Goal: Task Accomplishment & Management: Use online tool/utility

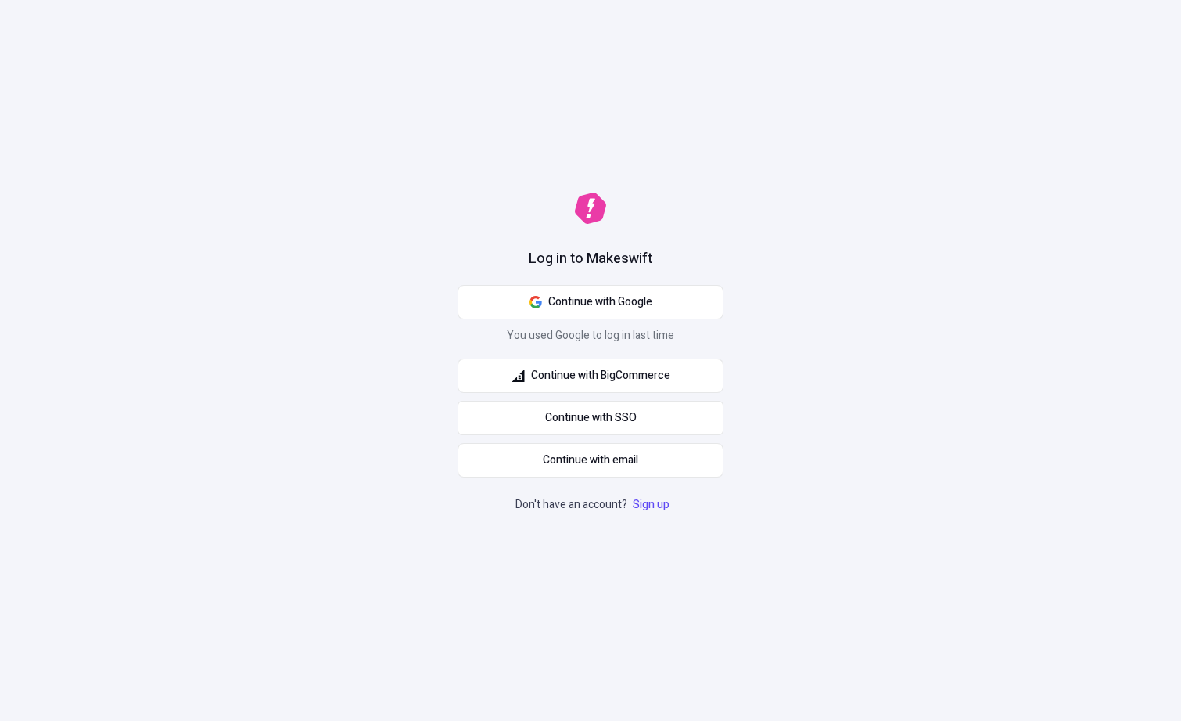
click at [380, 156] on div "Log in to Makeswift Continue with Google You used Google to log in last time Co…" at bounding box center [590, 360] width 1181 height 721
click at [667, 304] on button "Continue with Google" at bounding box center [591, 302] width 266 height 34
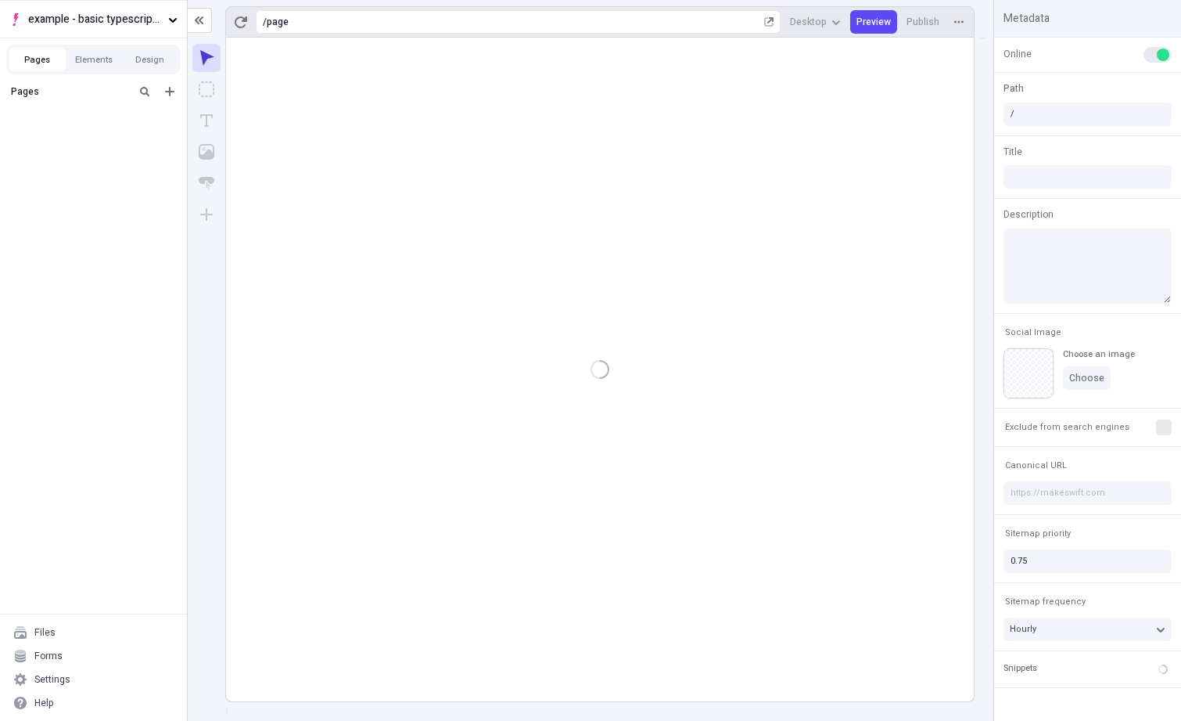
type input "/page"
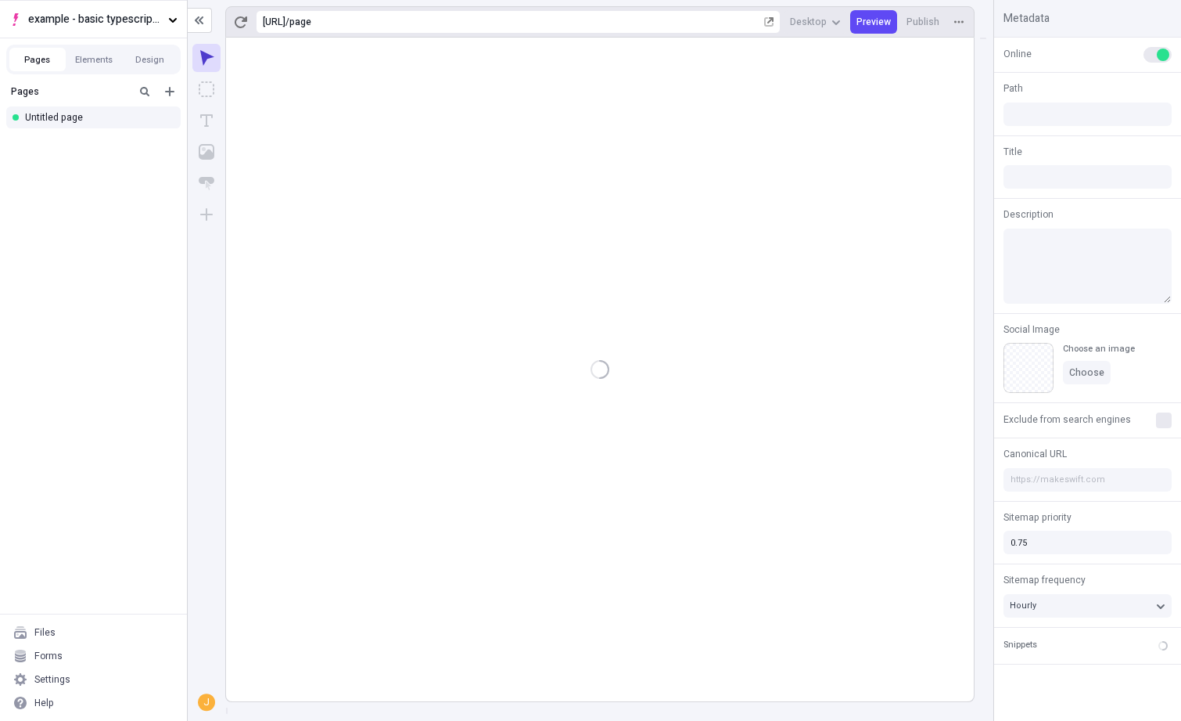
type input "/page"
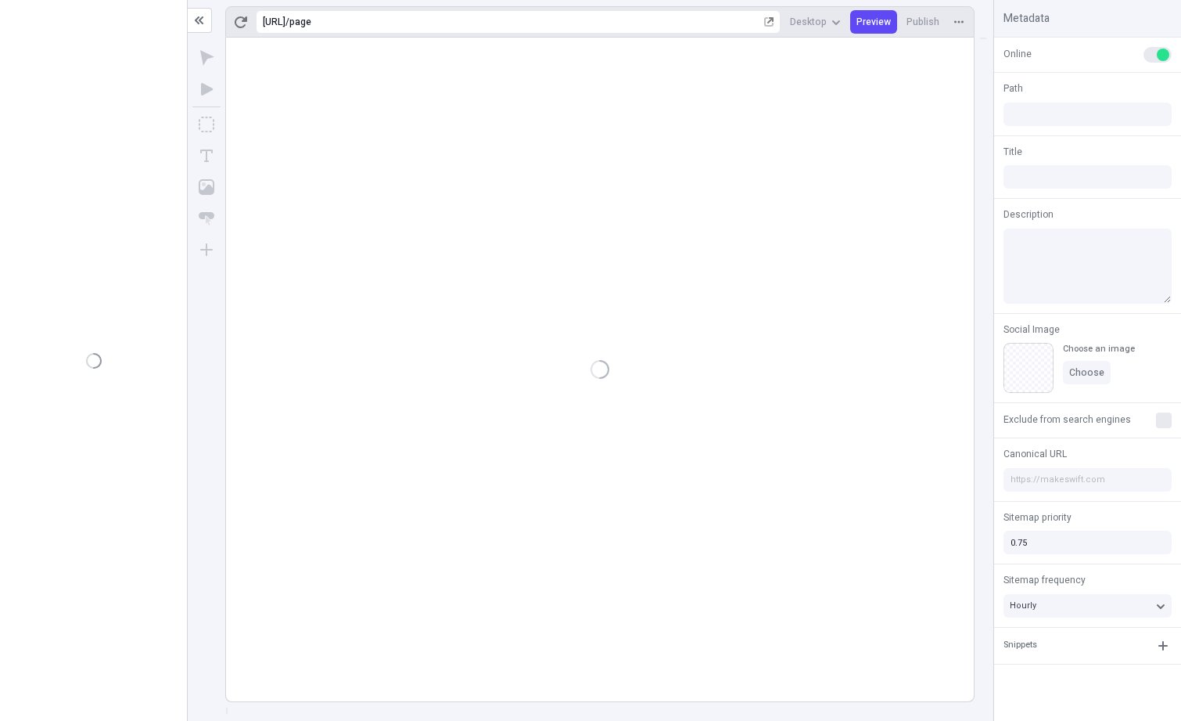
type input "/page"
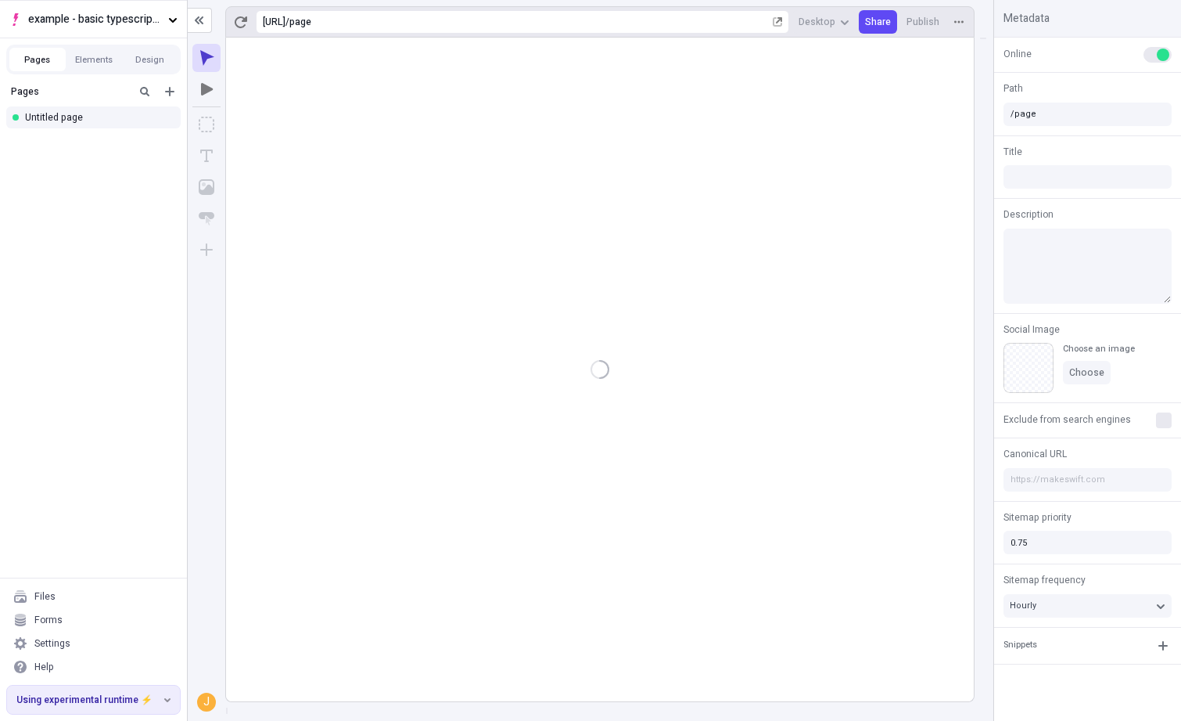
click at [500, 120] on div at bounding box center [600, 370] width 748 height 664
click at [362, 137] on rect at bounding box center [727, 370] width 1002 height 664
click at [313, 77] on body "example - basic typescript pages Pages Elements Design Pages Untitled page File…" at bounding box center [590, 360] width 1181 height 721
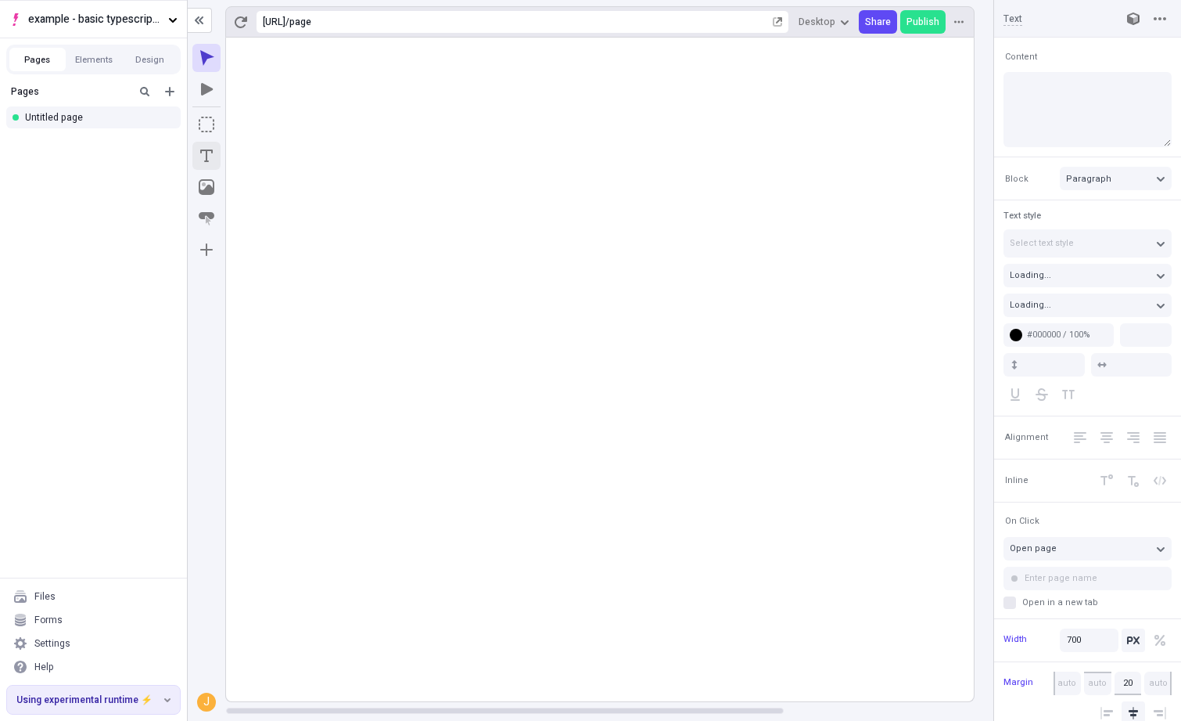
type input "18"
type input "1.5"
type textarea "Seamlessly generate bleeding-edge action items, and holisticly extend cross-pla…"
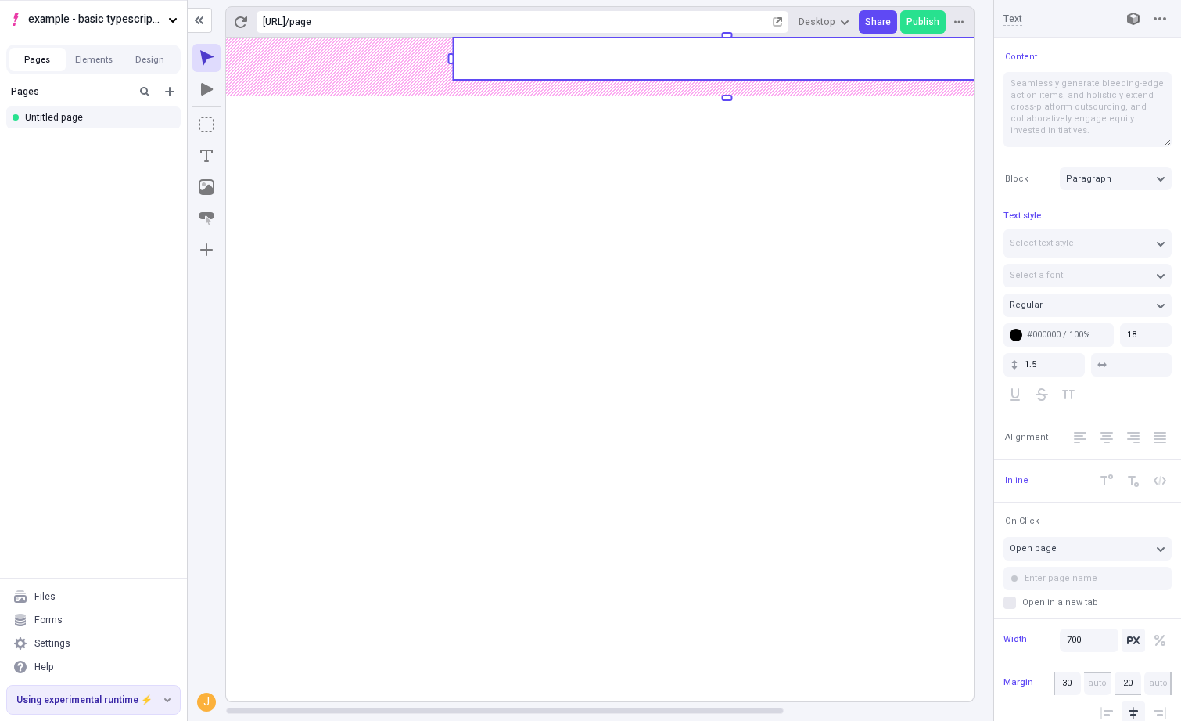
type input "0"
click at [293, 67] on body "example - basic typescript pages Pages Elements Design Pages Untitled page File…" at bounding box center [590, 360] width 1181 height 721
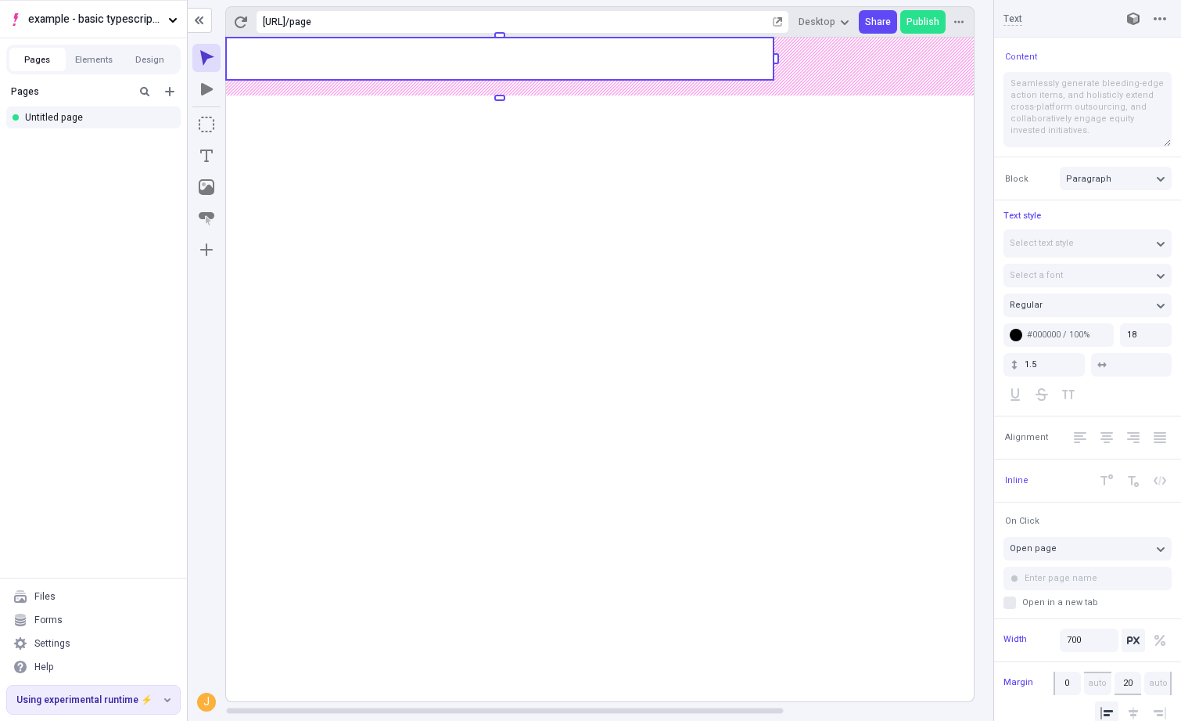
click at [397, 217] on rect at bounding box center [727, 370] width 1002 height 664
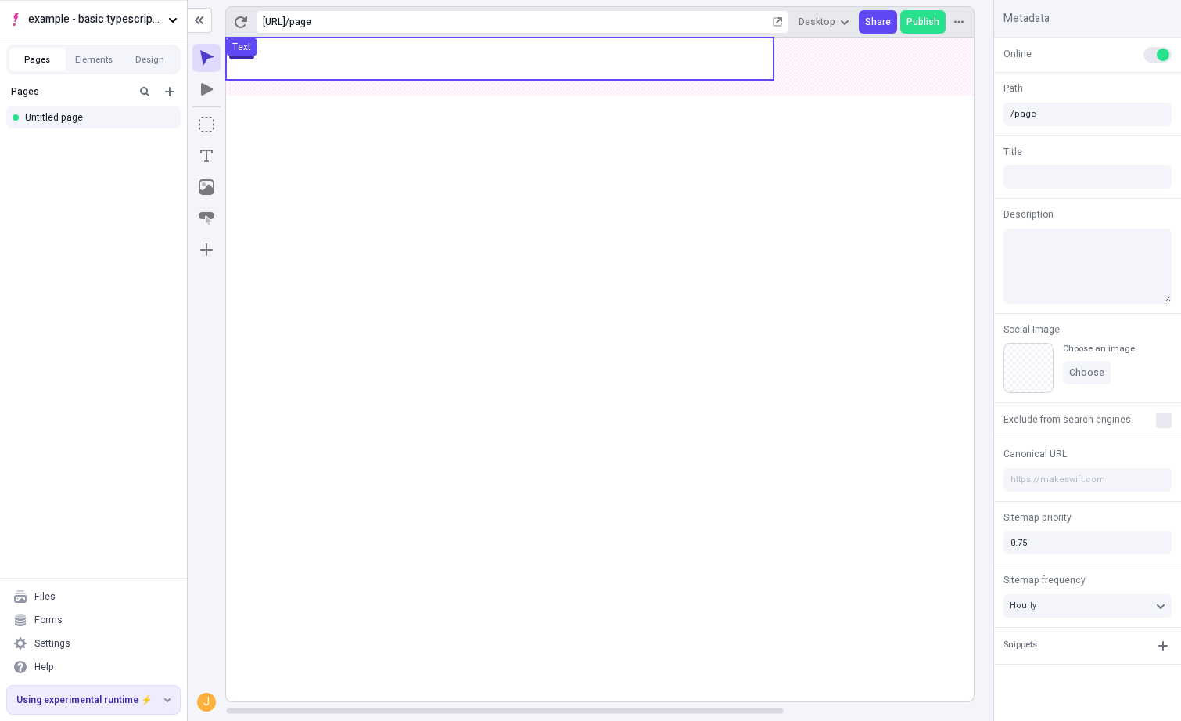
click at [394, 71] on use at bounding box center [500, 59] width 548 height 42
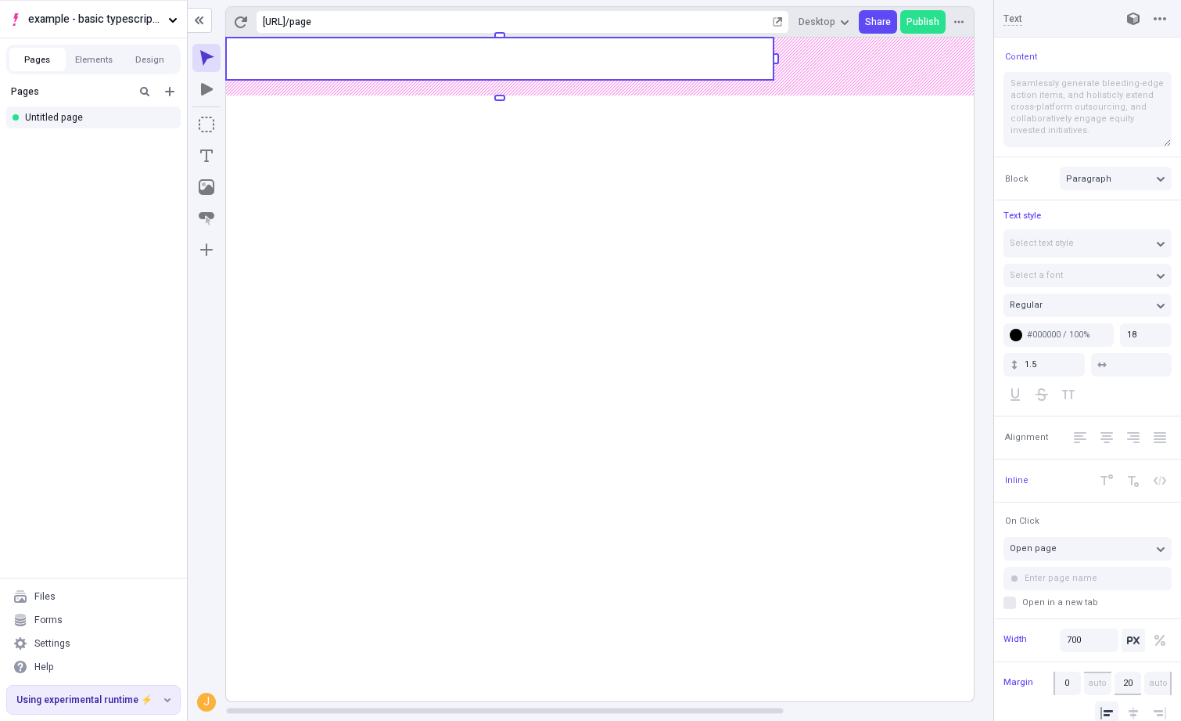
click at [391, 75] on body "example - basic typescript pages Pages Elements Design Pages Untitled page File…" at bounding box center [590, 360] width 1181 height 721
type input "100"
click at [445, 70] on body "example - basic typescript pages Pages Elements Design Pages Untitled page File…" at bounding box center [590, 360] width 1181 height 721
click at [445, 178] on rect at bounding box center [727, 370] width 1002 height 664
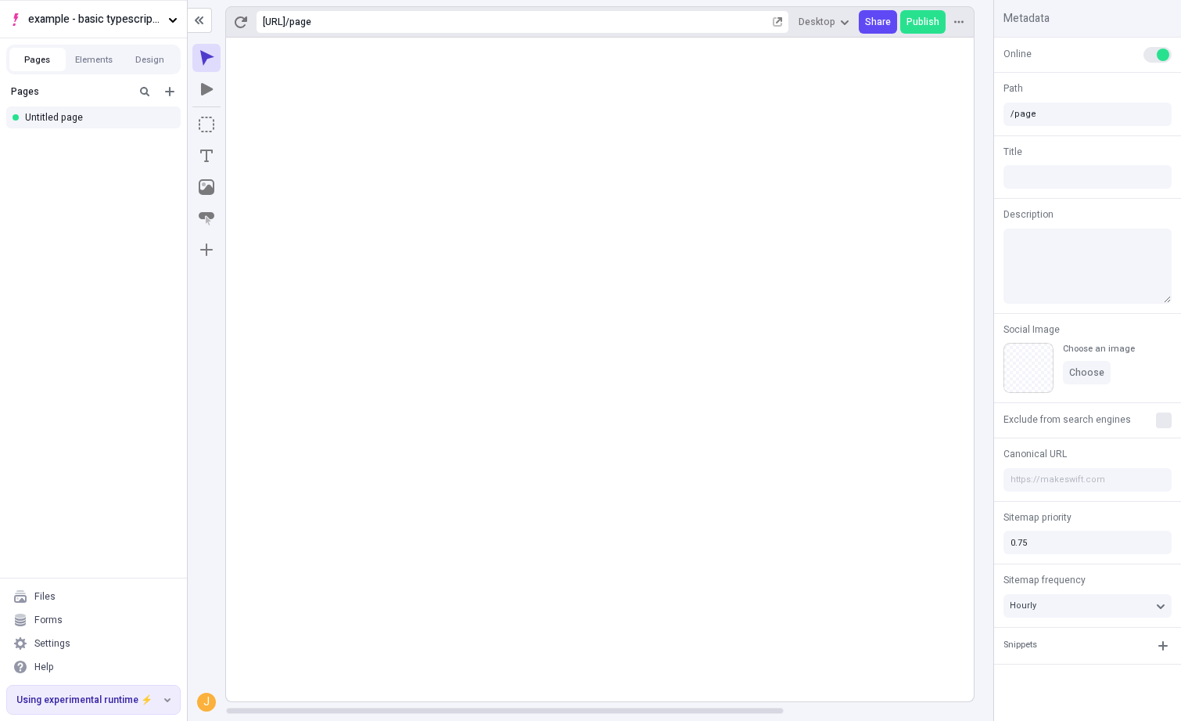
click at [466, 174] on rect at bounding box center [727, 370] width 1002 height 664
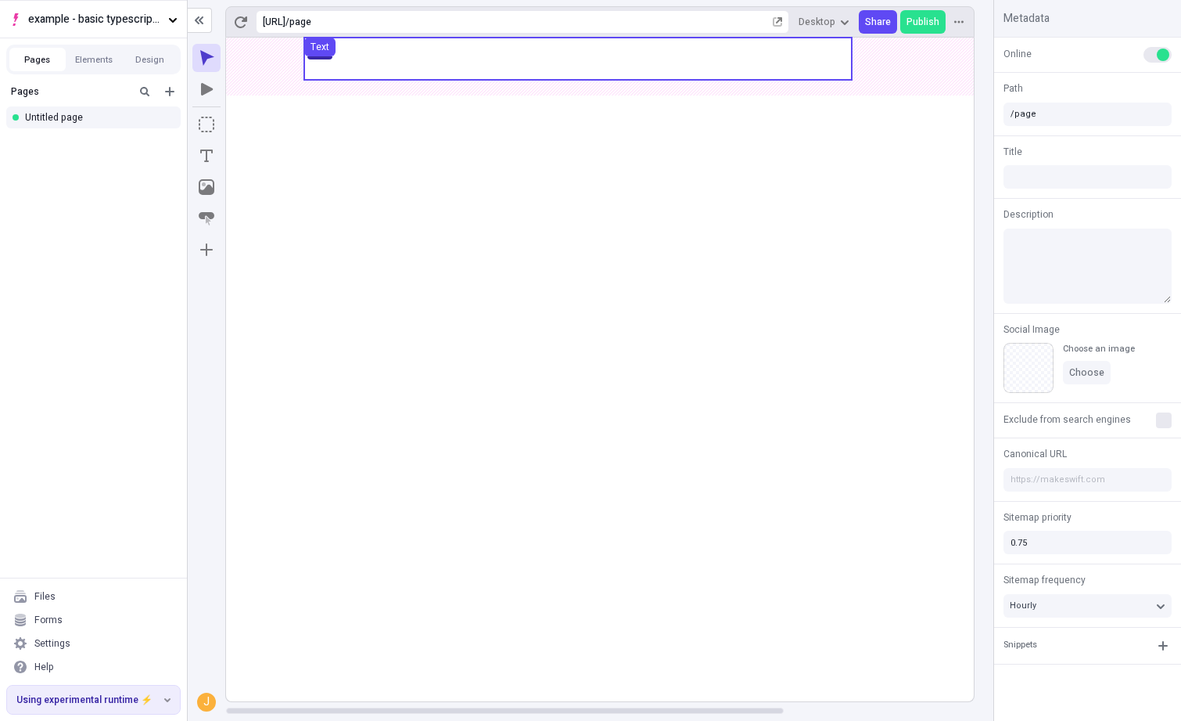
click at [393, 52] on use at bounding box center [578, 59] width 548 height 42
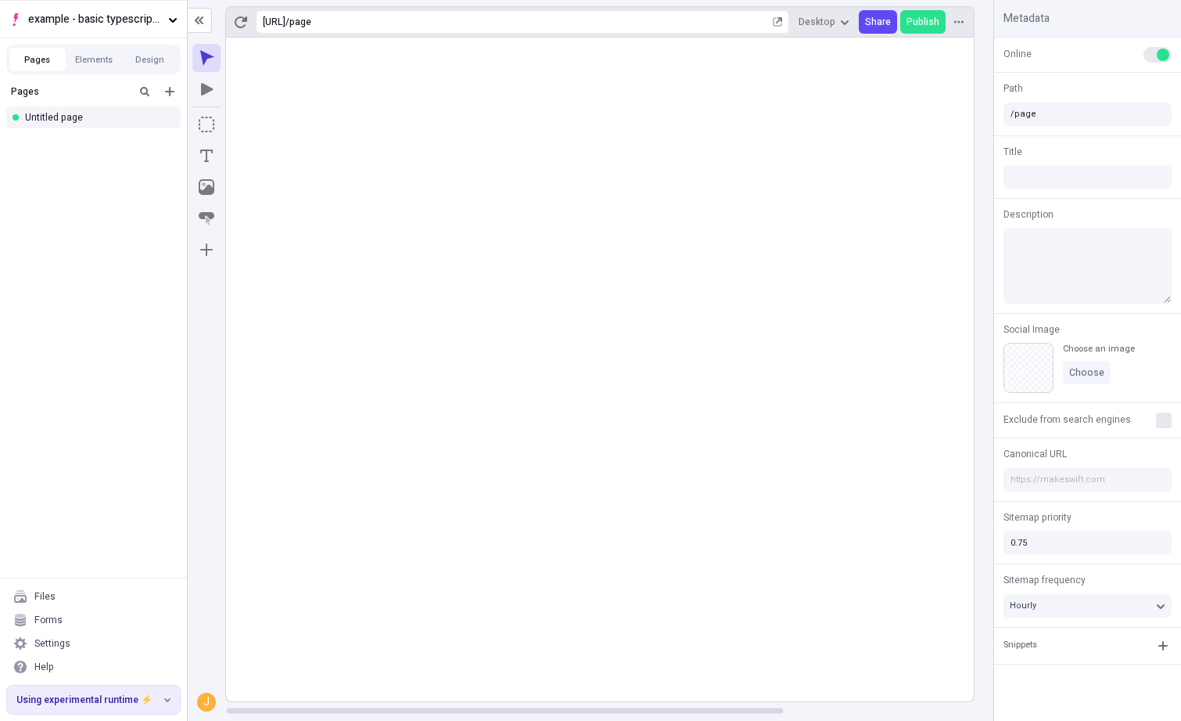
click at [477, 138] on rect at bounding box center [727, 370] width 1002 height 664
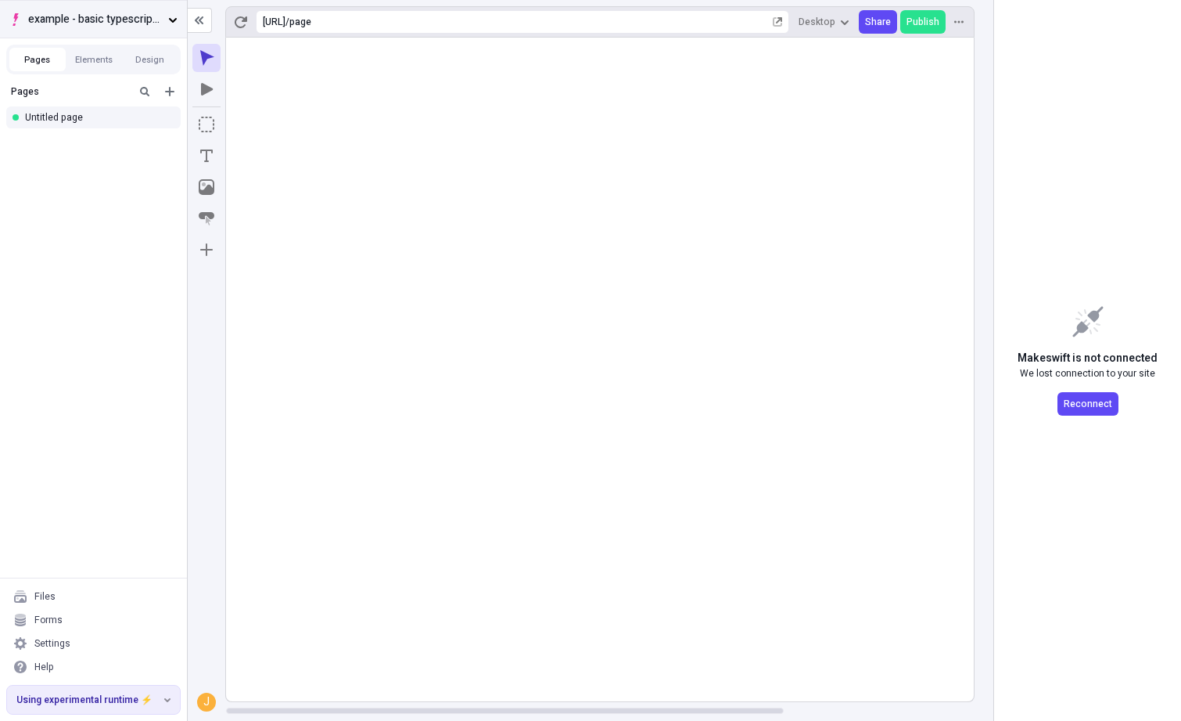
click at [146, 13] on span "example - basic typescript pages" at bounding box center [95, 19] width 134 height 17
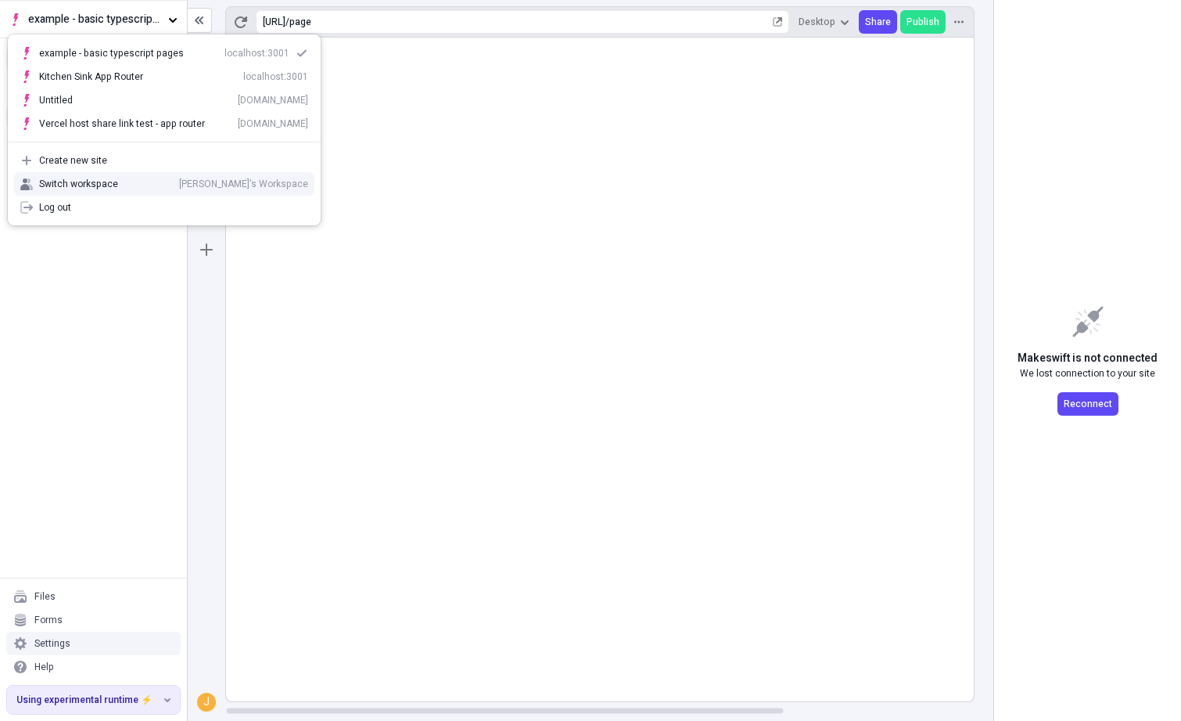
click at [102, 635] on div "Settings" at bounding box center [93, 642] width 174 height 23
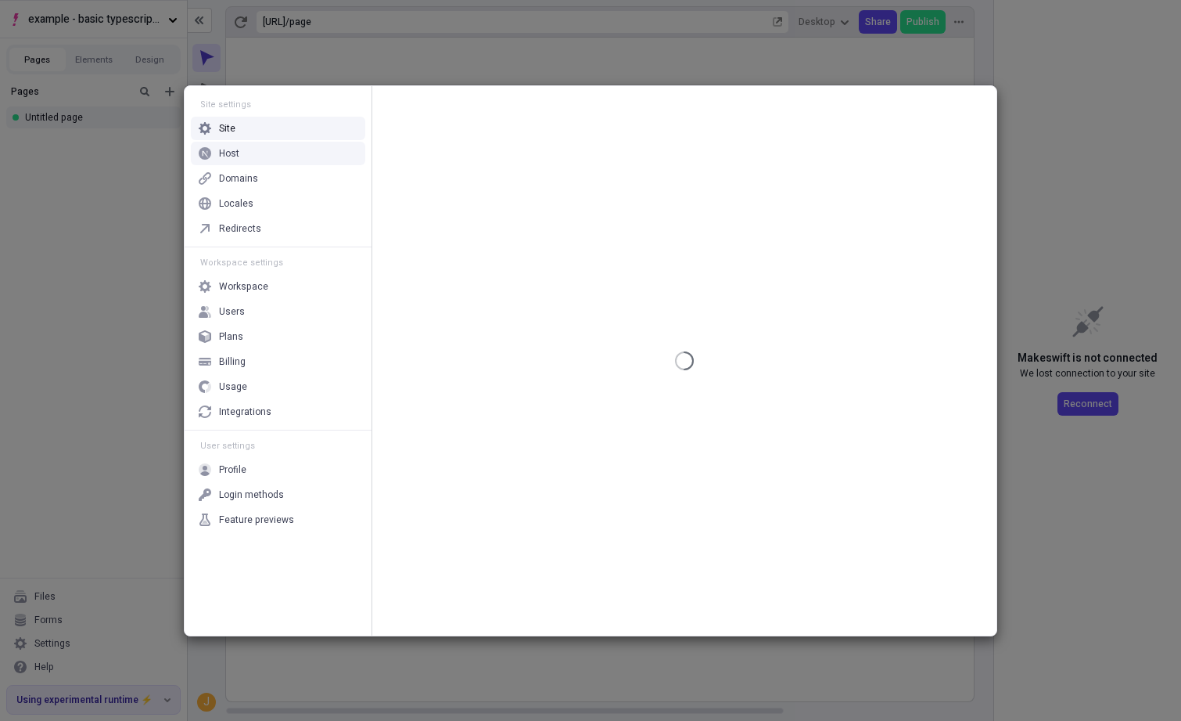
click at [300, 153] on div "Host" at bounding box center [278, 153] width 174 height 23
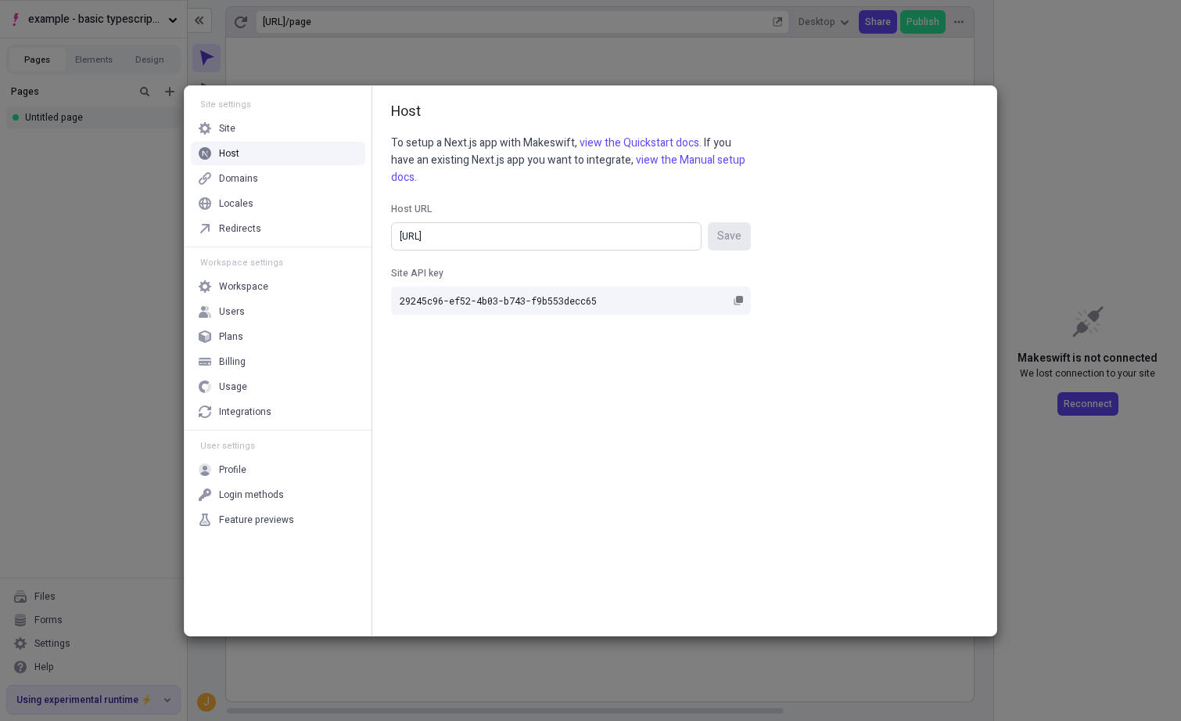
drag, startPoint x: 547, startPoint y: 245, endPoint x: 287, endPoint y: 235, distance: 260.0
click at [287, 235] on div "Site settings Site Host Domains Locales Redirects Workspace settings Workspace …" at bounding box center [591, 360] width 812 height 549
paste input "s://basic-typescript-pages-share-test-4bwtarv1s.vercel.app"
type input "[URL][DOMAIN_NAME]"
click at [577, 200] on div "Host URL https://basic-typescript-pages-share-test-4bwtarv1s.vercel.app Save Si…" at bounding box center [571, 250] width 360 height 128
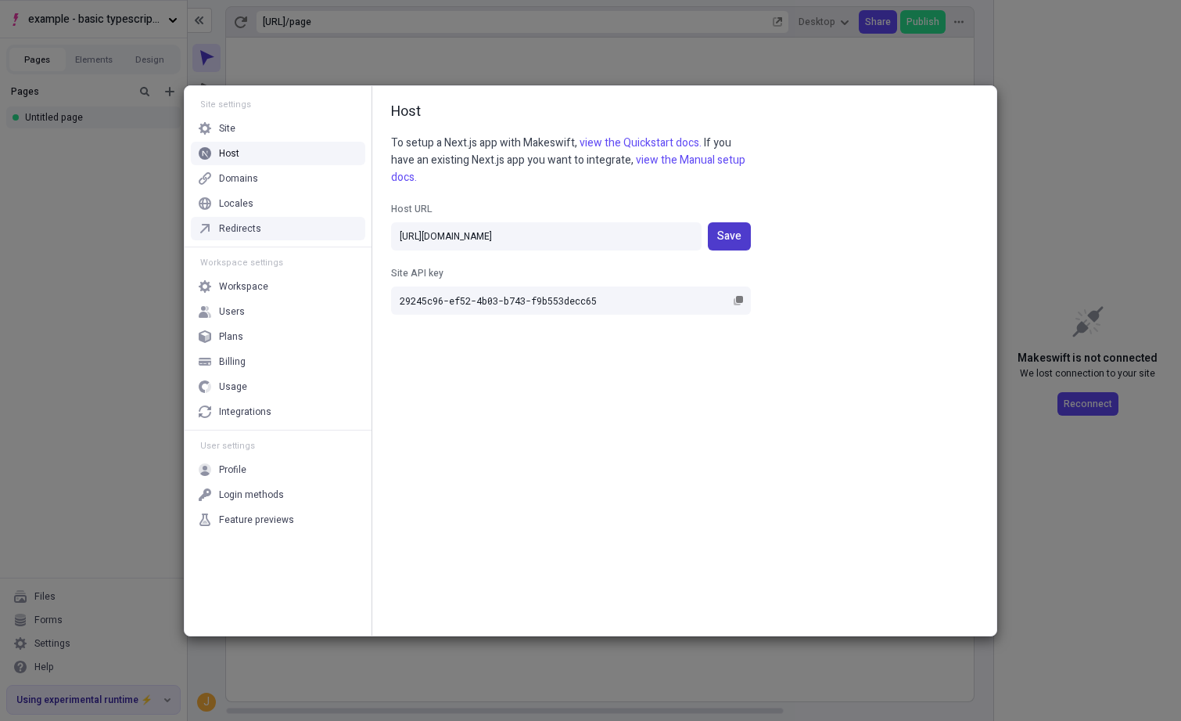
click at [733, 238] on span "Save" at bounding box center [729, 236] width 24 height 17
click at [651, 67] on div "Site settings Site Host Domains Locales Redirects Workspace settings Workspace …" at bounding box center [590, 360] width 1181 height 721
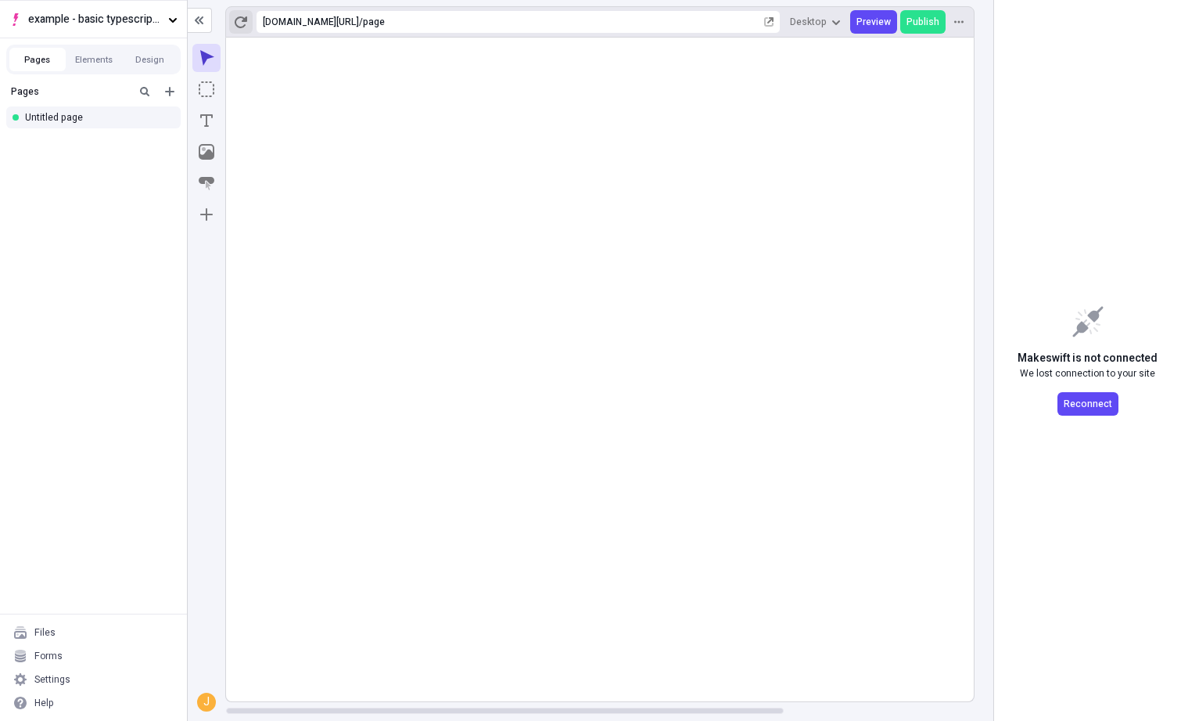
click at [243, 23] on icon "button" at bounding box center [241, 22] width 13 height 13
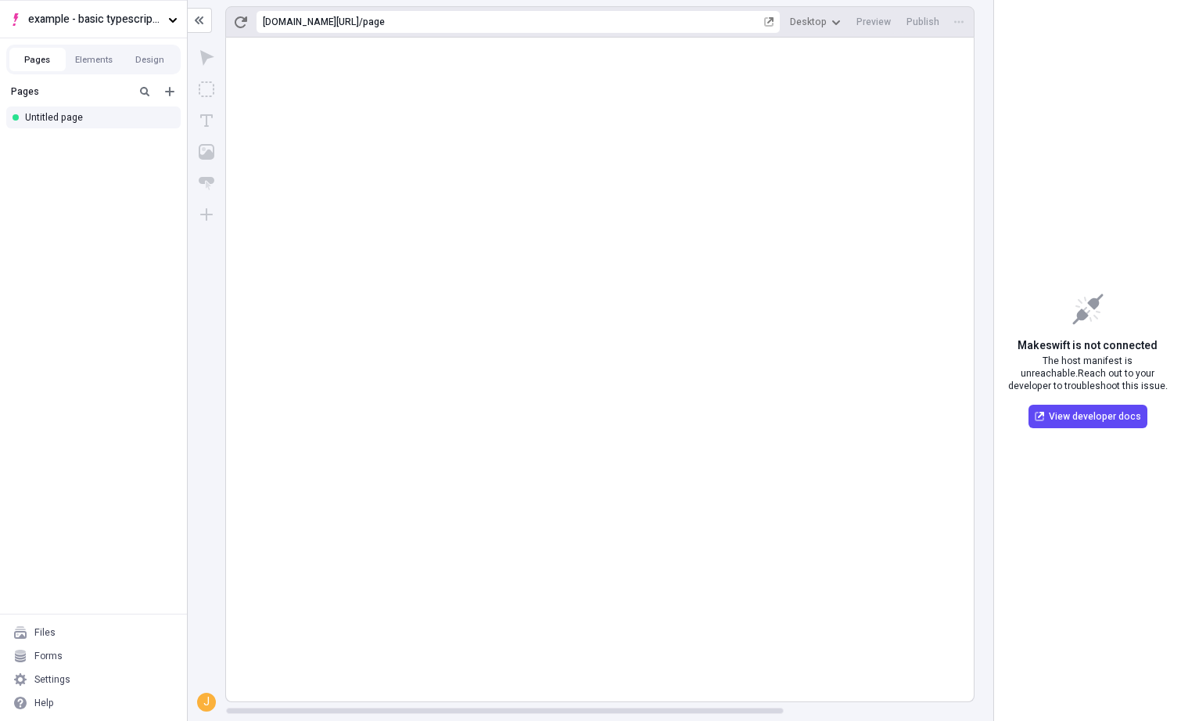
click at [566, 88] on rect at bounding box center [727, 370] width 1002 height 664
click at [183, 246] on div at bounding box center [187, 361] width 141 height 720
click at [105, 117] on div "Untitled page" at bounding box center [88, 117] width 127 height 13
click at [106, 671] on div "Settings" at bounding box center [93, 678] width 174 height 23
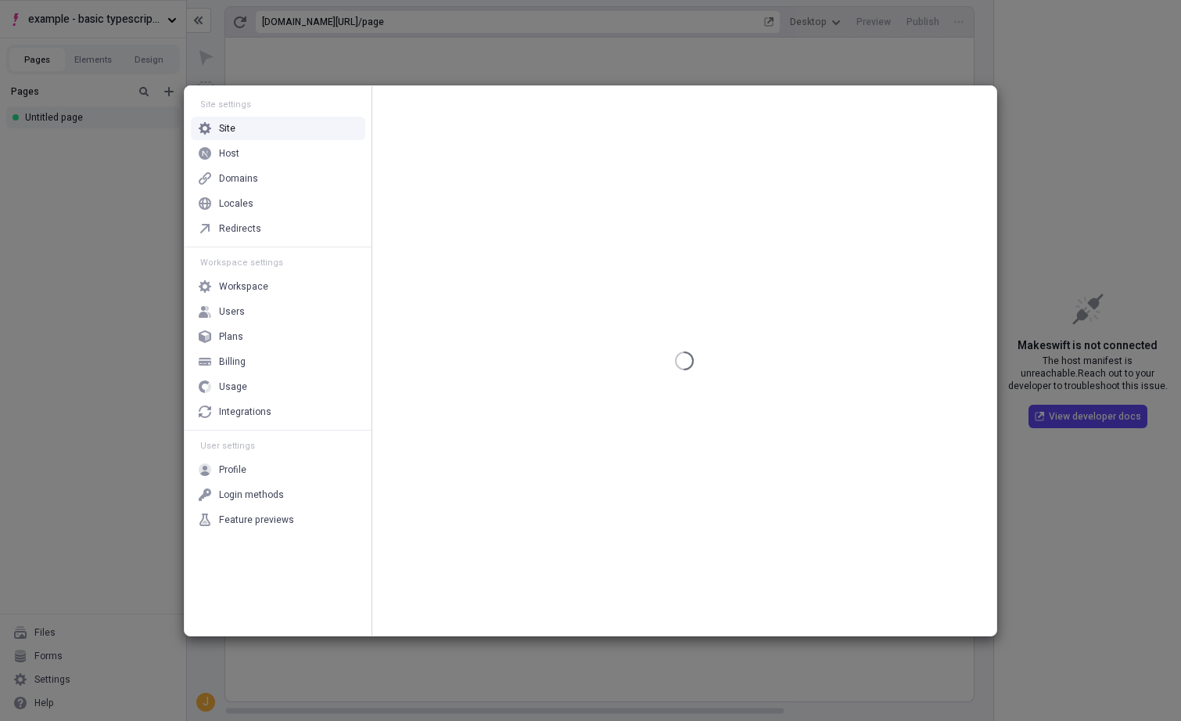
drag, startPoint x: 297, startPoint y: 136, endPoint x: 296, endPoint y: 149, distance: 12.5
click at [297, 136] on div "Site" at bounding box center [278, 128] width 174 height 23
click at [296, 149] on div "Host" at bounding box center [278, 153] width 174 height 23
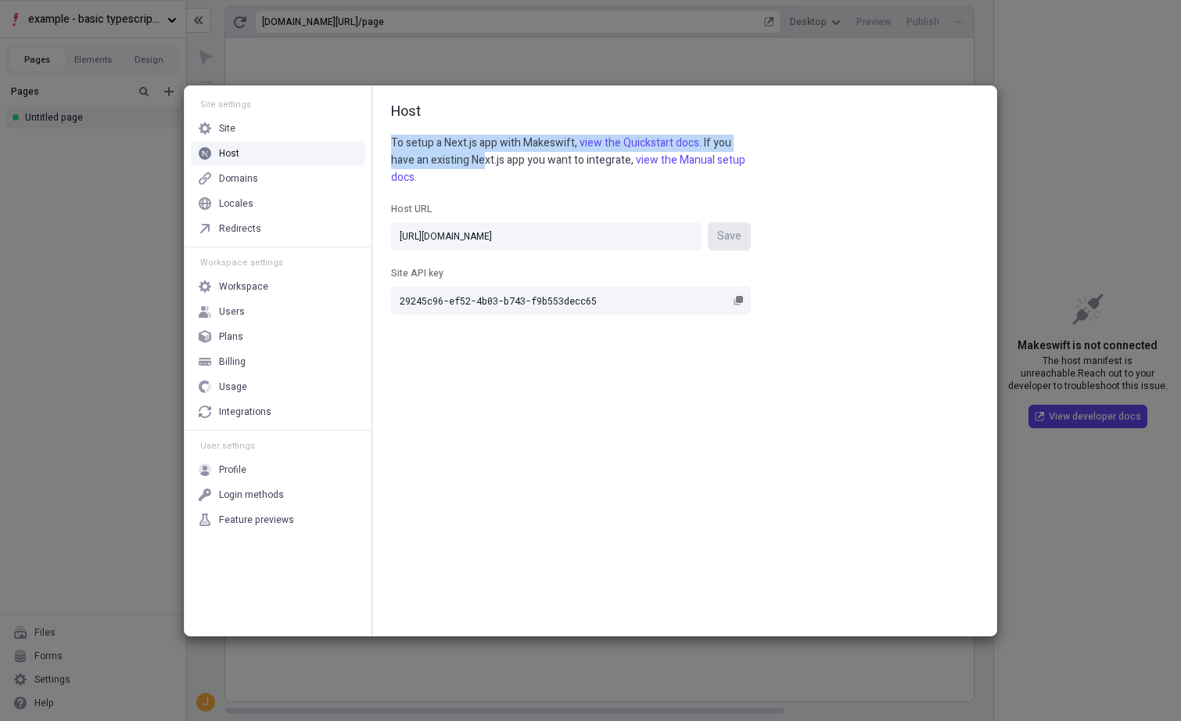
drag, startPoint x: 448, startPoint y: 127, endPoint x: 484, endPoint y: 163, distance: 51.5
click at [484, 163] on div "Host To setup a Next.js app with Makeswift, view the Quickstart docs. If you ha…" at bounding box center [684, 360] width 624 height 549
click at [484, 163] on p "To setup a Next.js app with Makeswift, view the Quickstart docs. If you have an…" at bounding box center [571, 161] width 360 height 52
drag, startPoint x: 94, startPoint y: 269, endPoint x: 138, endPoint y: 259, distance: 45.0
click at [94, 269] on div "Site settings Site Host Domains Locales Redirects Workspace settings Workspace …" at bounding box center [590, 360] width 1181 height 721
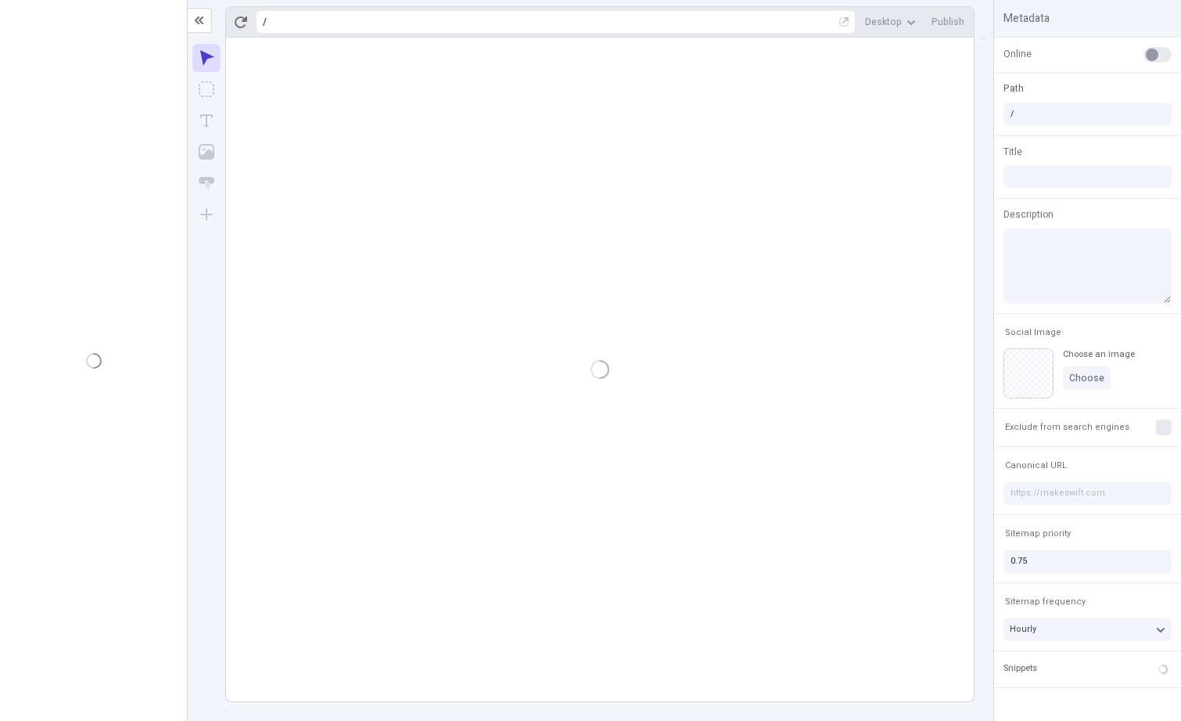
type input "/page"
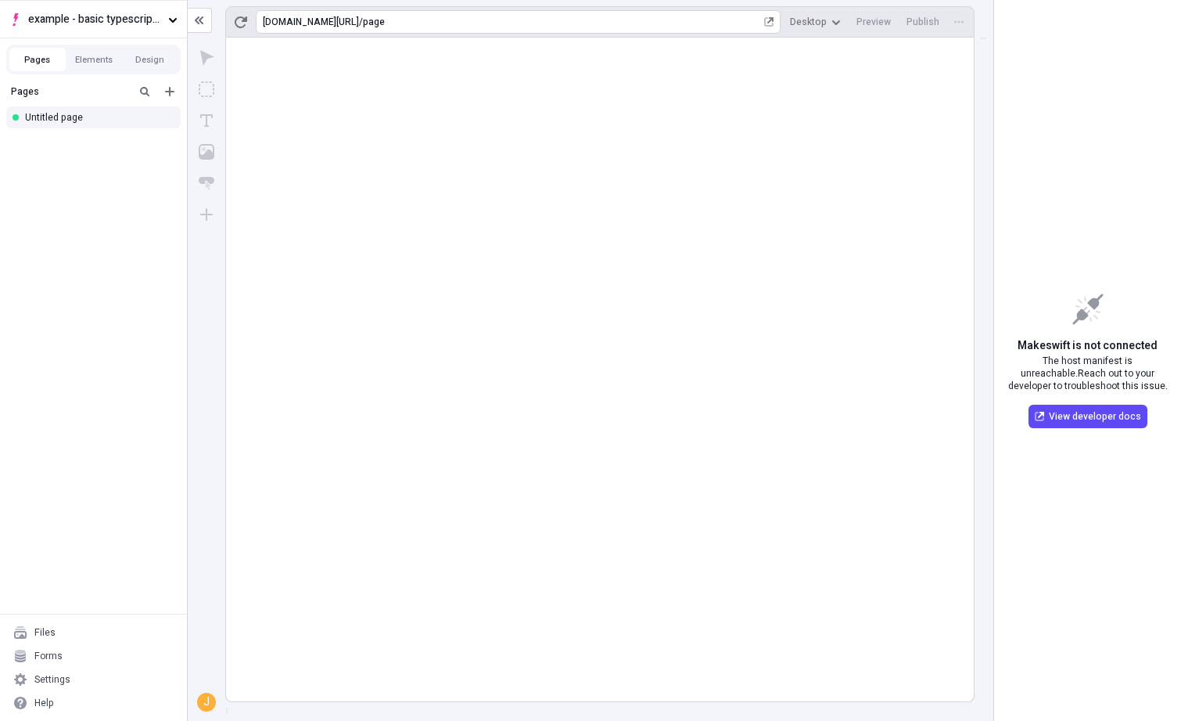
click at [554, 30] on div "[URL][DOMAIN_NAME] / page" at bounding box center [518, 21] width 525 height 23
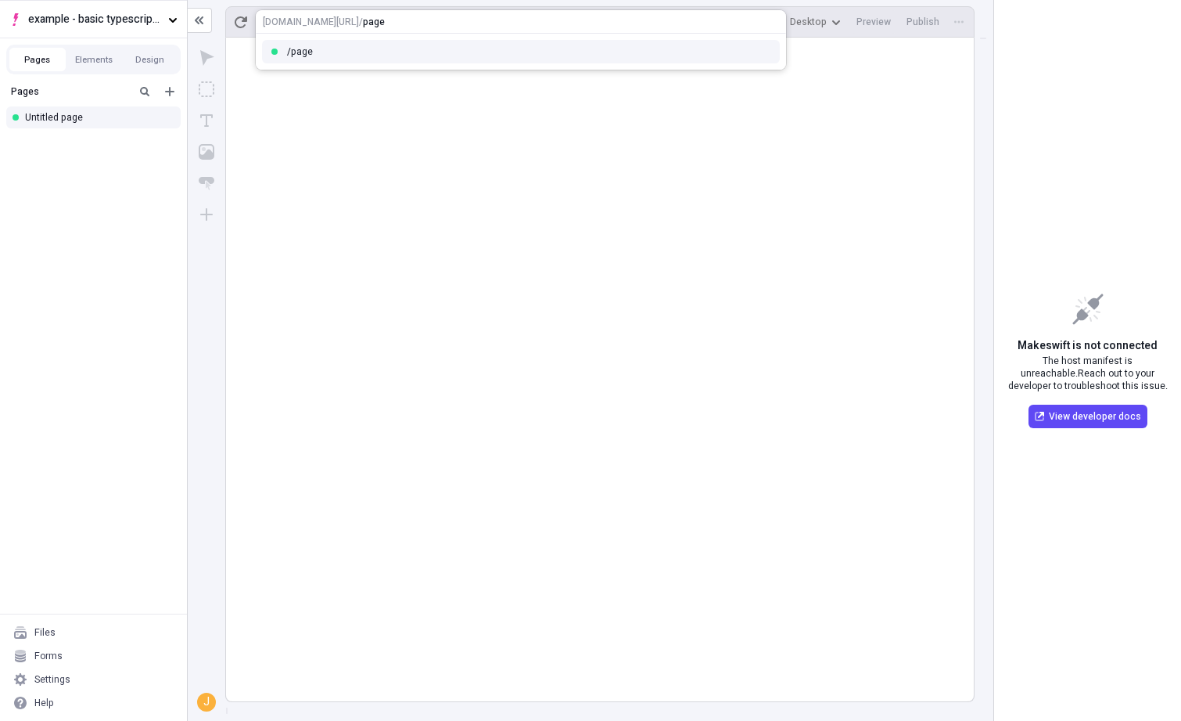
click at [786, 78] on html "example - basic typescript pages Pages Elements Design Pages Untitled page File…" at bounding box center [590, 360] width 1181 height 721
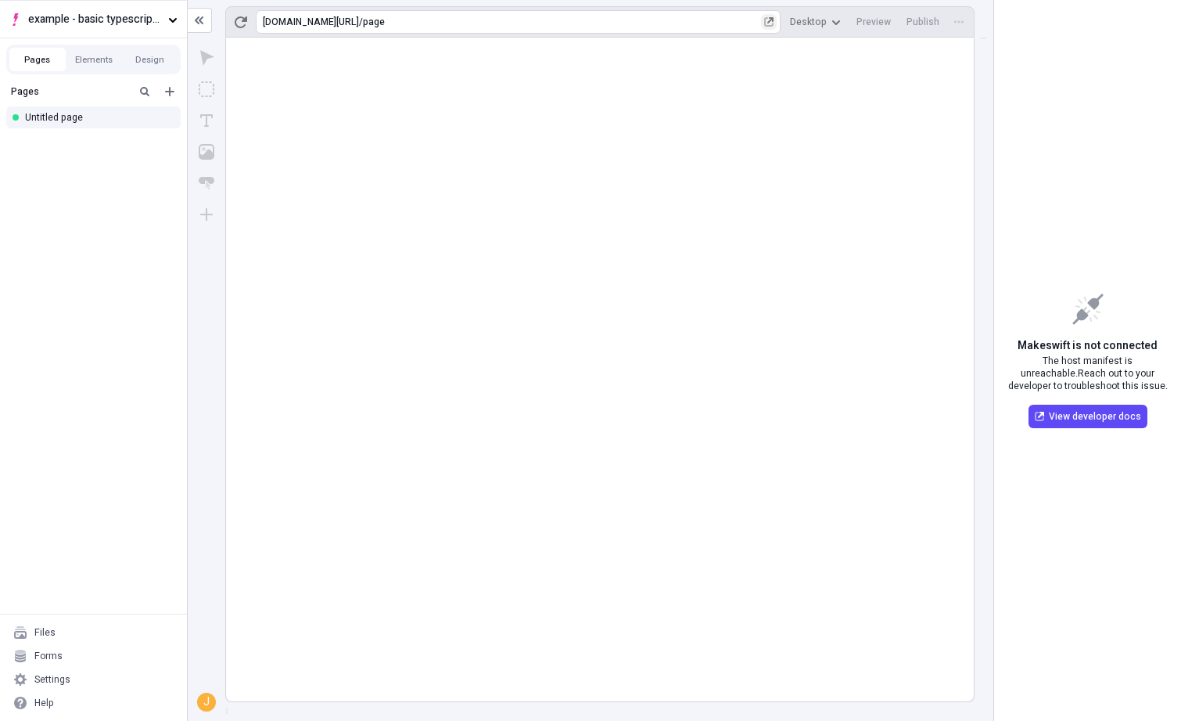
click at [773, 25] on icon "button" at bounding box center [769, 22] width 8 height 8
click at [75, 678] on div "Settings" at bounding box center [93, 678] width 174 height 23
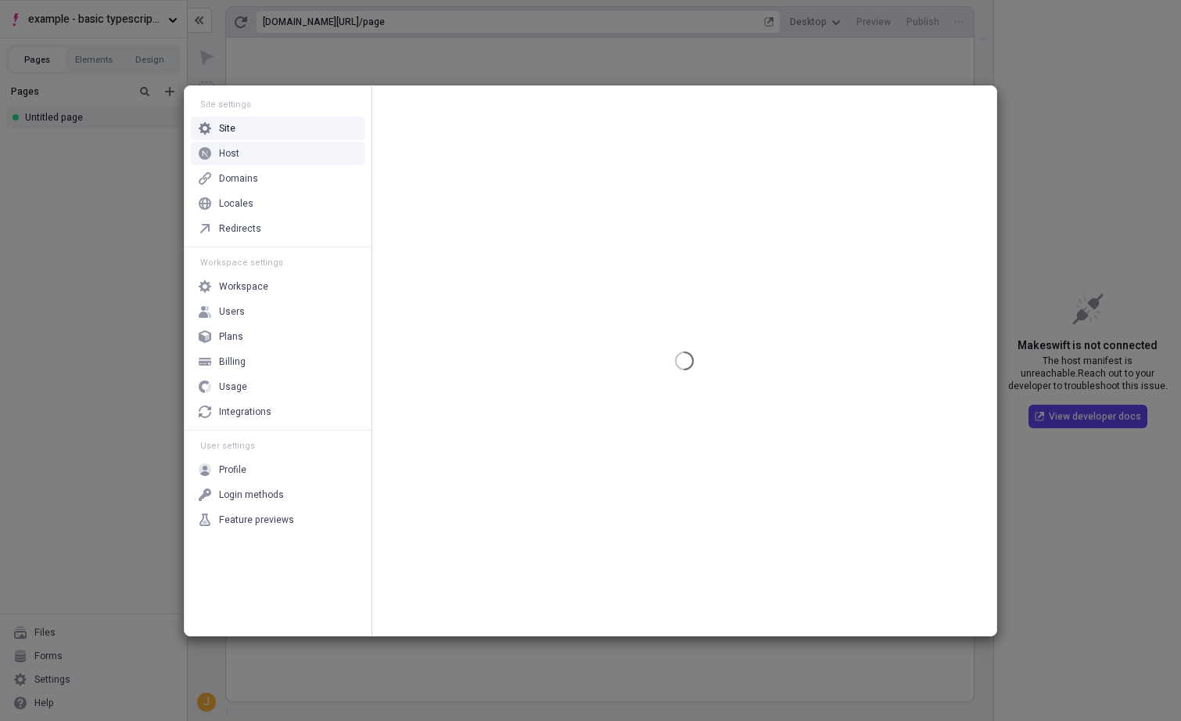
click at [246, 151] on div "Host" at bounding box center [278, 153] width 174 height 23
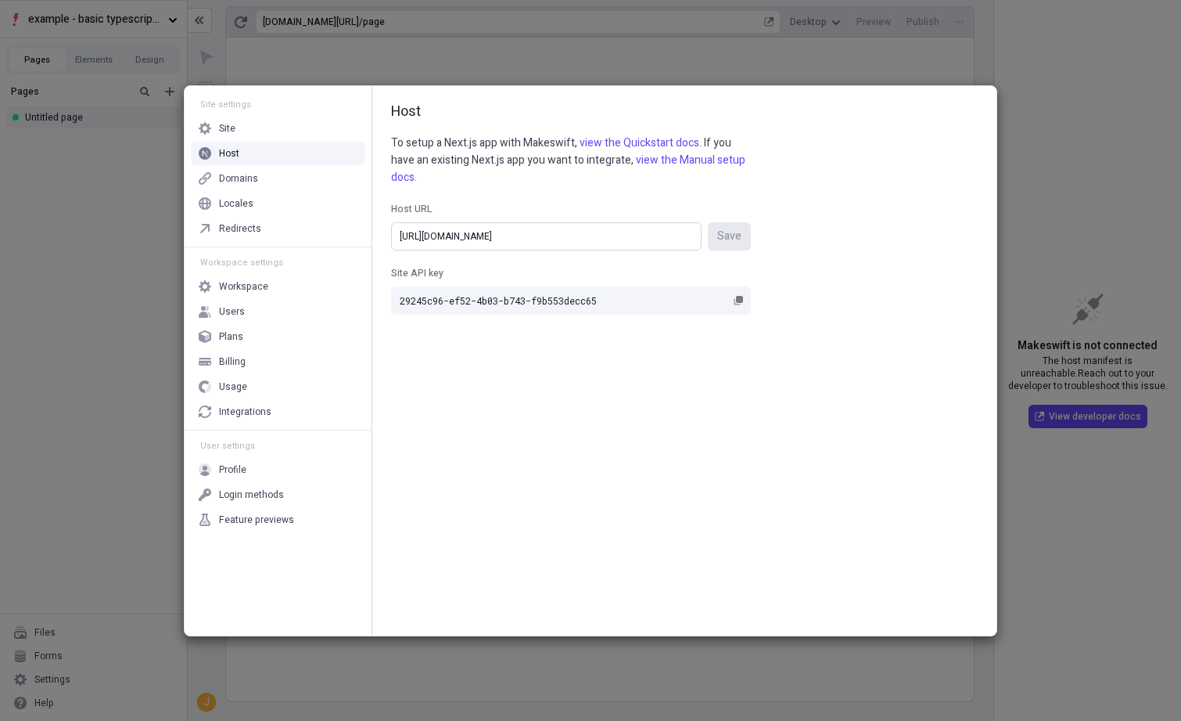
click at [665, 239] on input "https://basic-typescript-pages-share-test-4bwtarv1s.vercel.app/" at bounding box center [546, 236] width 311 height 28
paste input "pa68rw3qx.vercel.app"
type input "https://basic-typescript-pages-share-test-pa68rw3qx.vercel.app"
click at [730, 240] on span "Save" at bounding box center [729, 236] width 24 height 17
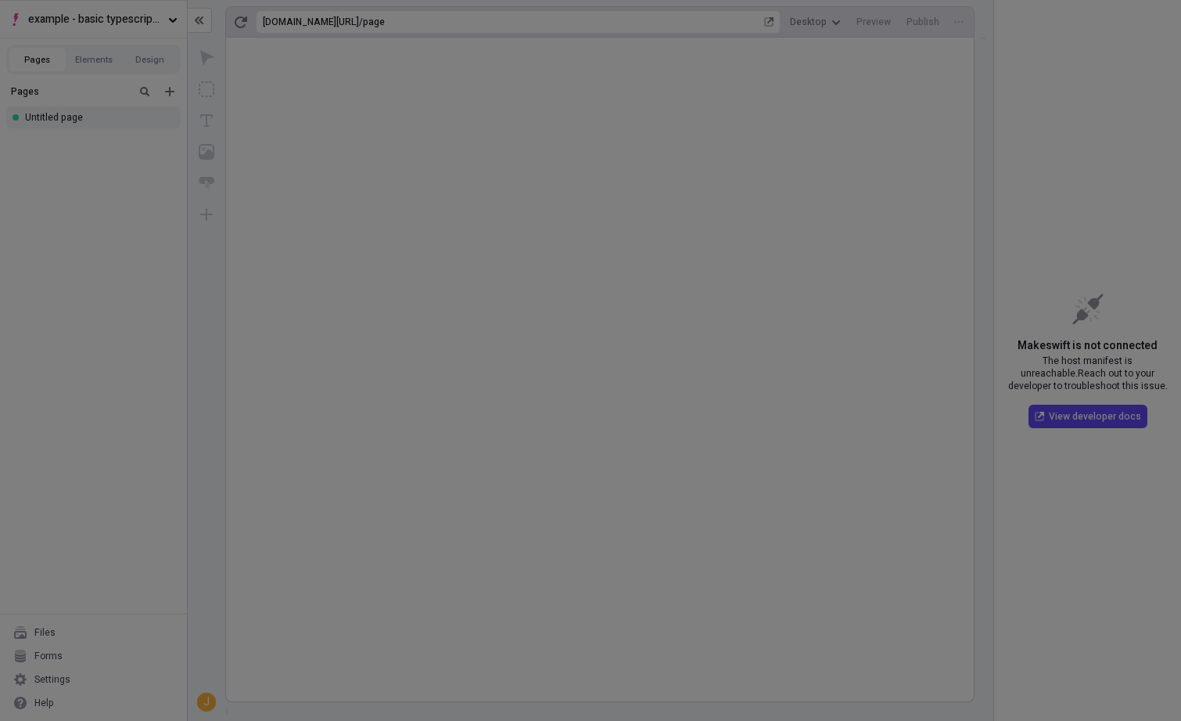
drag, startPoint x: 102, startPoint y: 223, endPoint x: 223, endPoint y: 142, distance: 145.6
click at [102, 223] on div "Site settings Site Host Domains Locales Redirects Workspace settings Workspace …" at bounding box center [590, 360] width 1181 height 721
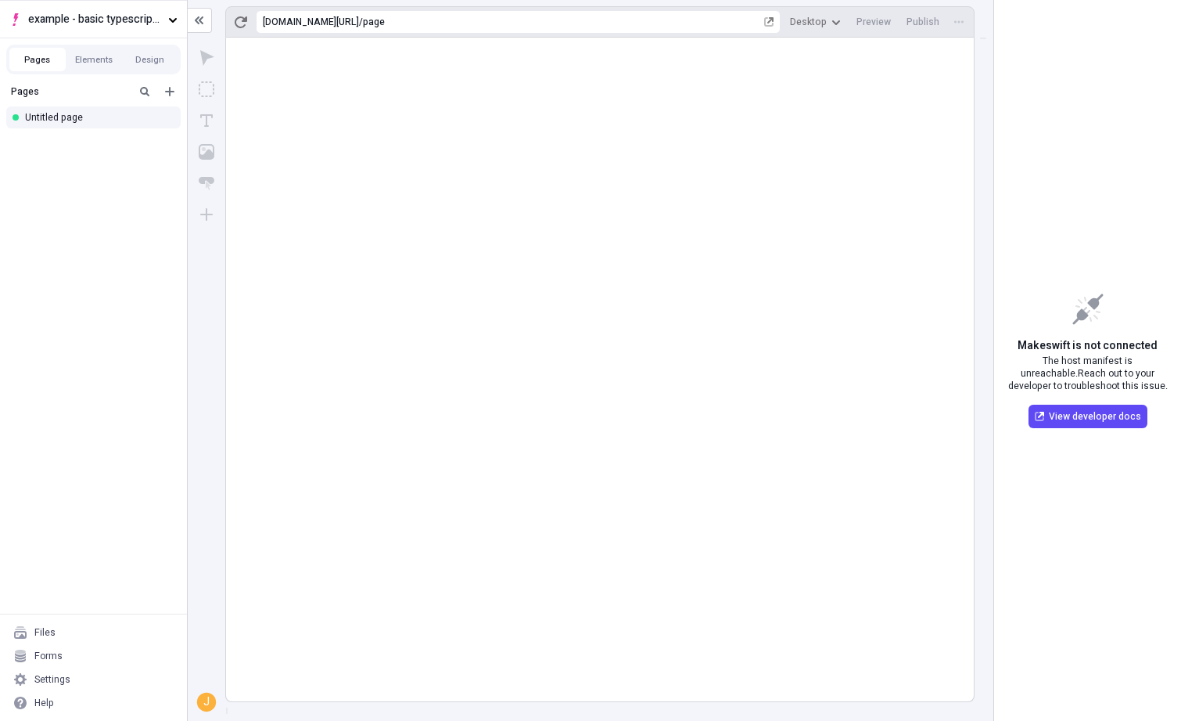
click at [222, 9] on div "https://basic-typescript-pages-share-test-pa68rw3qx.vercel.app / page Desktop P…" at bounding box center [591, 19] width 806 height 38
click at [238, 16] on icon "button" at bounding box center [241, 22] width 13 height 13
click at [118, 123] on div "Untitled page" at bounding box center [89, 117] width 128 height 13
click at [98, 679] on div "Settings" at bounding box center [93, 678] width 174 height 23
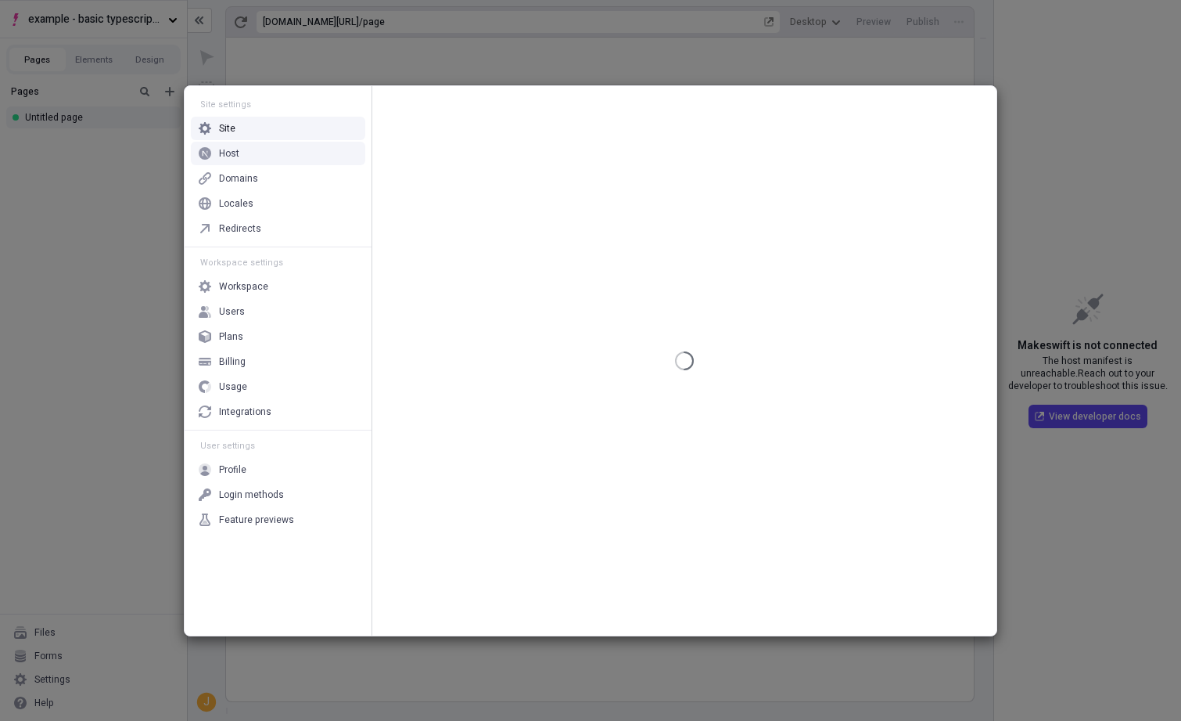
click at [259, 155] on div "Host" at bounding box center [278, 153] width 174 height 23
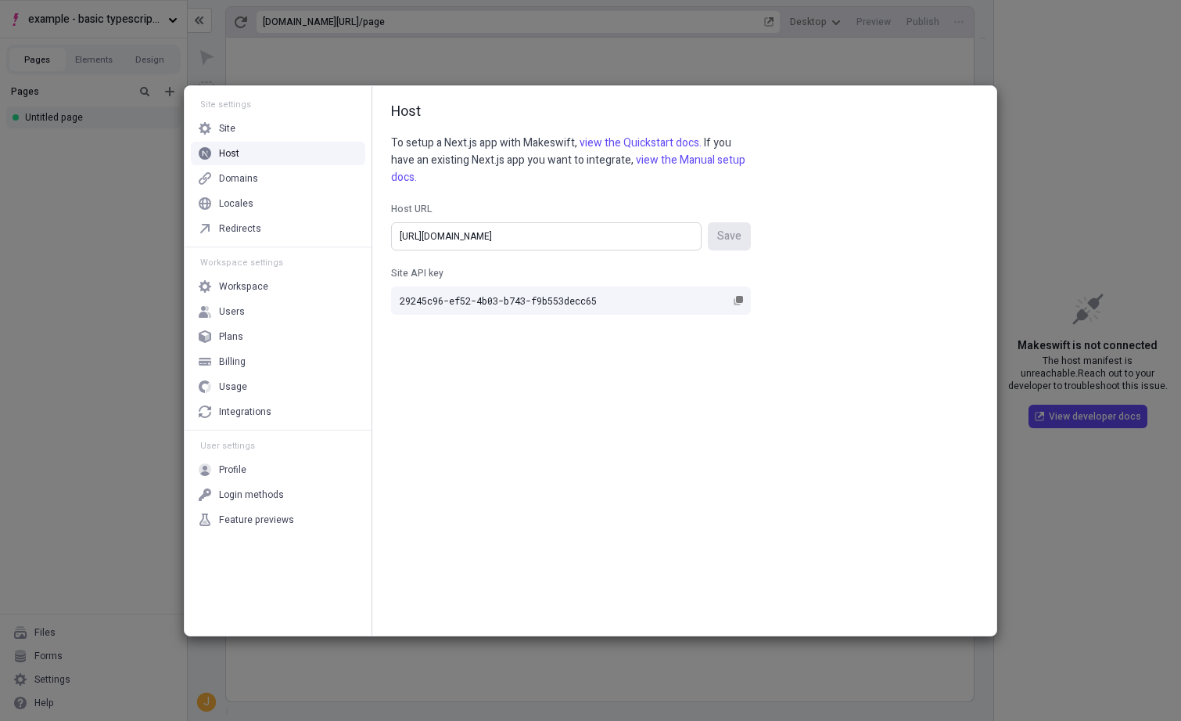
drag, startPoint x: 529, startPoint y: 225, endPoint x: 539, endPoint y: 232, distance: 12.4
click at [529, 225] on input "https://basic-typescript-pages-share-test-pa68rw3qx.vercel.app/" at bounding box center [546, 236] width 311 height 28
drag, startPoint x: 432, startPoint y: 239, endPoint x: 695, endPoint y: 236, distance: 262.9
click at [695, 236] on input "https://basic-typescript-pages-share-test-pa68rw3qx.vercel.app/" at bounding box center [546, 236] width 311 height 28
paste input ".vercel.app"
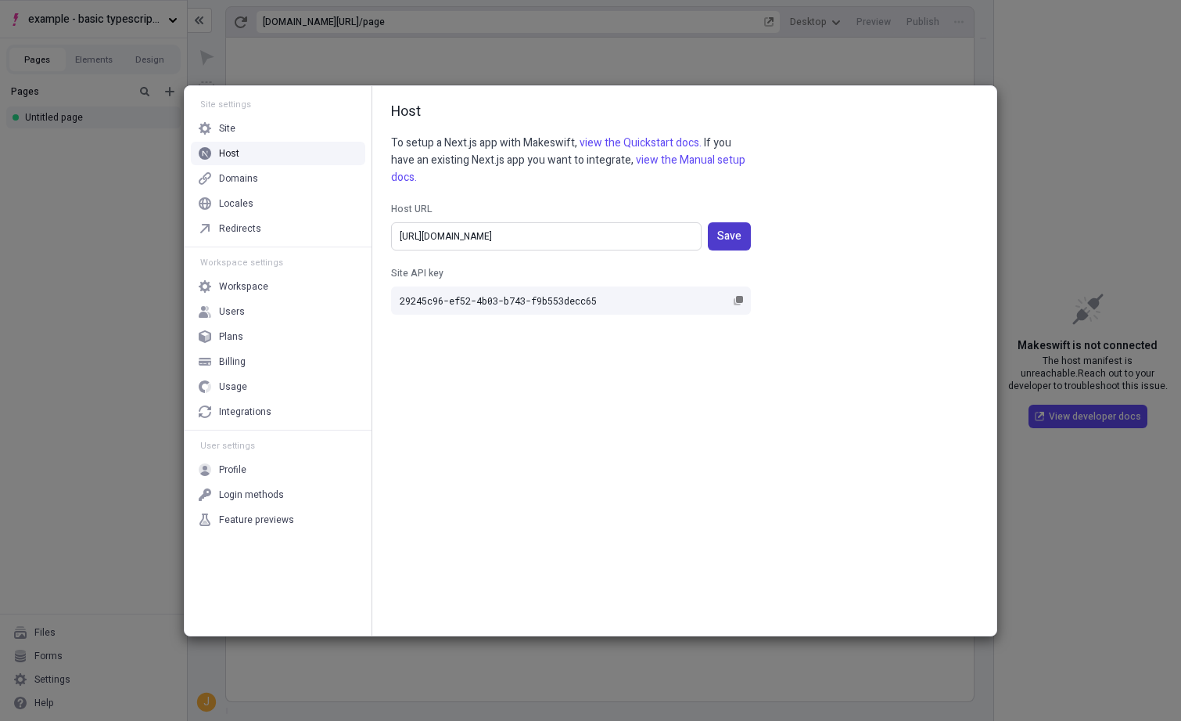
type input "[URL][DOMAIN_NAME]"
click at [727, 240] on span "Save" at bounding box center [729, 236] width 24 height 17
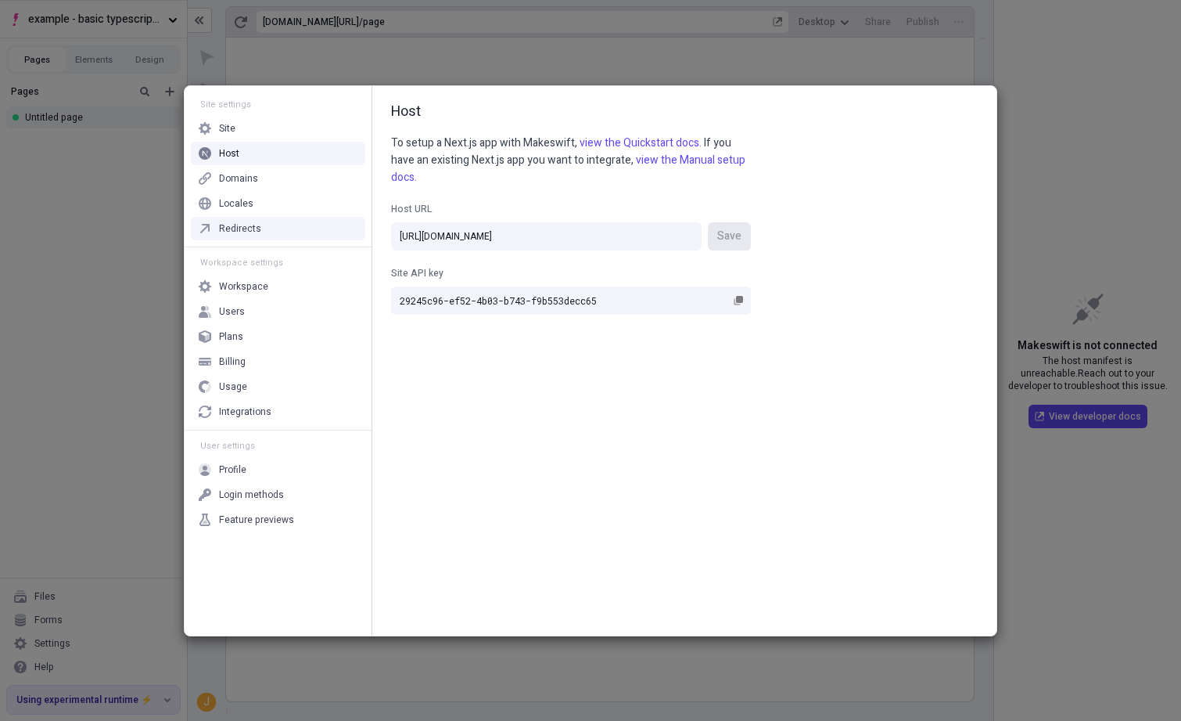
click at [82, 253] on div "Site settings Site Host Domains Locales Redirects Workspace settings Workspace …" at bounding box center [590, 360] width 1181 height 721
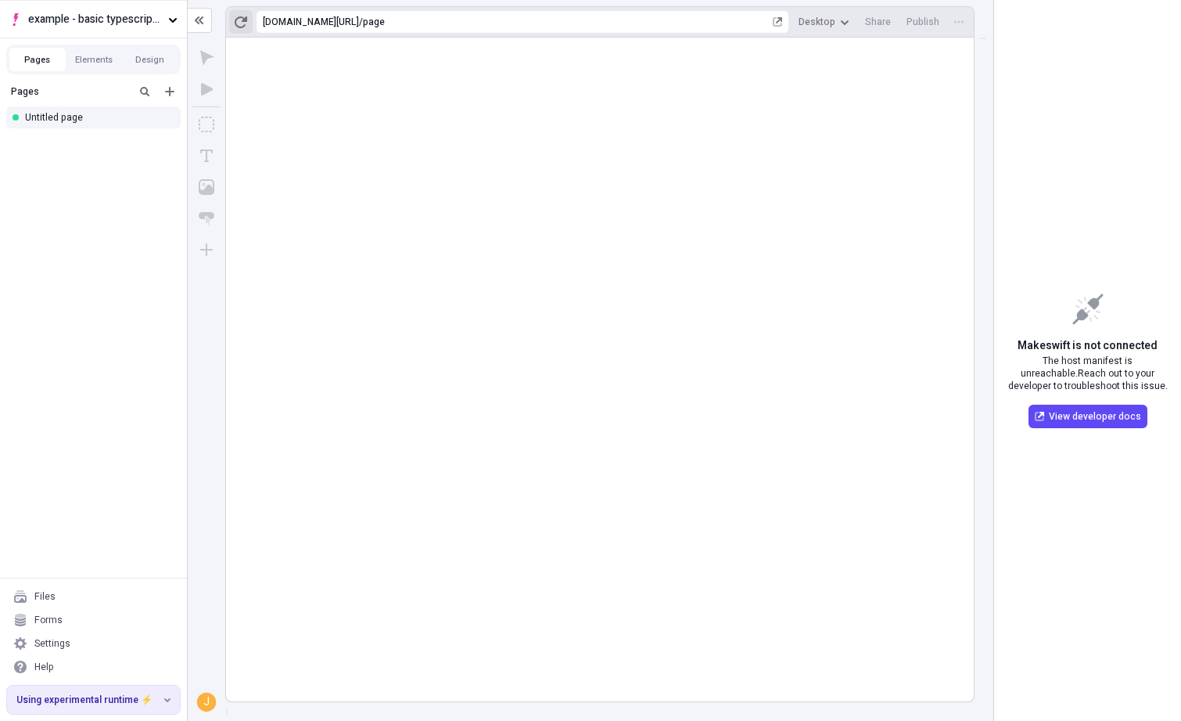
click at [240, 23] on icon "button" at bounding box center [241, 22] width 13 height 13
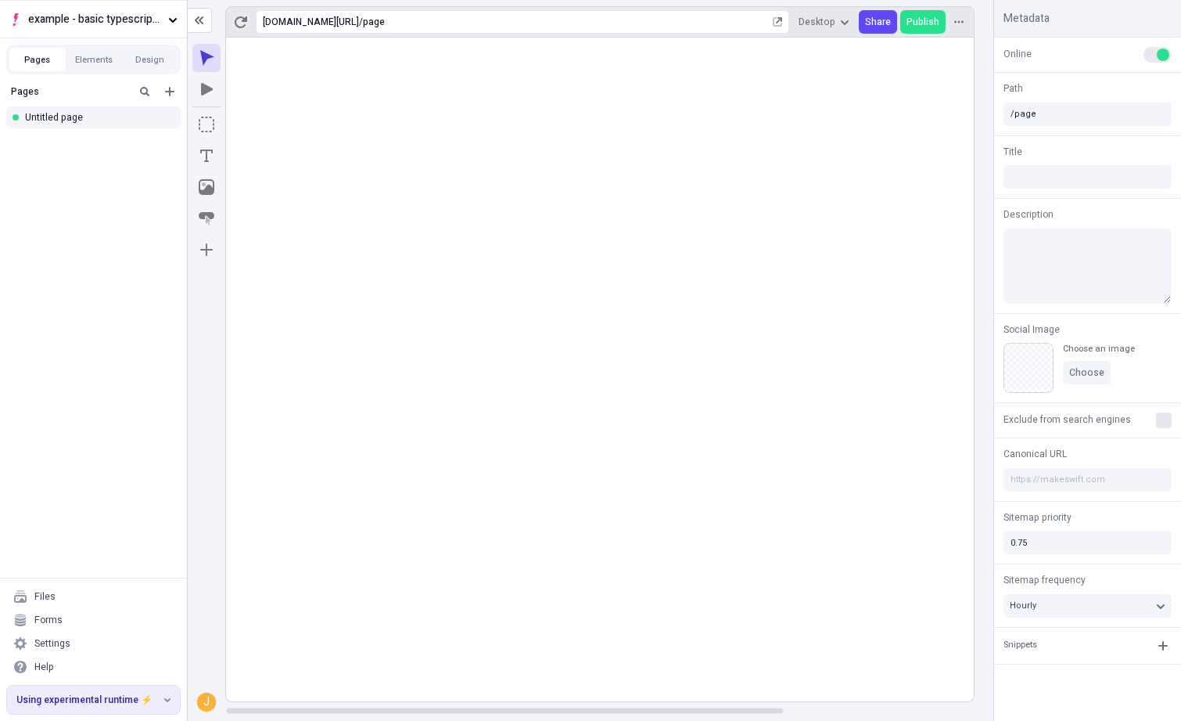
click at [444, 194] on rect at bounding box center [727, 370] width 1002 height 664
click at [390, 227] on rect at bounding box center [727, 370] width 1002 height 664
drag, startPoint x: 113, startPoint y: 16, endPoint x: 124, endPoint y: 18, distance: 10.3
click at [113, 16] on span "example - basic typescript pages" at bounding box center [95, 19] width 134 height 17
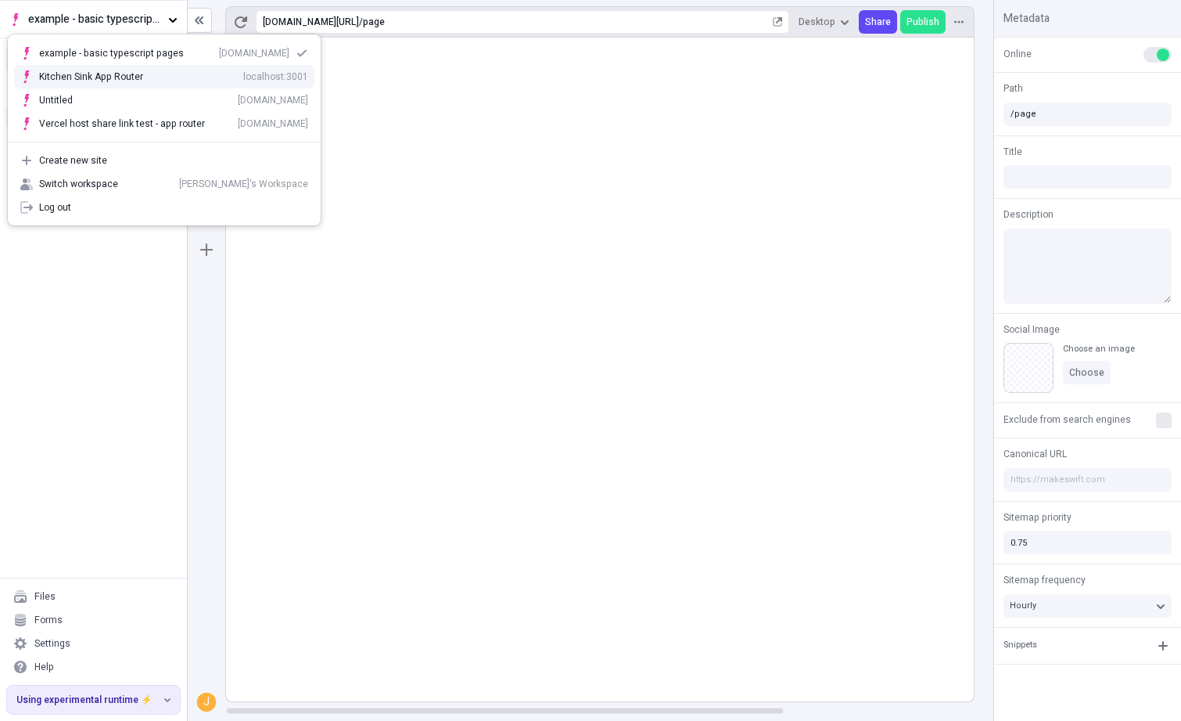
click at [523, 168] on rect at bounding box center [727, 370] width 1002 height 664
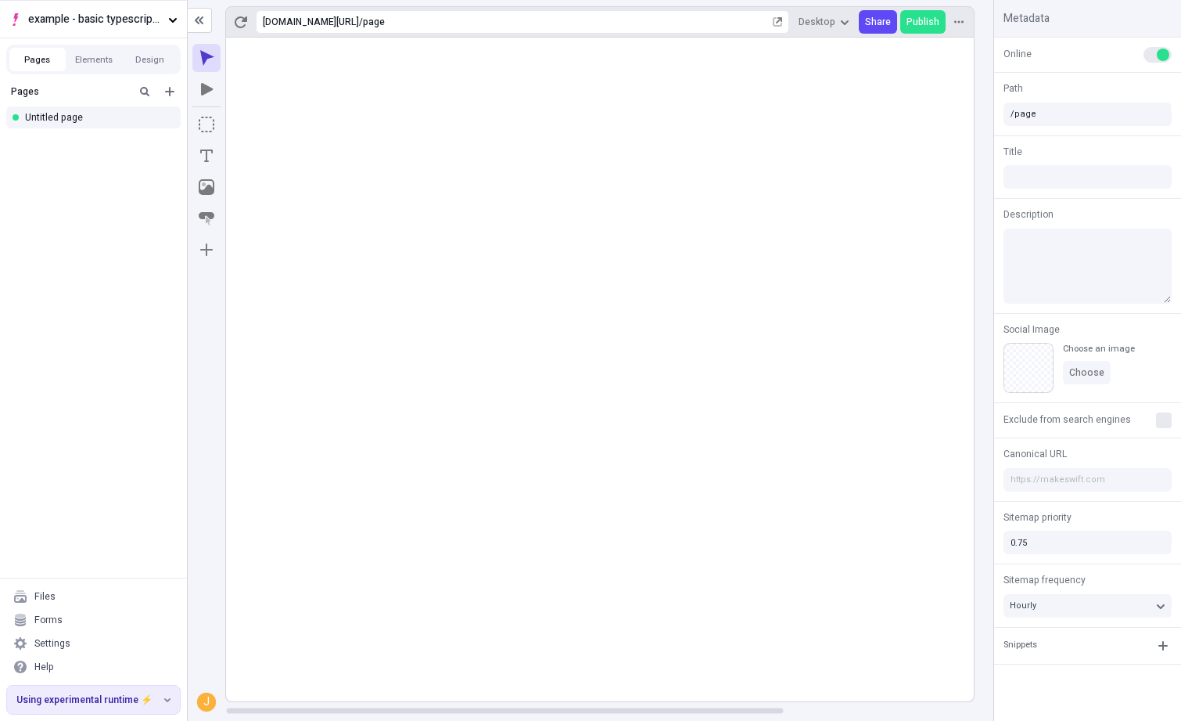
click at [442, 167] on rect at bounding box center [727, 370] width 1002 height 664
click at [159, 29] on button "example - basic typescript pages" at bounding box center [93, 19] width 187 height 38
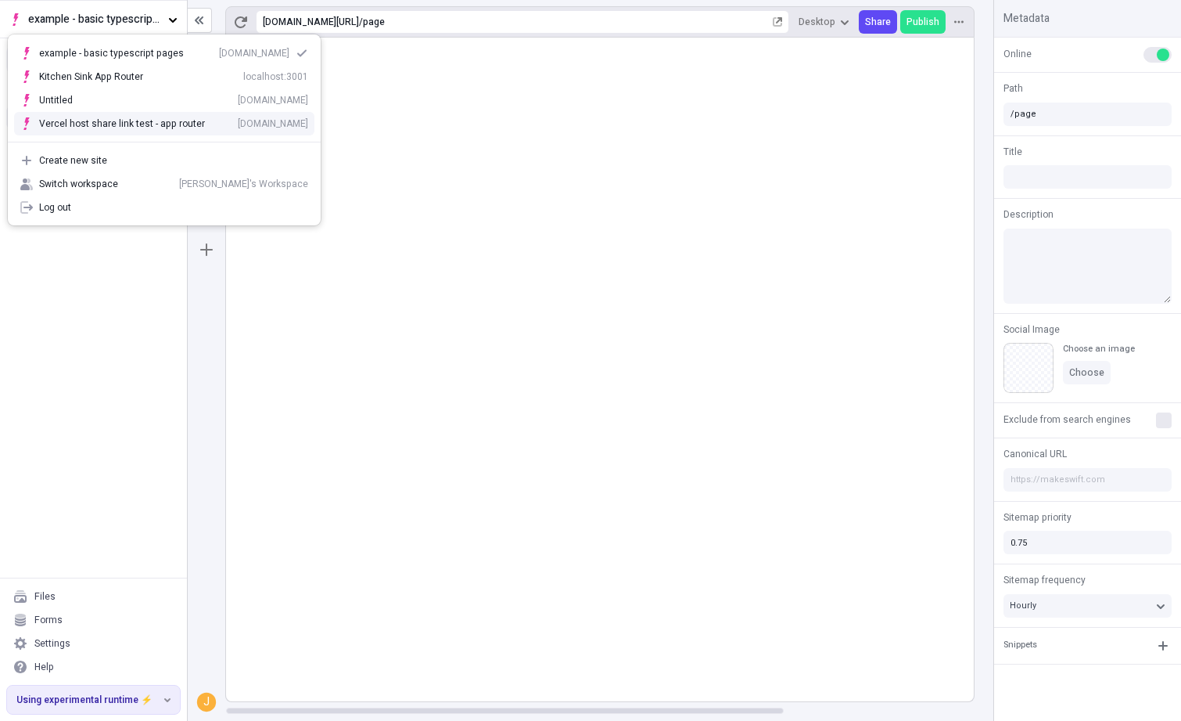
click at [137, 128] on div "Vercel host share link test - app router" at bounding box center [122, 123] width 166 height 13
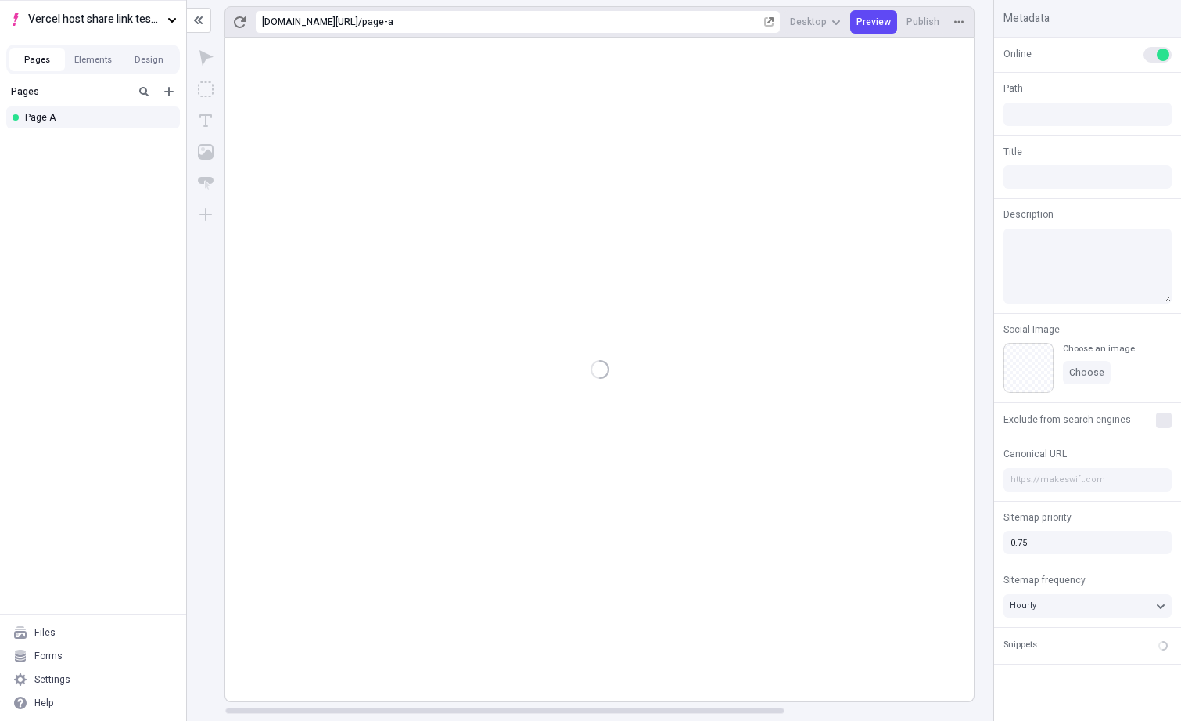
type input "/page-a"
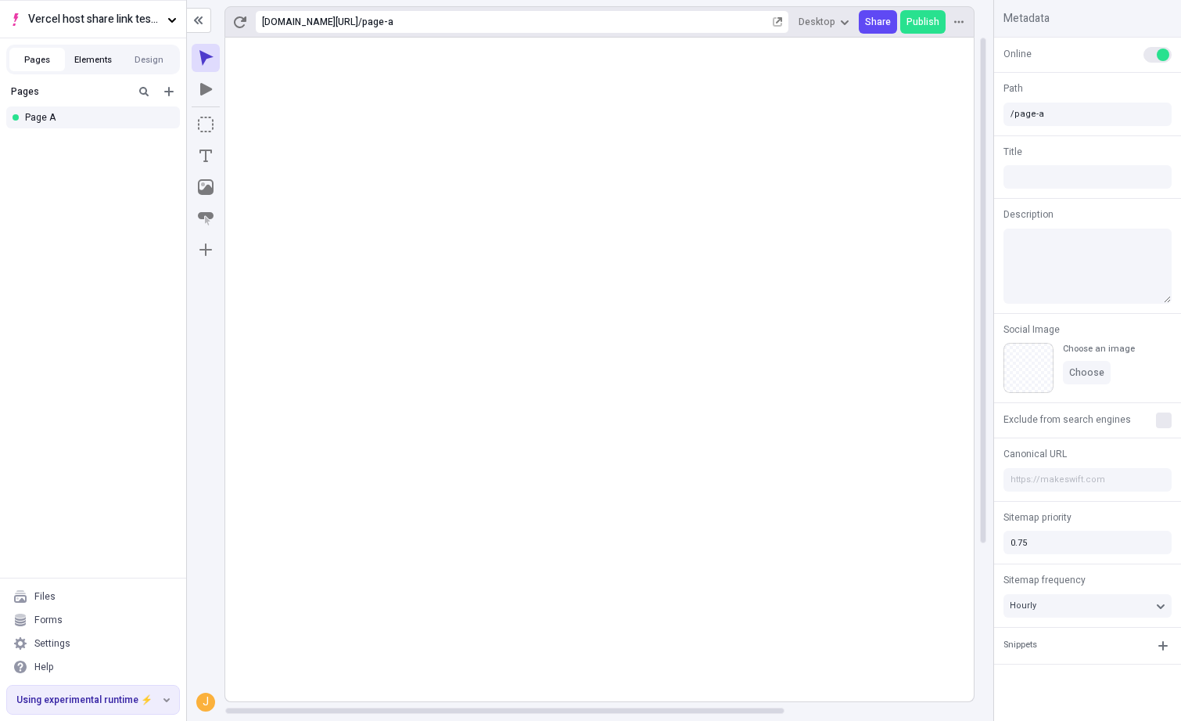
click at [87, 69] on button "Elements" at bounding box center [93, 59] width 56 height 23
drag, startPoint x: 137, startPoint y: 295, endPoint x: 136, endPoint y: 23, distance: 271.5
click at [137, 21] on div "Vercel host share link test - app router Pages Elements Design Page Box Text Im…" at bounding box center [93, 360] width 187 height 721
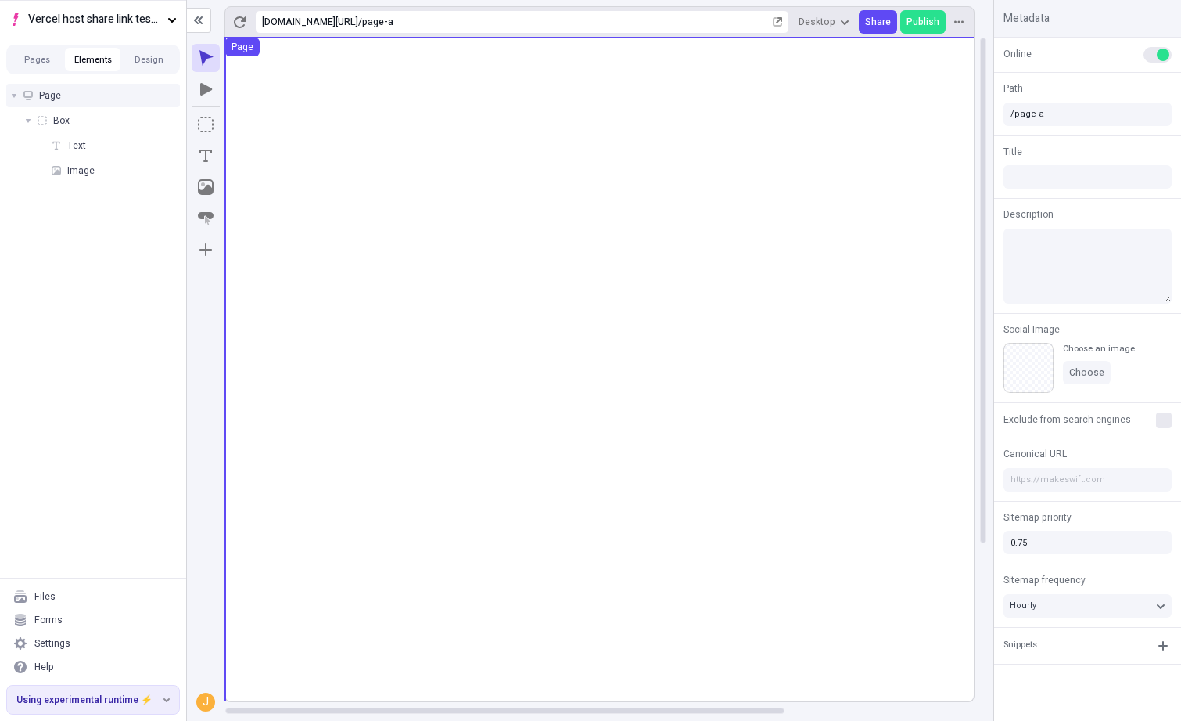
click at [90, 94] on div "Page" at bounding box center [93, 95] width 174 height 23
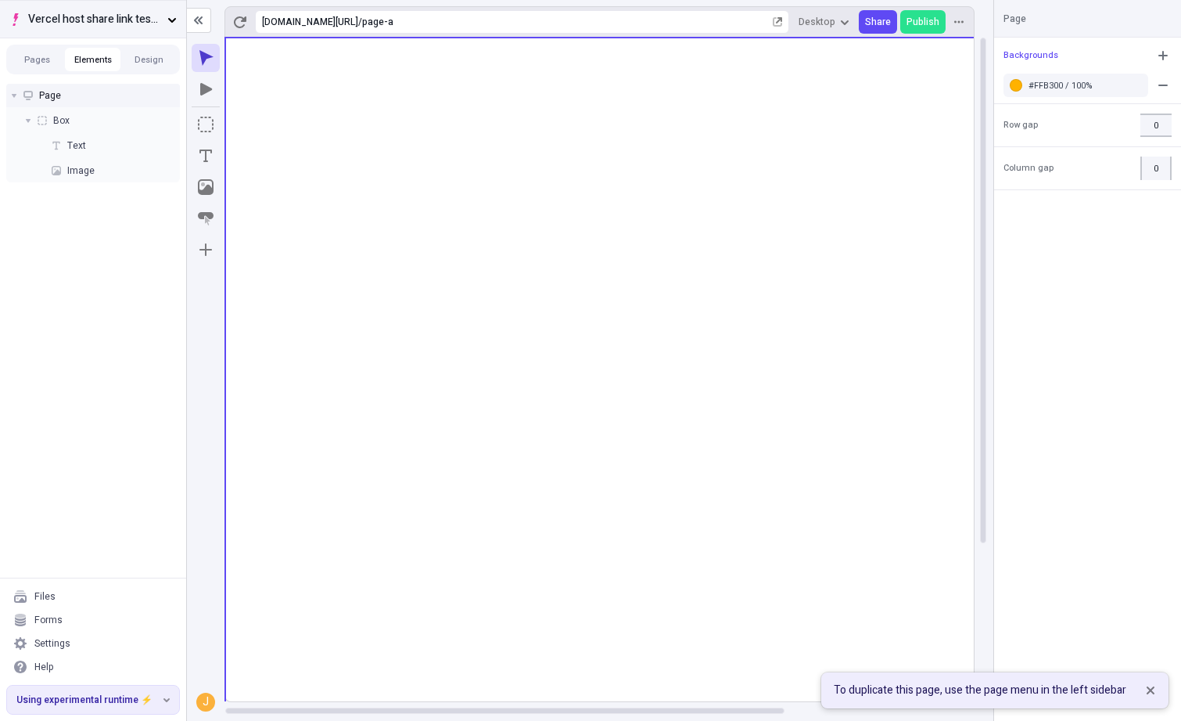
click at [182, 27] on button "Vercel host share link test - app router" at bounding box center [93, 19] width 186 height 38
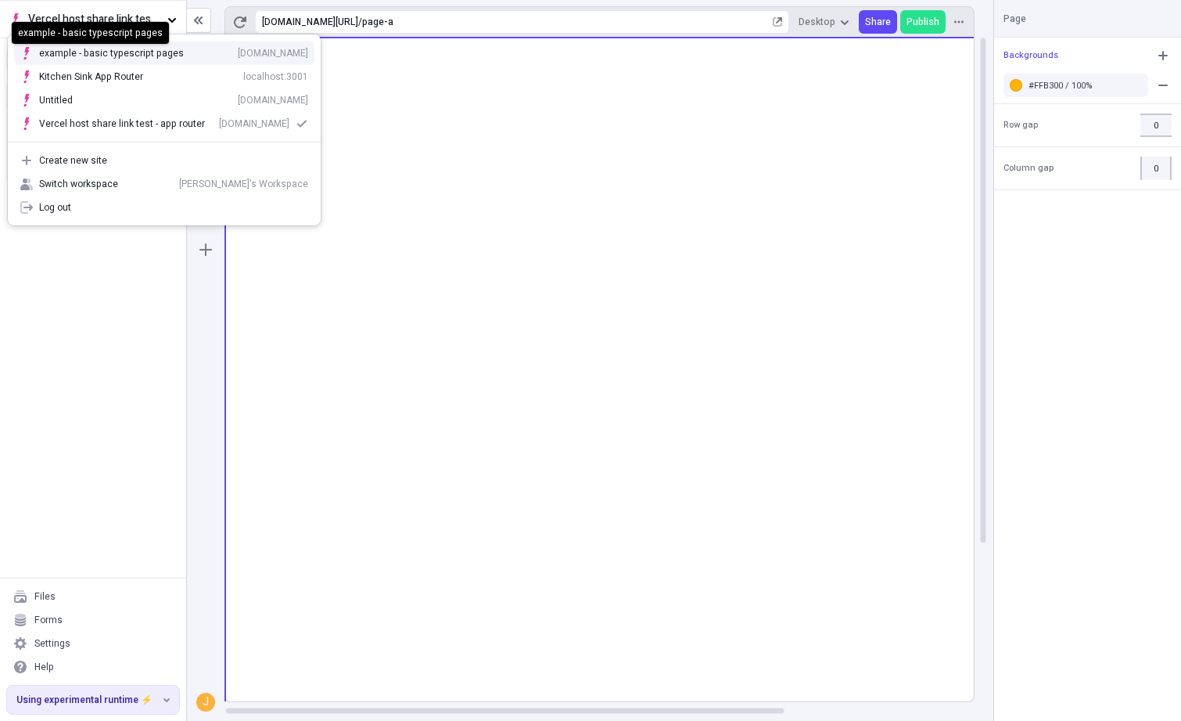
click at [130, 53] on div "example - basic typescript pages" at bounding box center [111, 53] width 145 height 13
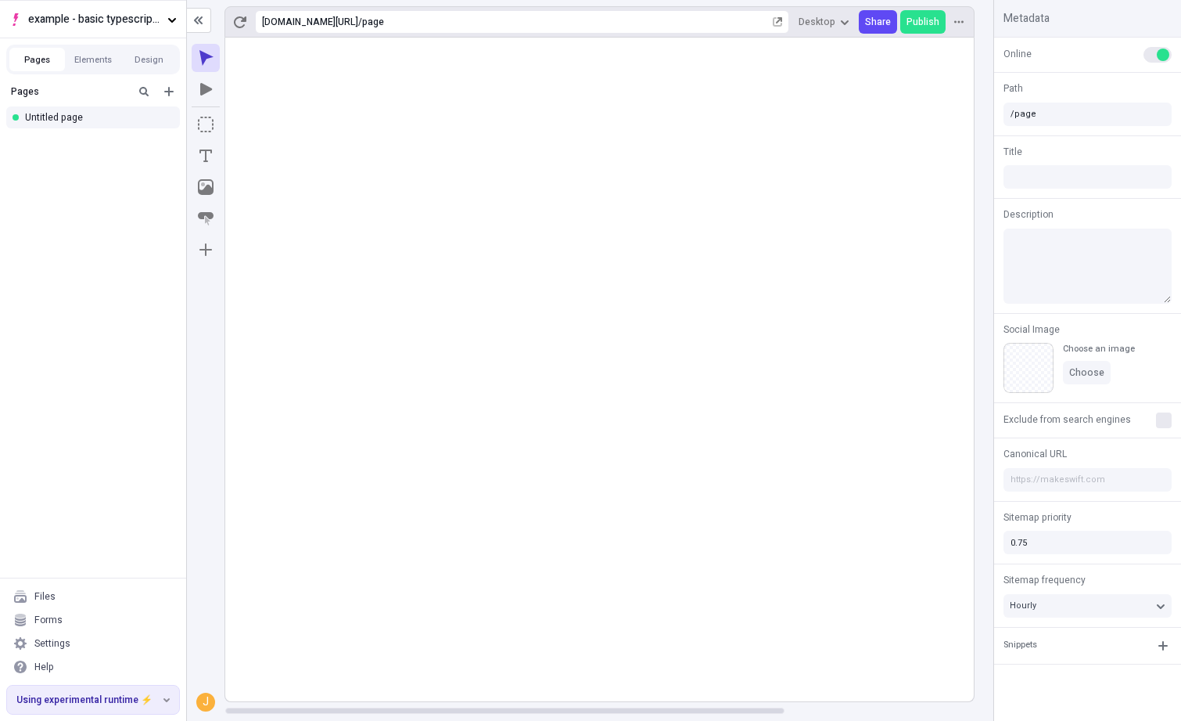
click at [453, 310] on rect at bounding box center [726, 370] width 1002 height 664
click at [466, 247] on rect at bounding box center [726, 370] width 1002 height 664
click at [520, 200] on rect at bounding box center [726, 370] width 1002 height 664
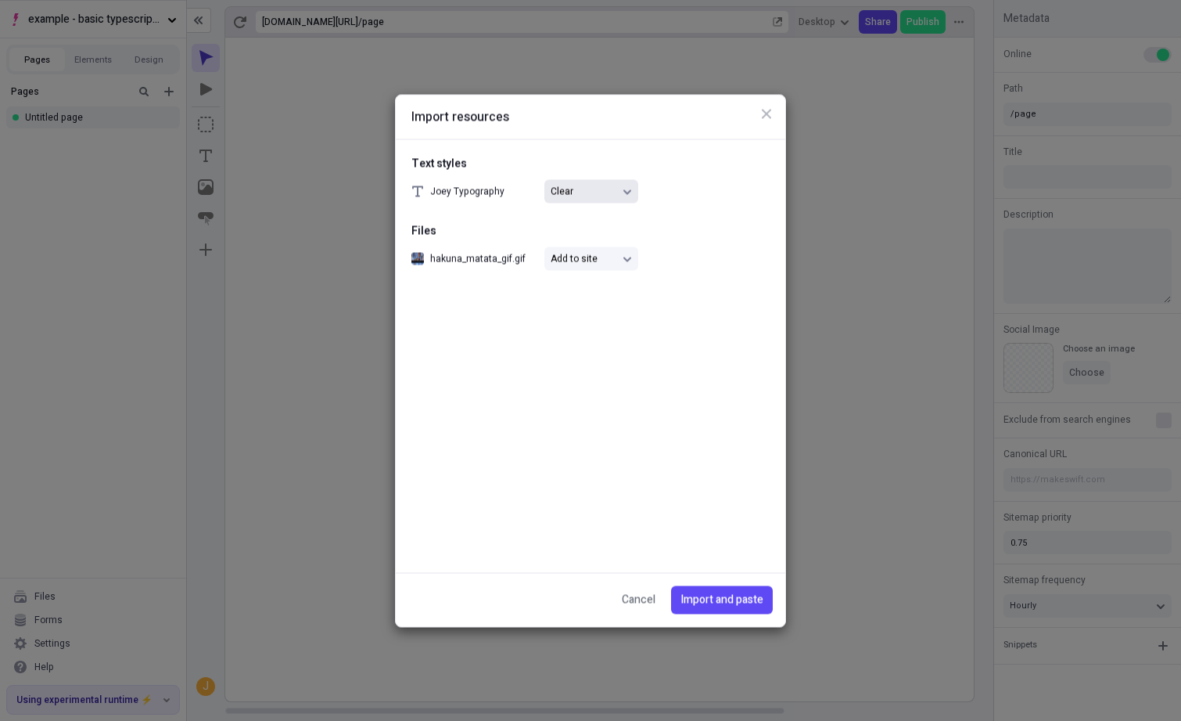
click at [617, 192] on div "Import resources Text styles Joey Typography Clear Files hakuna_matata_gif.gif …" at bounding box center [590, 360] width 1181 height 721
click at [694, 192] on div "Import resources Text styles Joey Typography Reassign to Choose typography File…" at bounding box center [590, 360] width 1181 height 721
click at [690, 271] on div "Import resources Text styles Joey Typography Reassign to Choose typography File…" at bounding box center [590, 360] width 1181 height 721
drag, startPoint x: 629, startPoint y: 581, endPoint x: 647, endPoint y: 624, distance: 46.6
click at [631, 585] on div "Cancel Import and paste" at bounding box center [591, 599] width 390 height 53
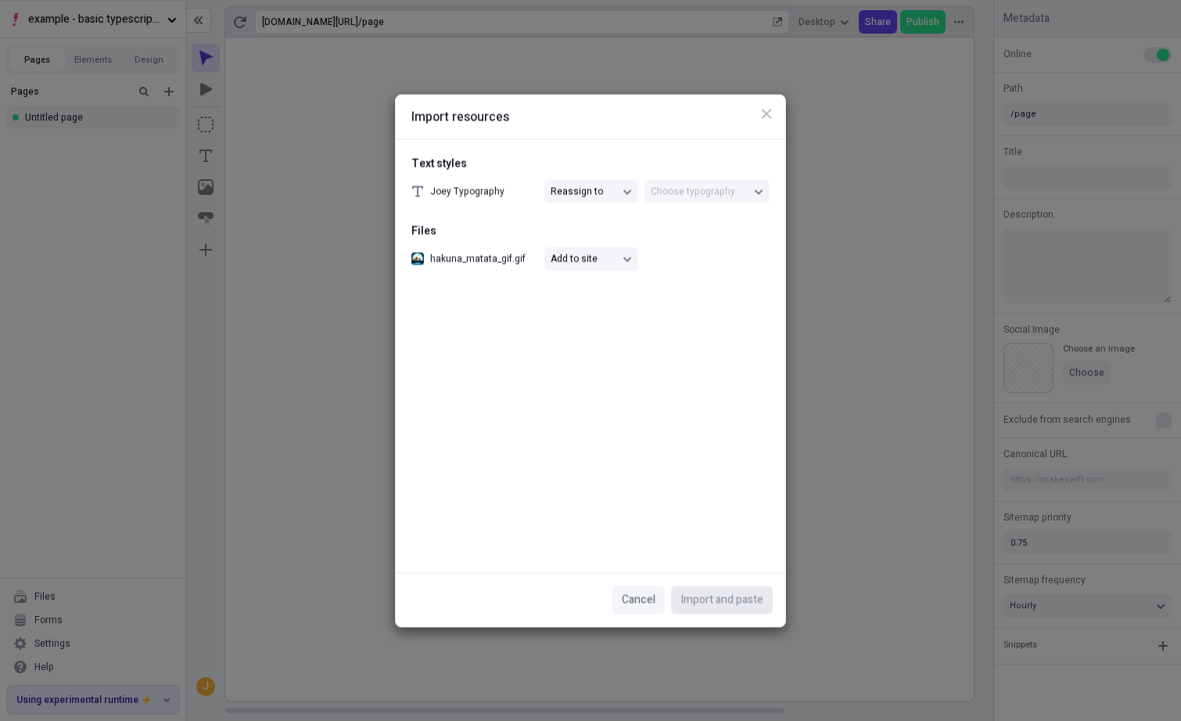
drag, startPoint x: 647, startPoint y: 624, endPoint x: 635, endPoint y: 610, distance: 18.8
click at [646, 624] on div "Cancel Import and paste" at bounding box center [591, 599] width 390 height 53
click at [627, 599] on span "Cancel" at bounding box center [639, 599] width 34 height 17
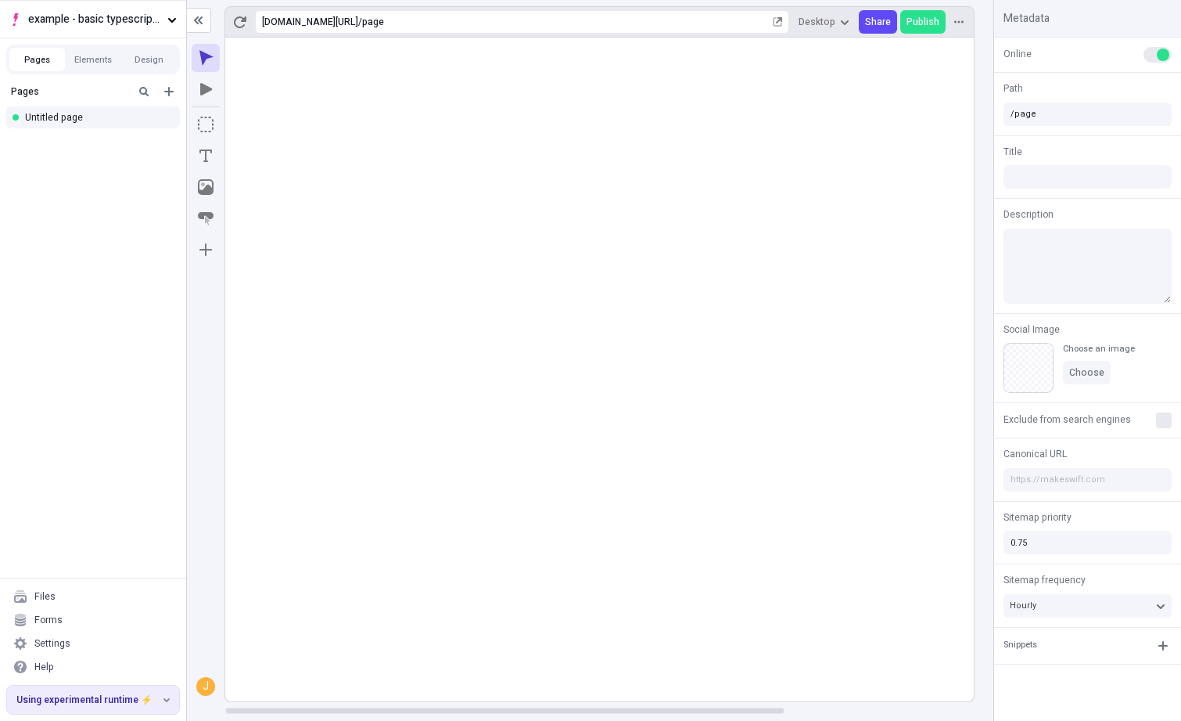
click at [383, 153] on rect at bounding box center [726, 370] width 1002 height 664
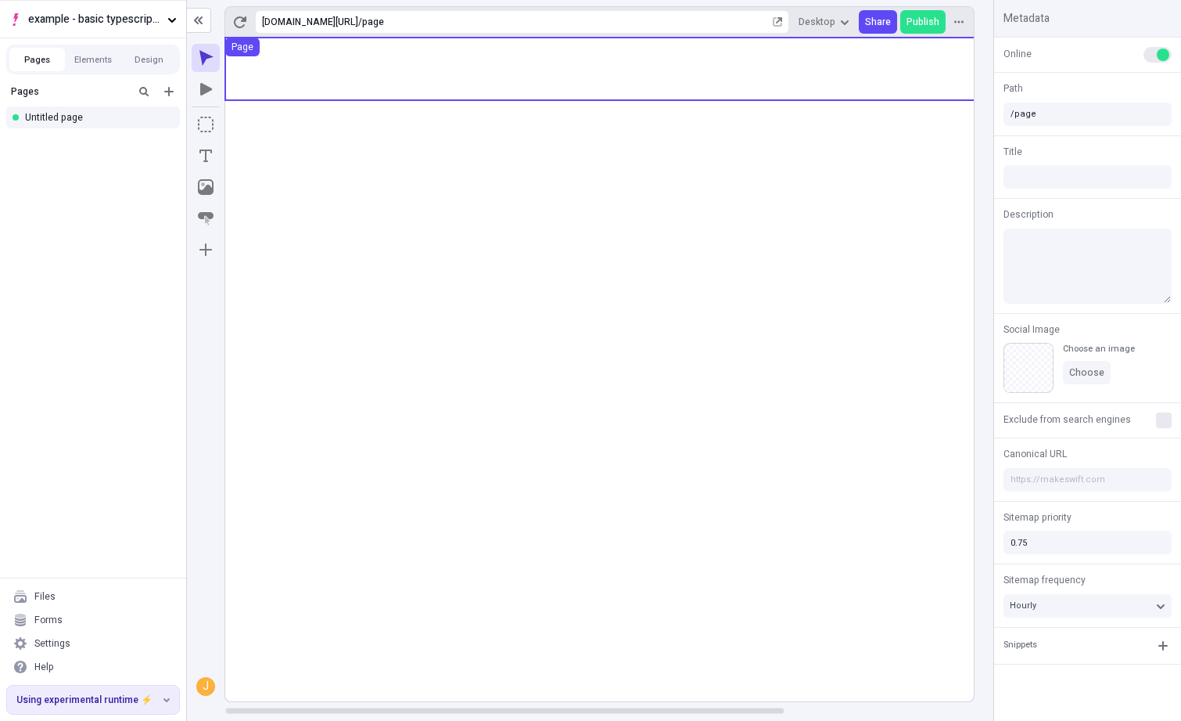
click at [279, 84] on use at bounding box center [726, 69] width 1002 height 63
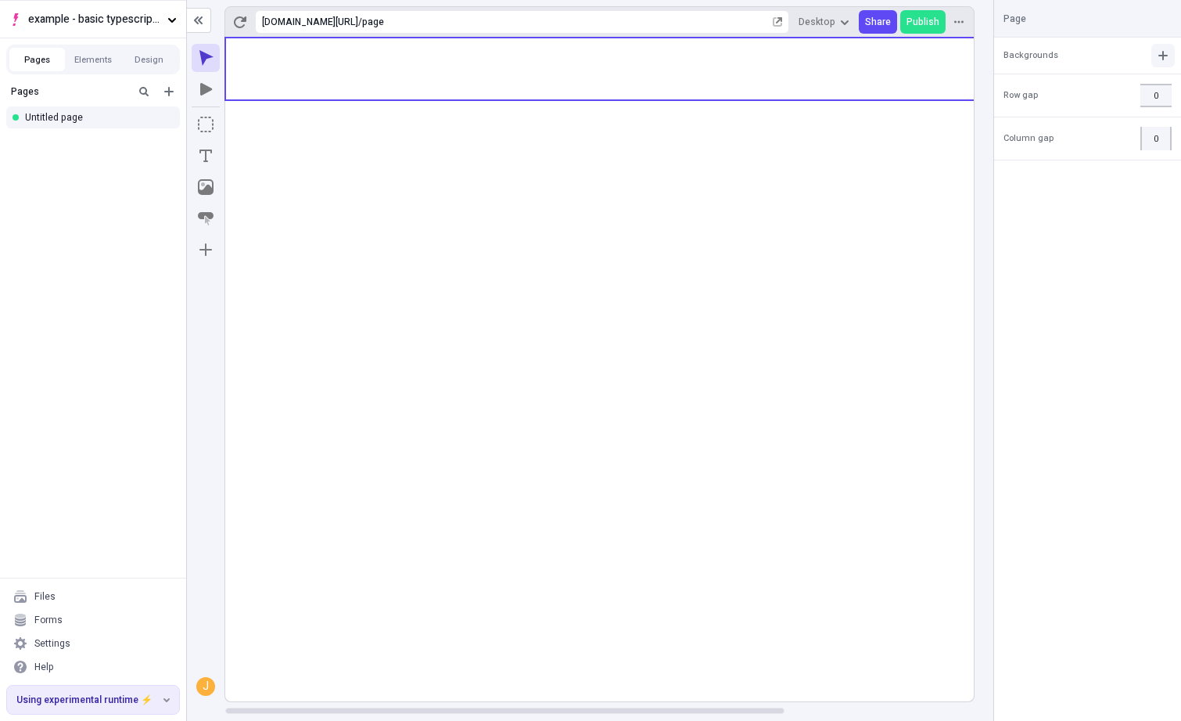
click at [1170, 51] on button "button" at bounding box center [1163, 55] width 23 height 23
click at [1131, 85] on div "Color" at bounding box center [1127, 88] width 23 height 13
click at [1016, 85] on div "button" at bounding box center [1016, 85] width 13 height 13
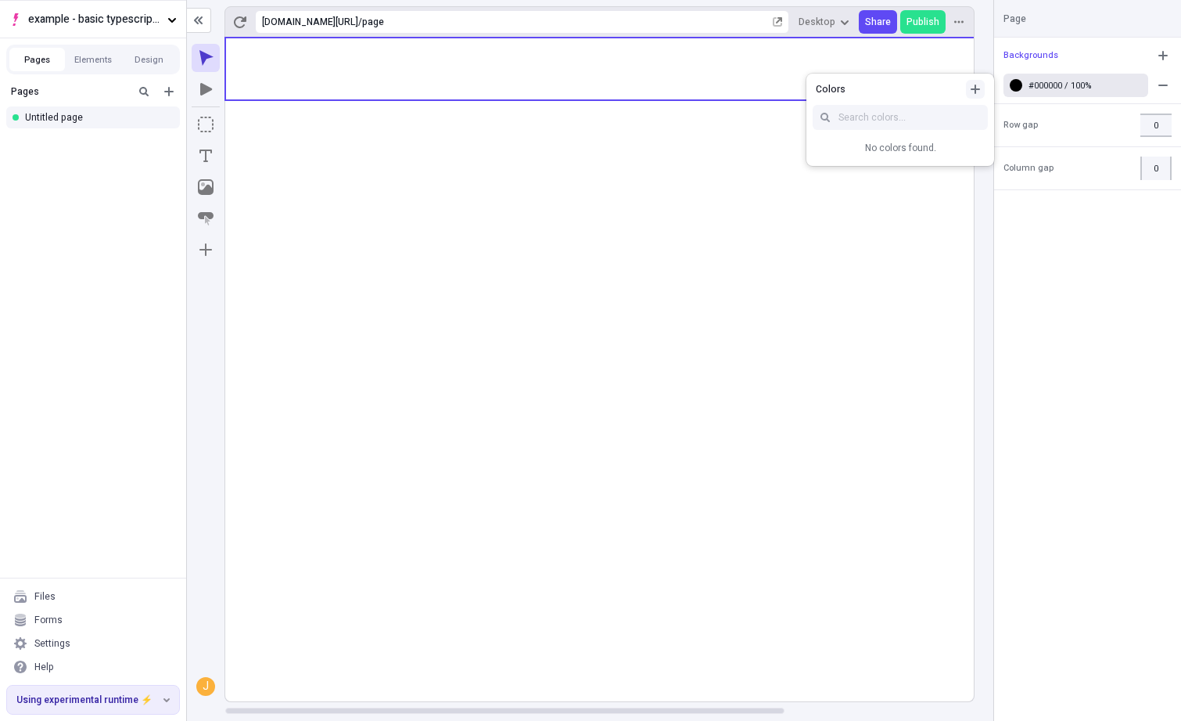
click at [976, 93] on icon "button" at bounding box center [975, 89] width 13 height 13
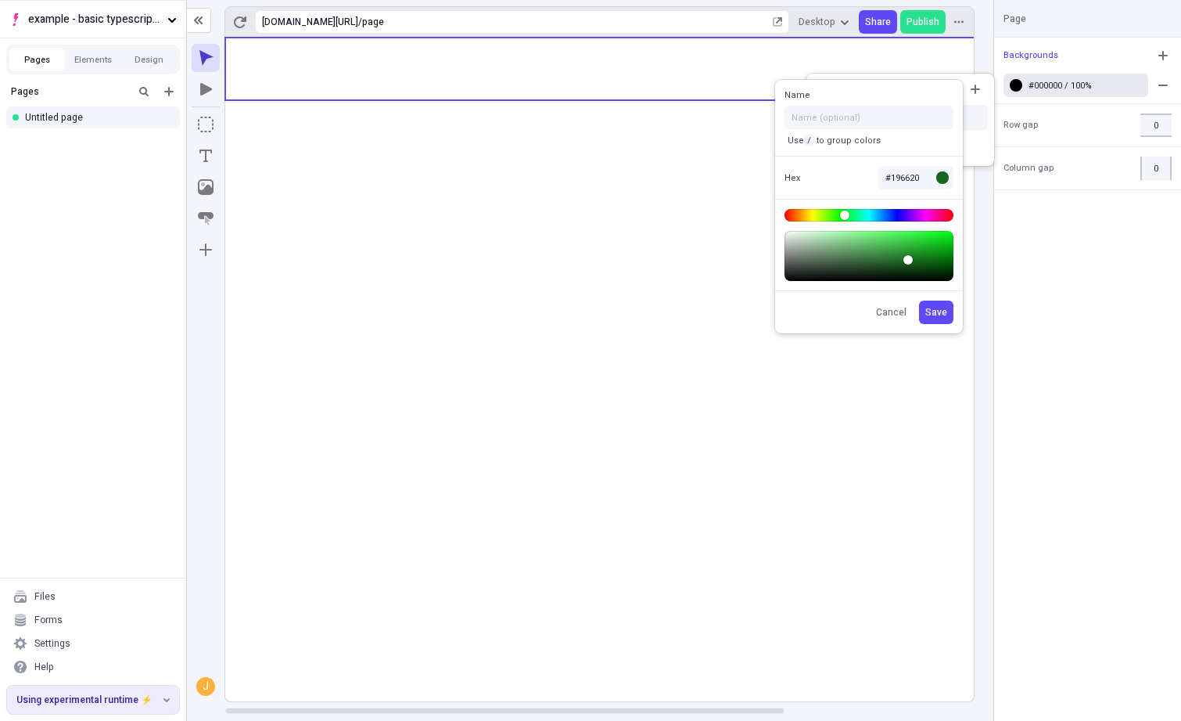
click at [845, 216] on body "example - basic typescript pages Pages Elements Design Pages Untitled page File…" at bounding box center [590, 360] width 1181 height 721
click at [994, 212] on body "example - basic typescript pages Pages Elements Design Pages Untitled page File…" at bounding box center [590, 360] width 1181 height 721
click at [962, 239] on body "example - basic typescript pages Pages Elements Design Pages Untitled page File…" at bounding box center [590, 360] width 1181 height 721
click at [953, 243] on body "example - basic typescript pages Pages Elements Design Pages Untitled page File…" at bounding box center [590, 360] width 1181 height 721
type input "#00E813"
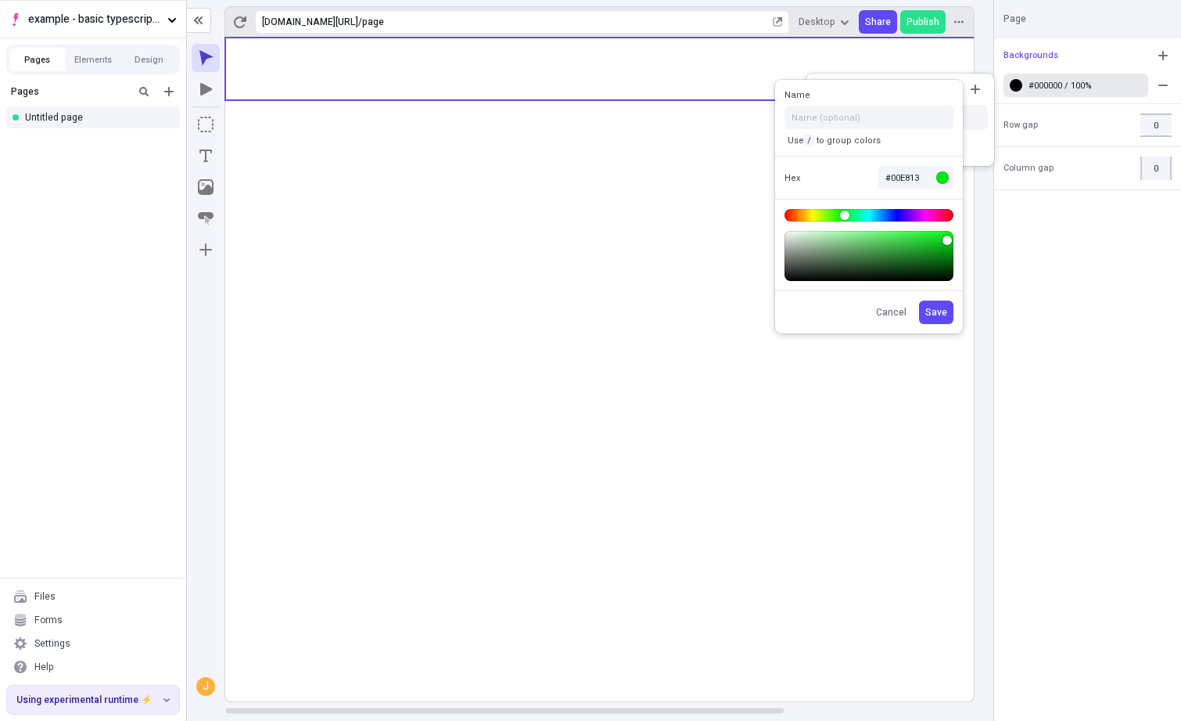
click at [955, 239] on body "example - basic typescript pages Pages Elements Design Pages Untitled page File…" at bounding box center [590, 360] width 1181 height 721
click at [943, 313] on span "Save" at bounding box center [937, 312] width 22 height 13
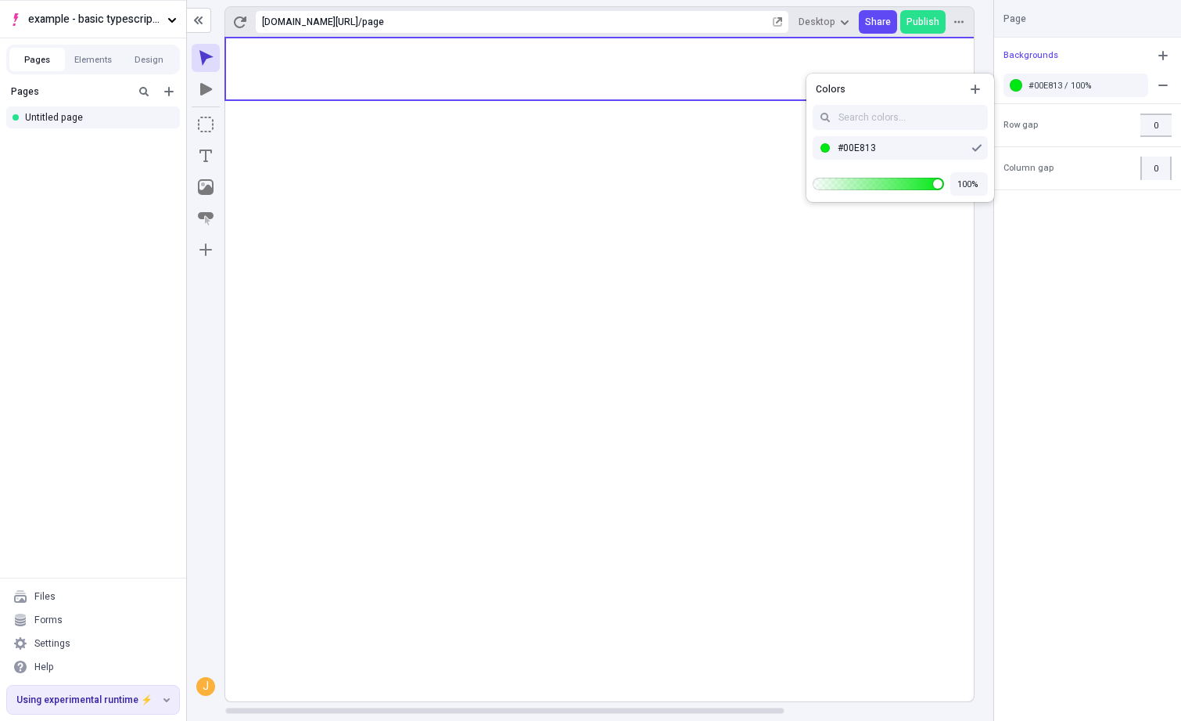
click at [538, 192] on rect at bounding box center [726, 370] width 1002 height 664
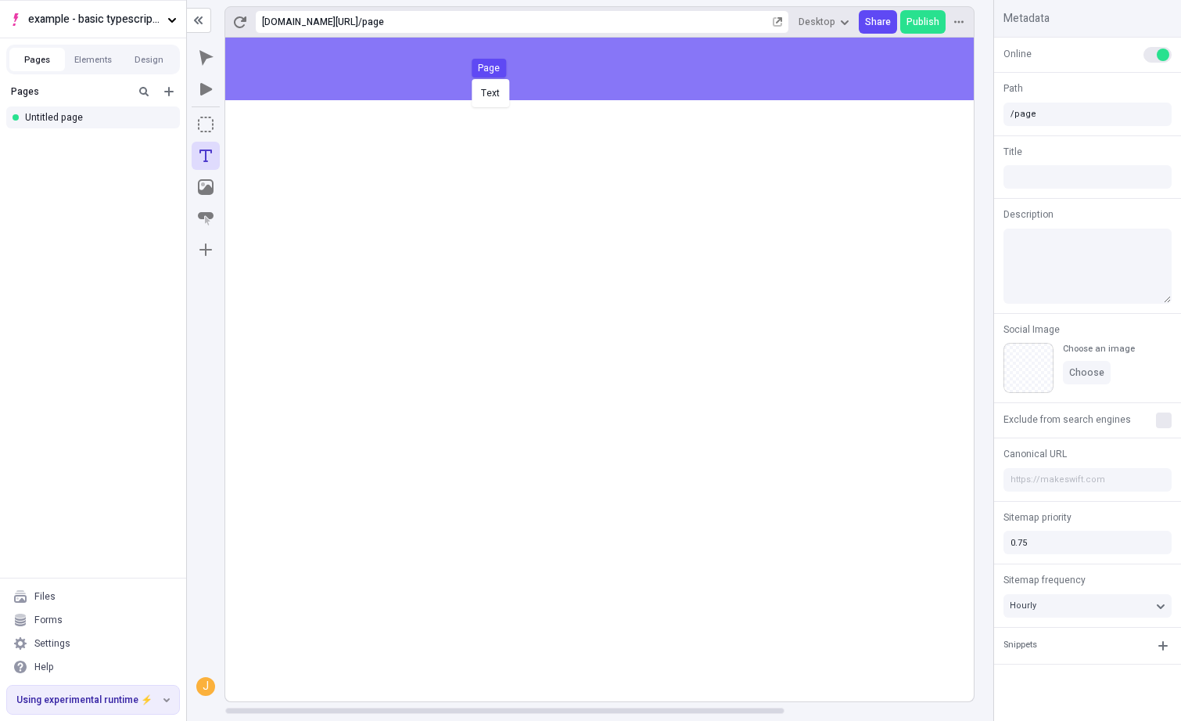
click at [469, 77] on body "example - basic typescript pages Pages Elements Design Pages Untitled page File…" at bounding box center [590, 360] width 1181 height 721
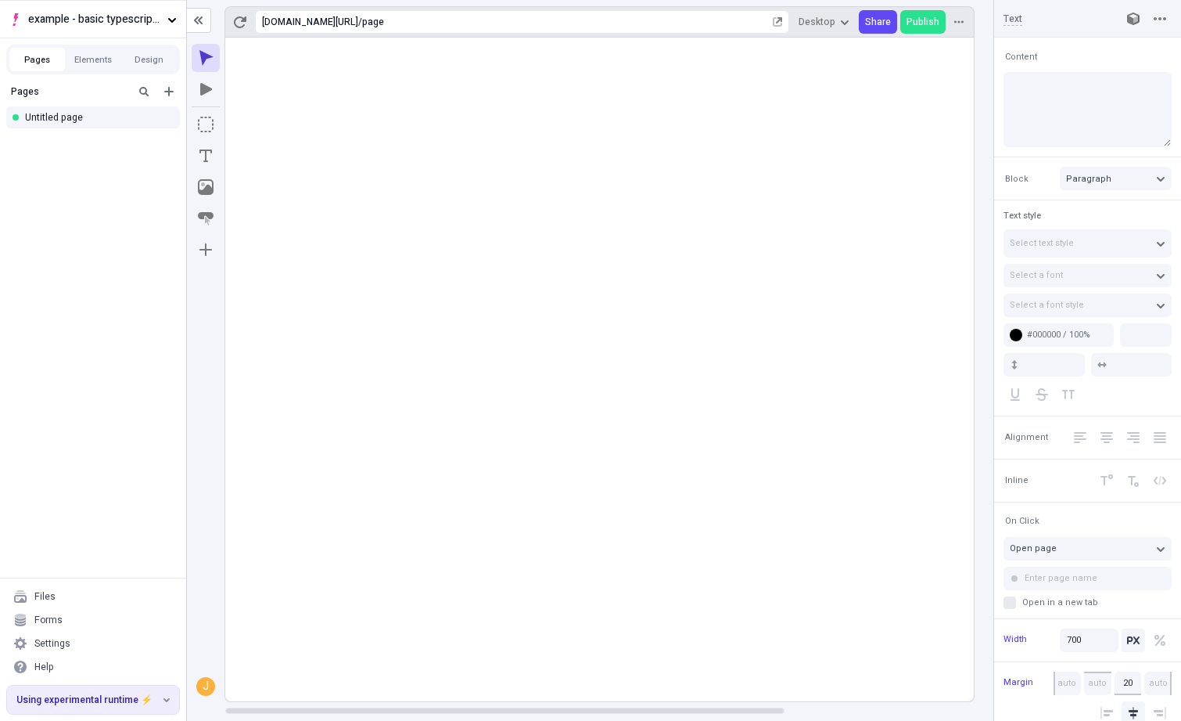
type input "18"
type input "1.5"
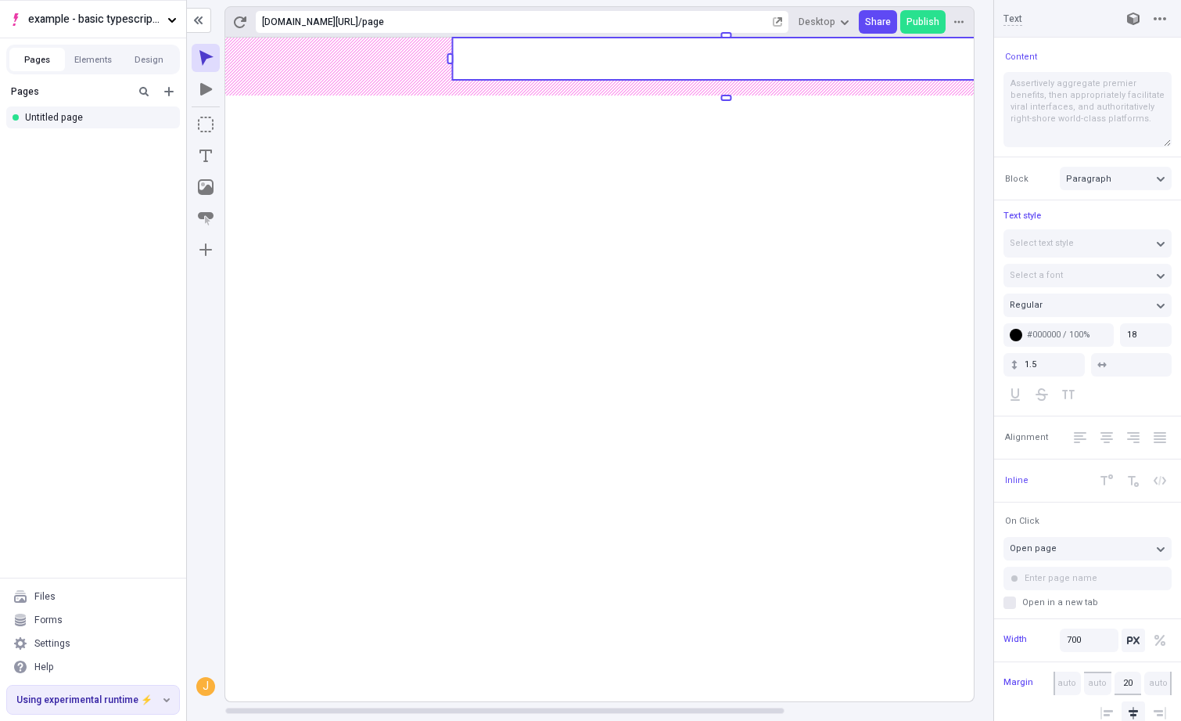
click at [597, 56] on rect at bounding box center [726, 59] width 548 height 42
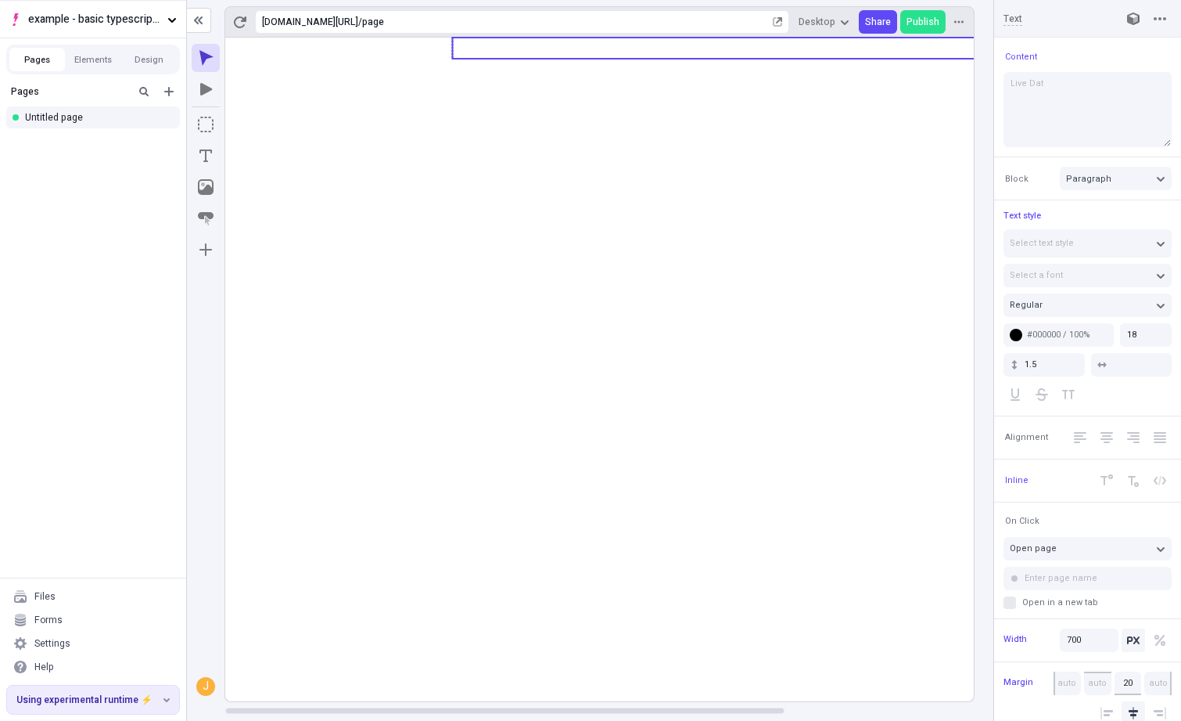
type textarea "Live Data"
click at [628, 156] on icon at bounding box center [726, 370] width 1002 height 664
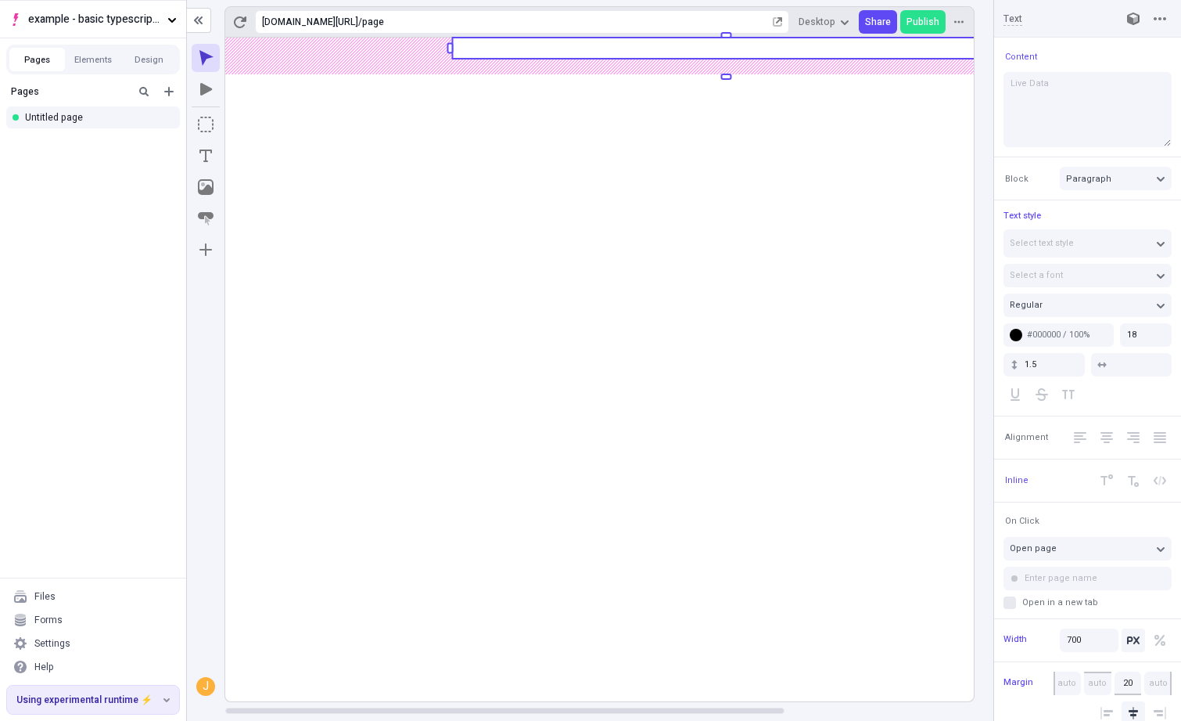
click at [628, 156] on rect at bounding box center [726, 370] width 1002 height 664
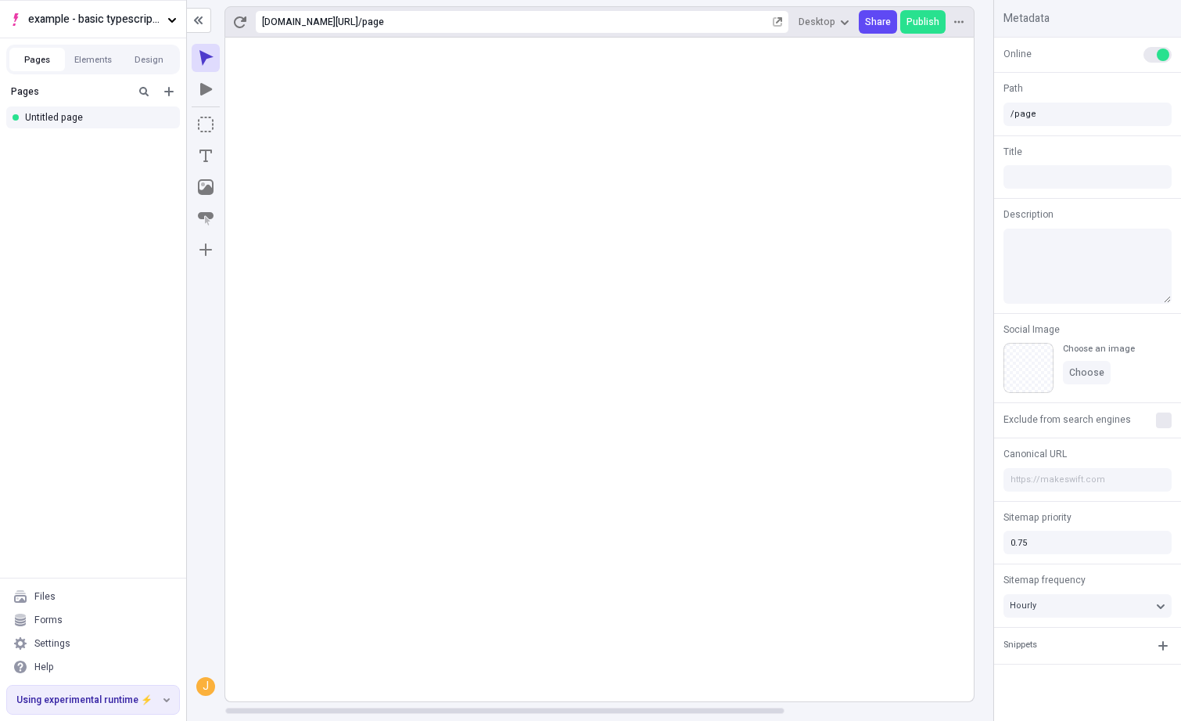
click at [495, 228] on rect at bounding box center [726, 370] width 1002 height 664
click at [925, 18] on span "Publish" at bounding box center [923, 22] width 33 height 13
click at [1062, 120] on input "/page" at bounding box center [1088, 113] width 168 height 23
click at [469, 126] on rect at bounding box center [726, 370] width 1002 height 664
click at [922, 27] on span "Publish" at bounding box center [923, 22] width 33 height 13
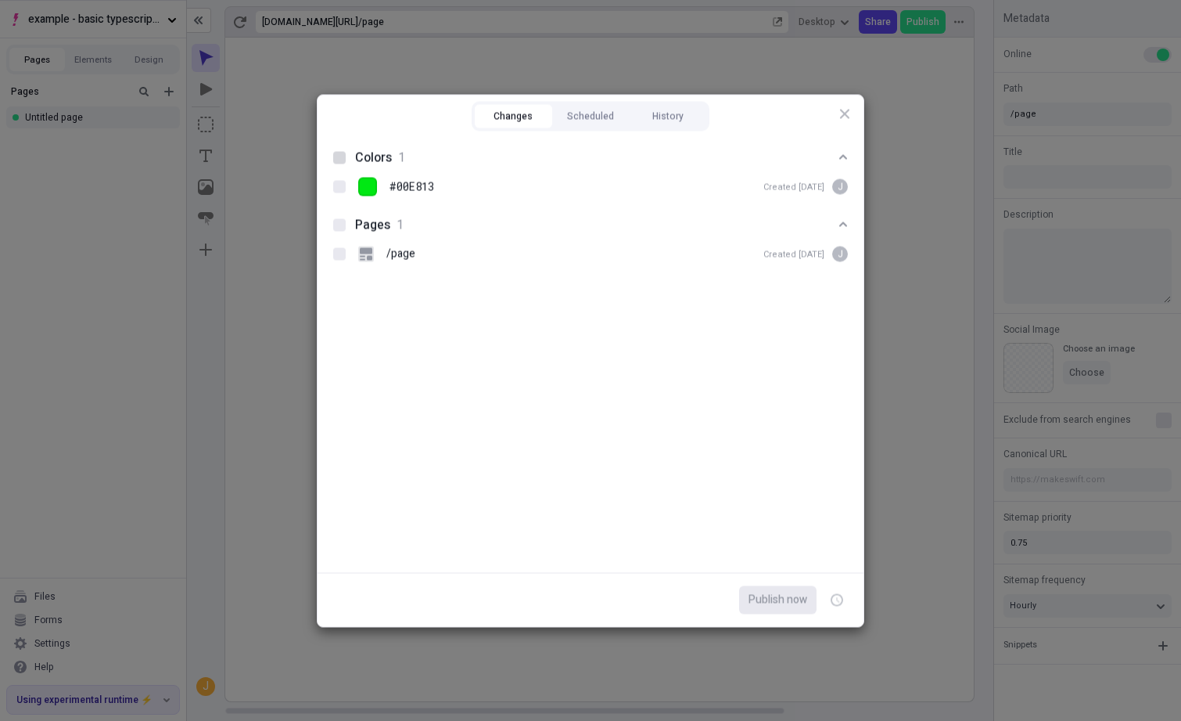
click at [336, 159] on div at bounding box center [339, 157] width 13 height 13
checkbox input "true"
click at [343, 228] on div at bounding box center [339, 224] width 13 height 13
checkbox input "true"
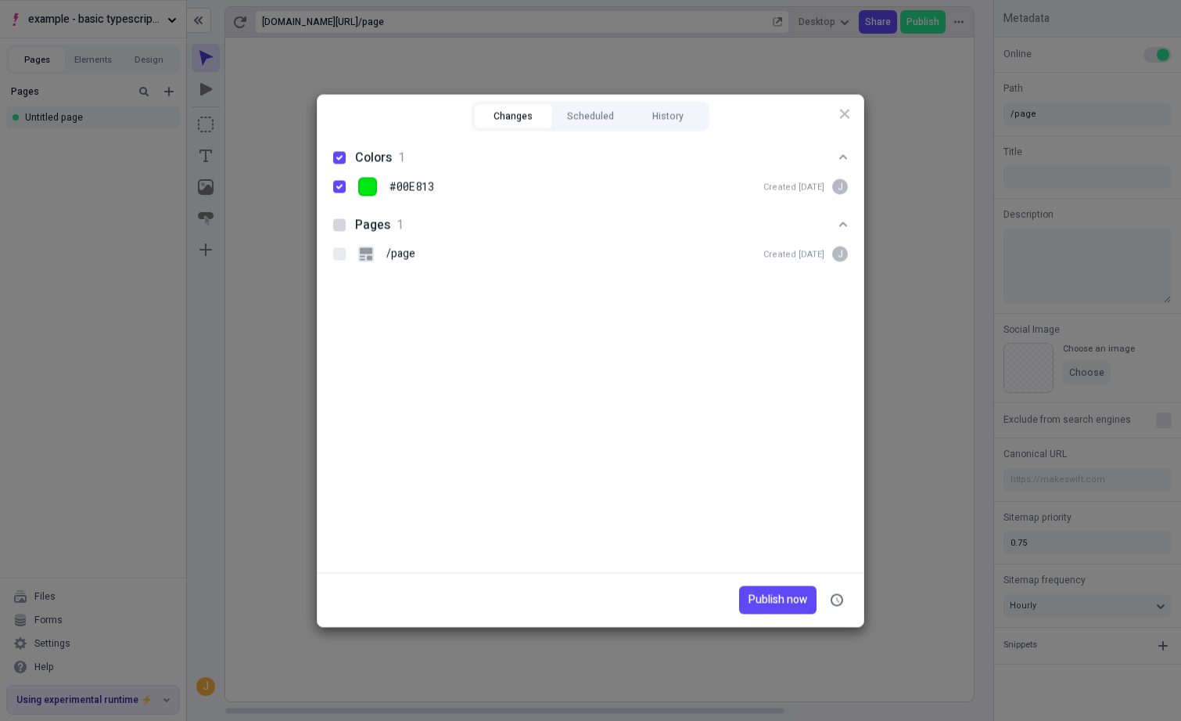
checkbox input "true"
click at [782, 587] on button "Publish now" at bounding box center [777, 599] width 77 height 28
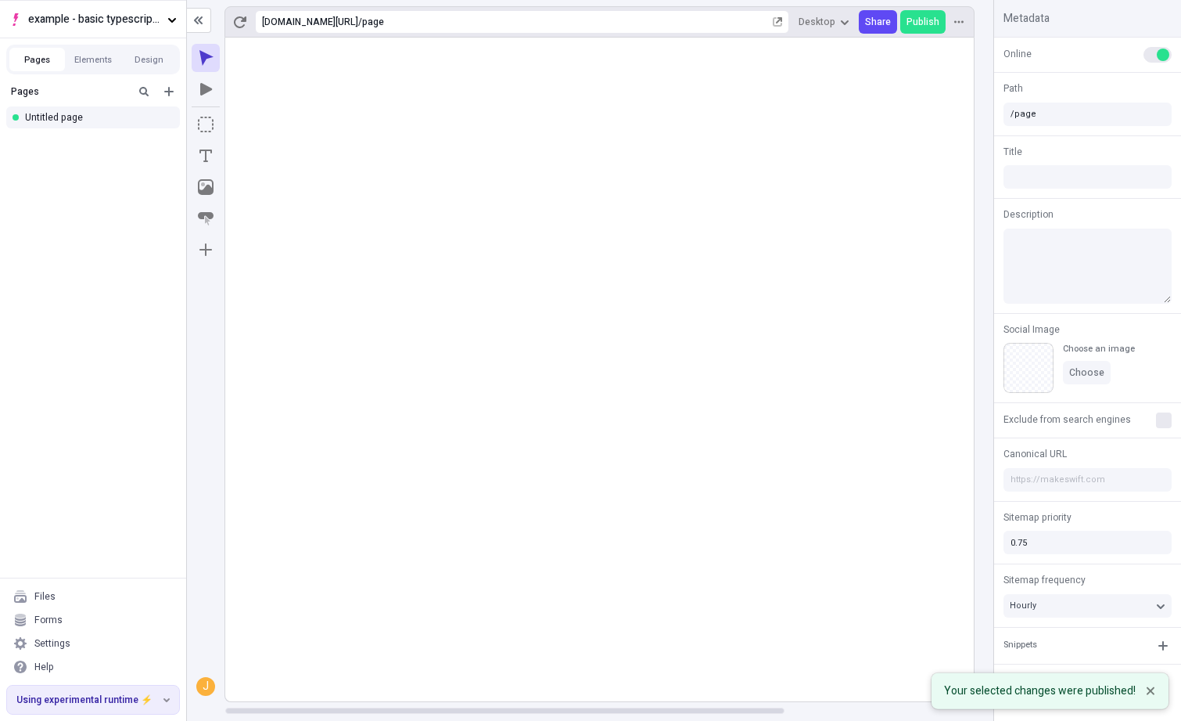
click at [295, 193] on rect at bounding box center [726, 370] width 1002 height 664
click at [292, 193] on rect at bounding box center [726, 370] width 1002 height 664
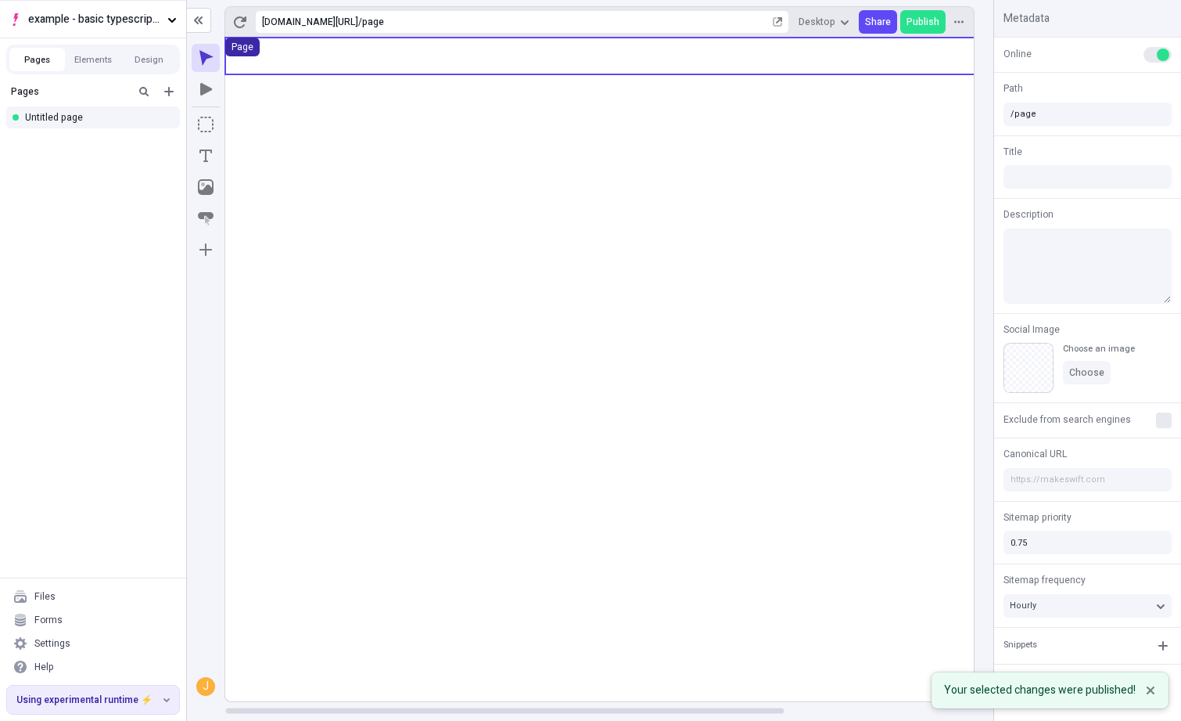
click at [260, 47] on button "Page" at bounding box center [242, 47] width 34 height 19
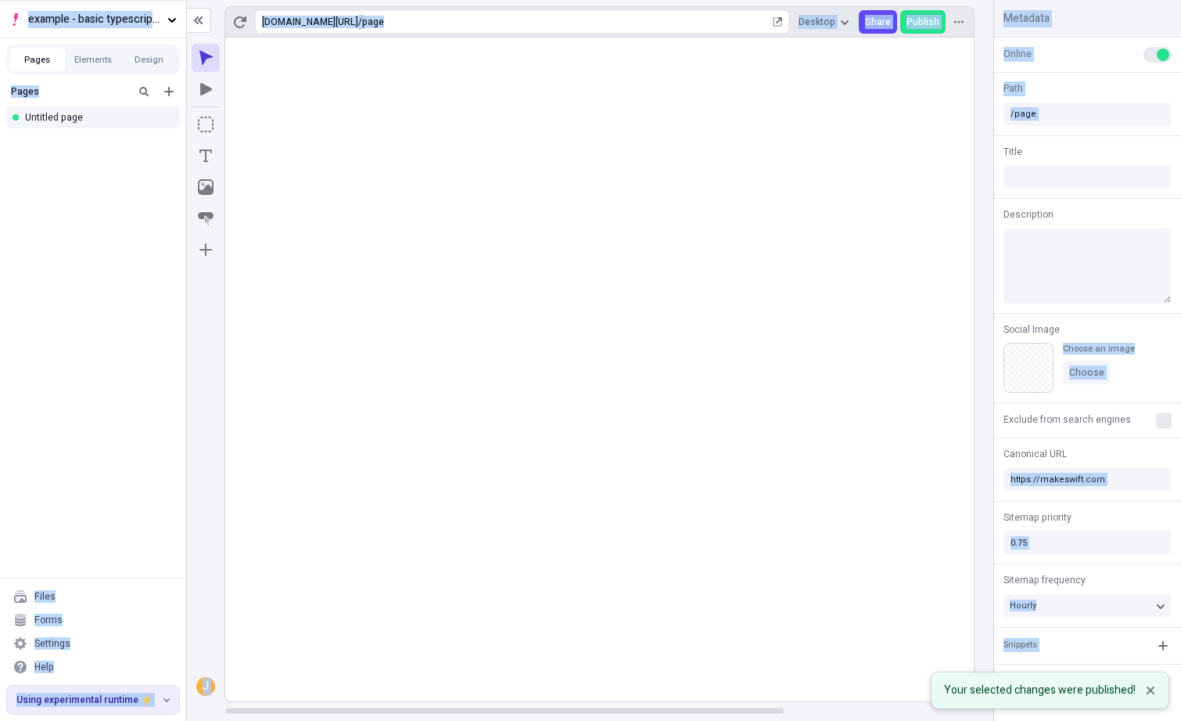
click at [473, 166] on rect at bounding box center [726, 370] width 1002 height 664
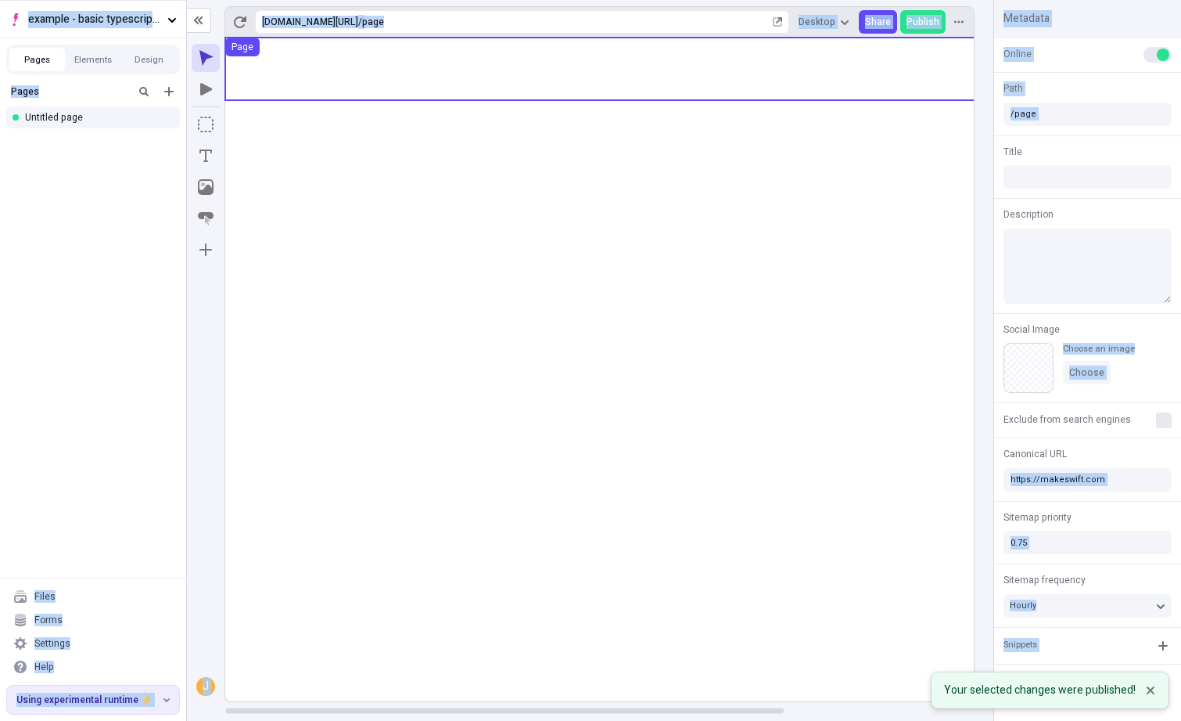
click at [474, 74] on use at bounding box center [726, 69] width 1002 height 63
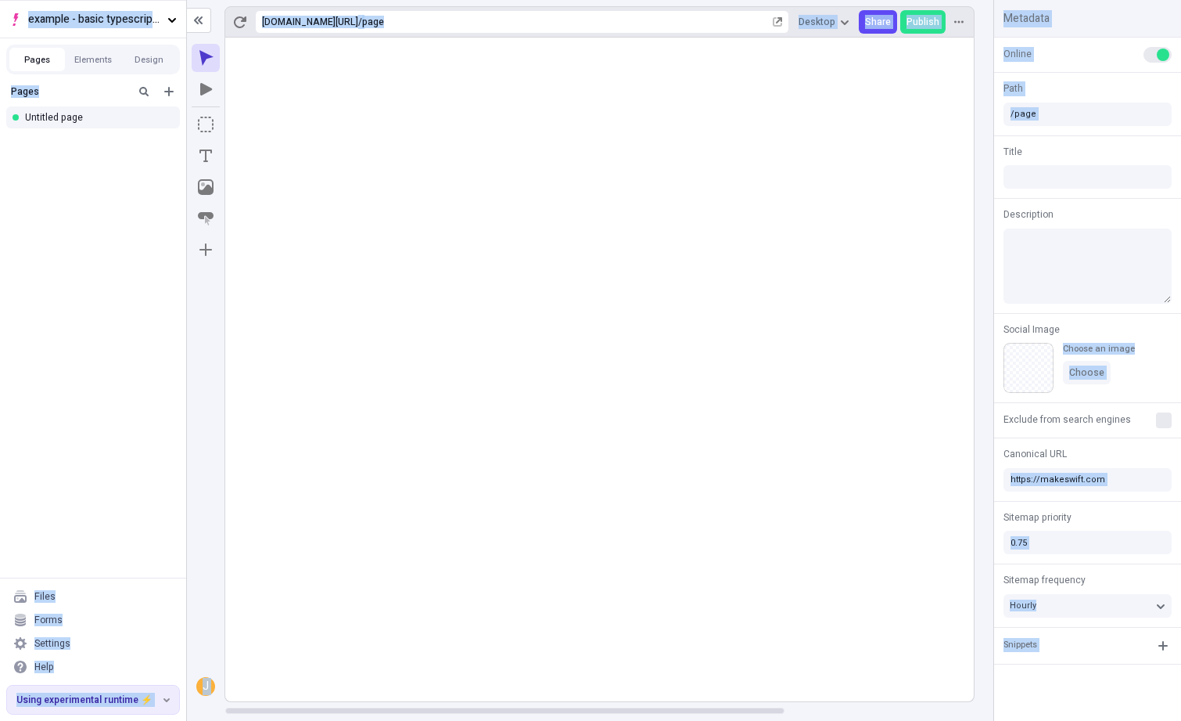
click at [337, 184] on rect at bounding box center [726, 370] width 1002 height 664
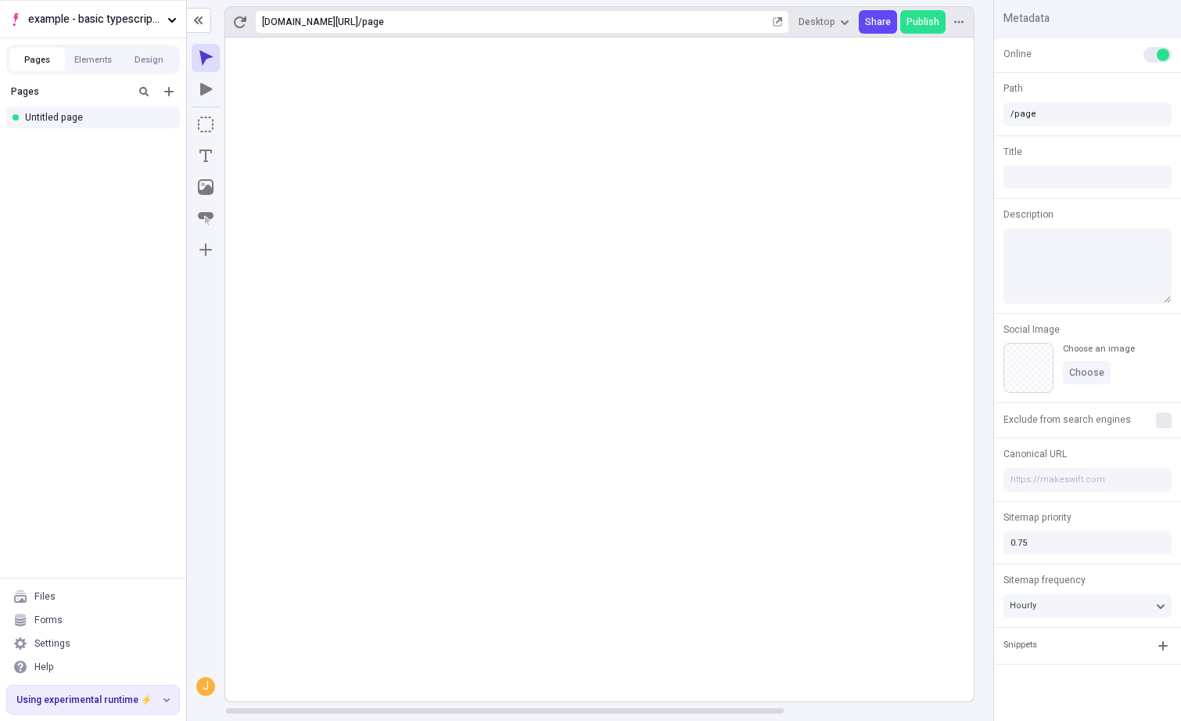
click at [74, 192] on div "Pages Untitled page" at bounding box center [93, 327] width 186 height 500
click at [411, 113] on rect at bounding box center [726, 370] width 1002 height 664
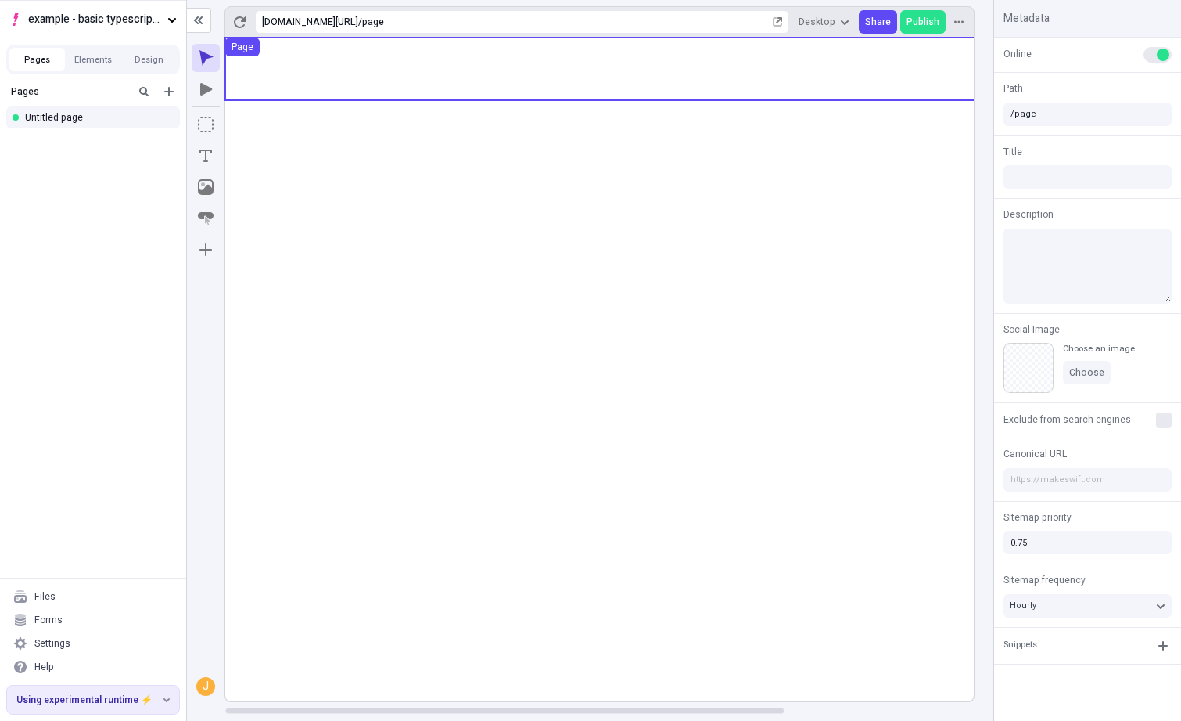
click at [411, 74] on use at bounding box center [726, 69] width 1002 height 63
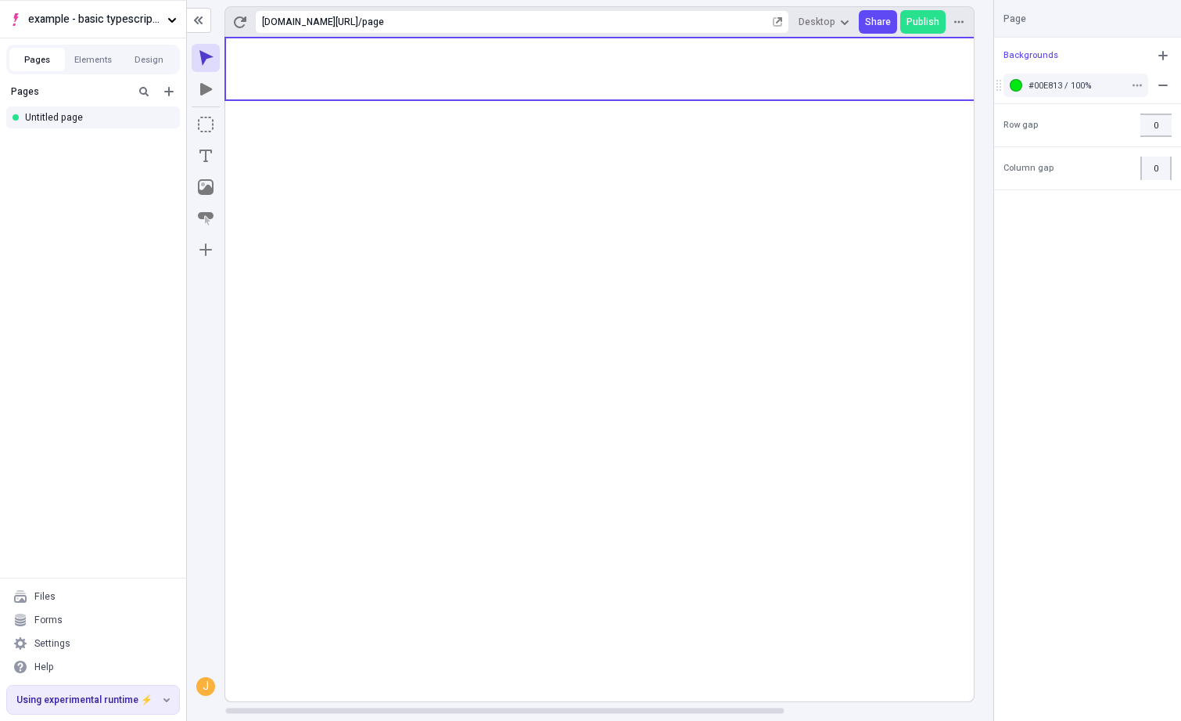
click at [1002, 82] on div at bounding box center [998, 85] width 9 height 11
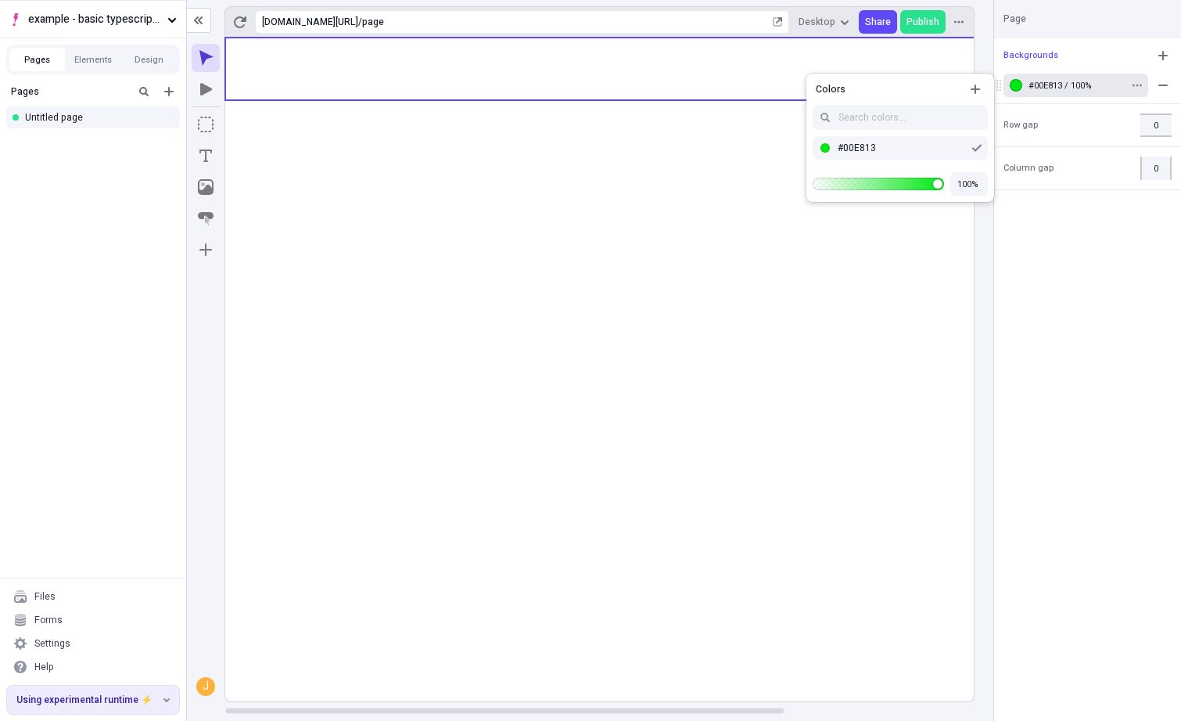
click at [1017, 84] on div "button" at bounding box center [1016, 85] width 13 height 13
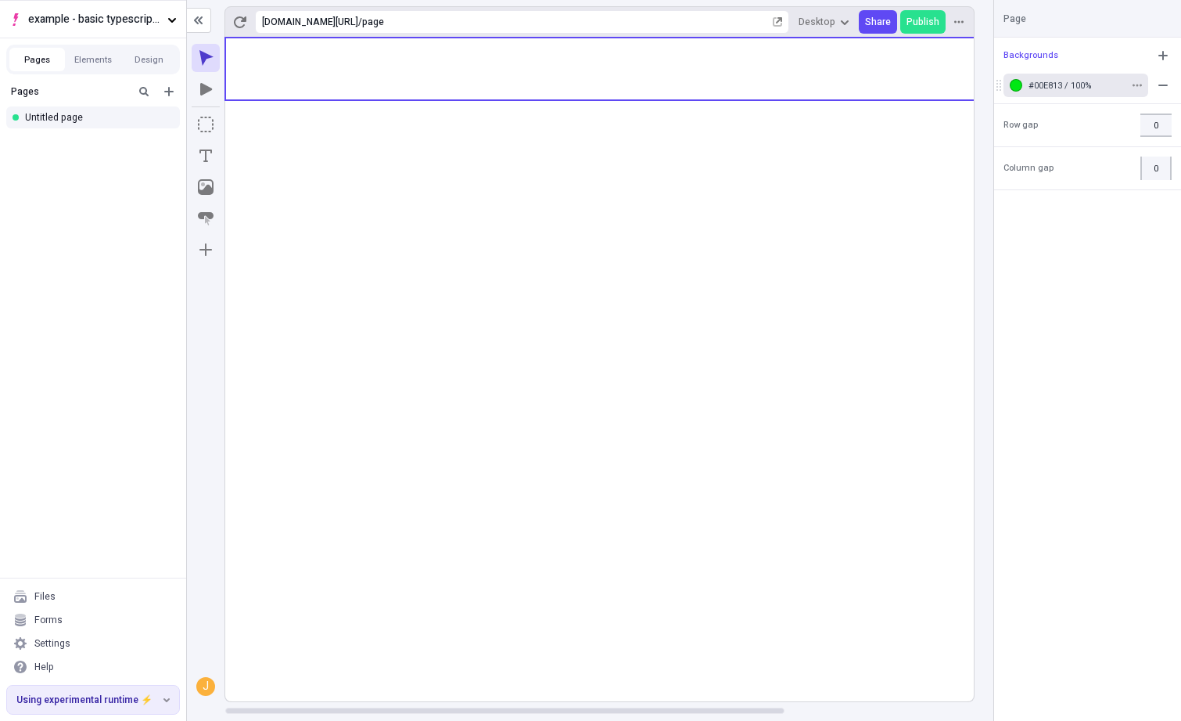
click at [1017, 84] on div "button" at bounding box center [1016, 85] width 13 height 13
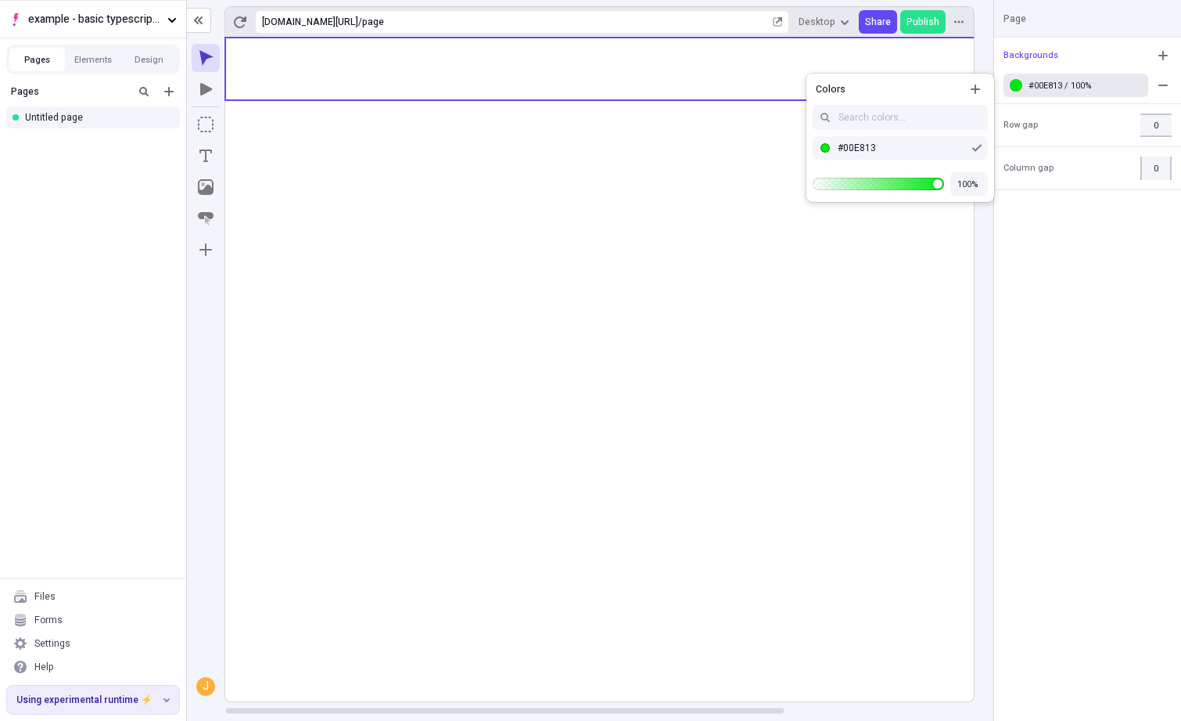
click at [826, 154] on div "Suggestions" at bounding box center [825, 147] width 9 height 23
click at [960, 91] on div "Colors" at bounding box center [901, 86] width 188 height 25
click at [971, 91] on icon "button" at bounding box center [975, 89] width 13 height 13
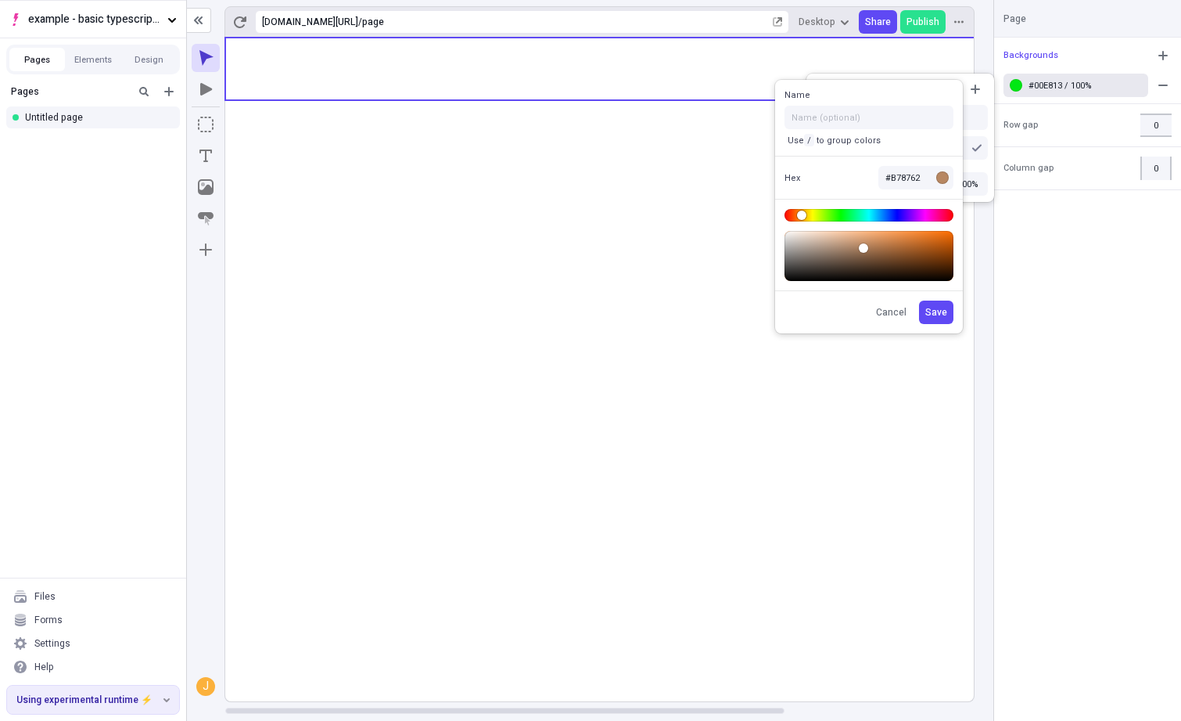
click at [802, 219] on body "example - basic typescript pages Pages Elements Design Pages Untitled page File…" at bounding box center [590, 360] width 1181 height 721
click at [806, 215] on body "example - basic typescript pages Pages Elements Design Pages Untitled page File…" at bounding box center [590, 360] width 1181 height 721
click at [811, 218] on body "example - basic typescript pages Pages Elements Design Pages Untitled page File…" at bounding box center [590, 360] width 1181 height 721
type input "#FFC800"
click at [1040, 192] on body "example - basic typescript pages Pages Elements Design Pages Untitled page File…" at bounding box center [590, 360] width 1181 height 721
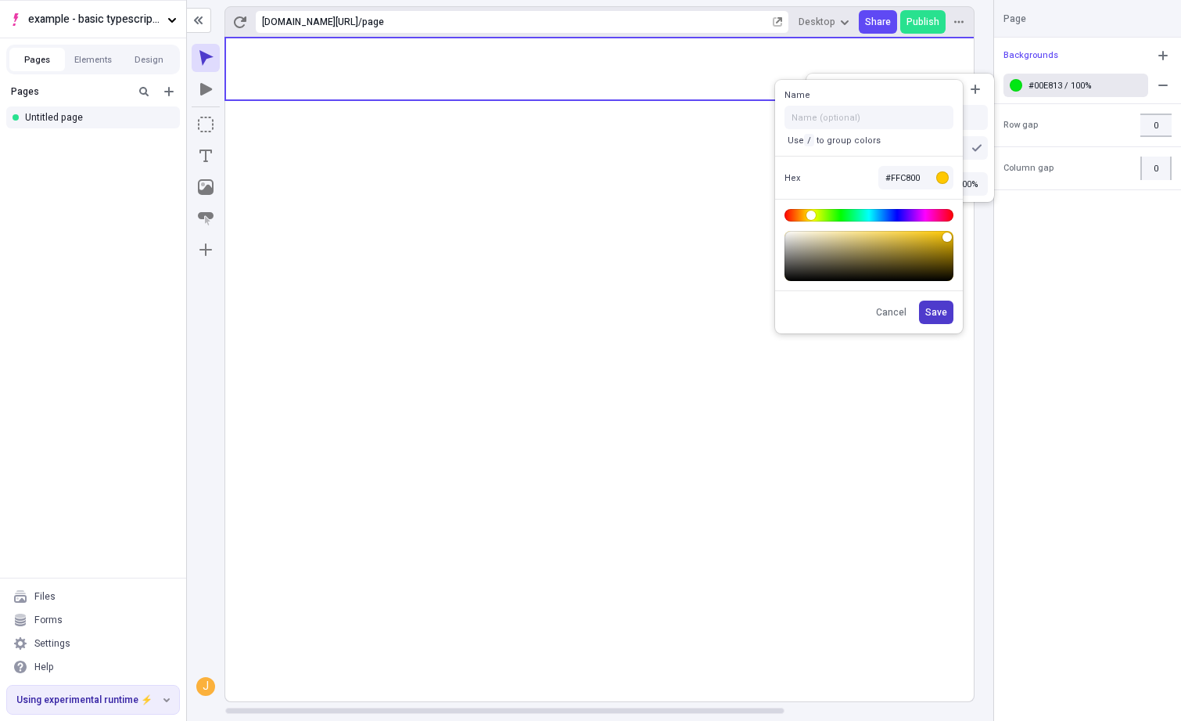
click at [939, 311] on span "Save" at bounding box center [937, 312] width 22 height 13
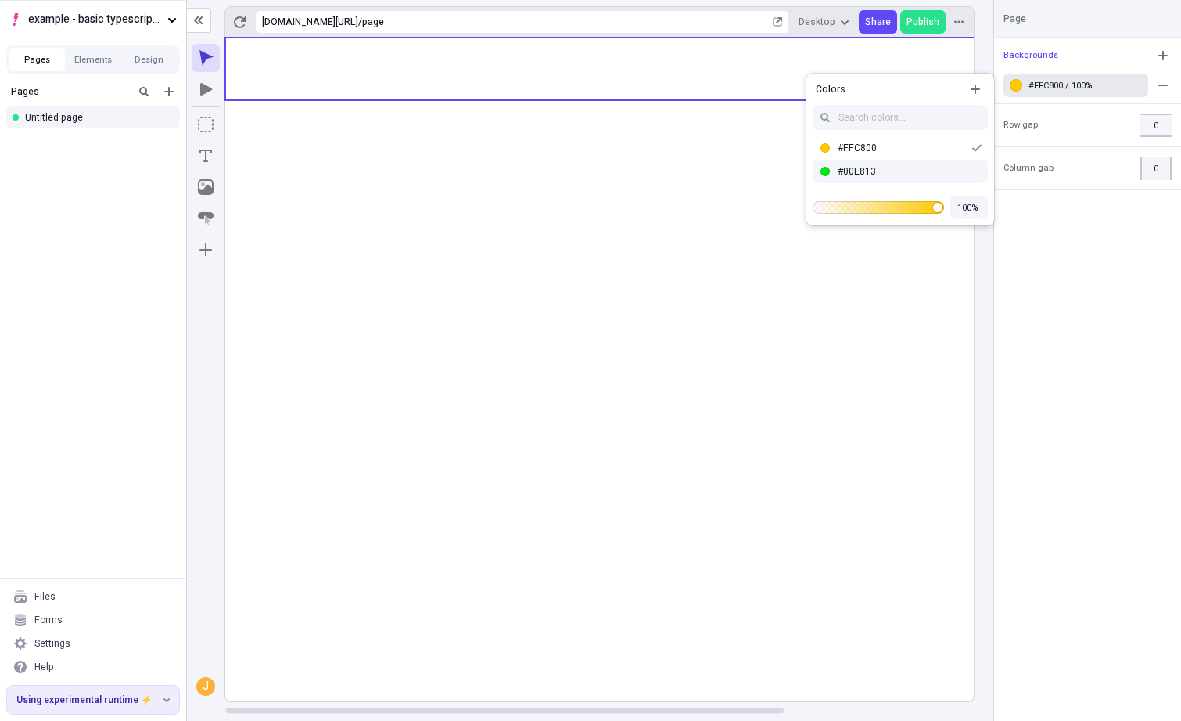
click at [540, 220] on rect at bounding box center [726, 370] width 1002 height 664
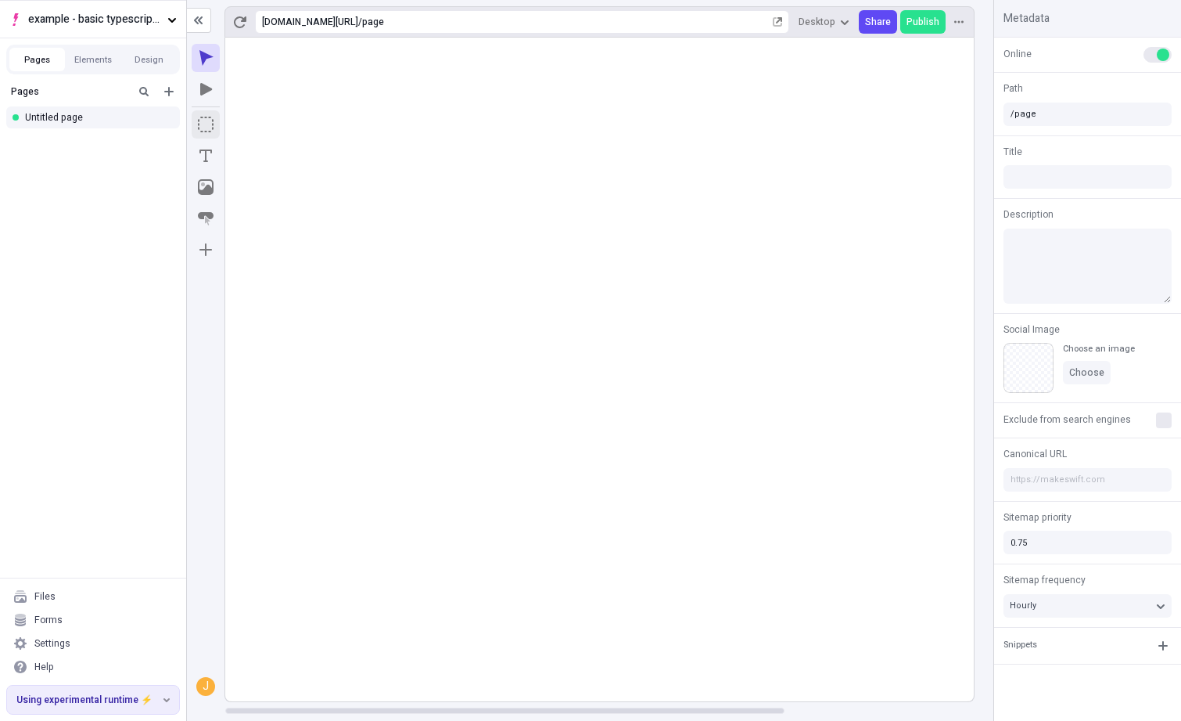
click at [421, 117] on body "example - basic typescript pages Pages Elements Design Pages Untitled page File…" at bounding box center [590, 360] width 1181 height 721
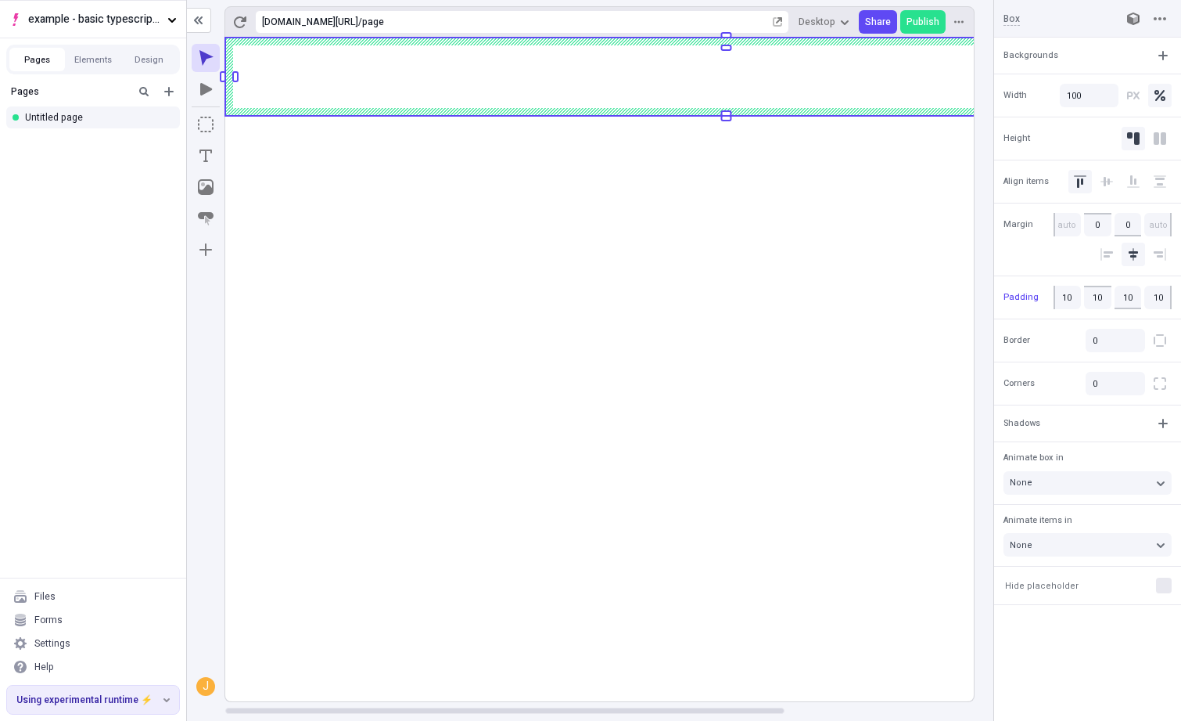
click at [686, 218] on rect at bounding box center [726, 370] width 1002 height 664
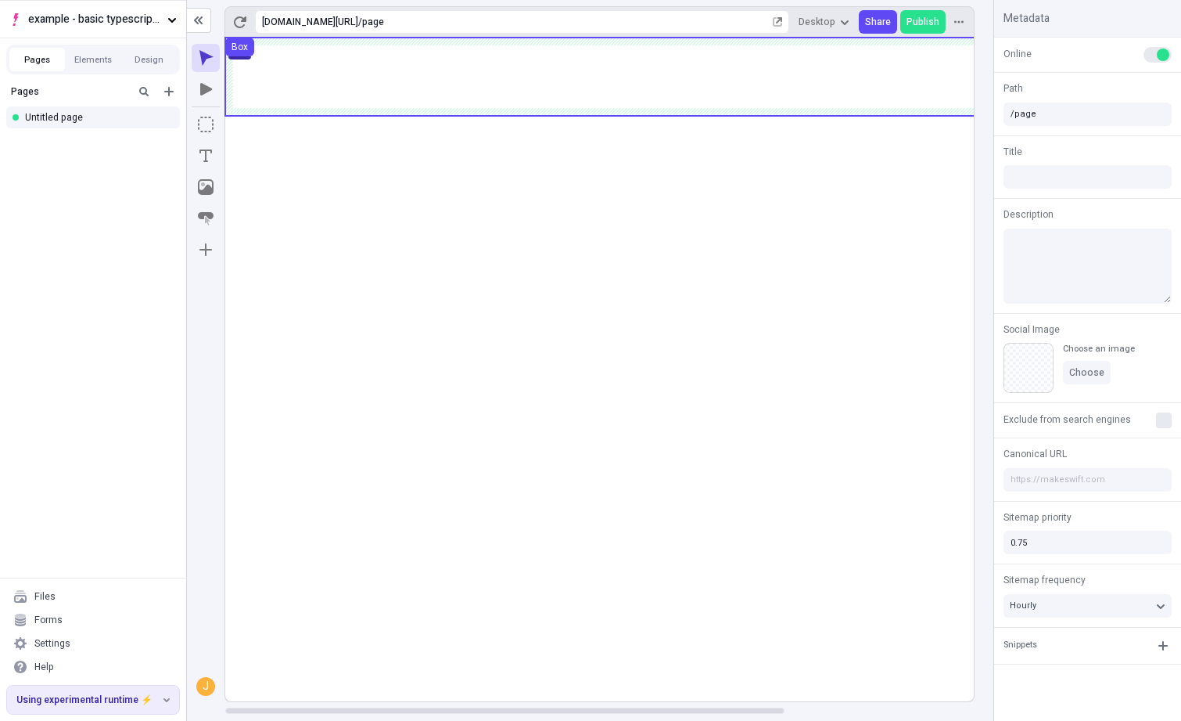
click at [698, 76] on use at bounding box center [726, 77] width 1002 height 78
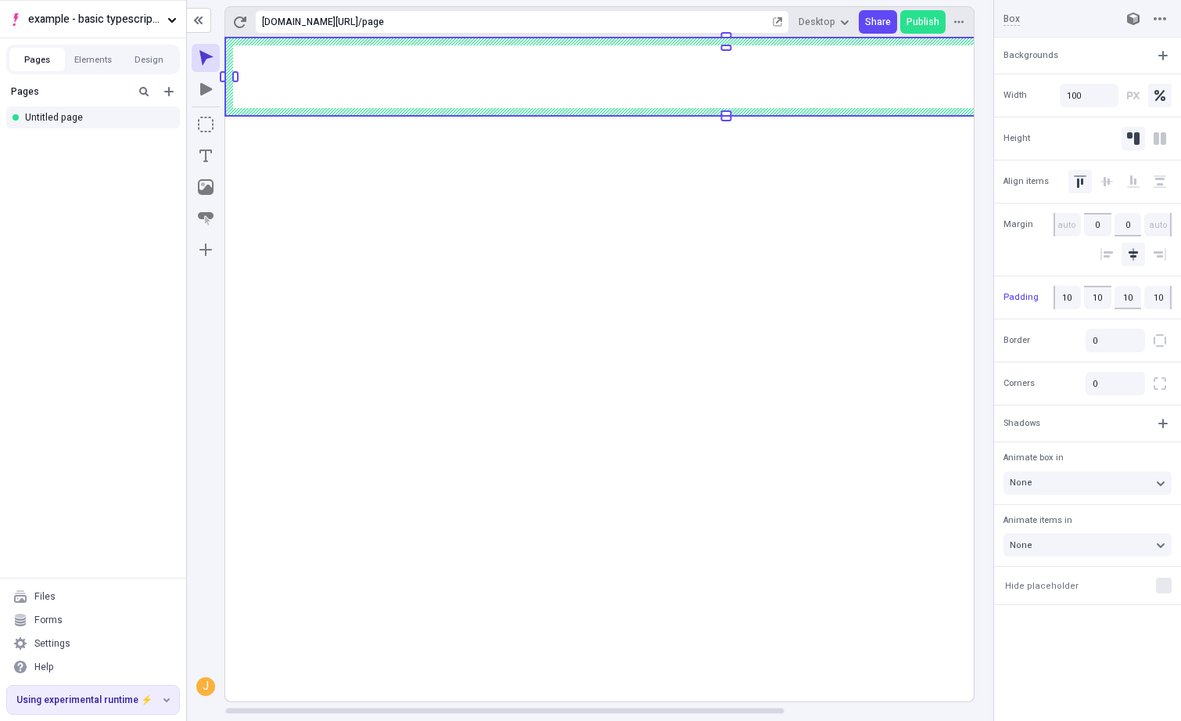
click at [334, 178] on rect at bounding box center [726, 370] width 1002 height 664
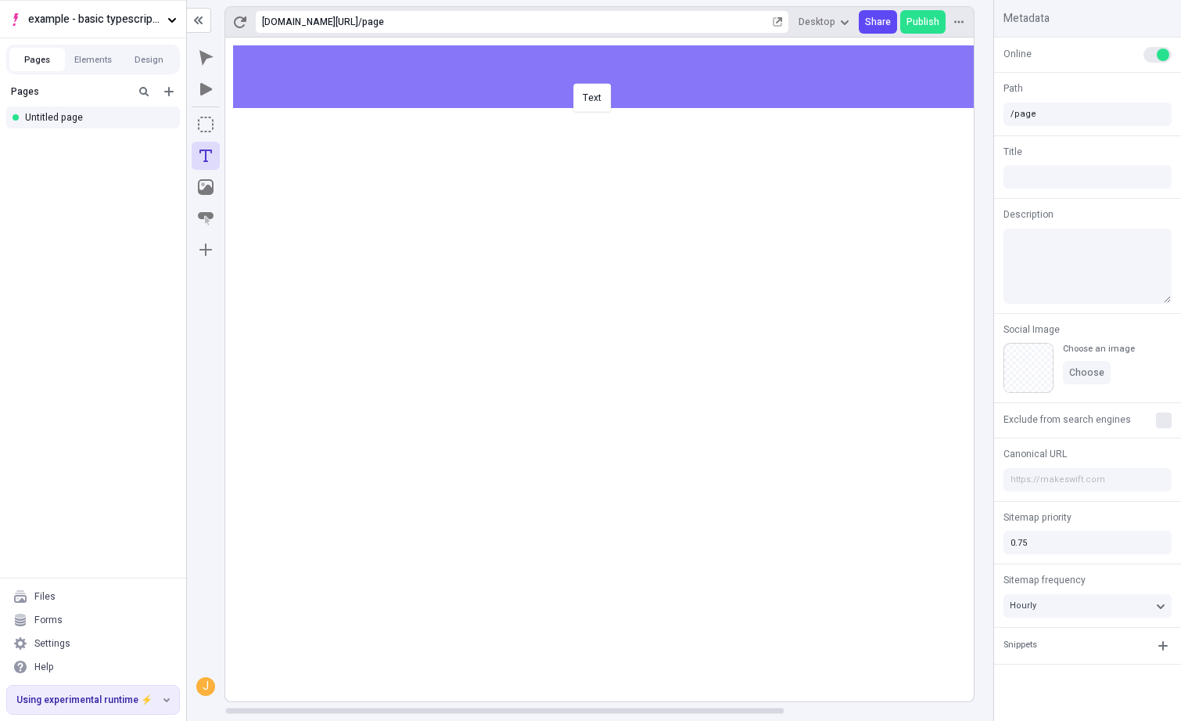
click at [570, 81] on body "example - basic typescript pages Pages Elements Design Pages Untitled page File…" at bounding box center [590, 360] width 1181 height 721
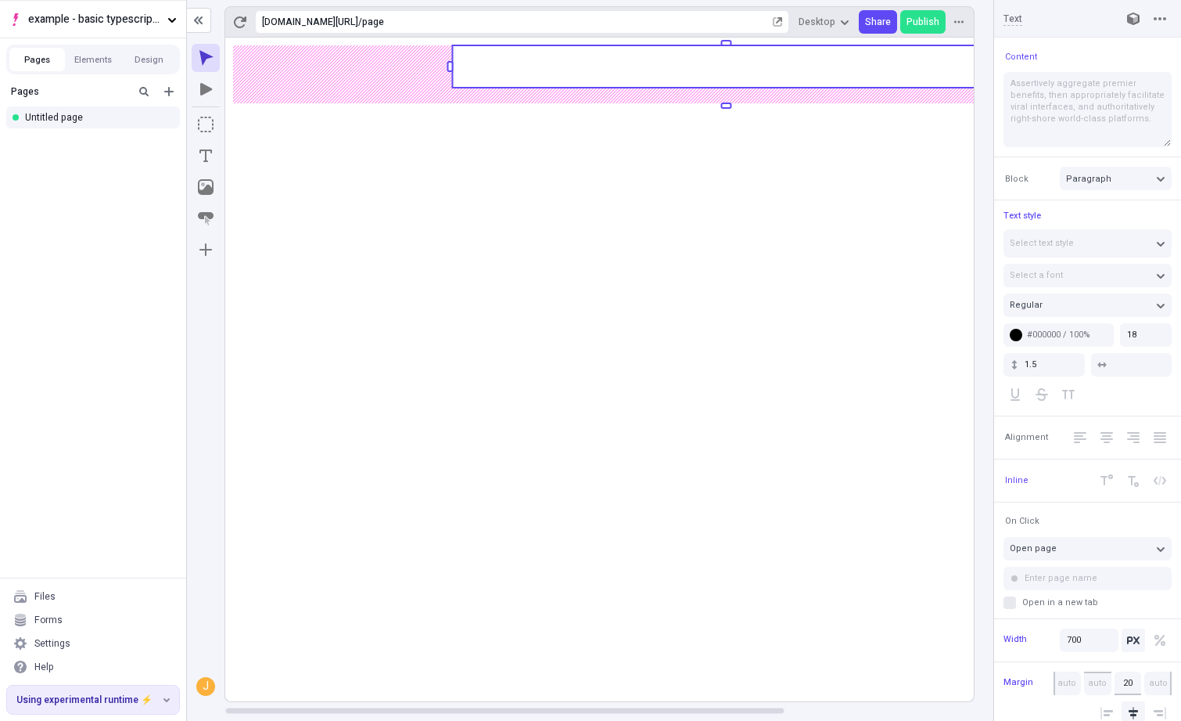
click at [608, 64] on rect at bounding box center [726, 66] width 548 height 42
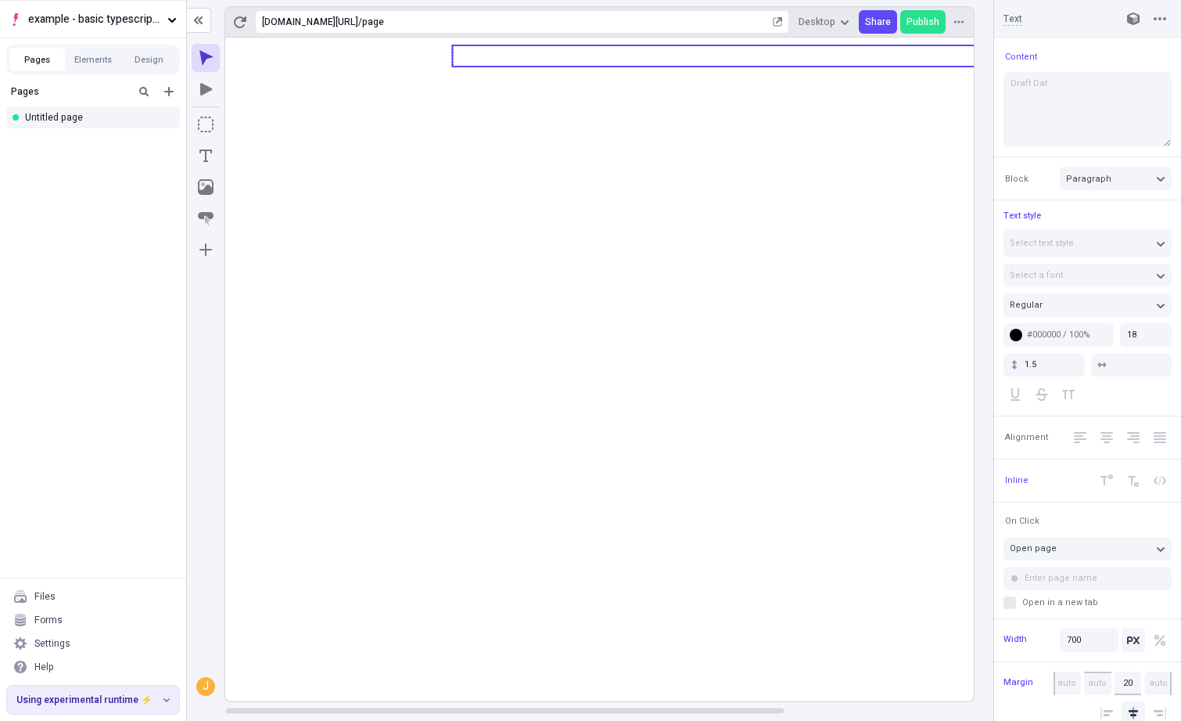
type textarea "Draft Data"
click at [645, 243] on icon at bounding box center [726, 370] width 1002 height 664
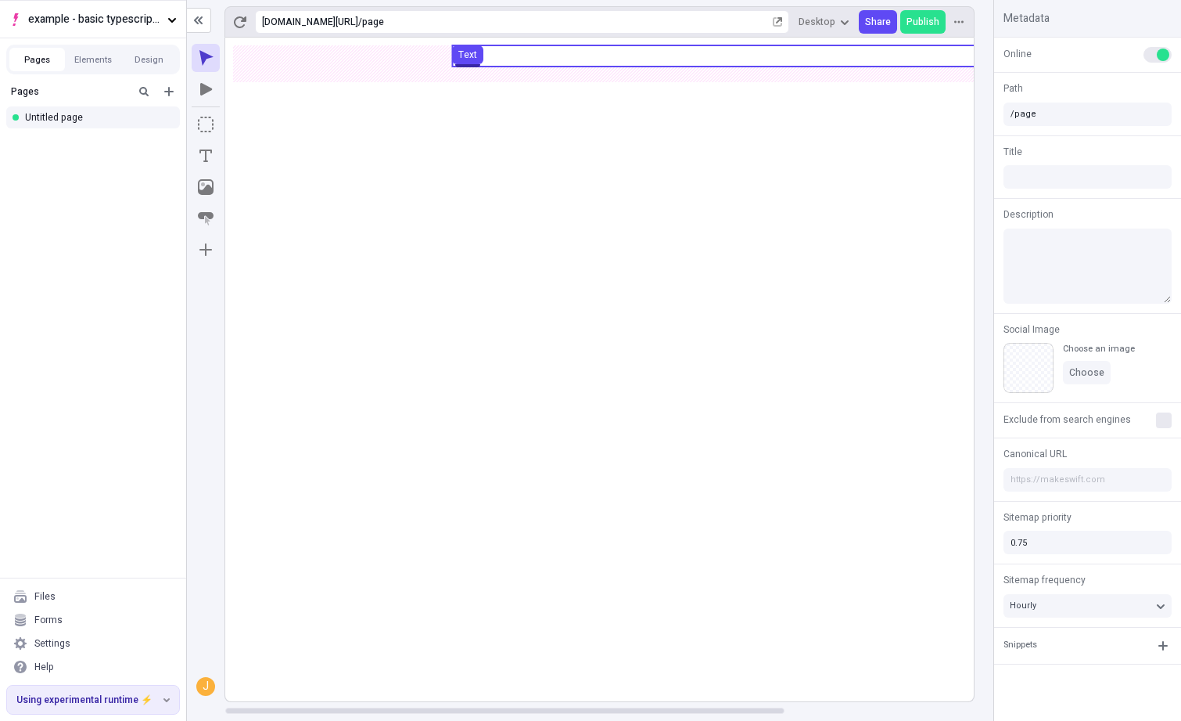
click at [504, 52] on use at bounding box center [726, 55] width 548 height 21
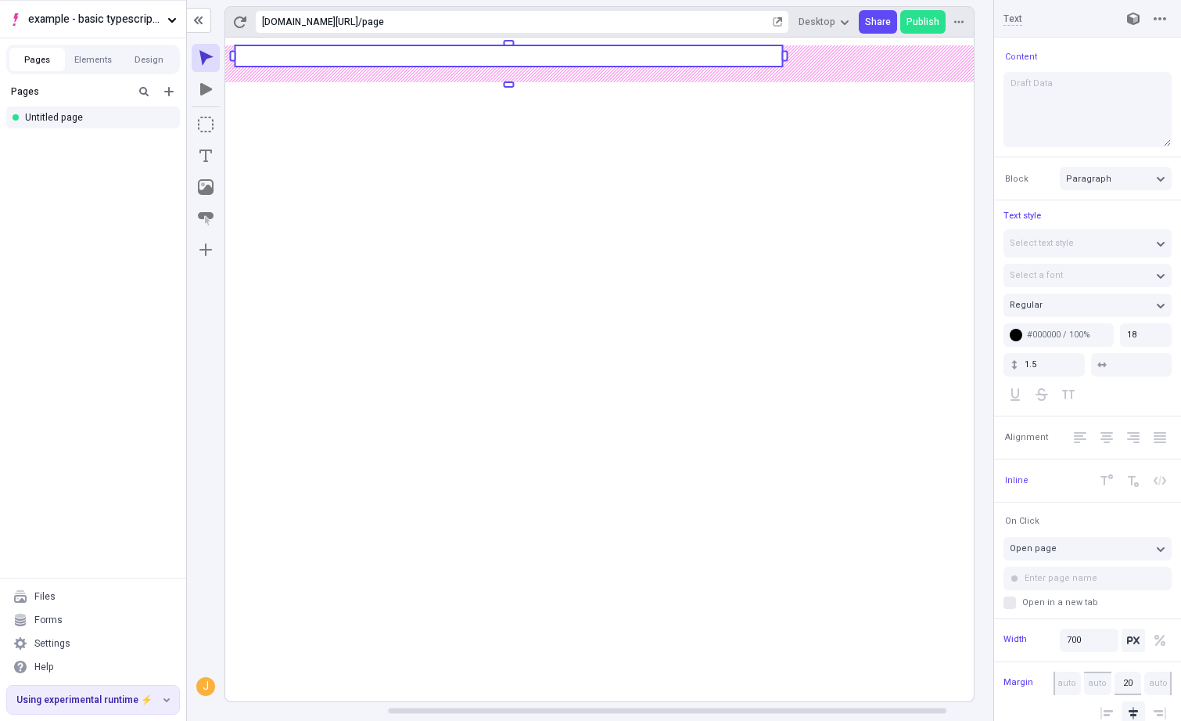
scroll to position [0, 254]
click at [1117, 437] on button "Center Align" at bounding box center [1106, 437] width 23 height 23
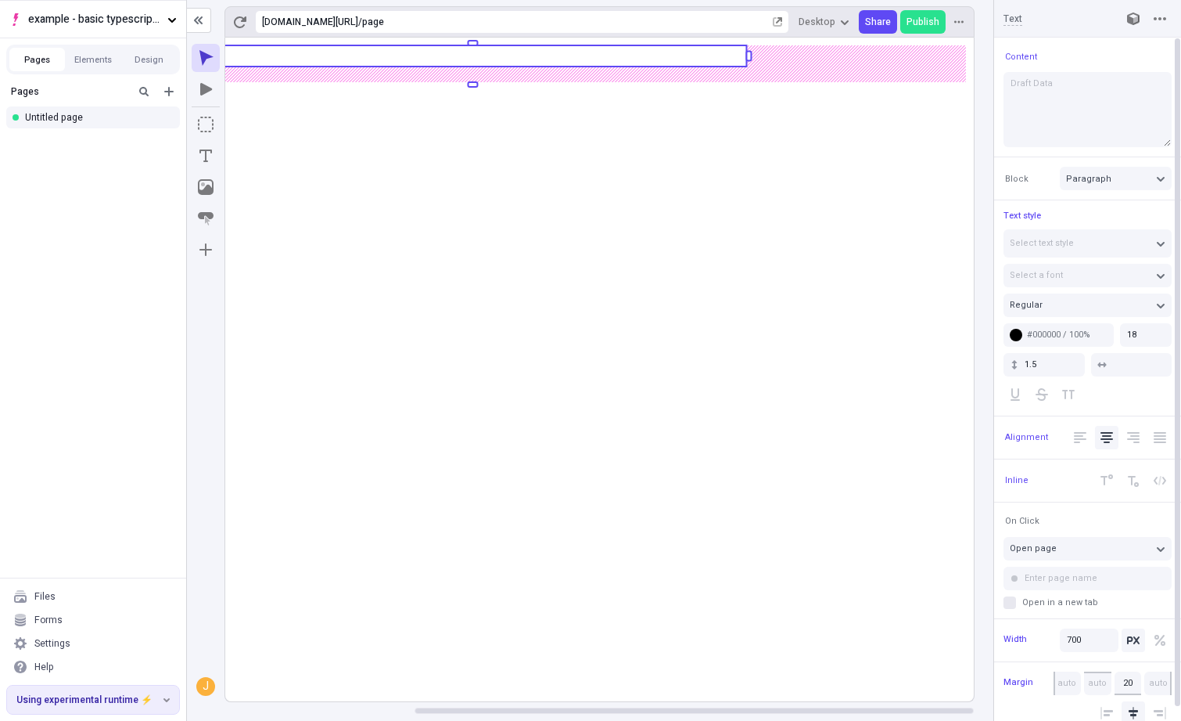
click at [678, 373] on rect at bounding box center [473, 370] width 1002 height 664
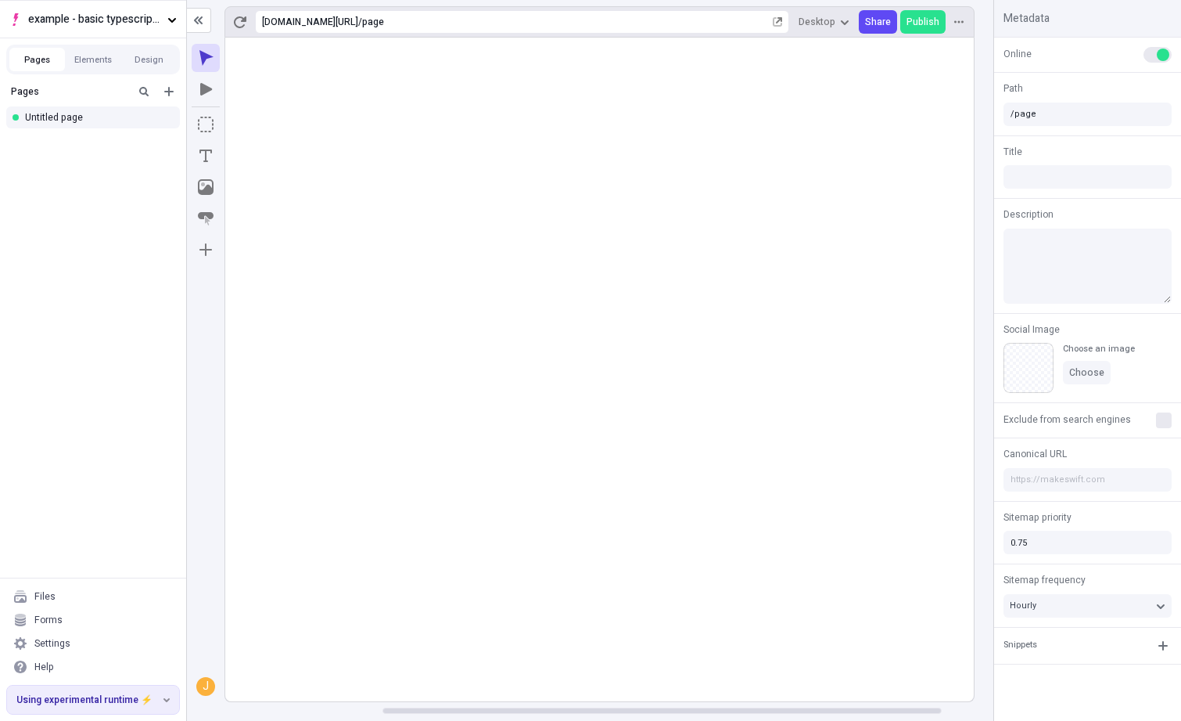
scroll to position [0, 0]
click at [876, 18] on span "Share" at bounding box center [878, 22] width 26 height 13
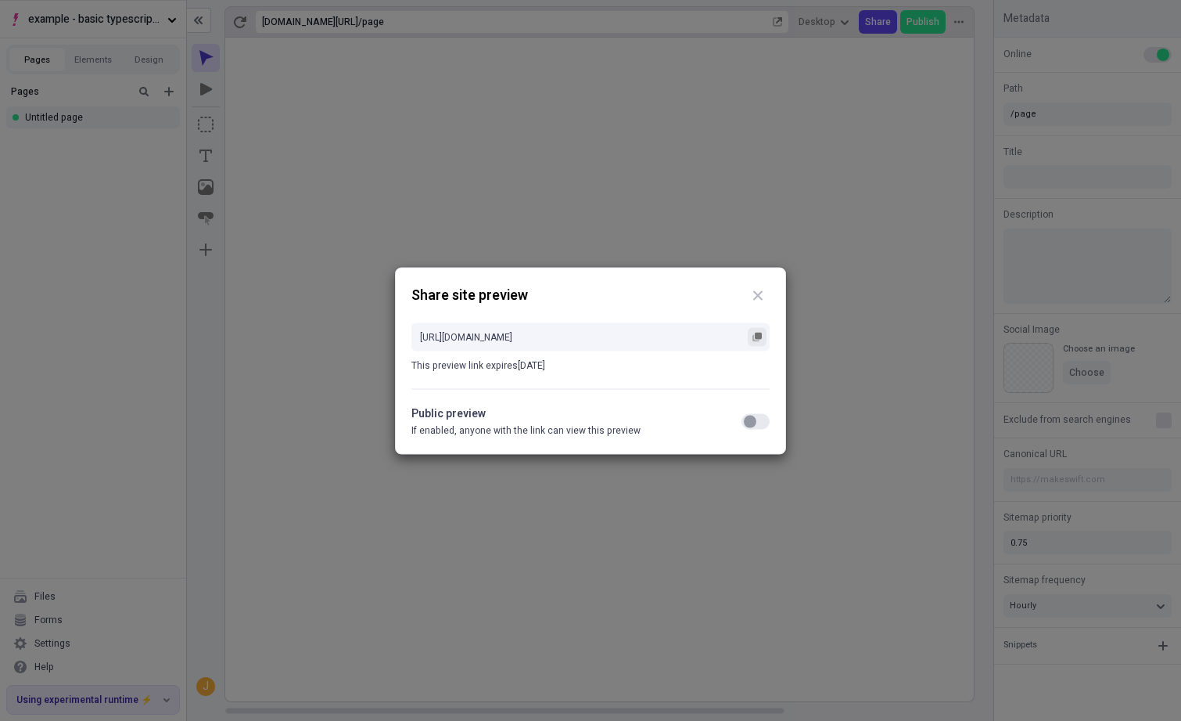
click at [764, 336] on button "button" at bounding box center [757, 336] width 19 height 19
click at [601, 308] on div "https://app.staging.makeswift.com/share/odqEkQwzKHs5hAKiJ4TWPq This preview lin…" at bounding box center [591, 347] width 358 height 81
drag, startPoint x: 423, startPoint y: 289, endPoint x: 569, endPoint y: 286, distance: 146.4
click at [569, 286] on div "Share site preview" at bounding box center [591, 294] width 358 height 23
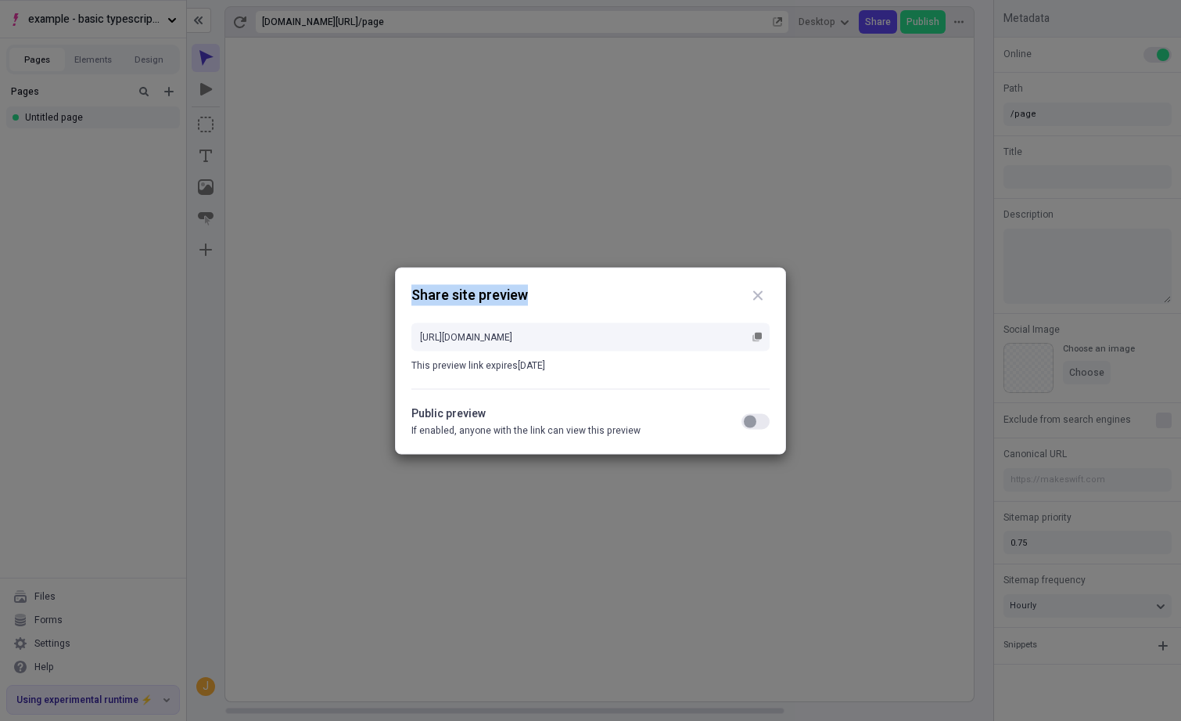
drag, startPoint x: 566, startPoint y: 291, endPoint x: 386, endPoint y: 286, distance: 180.8
click at [379, 286] on div "Share site preview https://app.staging.makeswift.com/share/odqEkQwzKHs5hAKiJ4TW…" at bounding box center [590, 360] width 1181 height 721
click at [433, 286] on h1 "Share site preview" at bounding box center [470, 295] width 117 height 20
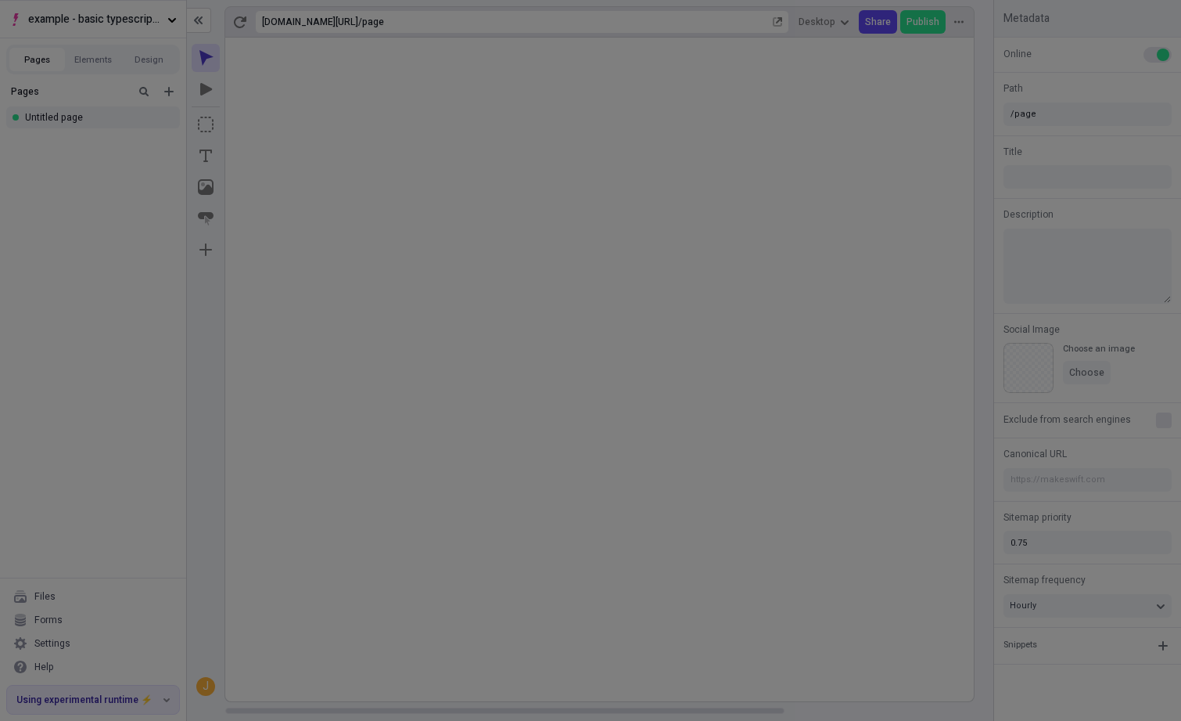
drag, startPoint x: 668, startPoint y: 164, endPoint x: 860, endPoint y: 45, distance: 225.6
click at [674, 161] on div "Share site preview https://app.staging.makeswift.com/share/odqEkQwzKHs5hAKiJ4TW…" at bounding box center [590, 360] width 1181 height 721
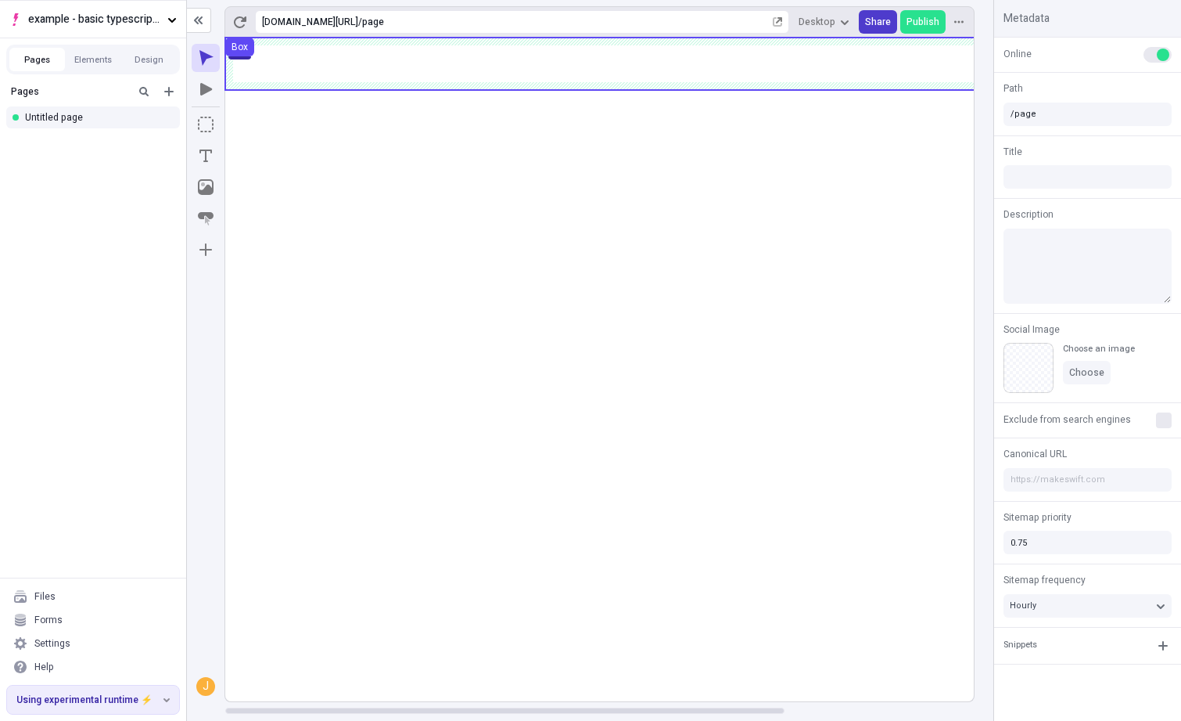
click at [876, 27] on span "Share" at bounding box center [878, 22] width 26 height 13
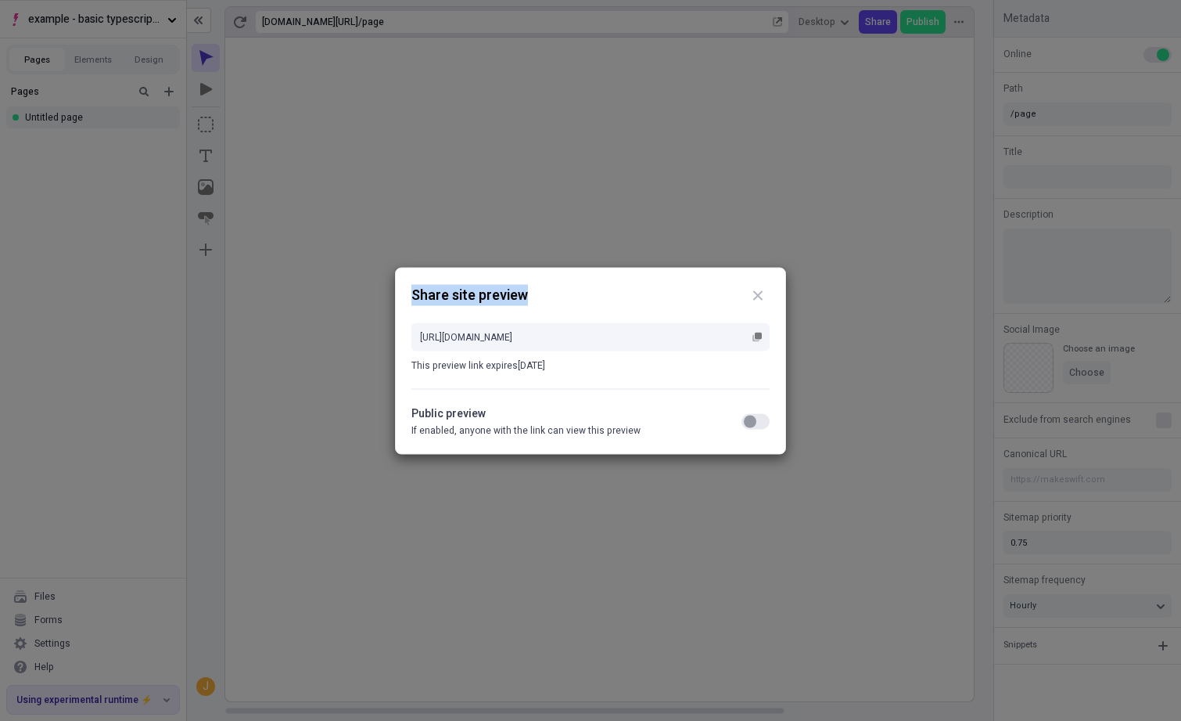
drag, startPoint x: 402, startPoint y: 286, endPoint x: 574, endPoint y: 297, distance: 172.4
click at [574, 297] on div "Share site preview https://app.staging.makeswift.com/share/9jMQKzsdKYHzBX4qmKZt…" at bounding box center [590, 360] width 391 height 187
click at [574, 296] on div "Share site preview" at bounding box center [591, 294] width 358 height 23
drag, startPoint x: 570, startPoint y: 296, endPoint x: 399, endPoint y: 297, distance: 171.4
click at [399, 297] on div "Share site preview https://app.staging.makeswift.com/share/9jMQKzsdKYHzBX4qmKZt…" at bounding box center [590, 360] width 391 height 187
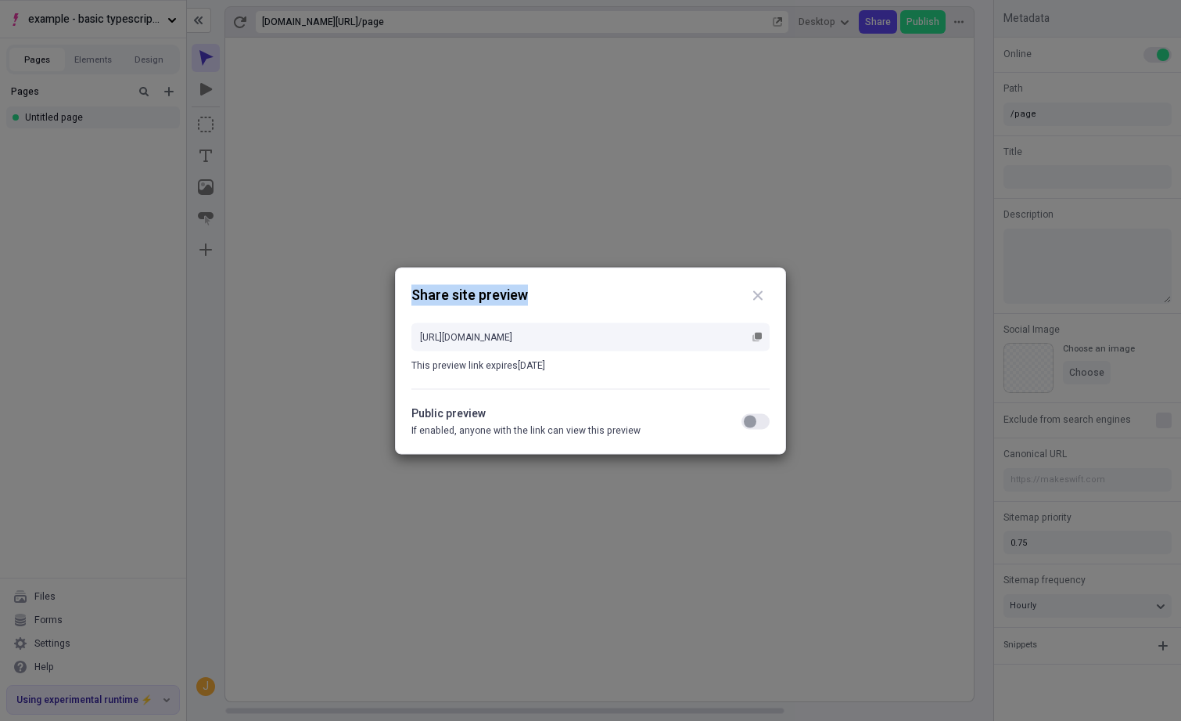
click at [455, 285] on h1 "Share site preview" at bounding box center [470, 295] width 117 height 20
click at [755, 419] on button "button" at bounding box center [756, 421] width 28 height 16
click at [760, 328] on button "button" at bounding box center [757, 336] width 19 height 19
click at [760, 330] on button "button" at bounding box center [757, 336] width 19 height 19
click at [565, 193] on div "Share site preview https://app.staging.makeswift.com/share/9jMQKzsdKYHzBX4qmKZt…" at bounding box center [590, 360] width 1181 height 721
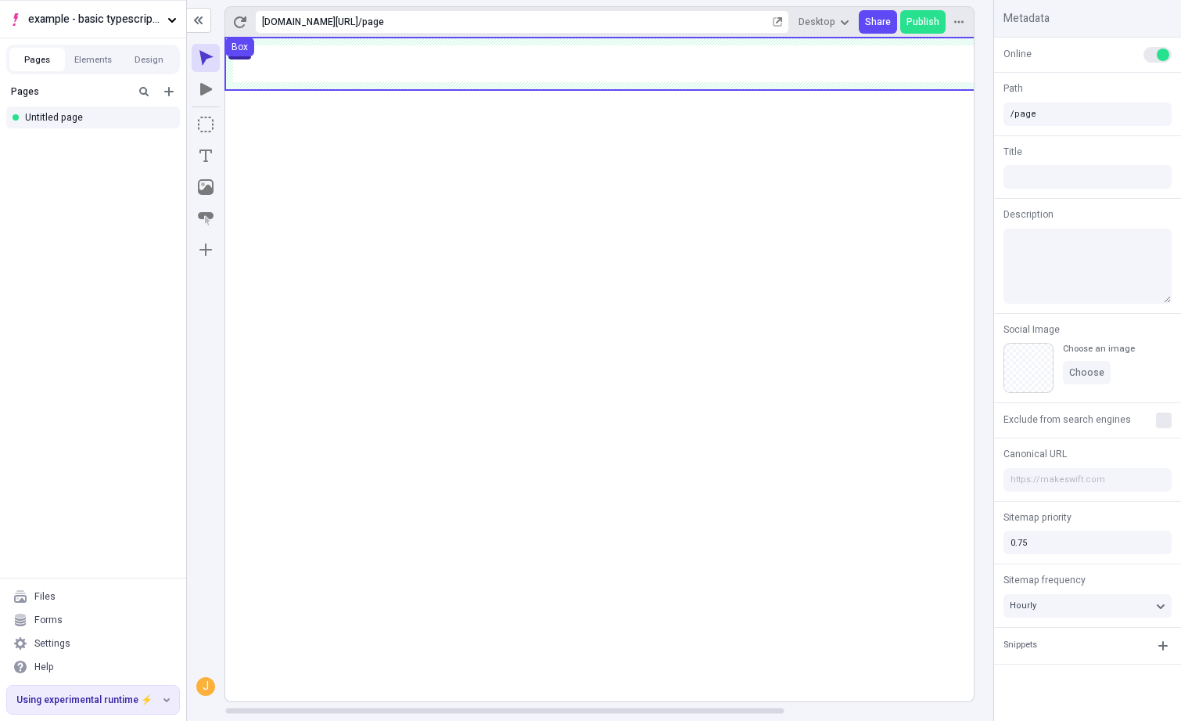
click at [714, 163] on rect at bounding box center [726, 370] width 1002 height 664
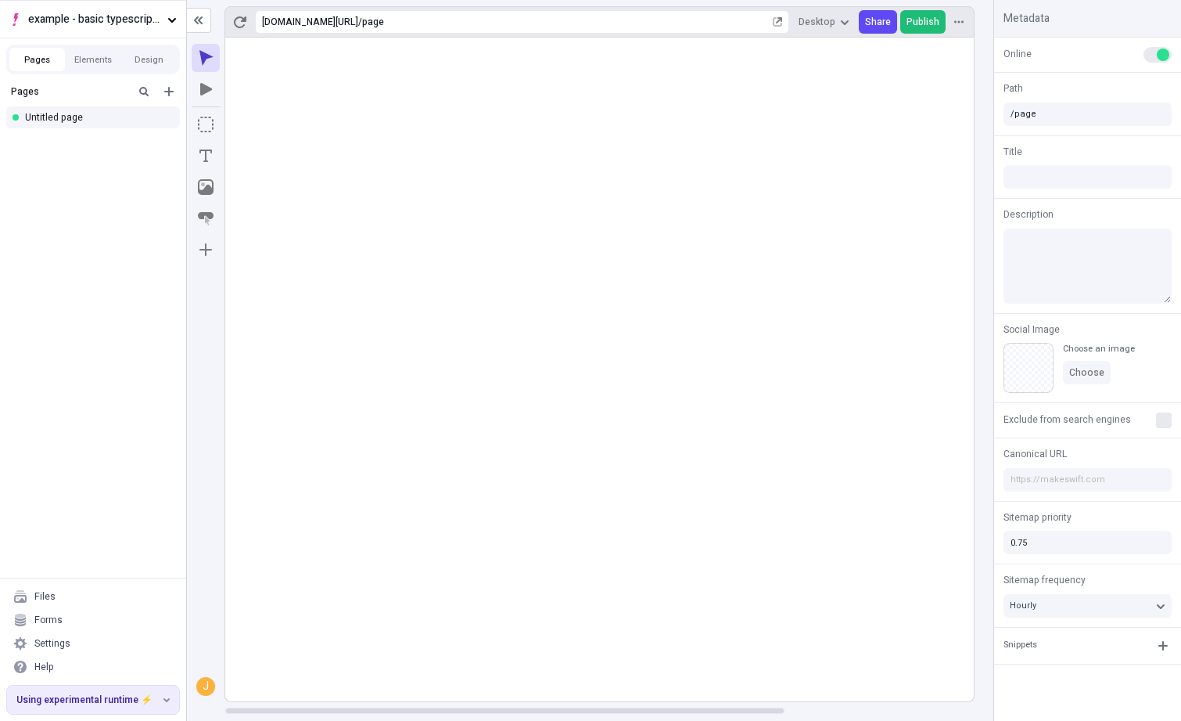
click at [942, 23] on button "Publish" at bounding box center [923, 21] width 45 height 23
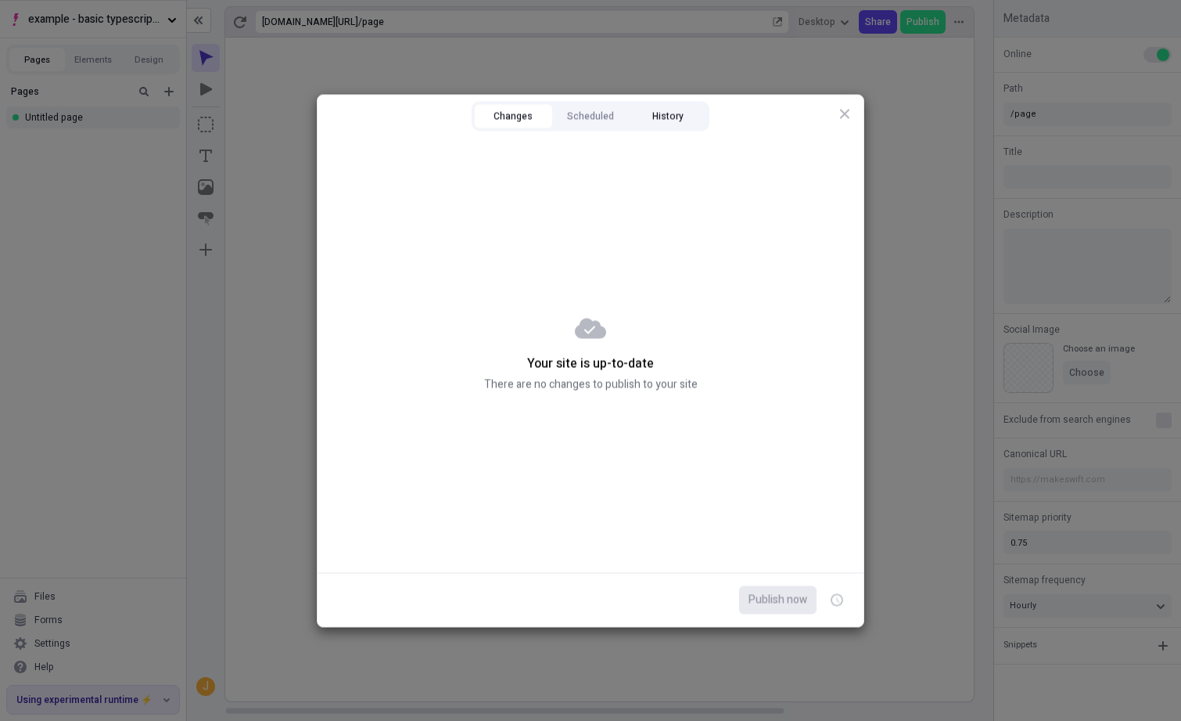
click at [634, 108] on button "History" at bounding box center [667, 115] width 77 height 23
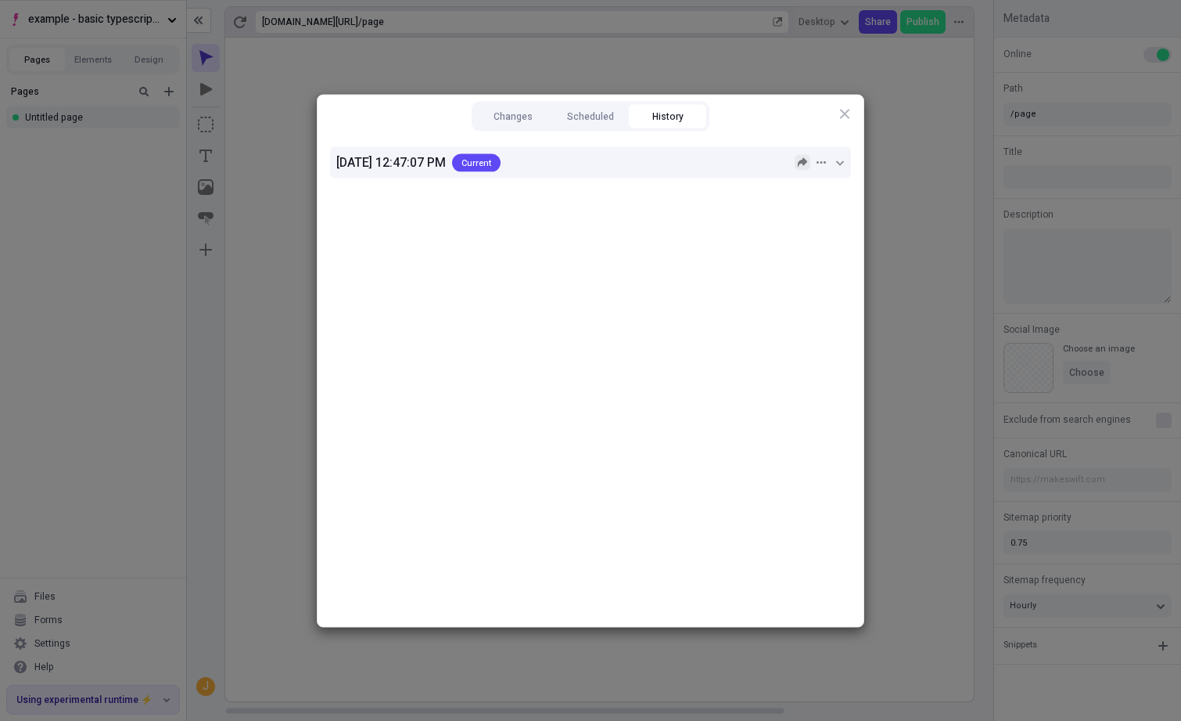
click at [800, 163] on icon "button" at bounding box center [802, 161] width 9 height 9
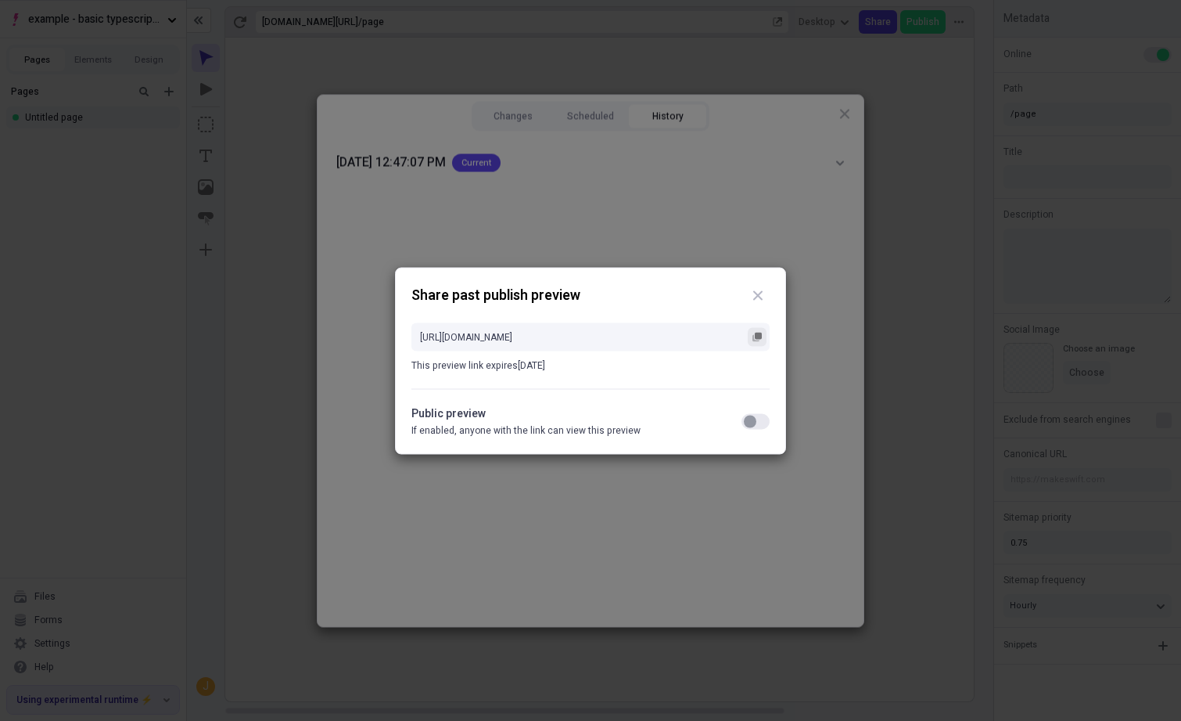
click at [756, 342] on button "button" at bounding box center [757, 336] width 19 height 19
click at [752, 423] on div "button" at bounding box center [750, 421] width 13 height 13
click at [757, 338] on rect "button" at bounding box center [758, 335] width 7 height 7
click at [654, 237] on div "Share past publish preview https://app.staging.makeswift.com/share/iTPcrMmWQq4o…" at bounding box center [590, 360] width 1181 height 721
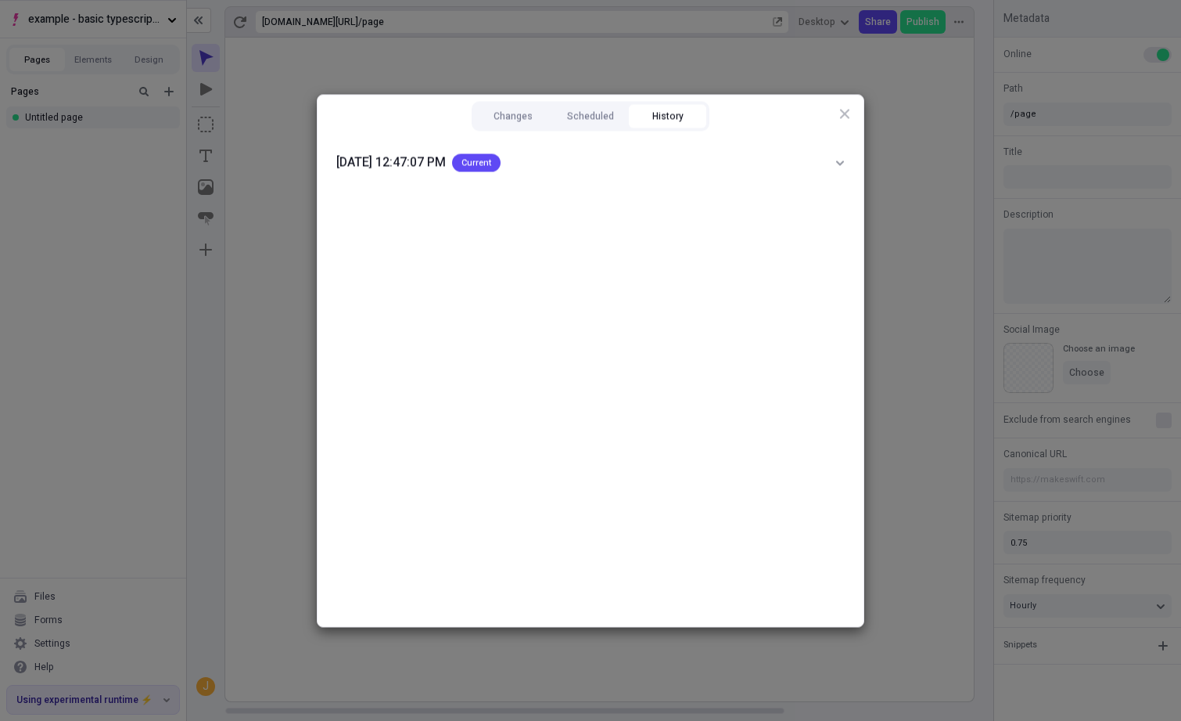
drag, startPoint x: 290, startPoint y: 193, endPoint x: 301, endPoint y: 192, distance: 11.0
click at [290, 193] on div "Changes Scheduled History [DATE] 12:47:07 PM Current Close" at bounding box center [590, 360] width 1181 height 721
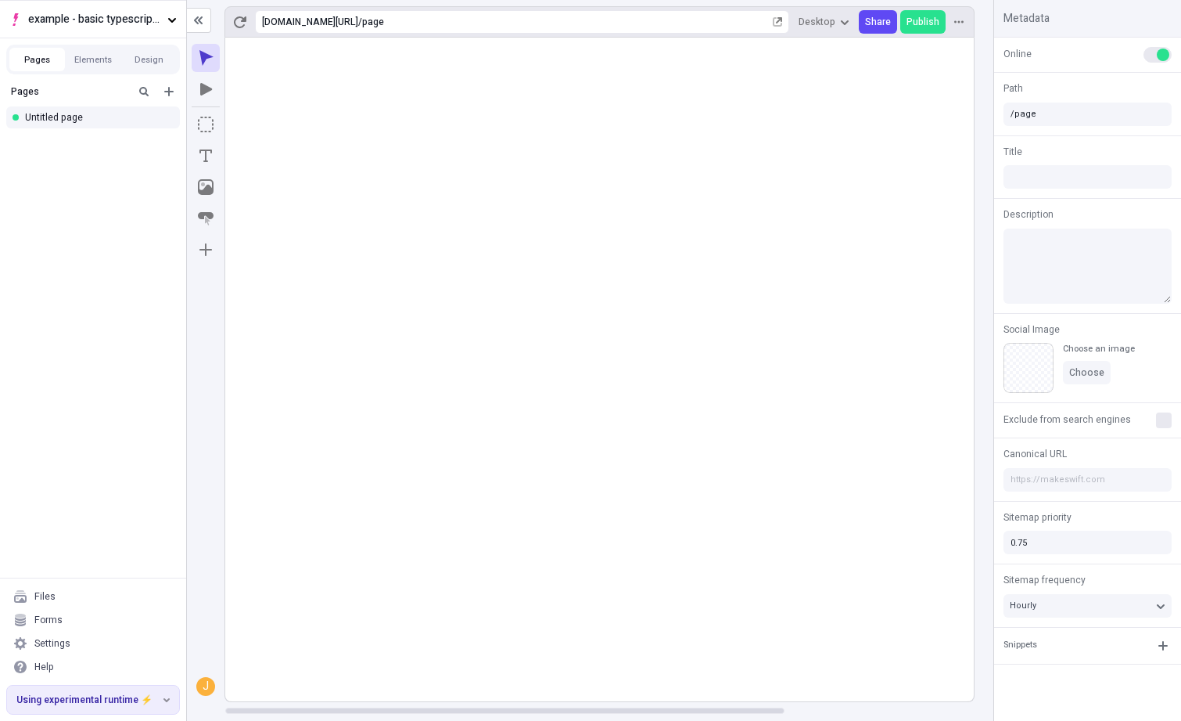
click at [477, 150] on rect at bounding box center [726, 370] width 1002 height 664
click at [520, 208] on rect at bounding box center [726, 370] width 1002 height 664
click at [679, 159] on rect at bounding box center [726, 370] width 1002 height 664
click at [441, 179] on rect at bounding box center [726, 370] width 1002 height 664
click at [426, 118] on rect at bounding box center [726, 370] width 1002 height 664
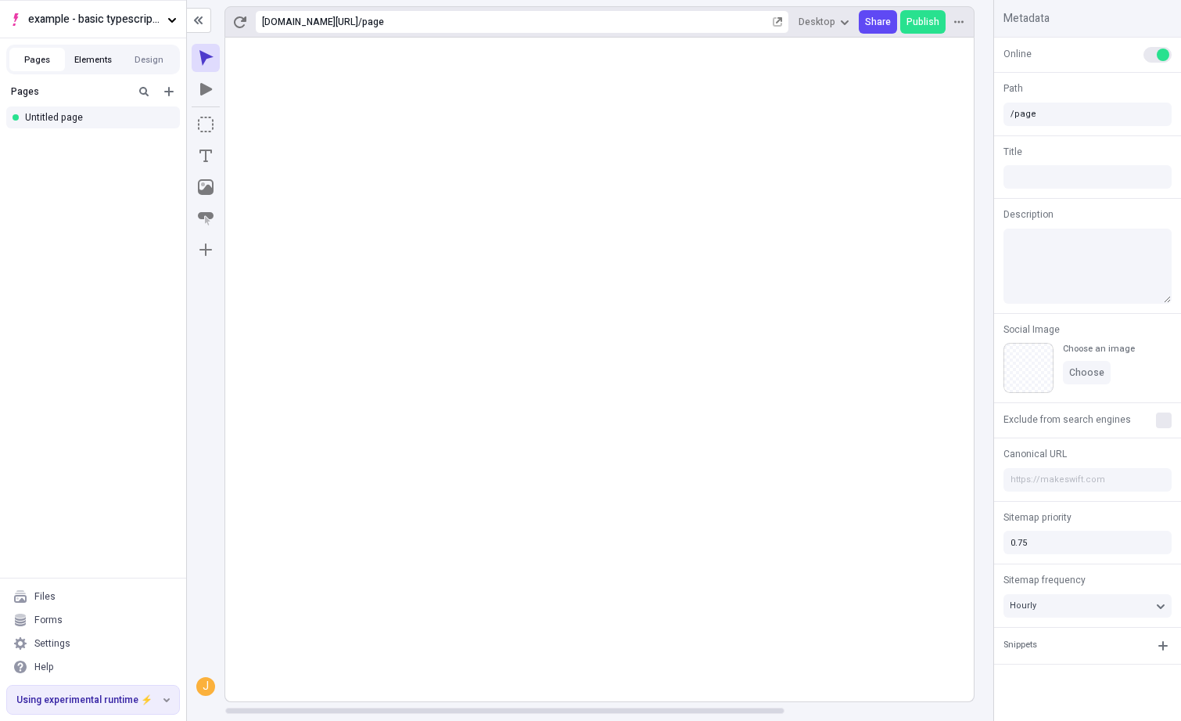
click at [93, 57] on button "Elements" at bounding box center [93, 59] width 56 height 23
click at [48, 58] on button "Pages" at bounding box center [37, 59] width 56 height 23
click at [171, 16] on icon "button" at bounding box center [171, 19] width 9 height 9
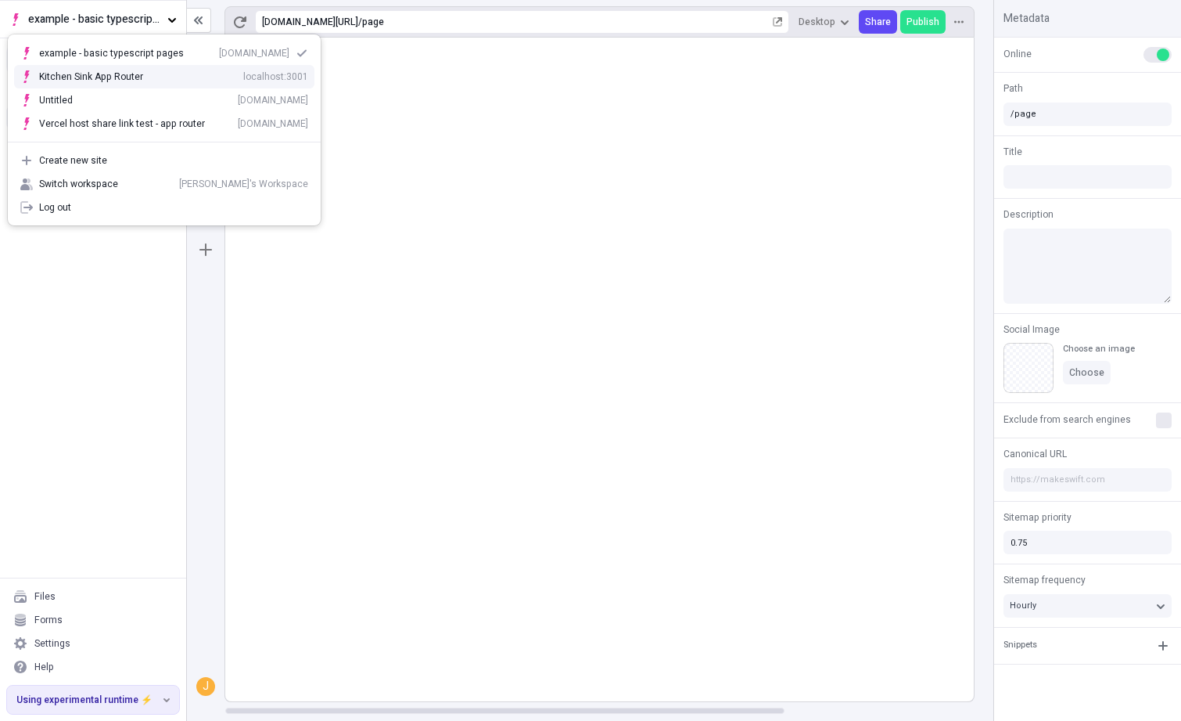
click at [426, 131] on rect at bounding box center [726, 370] width 1002 height 664
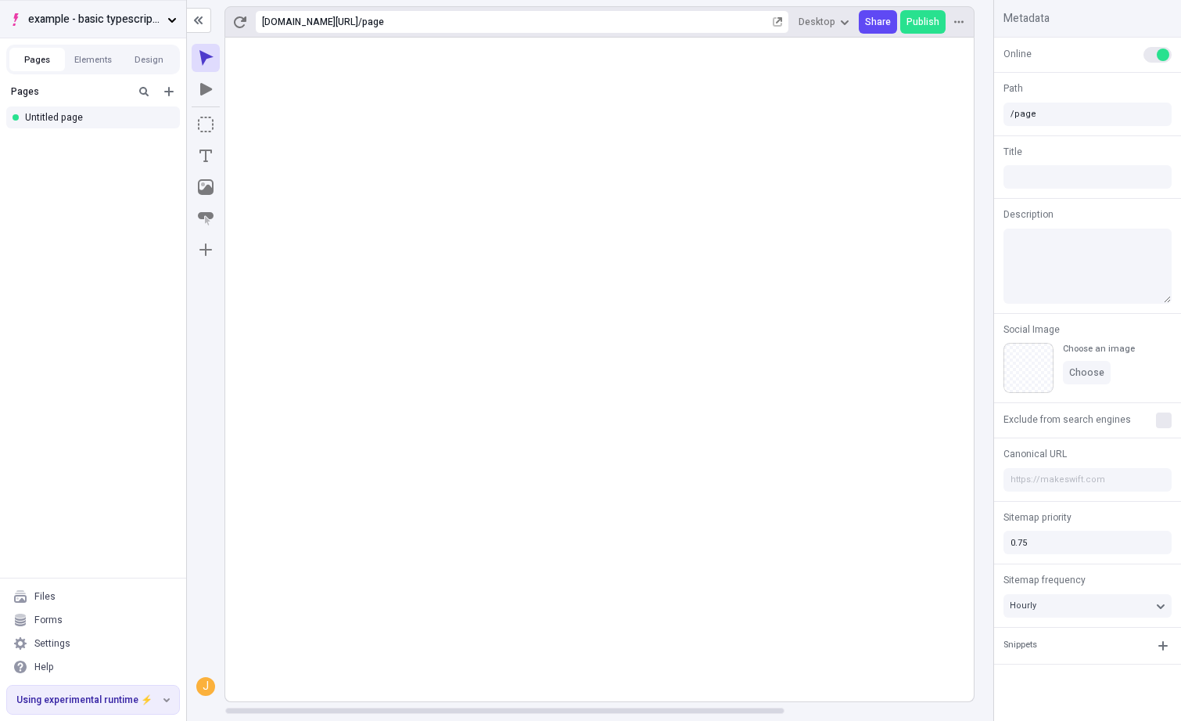
click at [149, 21] on span "example - basic typescript pages" at bounding box center [94, 19] width 133 height 17
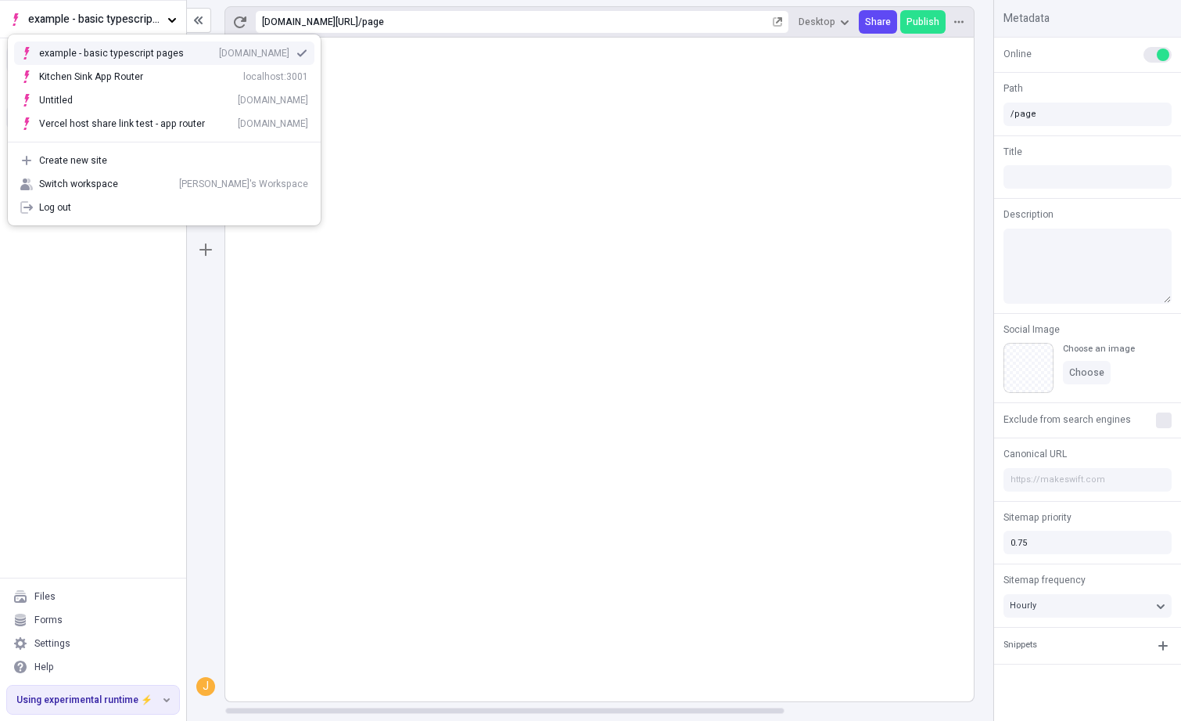
click at [587, 109] on body "example - basic typescript pages Pages Elements Design Pages Untitled page File…" at bounding box center [590, 360] width 1181 height 721
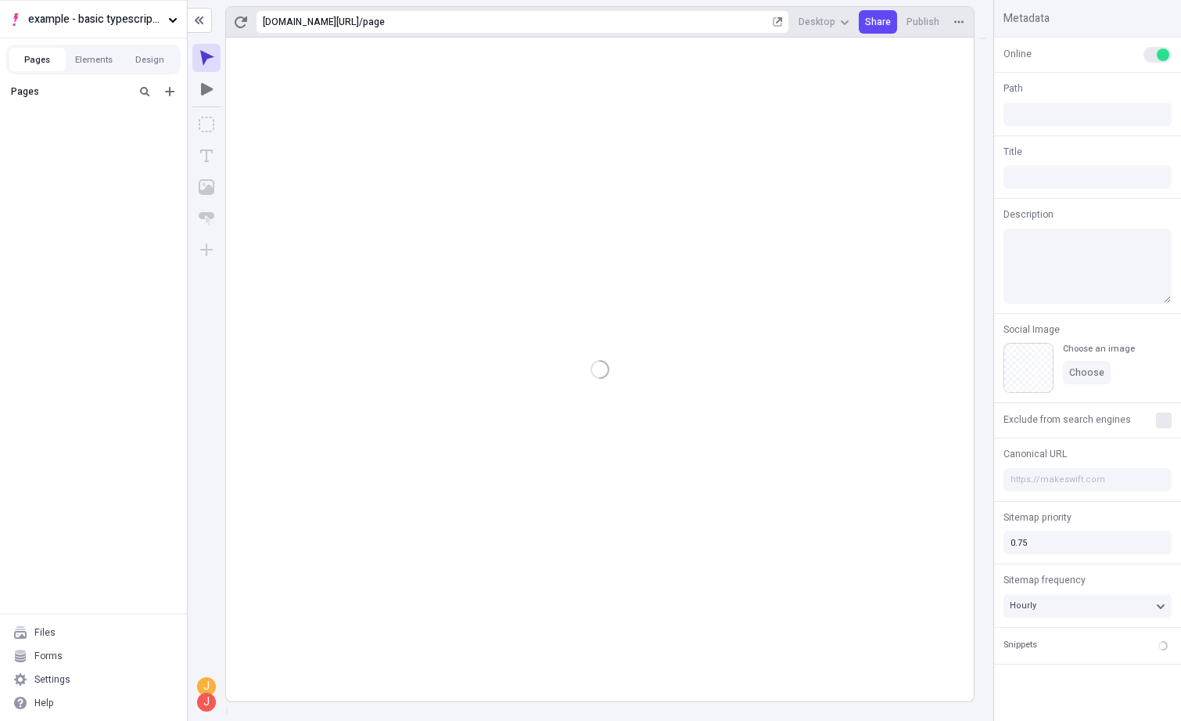
type input "/page"
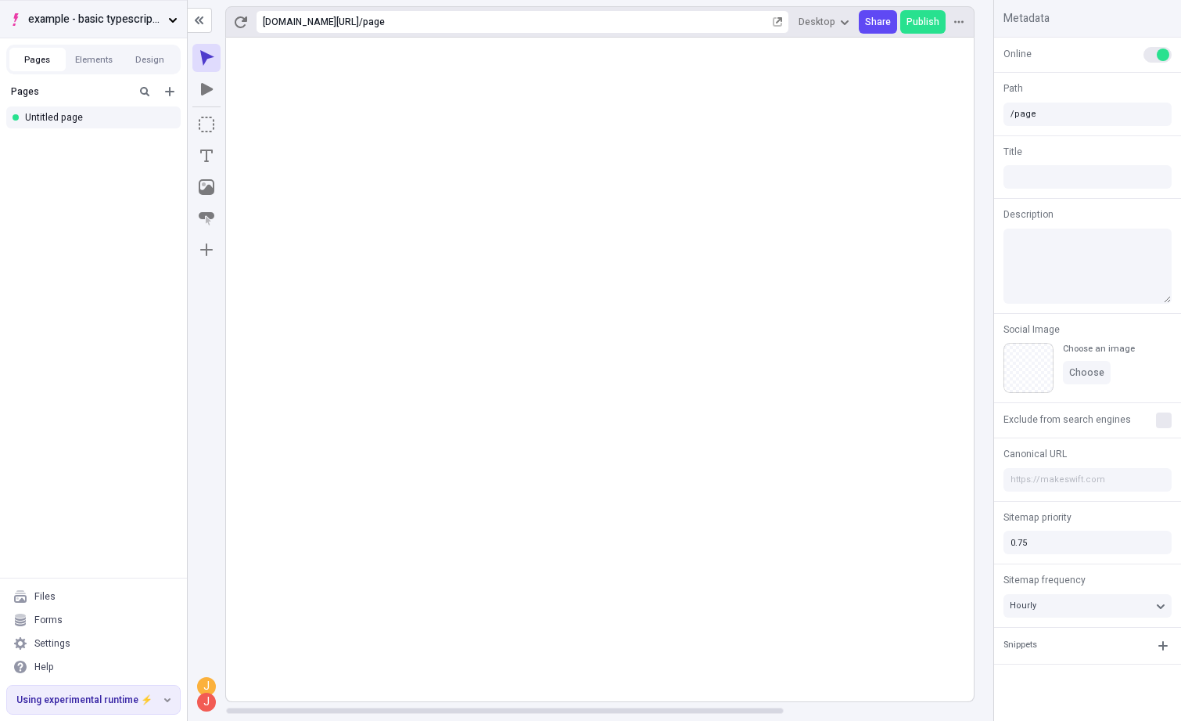
click at [120, 21] on span "example - basic typescript pages" at bounding box center [95, 19] width 134 height 17
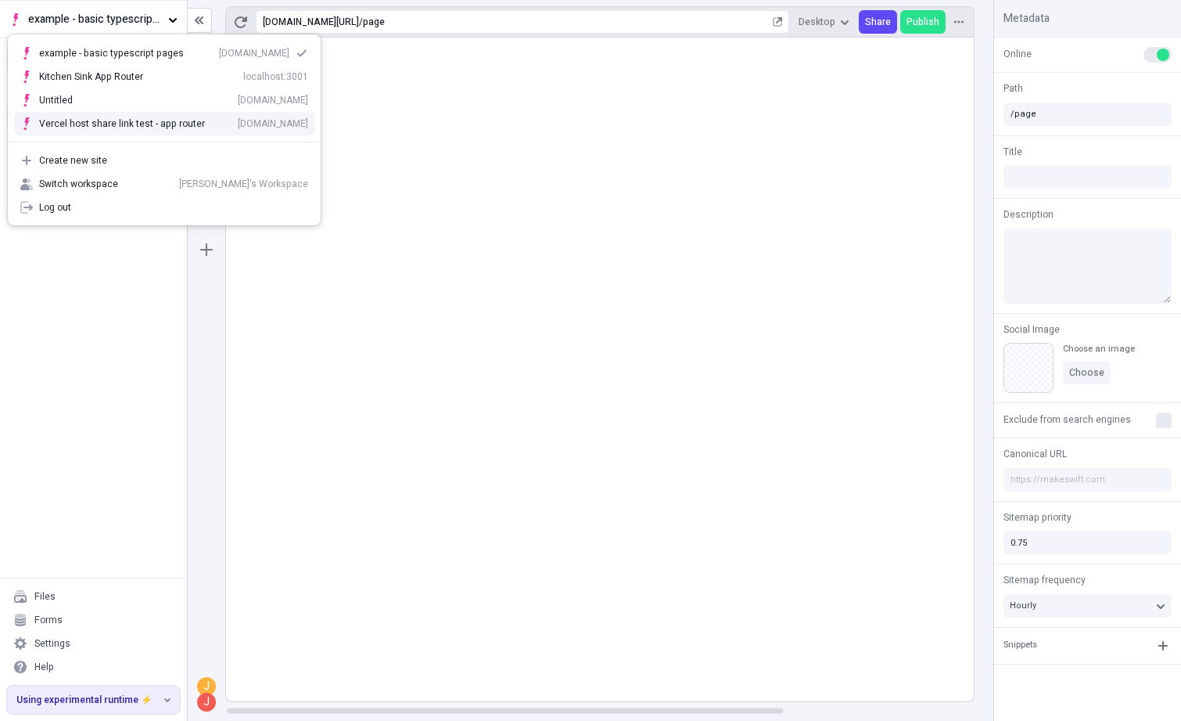
click at [140, 121] on div "Vercel host share link test - app router" at bounding box center [122, 123] width 166 height 13
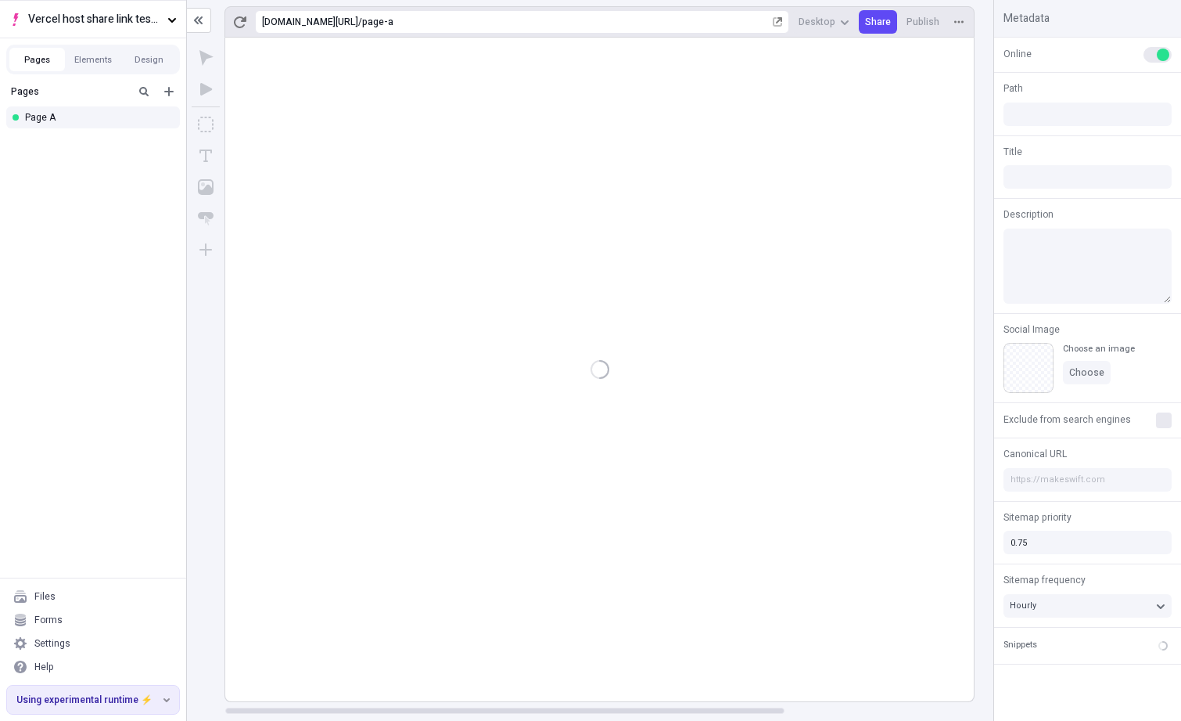
type input "/page-a"
click at [83, 60] on button "Elements" at bounding box center [93, 59] width 56 height 23
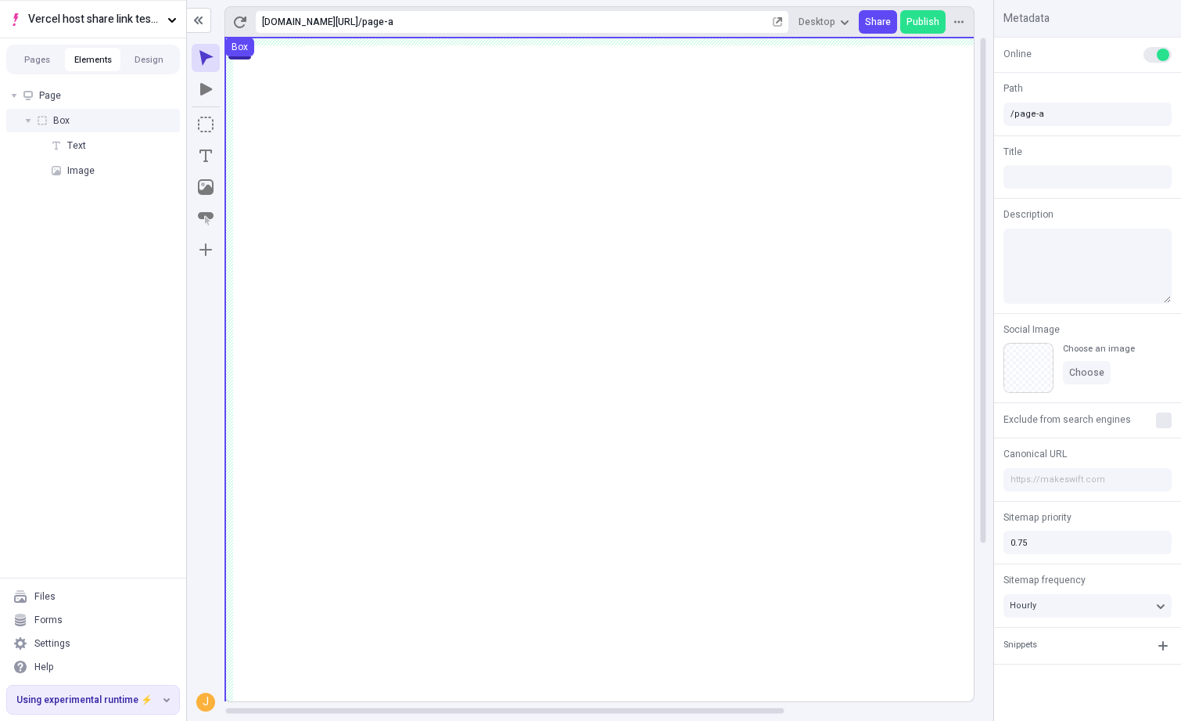
click at [78, 126] on div "Box" at bounding box center [93, 120] width 174 height 23
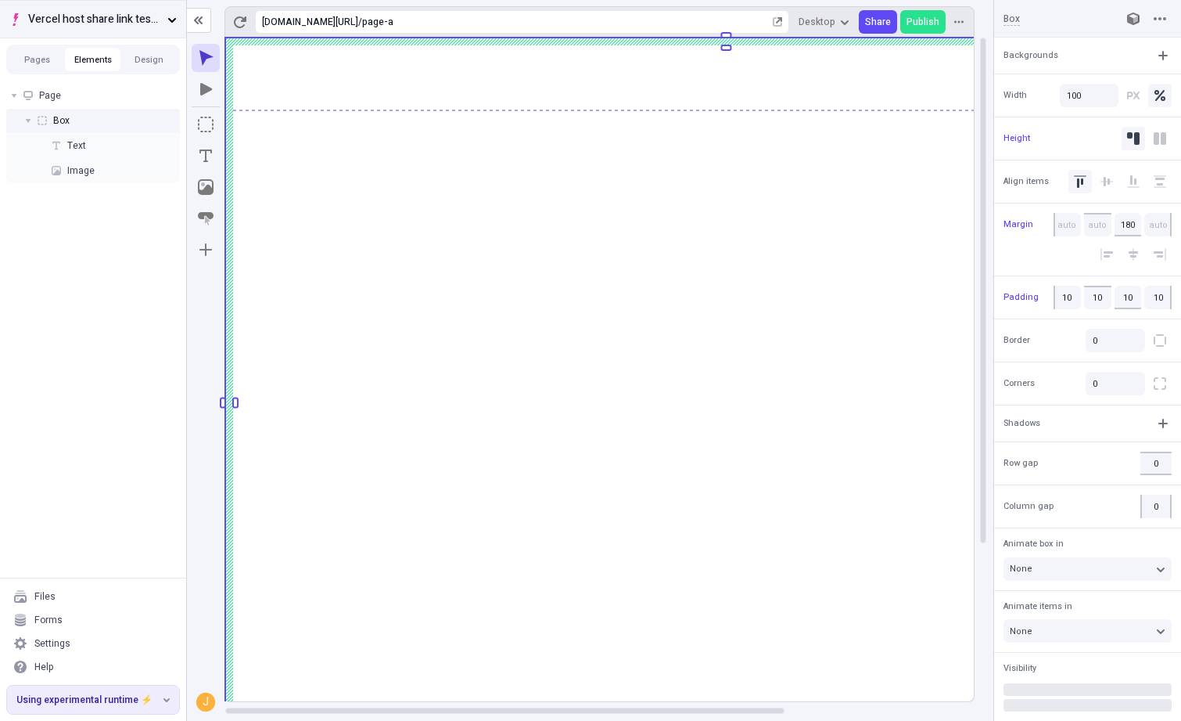
click at [152, 7] on button "Vercel host share link test - app router" at bounding box center [93, 19] width 186 height 38
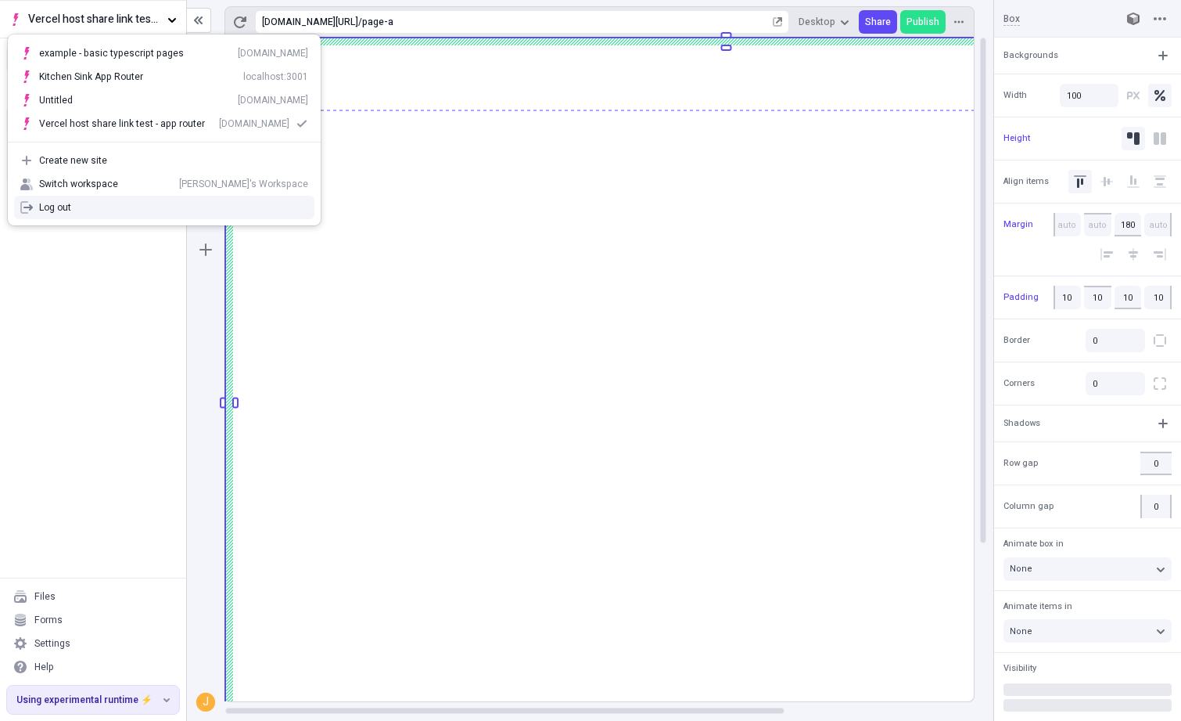
click at [122, 340] on div "Page Box Text Image" at bounding box center [93, 327] width 186 height 500
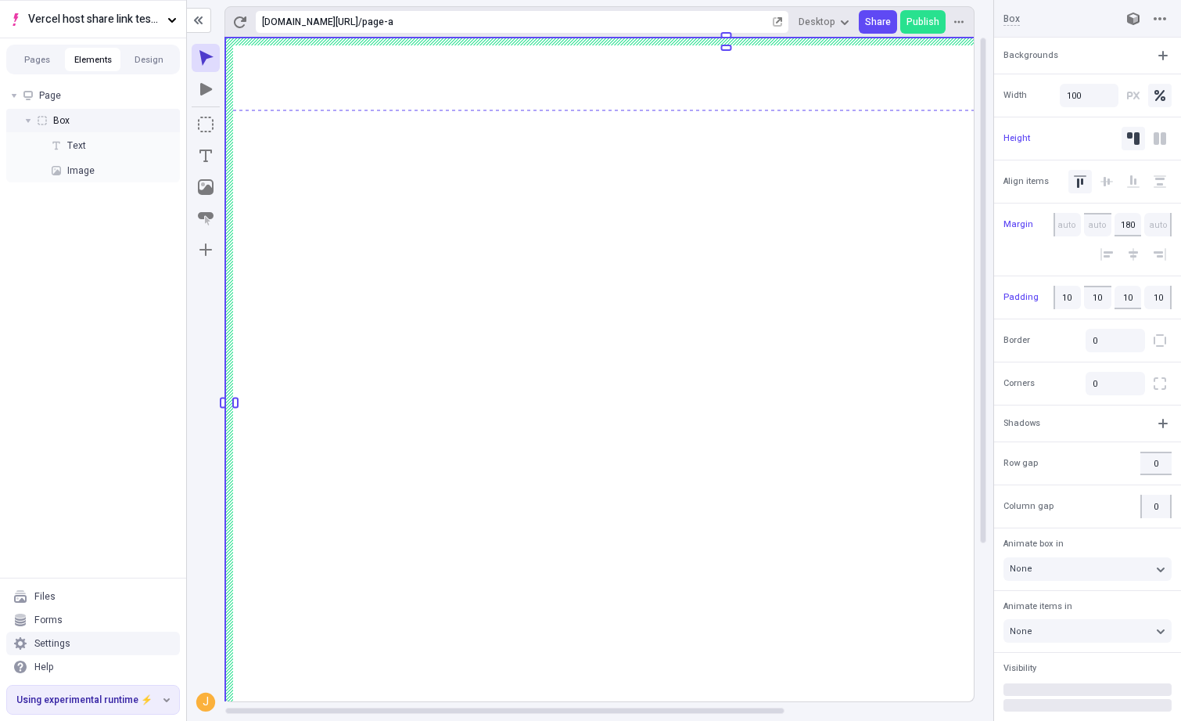
click at [122, 634] on div "Settings" at bounding box center [93, 642] width 174 height 23
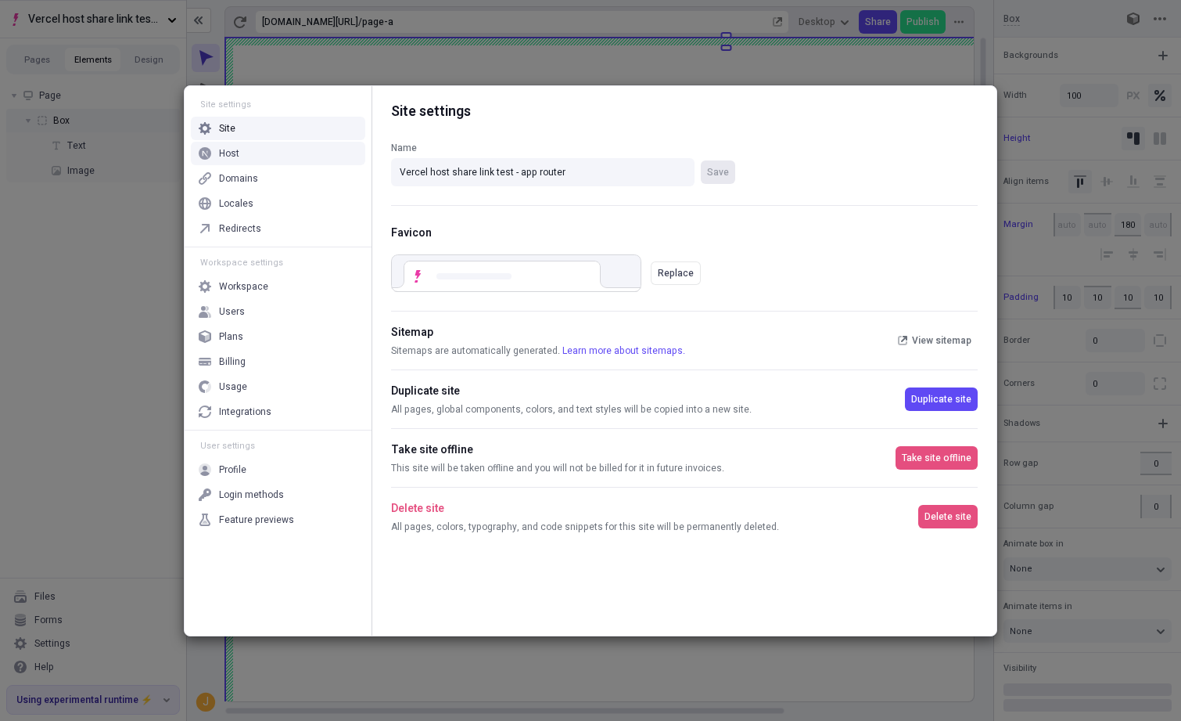
click at [294, 151] on div "Host" at bounding box center [278, 153] width 174 height 23
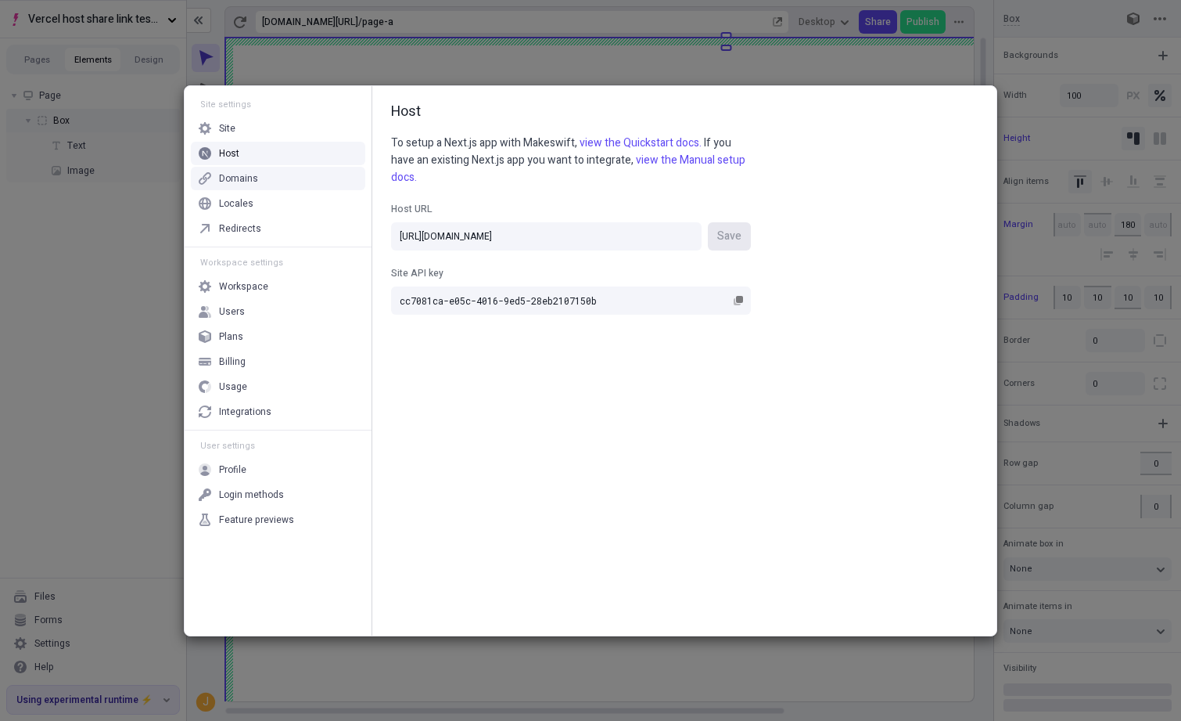
click at [298, 180] on div "Domains" at bounding box center [278, 178] width 174 height 23
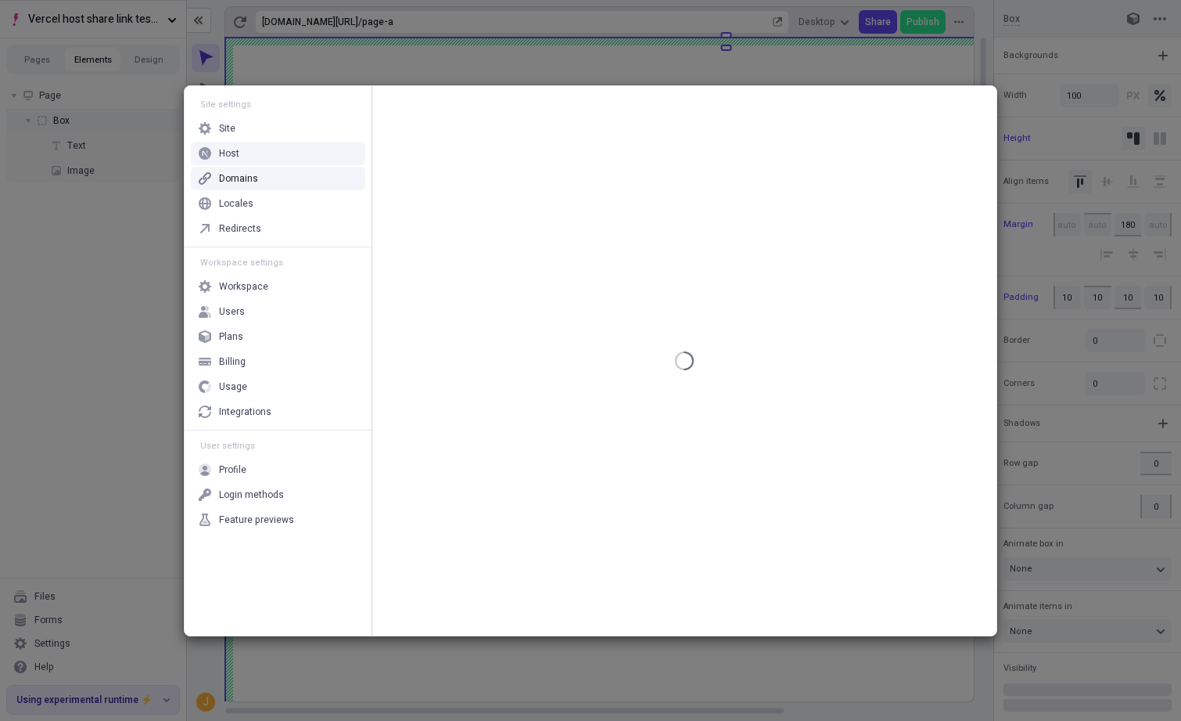
click at [282, 129] on div "Site" at bounding box center [278, 128] width 174 height 23
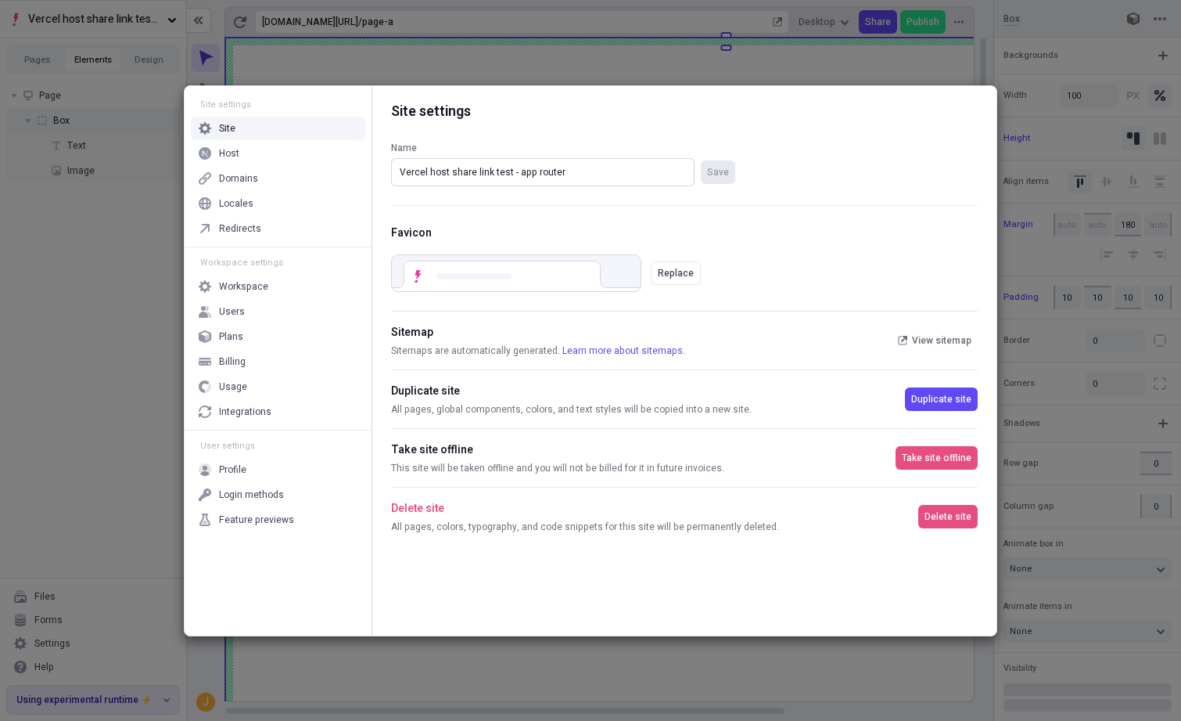
drag, startPoint x: 601, startPoint y: 170, endPoint x: 343, endPoint y: 167, distance: 258.2
click at [343, 167] on div "Site settings Site Host Domains Locales Redirects Workspace settings Workspace …" at bounding box center [591, 360] width 812 height 549
type input "examples - basic typescript"
click at [721, 169] on span "Save" at bounding box center [718, 172] width 22 height 13
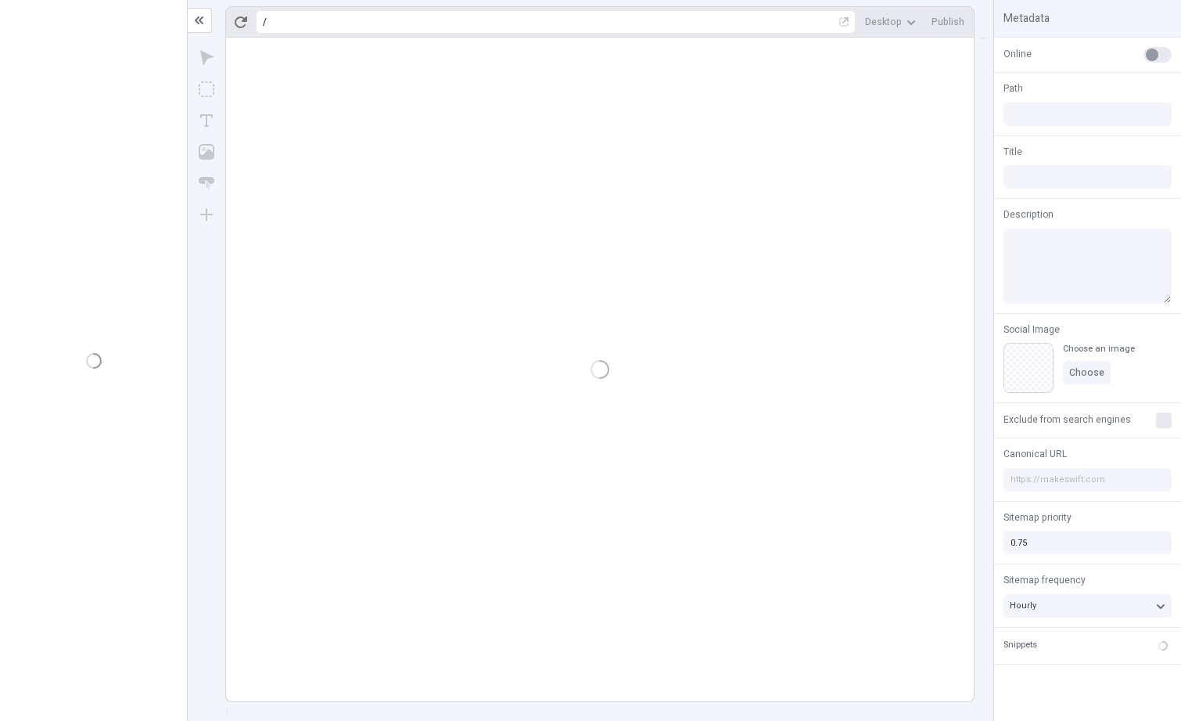
type input "/page"
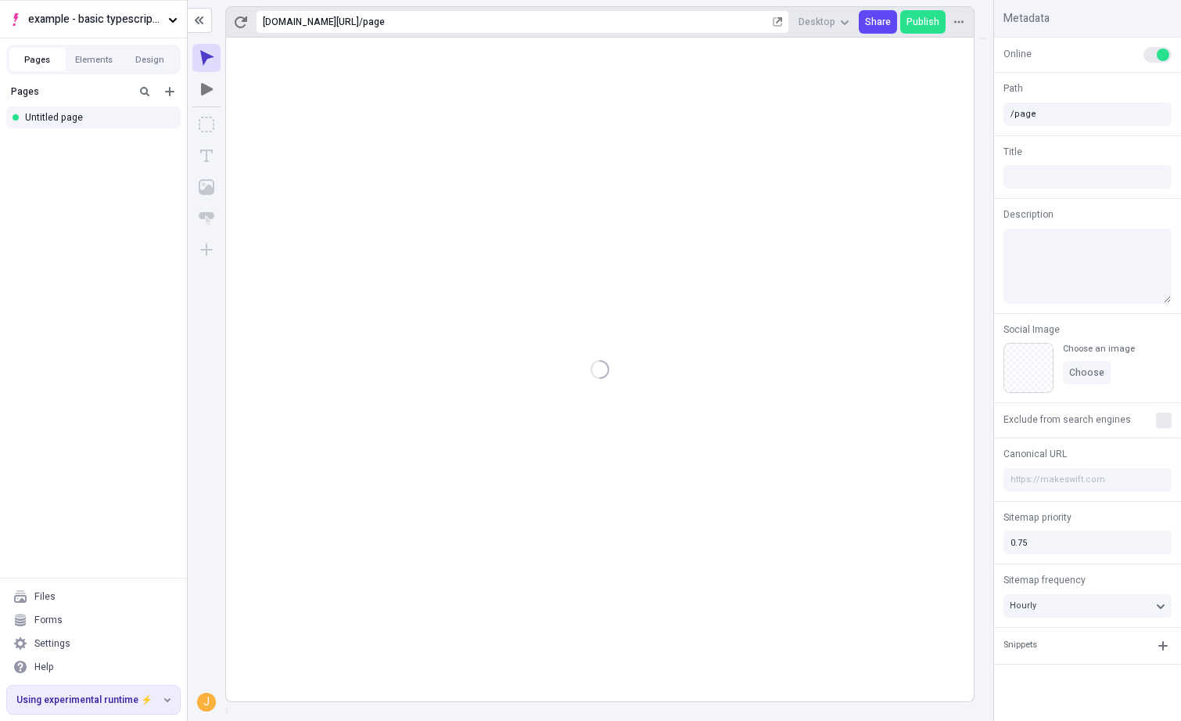
click at [394, 164] on div at bounding box center [600, 370] width 748 height 664
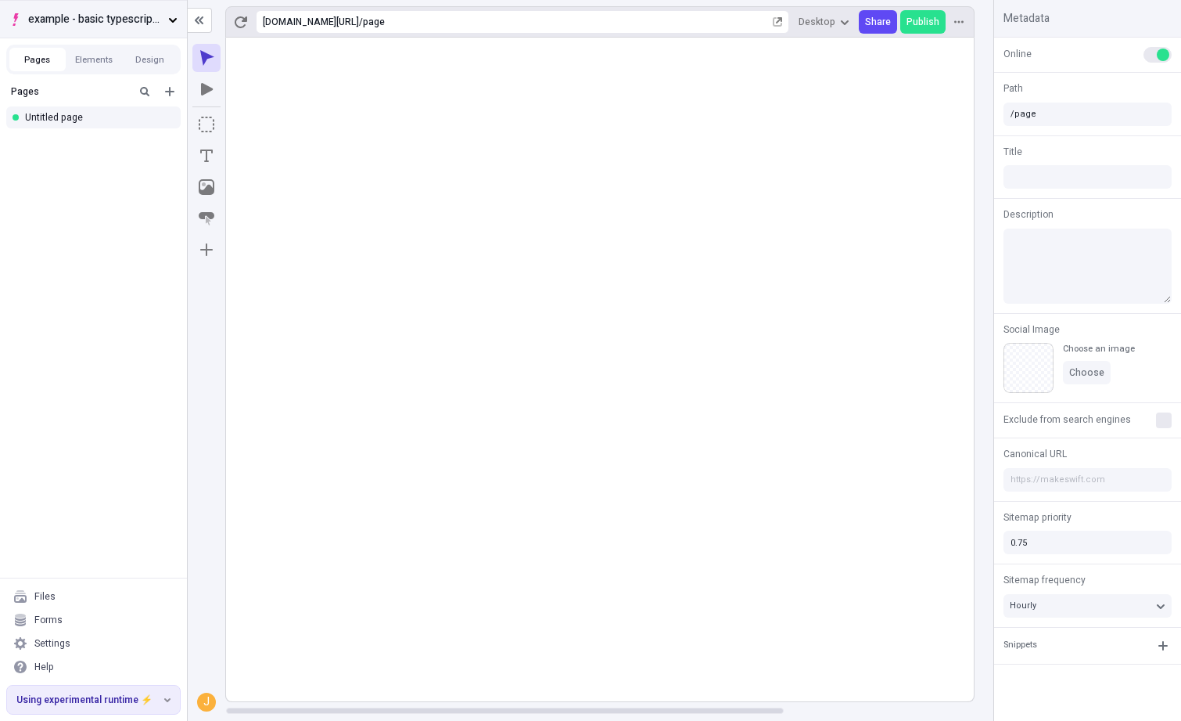
click at [162, 13] on button "example - basic typescript pages" at bounding box center [93, 19] width 187 height 38
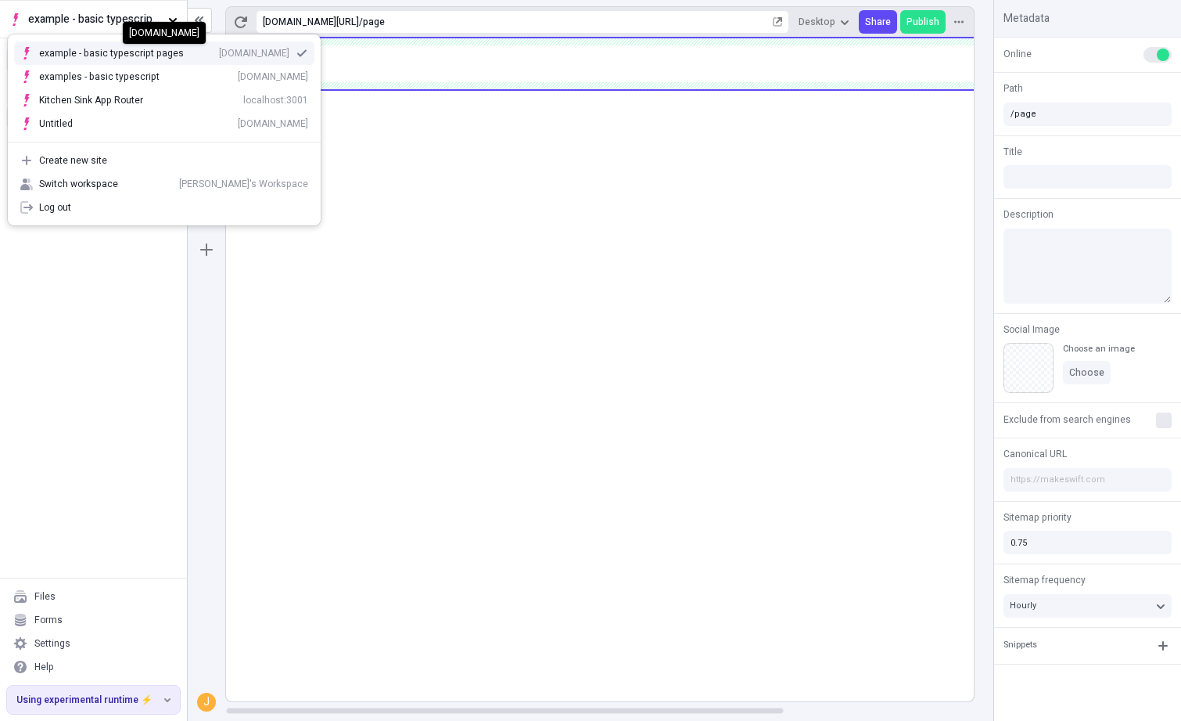
click at [566, 209] on rect at bounding box center [727, 370] width 1002 height 664
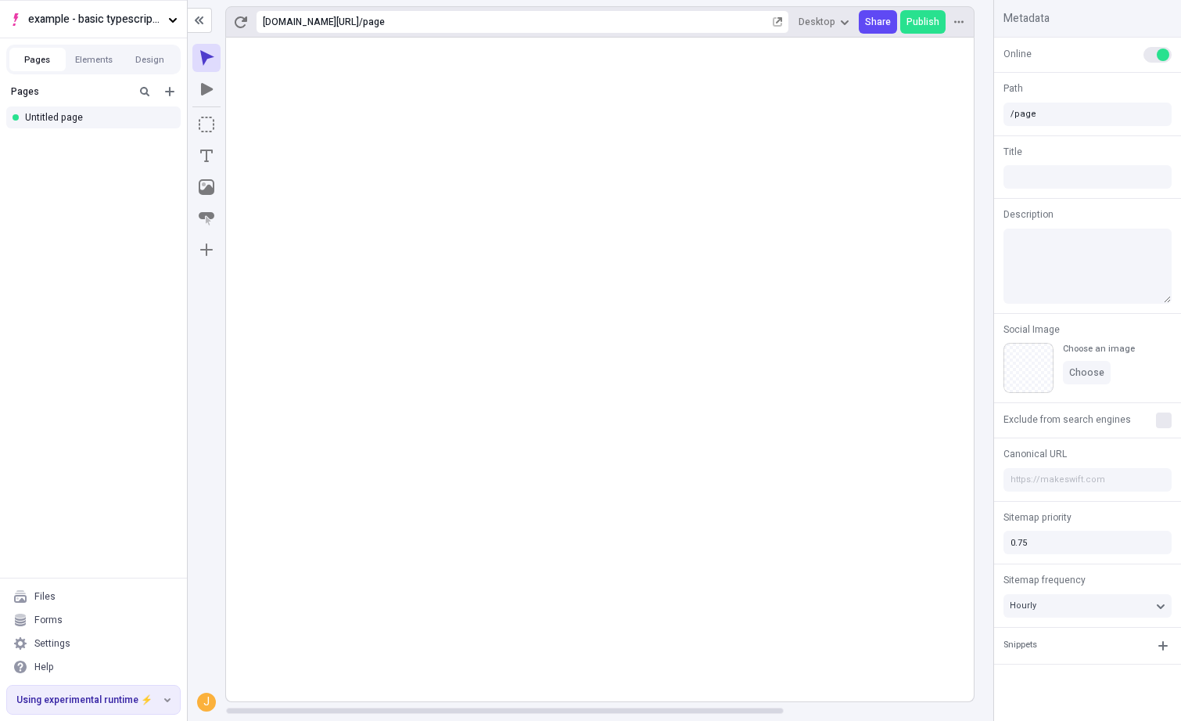
click at [173, 79] on div "Pages" at bounding box center [93, 91] width 181 height 28
click at [173, 88] on icon "Add new" at bounding box center [170, 91] width 13 height 13
click at [143, 112] on div "Blank page" at bounding box center [98, 118] width 150 height 23
type input "/page-2"
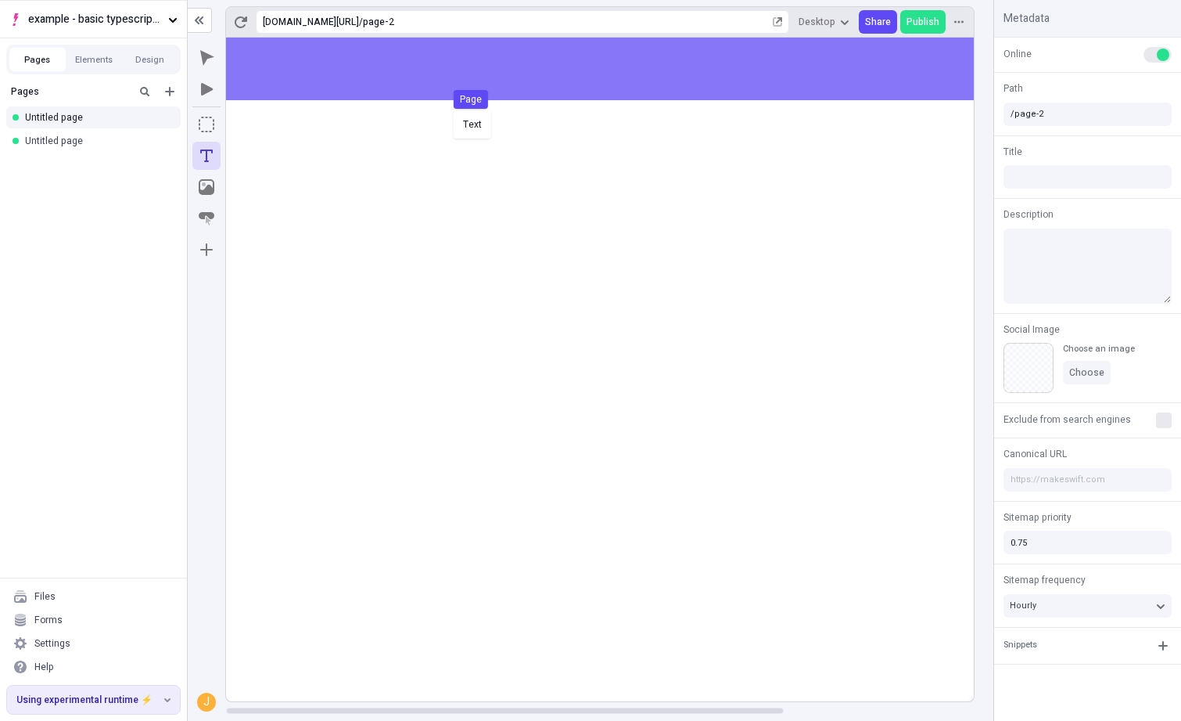
click at [451, 108] on body "example - basic typescript pages Pages Elements Design Pages Untitled page Unti…" at bounding box center [590, 360] width 1181 height 721
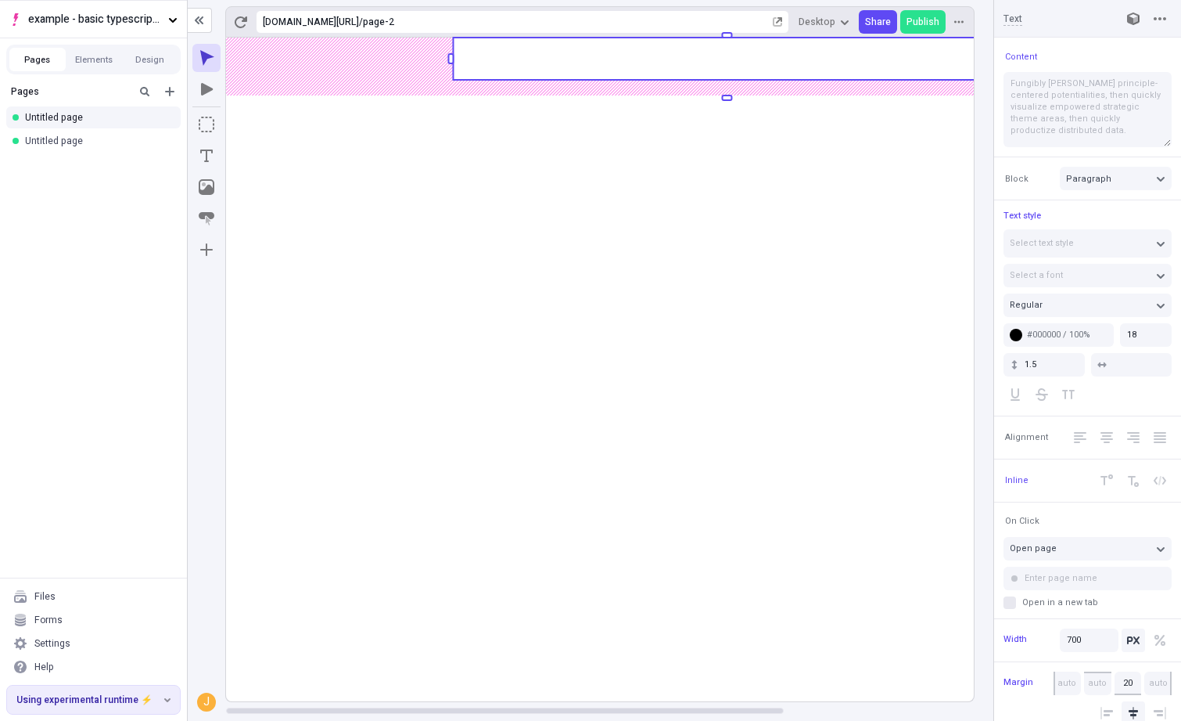
click at [524, 52] on rect at bounding box center [727, 59] width 548 height 42
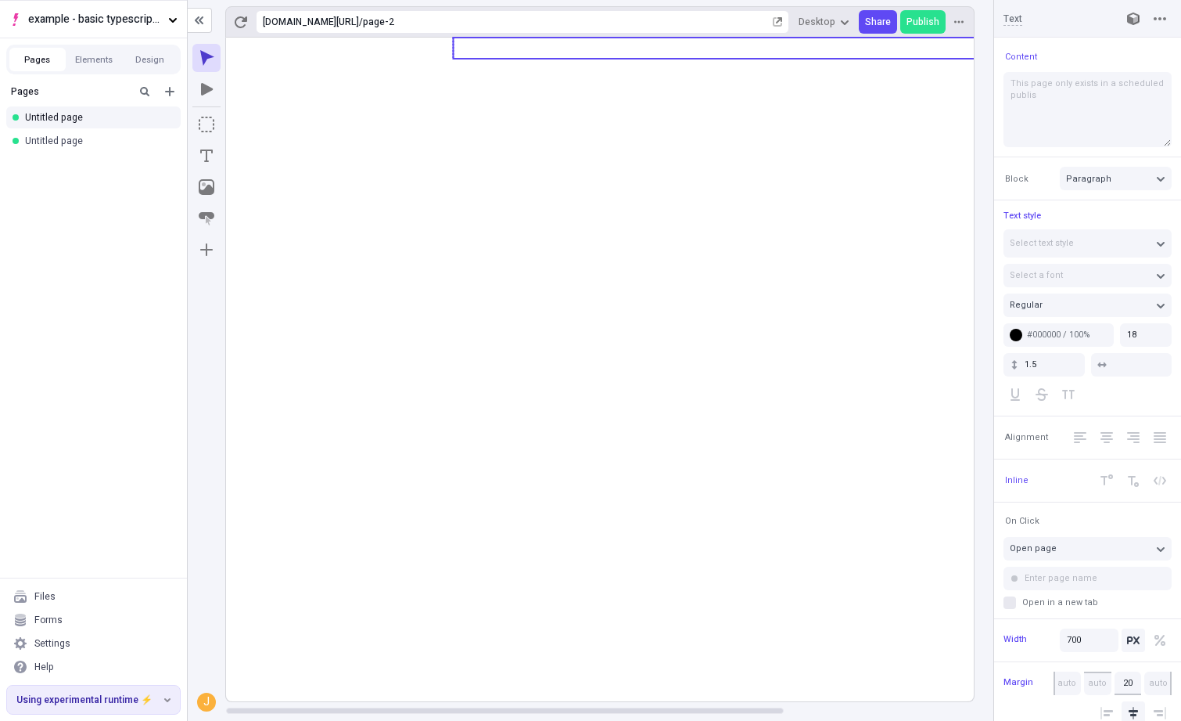
type textarea "This page only exists in a scheduled publish"
click at [475, 110] on icon at bounding box center [727, 370] width 1002 height 664
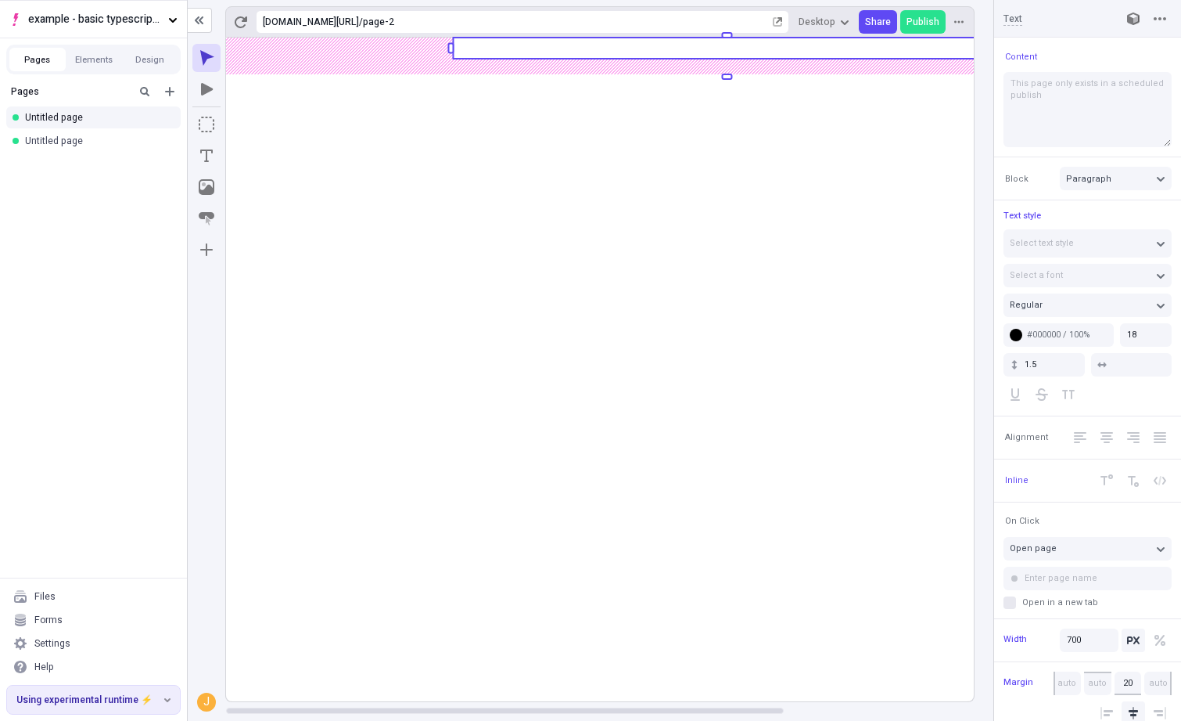
click at [475, 110] on rect at bounding box center [727, 370] width 1002 height 664
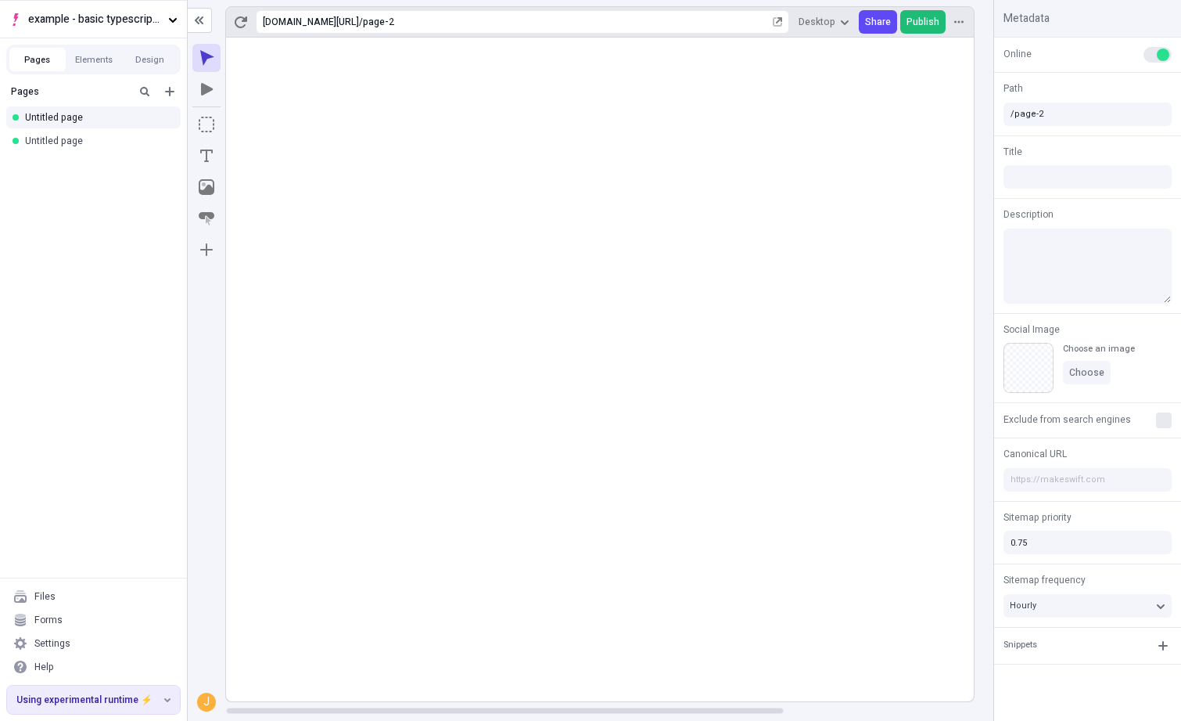
click at [930, 18] on span "Publish" at bounding box center [923, 22] width 33 height 13
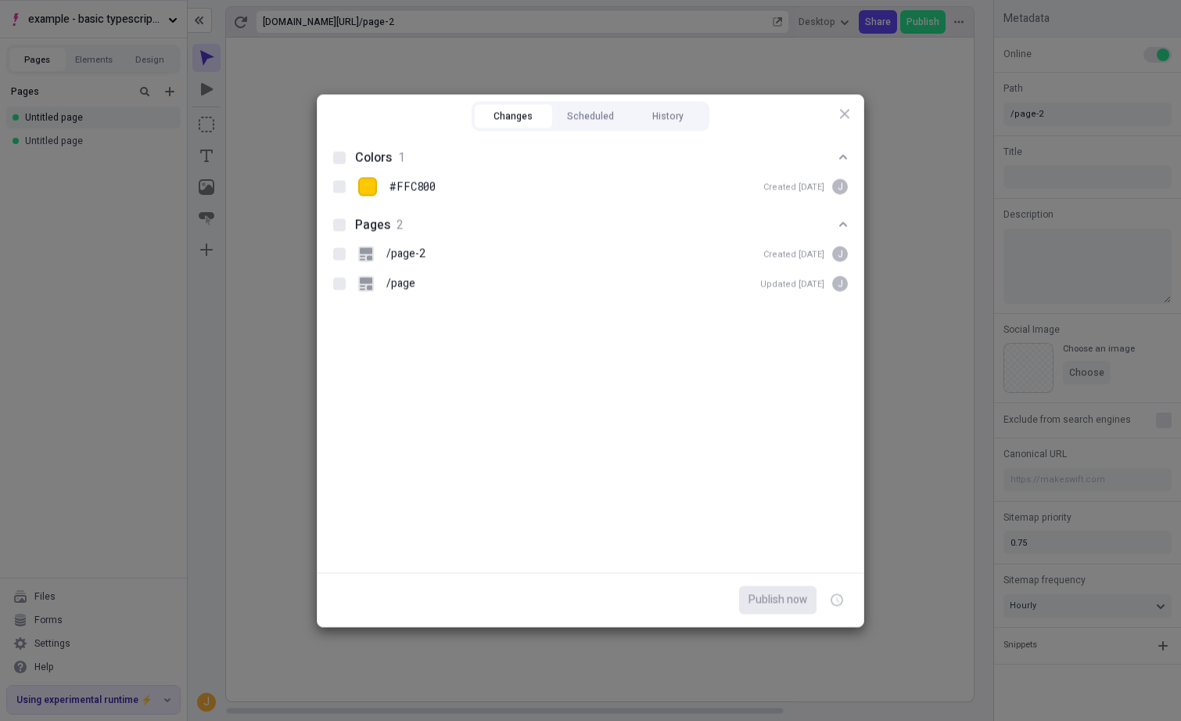
drag, startPoint x: 566, startPoint y: 117, endPoint x: 764, endPoint y: 120, distance: 198.0
click at [760, 120] on div "Changes Scheduled History Colors 1 #FFC800 Created [DATE] J Pages 2 /page-2 Cre…" at bounding box center [591, 360] width 546 height 531
click at [412, 252] on p "/page-2" at bounding box center [406, 253] width 39 height 17
click at [340, 254] on input "/page-2 Created [DATE] J" at bounding box center [340, 254] width 1 height 1
click at [845, 597] on button "button" at bounding box center [837, 599] width 28 height 28
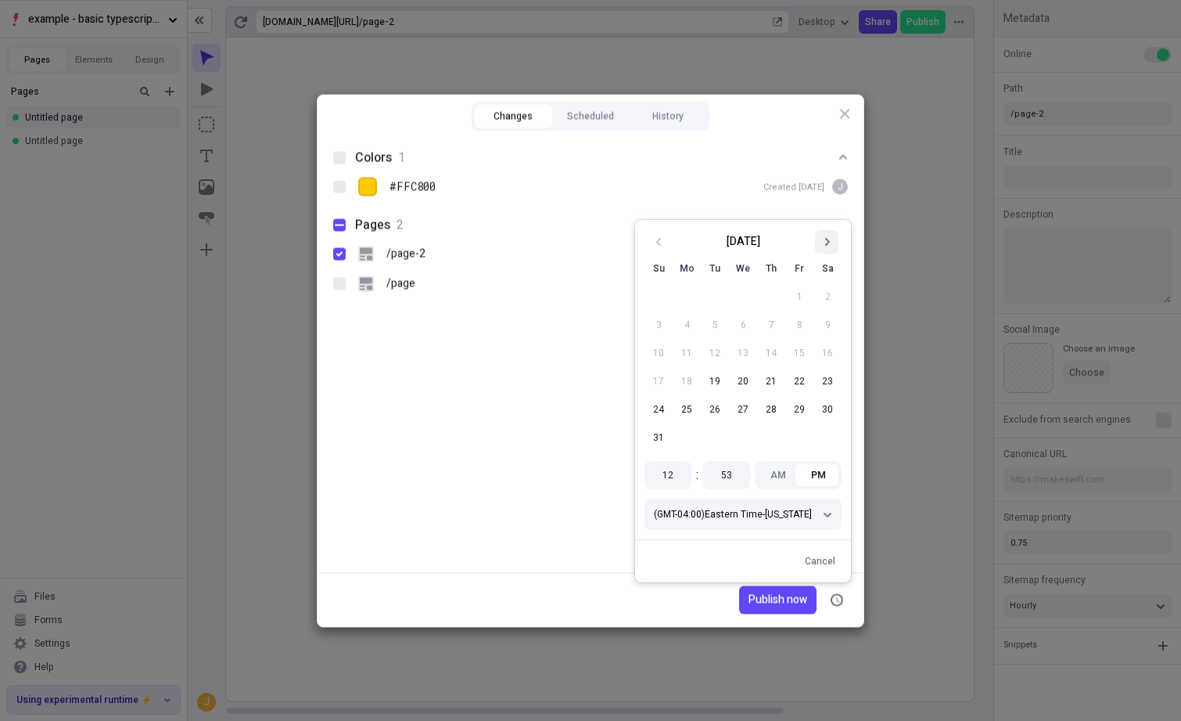
click at [828, 245] on icon "Go to next month" at bounding box center [826, 241] width 9 height 9
click at [831, 242] on div "/page-2 Created [DATE] J" at bounding box center [603, 253] width 490 height 23
click at [340, 254] on input "/page-2 Created [DATE] J" at bounding box center [340, 254] width 1 height 1
checkbox input "true"
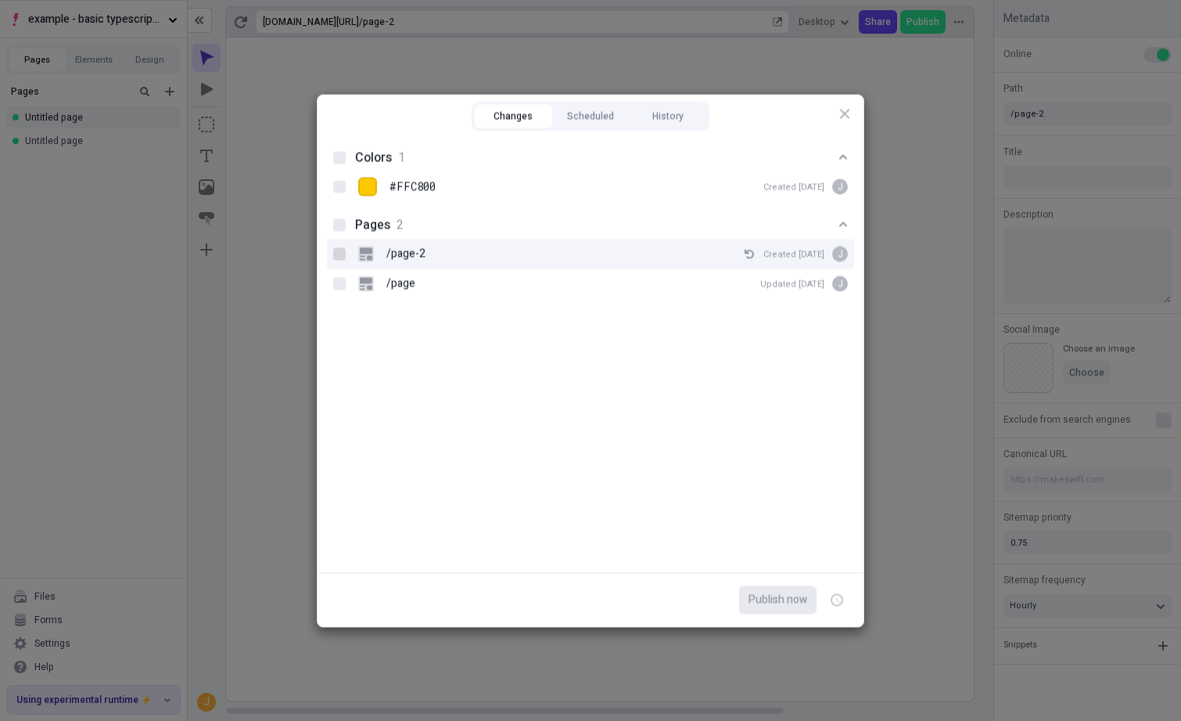
click at [343, 254] on div at bounding box center [339, 253] width 13 height 13
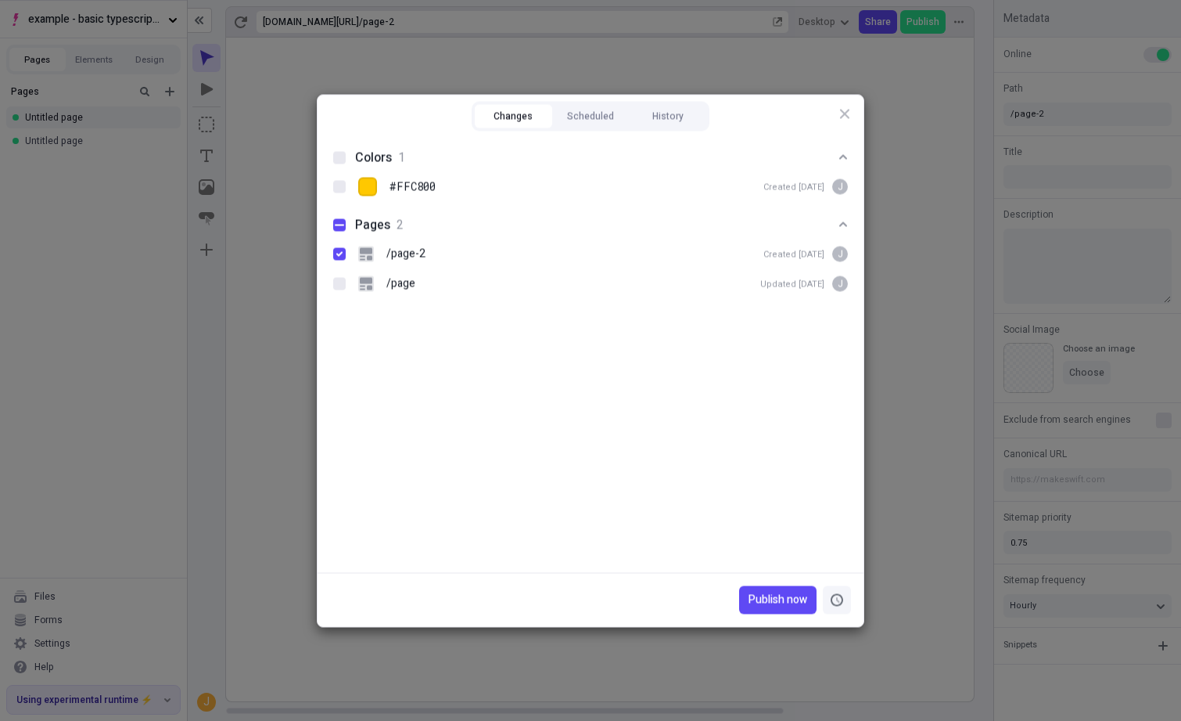
click at [846, 602] on button "button" at bounding box center [837, 599] width 28 height 28
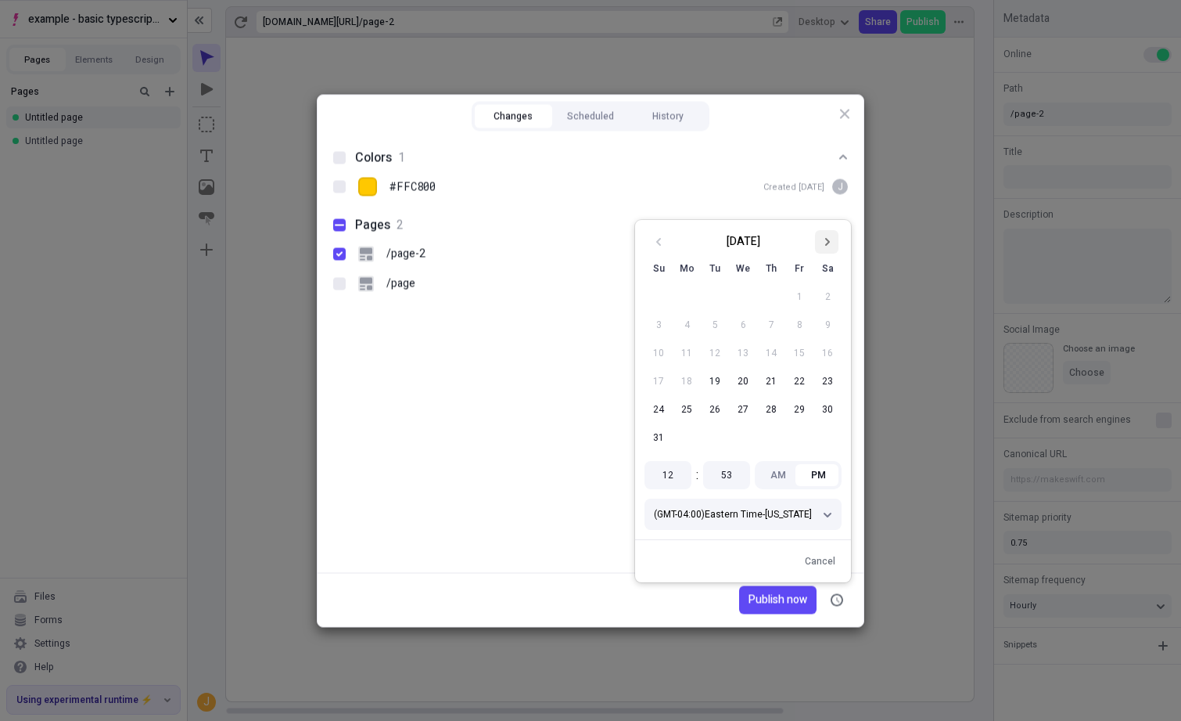
click at [830, 244] on icon "Go to next month" at bounding box center [826, 241] width 9 height 9
click at [827, 267] on icon "Go to next month" at bounding box center [827, 270] width 5 height 8
click at [827, 272] on icon "Go to next month" at bounding box center [827, 270] width 5 height 8
click at [829, 245] on icon "Go to next month" at bounding box center [826, 241] width 9 height 9
click at [741, 437] on button "31" at bounding box center [743, 437] width 28 height 28
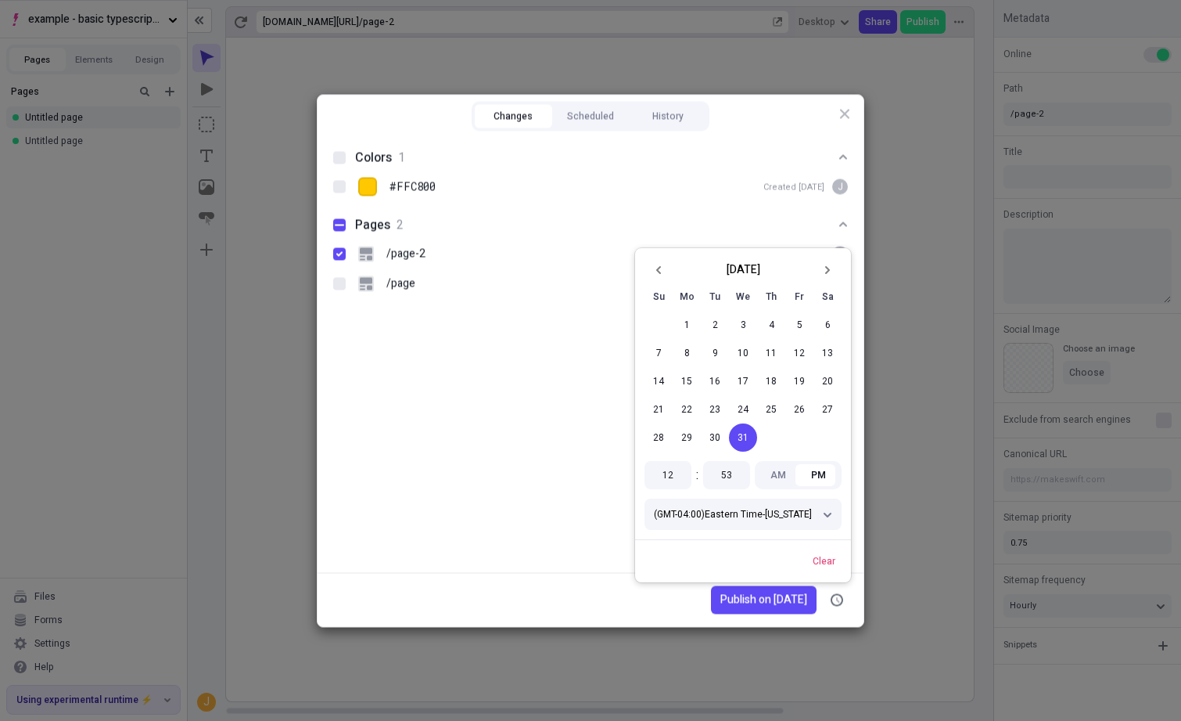
drag, startPoint x: 577, startPoint y: 599, endPoint x: 615, endPoint y: 602, distance: 38.5
click at [577, 599] on div "Publish on [DATE]" at bounding box center [591, 599] width 546 height 54
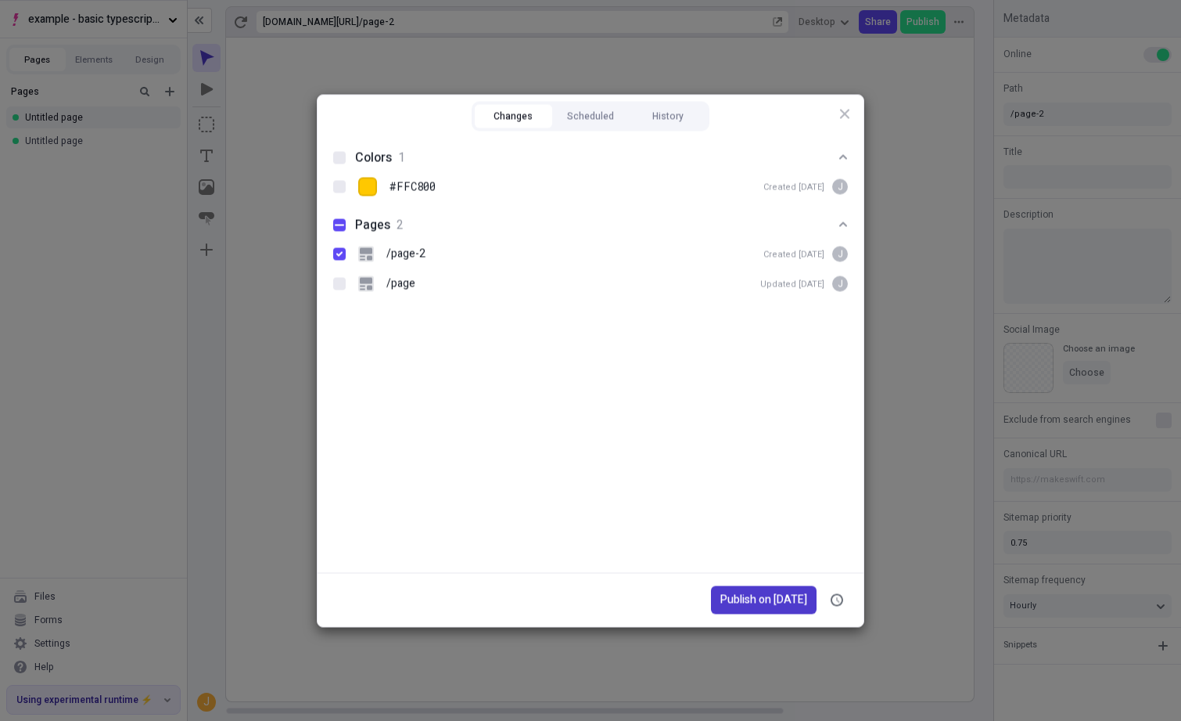
click at [743, 598] on span "Publish on [DATE]" at bounding box center [764, 599] width 87 height 17
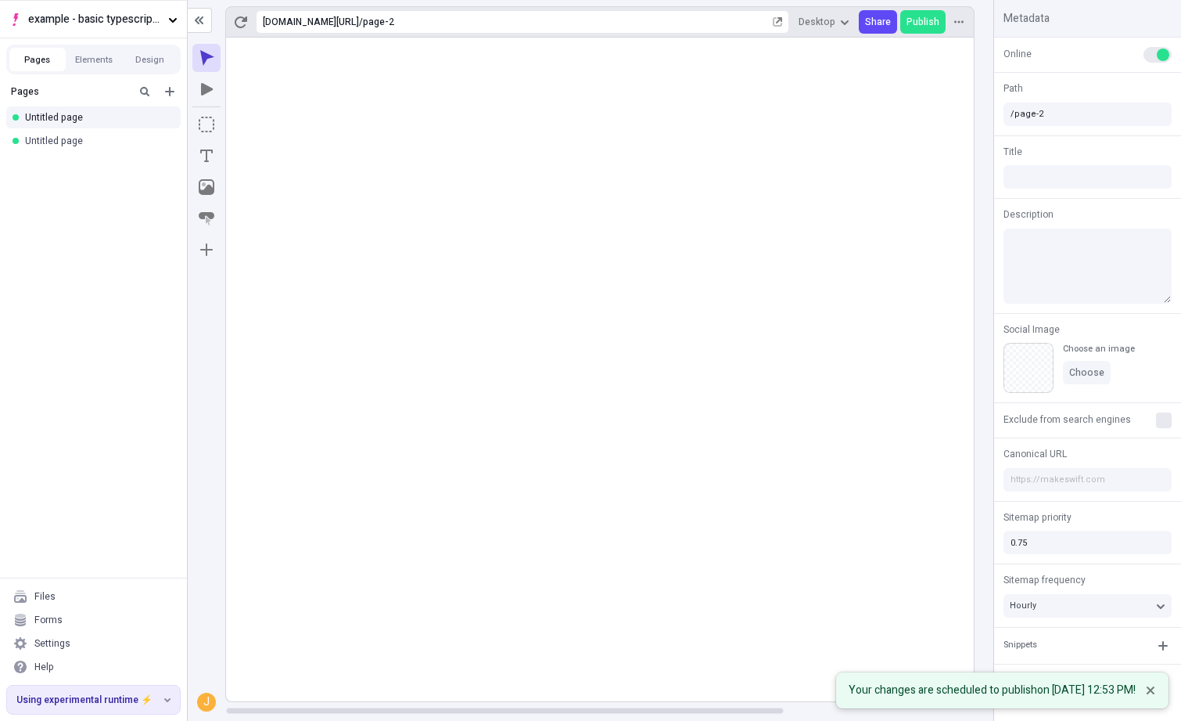
click at [646, 488] on rect at bounding box center [727, 370] width 1002 height 664
click at [639, 182] on rect at bounding box center [727, 370] width 1002 height 664
click at [971, 23] on div "[URL][DOMAIN_NAME] / page-2 Desktop Share Publish" at bounding box center [600, 21] width 750 height 31
click at [961, 20] on icon "button" at bounding box center [959, 21] width 9 height 9
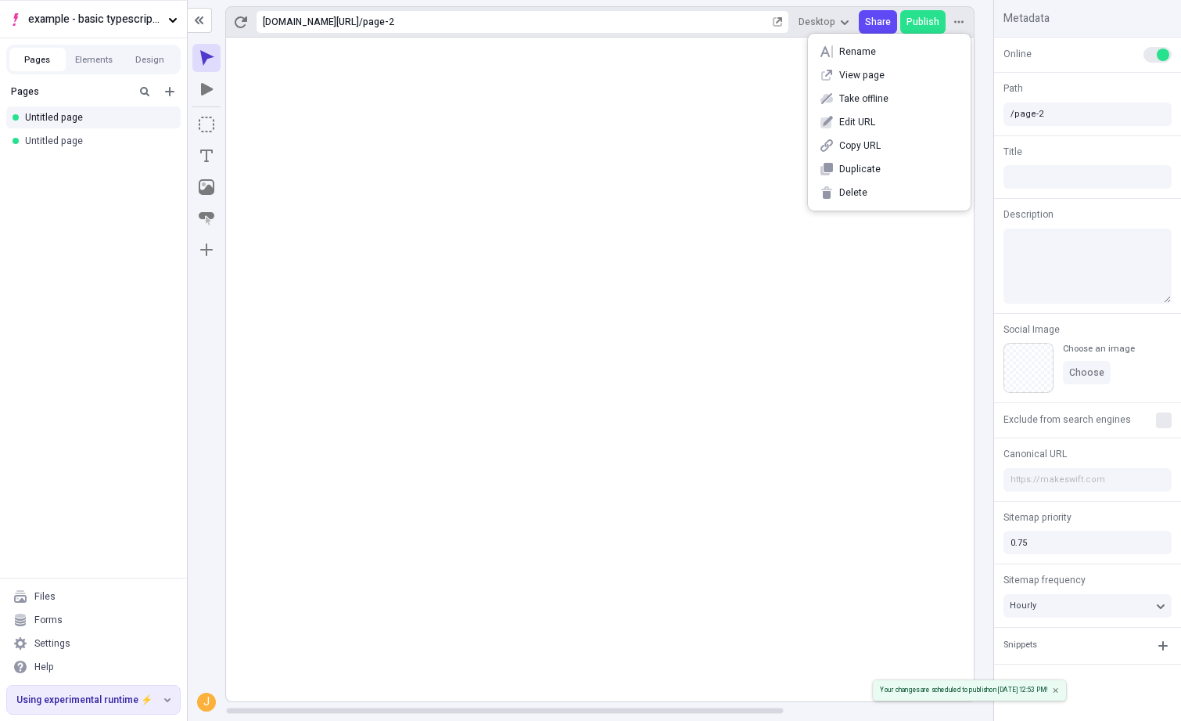
click at [664, 163] on rect at bounding box center [727, 370] width 1002 height 664
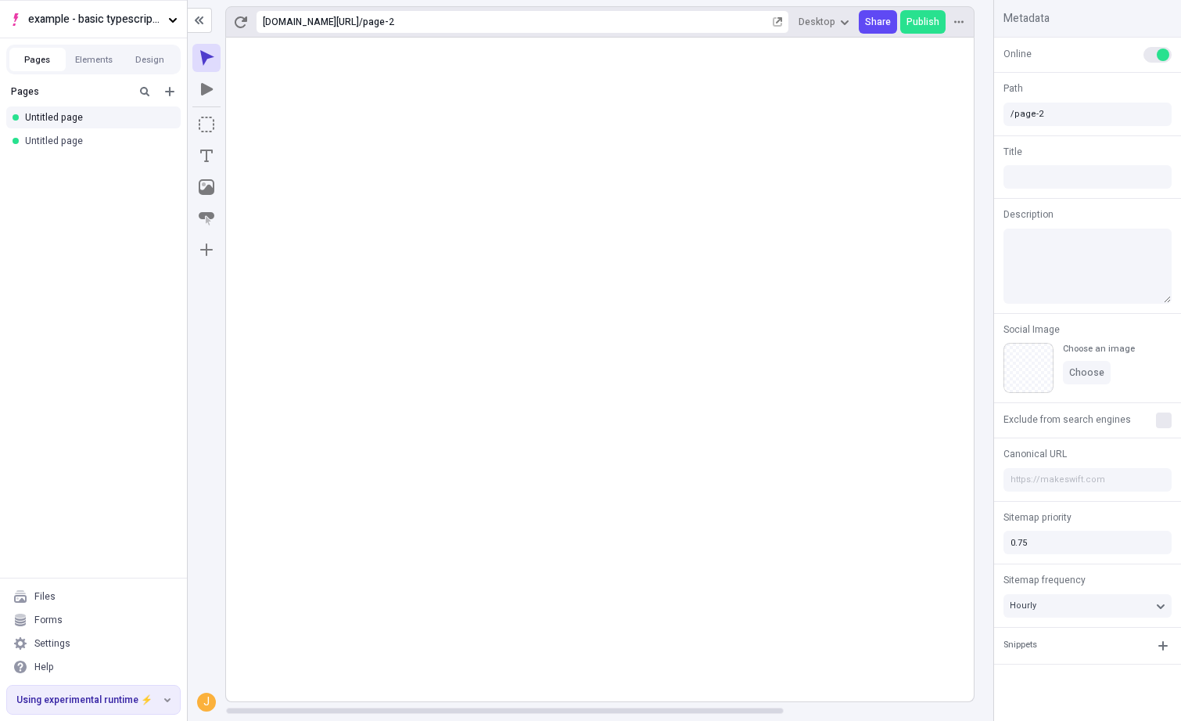
click at [612, 263] on rect at bounding box center [727, 370] width 1002 height 664
click at [533, 252] on rect at bounding box center [727, 370] width 1002 height 664
click at [535, 134] on rect at bounding box center [727, 370] width 1002 height 664
click at [576, 178] on rect at bounding box center [727, 370] width 1002 height 664
click at [340, 95] on rect at bounding box center [727, 370] width 1002 height 664
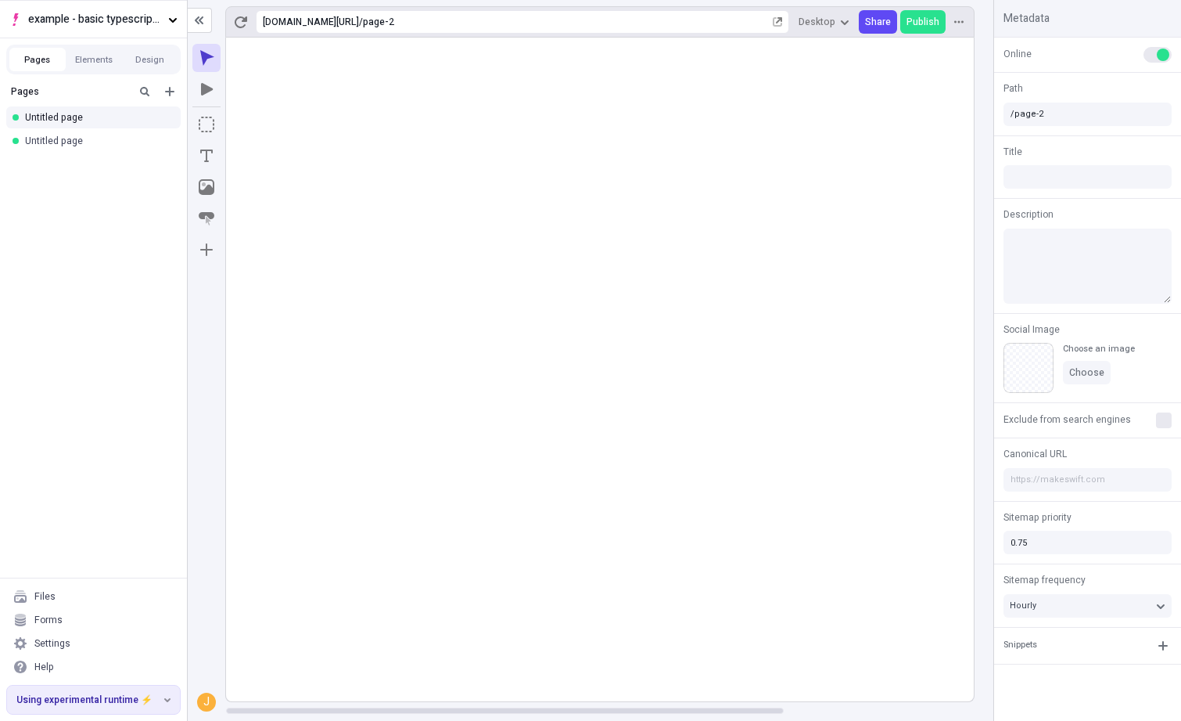
click at [707, 168] on rect at bounding box center [727, 370] width 1002 height 664
click at [556, 340] on rect at bounding box center [727, 370] width 1002 height 664
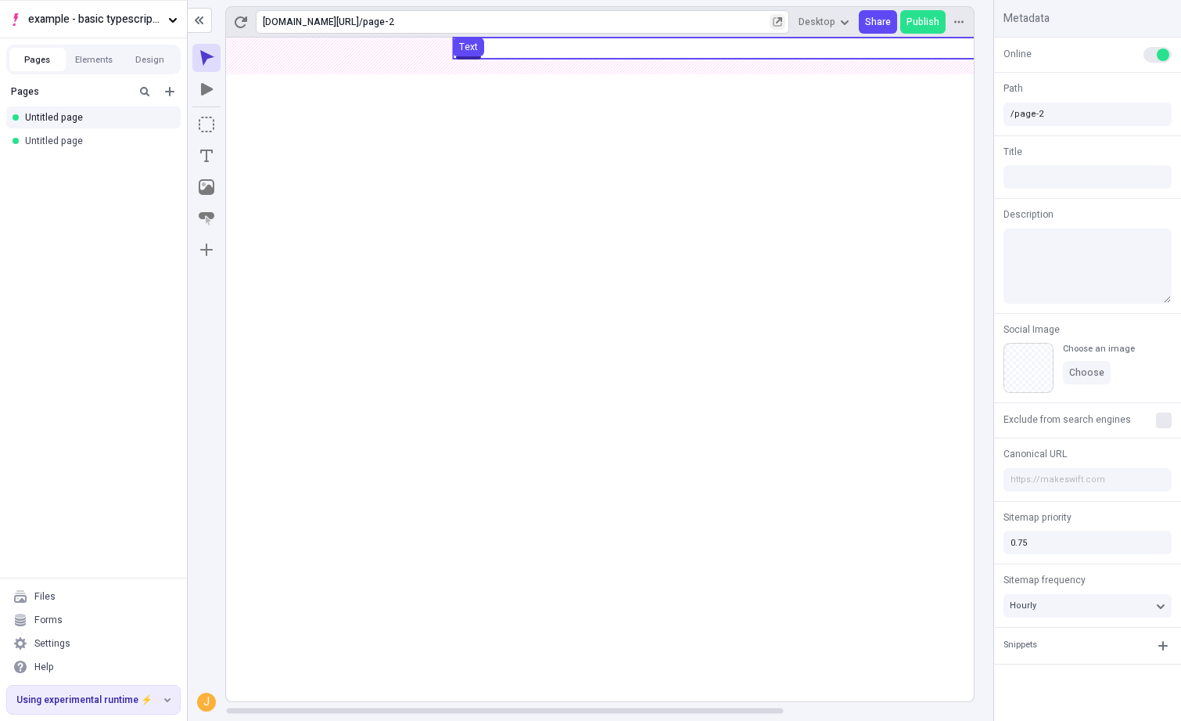
click at [779, 22] on icon "button" at bounding box center [778, 22] width 8 height 8
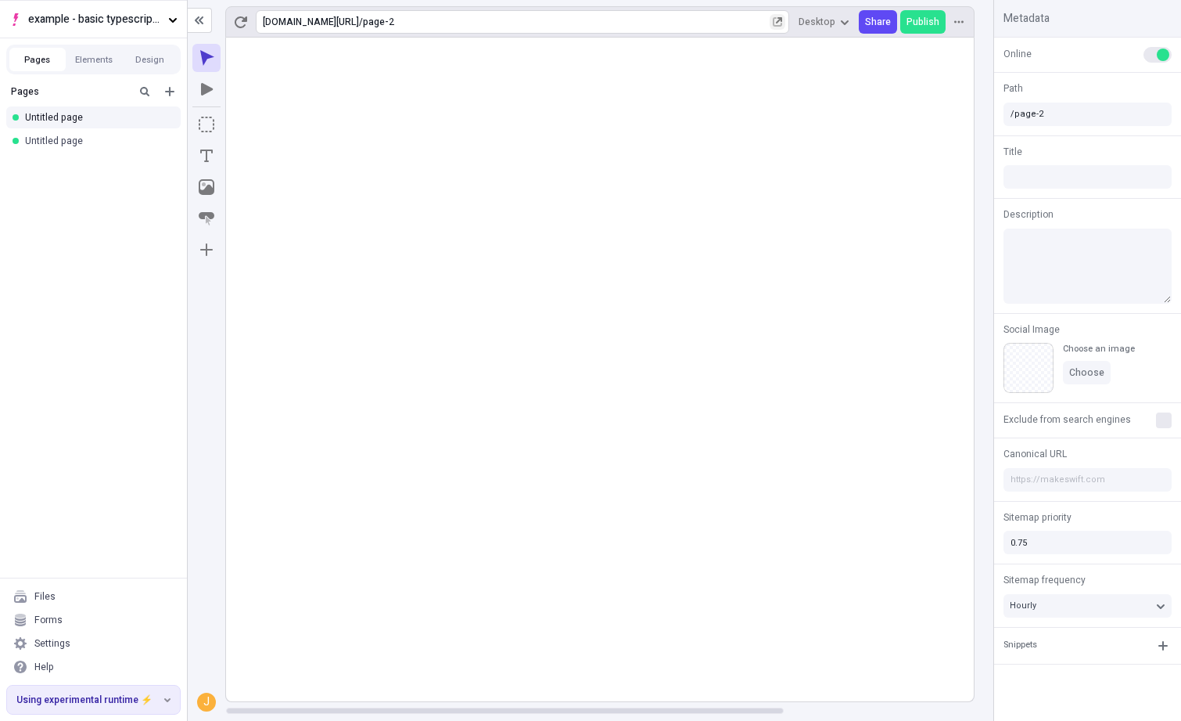
click at [659, 207] on rect at bounding box center [727, 370] width 1002 height 664
click at [955, 21] on icon "button" at bounding box center [959, 21] width 9 height 9
click at [696, 138] on rect at bounding box center [727, 370] width 1002 height 664
click at [751, 114] on rect at bounding box center [727, 370] width 1002 height 664
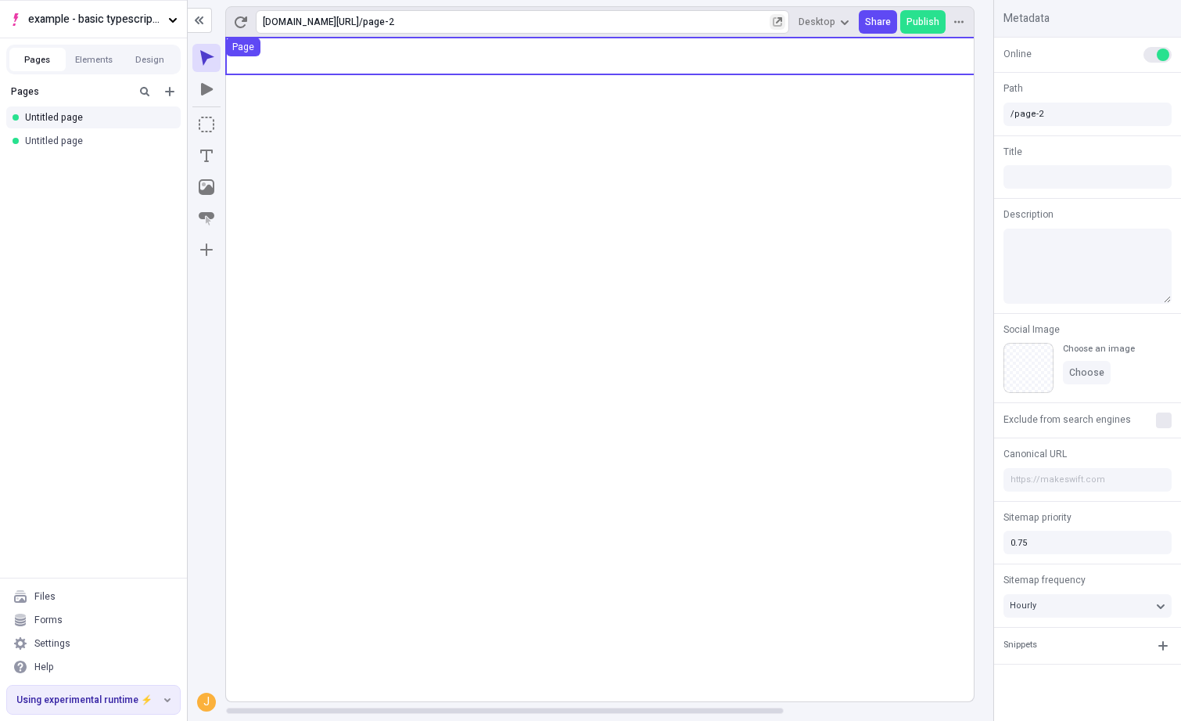
click at [611, 97] on rect at bounding box center [727, 370] width 1002 height 664
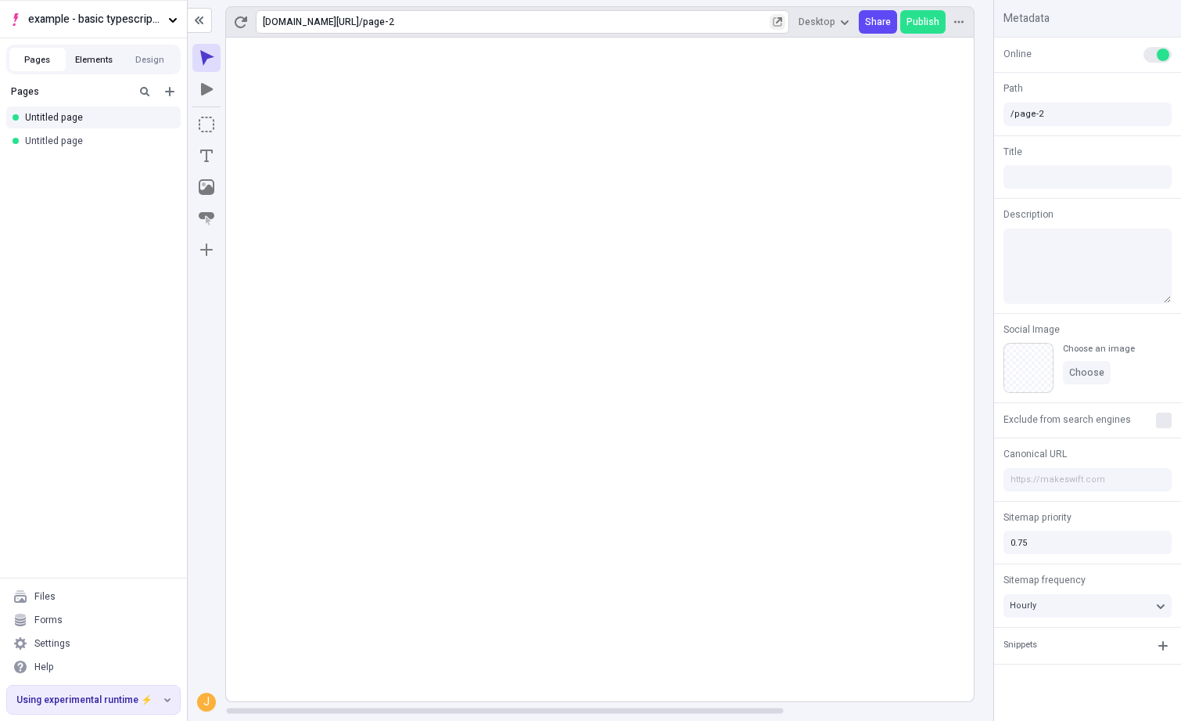
drag, startPoint x: 99, startPoint y: 57, endPoint x: 70, endPoint y: 62, distance: 29.3
click at [99, 57] on button "Elements" at bounding box center [94, 59] width 56 height 23
click at [42, 62] on button "Pages" at bounding box center [37, 59] width 56 height 23
click at [144, 59] on button "Design" at bounding box center [150, 59] width 56 height 23
click at [56, 62] on button "Pages" at bounding box center [37, 59] width 56 height 23
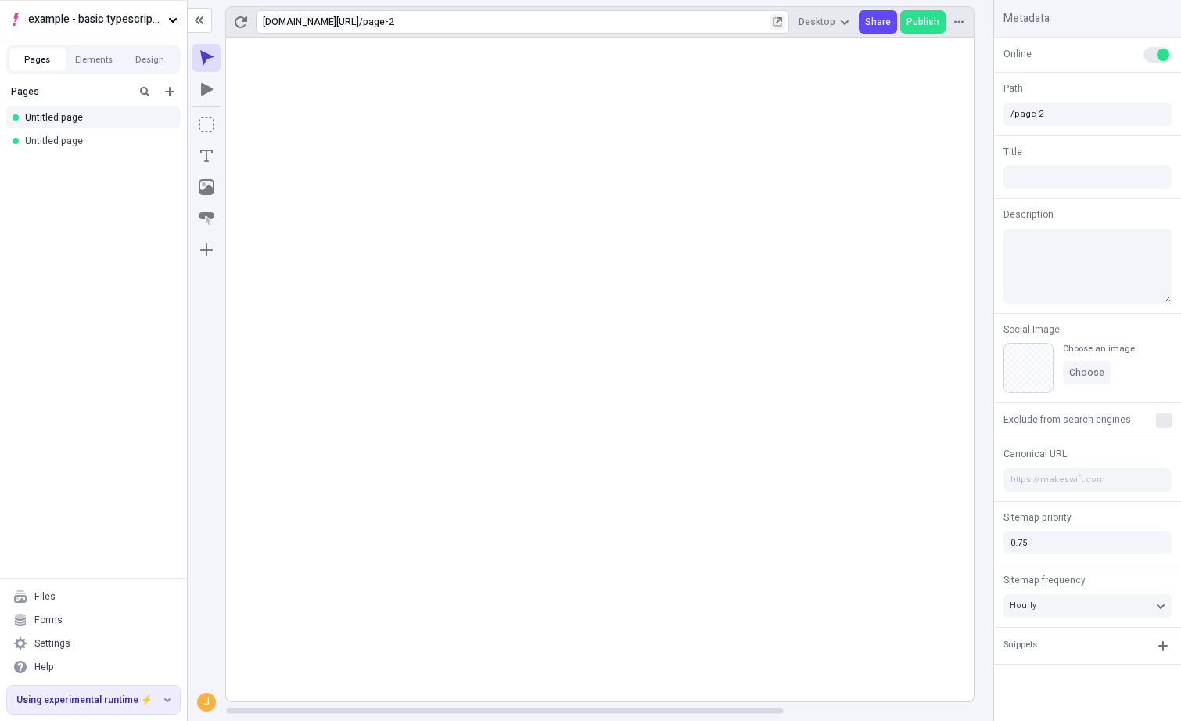
click at [736, 184] on rect at bounding box center [727, 370] width 1002 height 664
click at [703, 160] on rect at bounding box center [727, 370] width 1002 height 664
click at [665, 239] on rect at bounding box center [727, 370] width 1002 height 664
click at [929, 20] on span "Publish" at bounding box center [923, 22] width 33 height 13
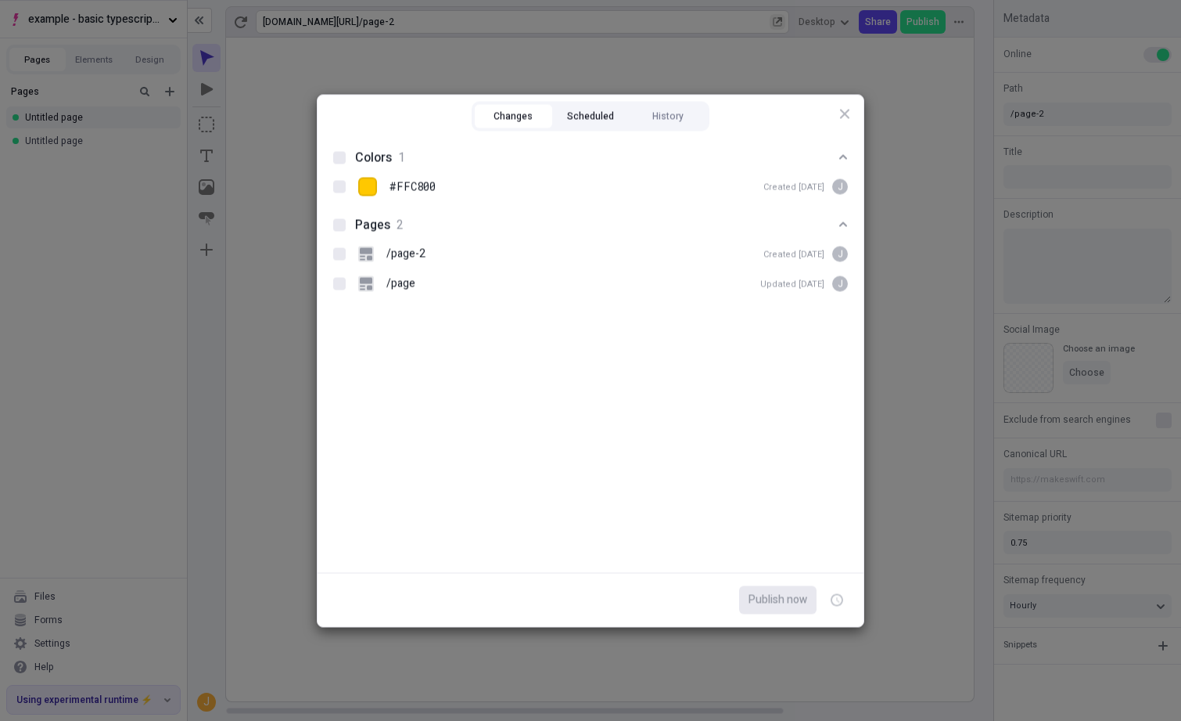
click at [590, 111] on button "Scheduled" at bounding box center [590, 115] width 77 height 23
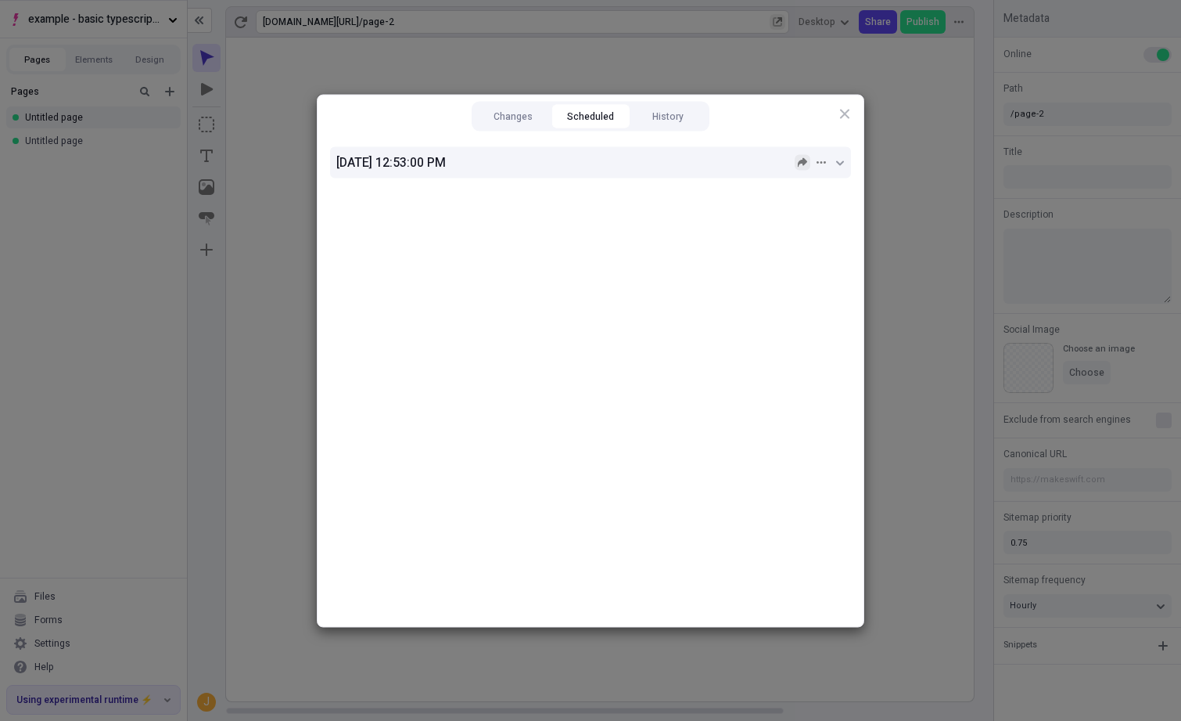
click at [796, 162] on button "button" at bounding box center [803, 162] width 16 height 16
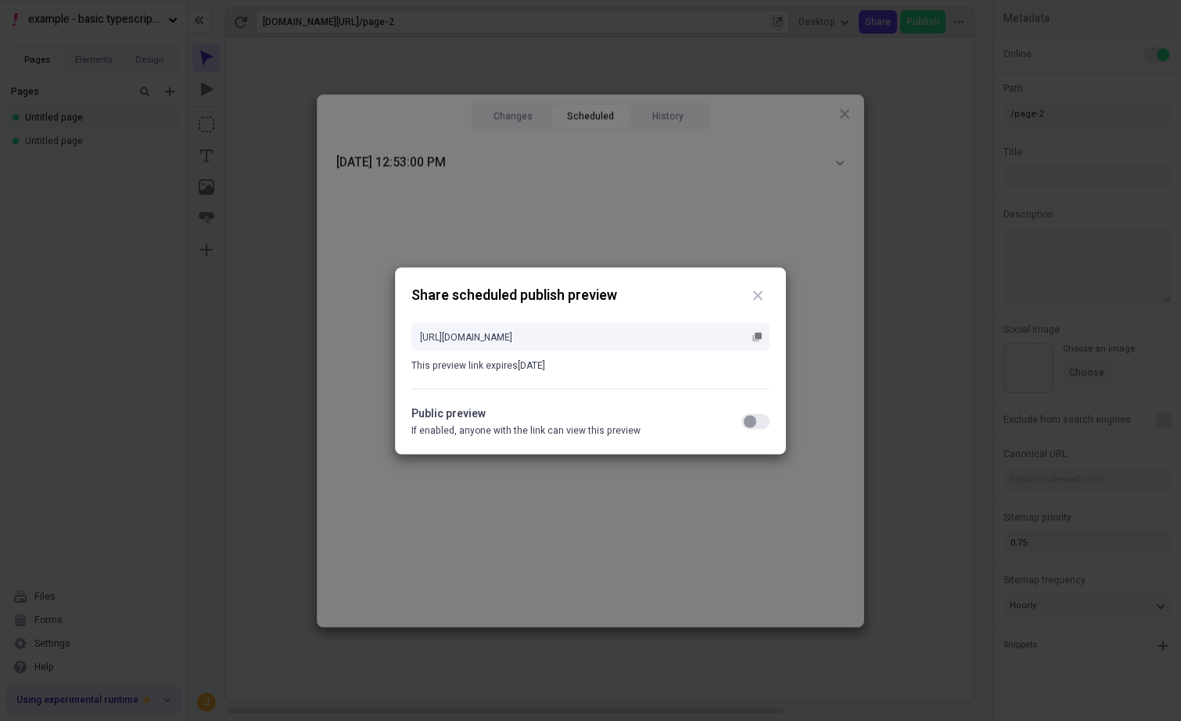
click at [755, 427] on button "button" at bounding box center [756, 421] width 28 height 16
click at [758, 332] on rect "button" at bounding box center [758, 335] width 7 height 7
click at [760, 292] on icon "button" at bounding box center [757, 294] width 9 height 9
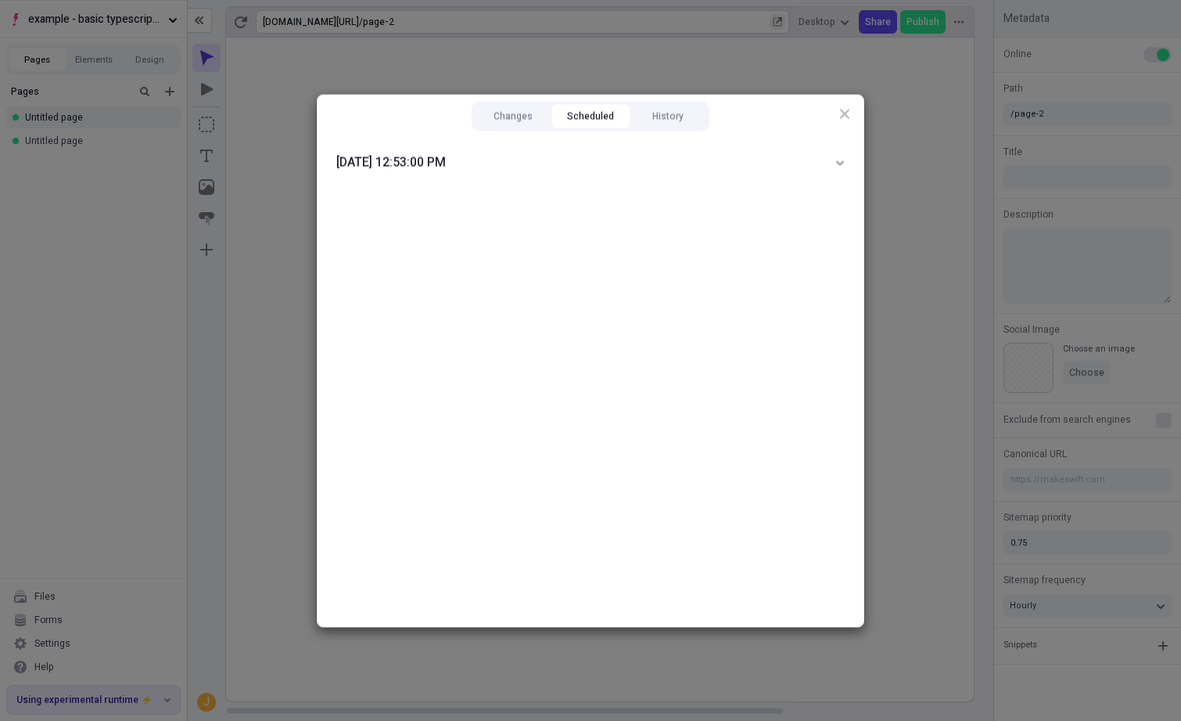
click at [655, 103] on div "Changes Scheduled History" at bounding box center [591, 116] width 238 height 30
click at [656, 112] on button "History" at bounding box center [667, 115] width 77 height 23
click at [517, 116] on button "Changes" at bounding box center [513, 115] width 77 height 23
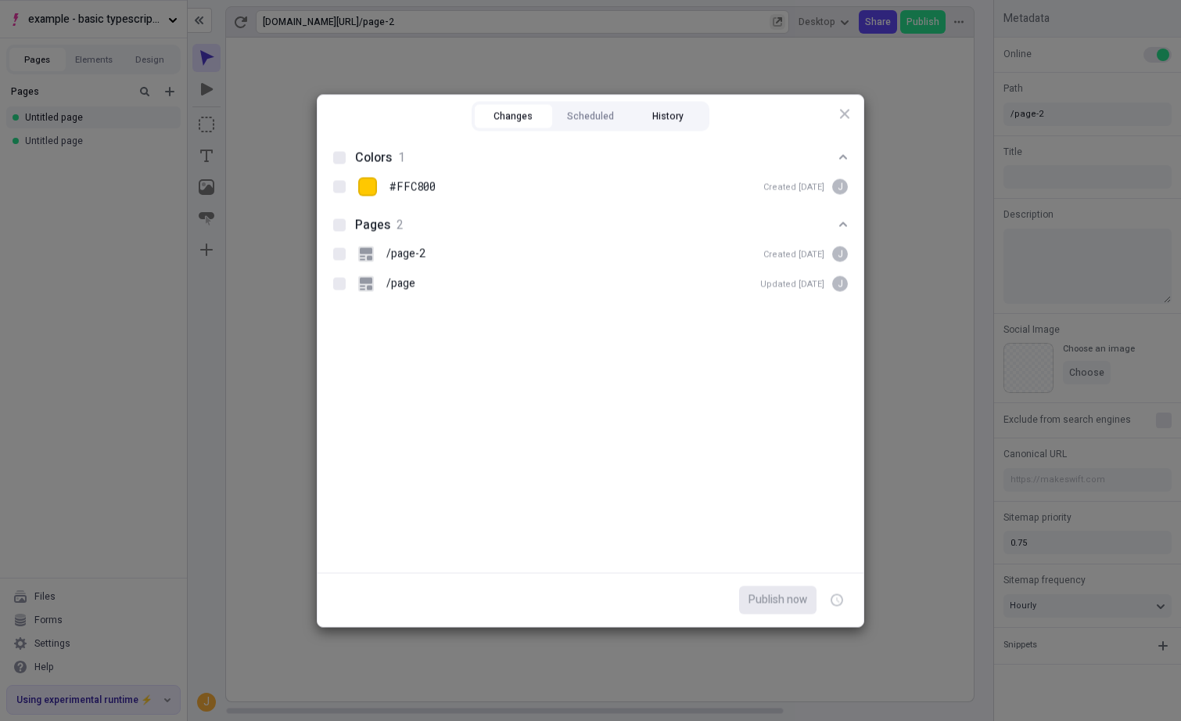
click at [646, 117] on button "History" at bounding box center [667, 115] width 77 height 23
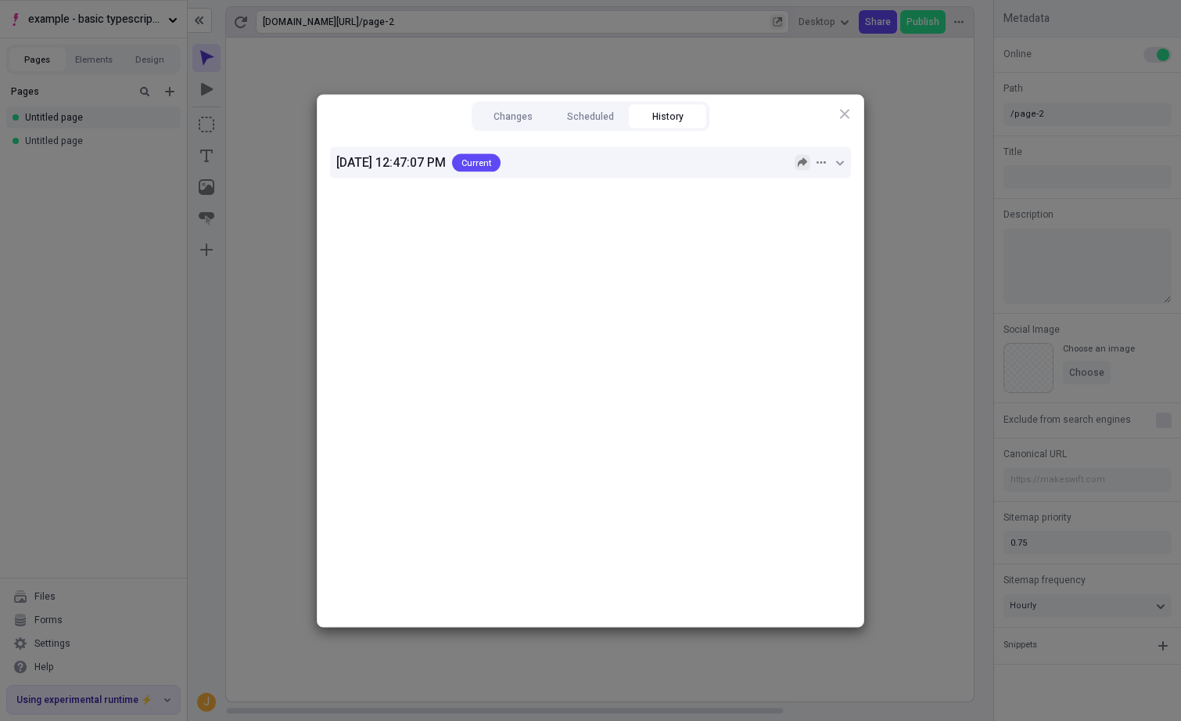
click at [804, 162] on icon "button" at bounding box center [802, 161] width 9 height 9
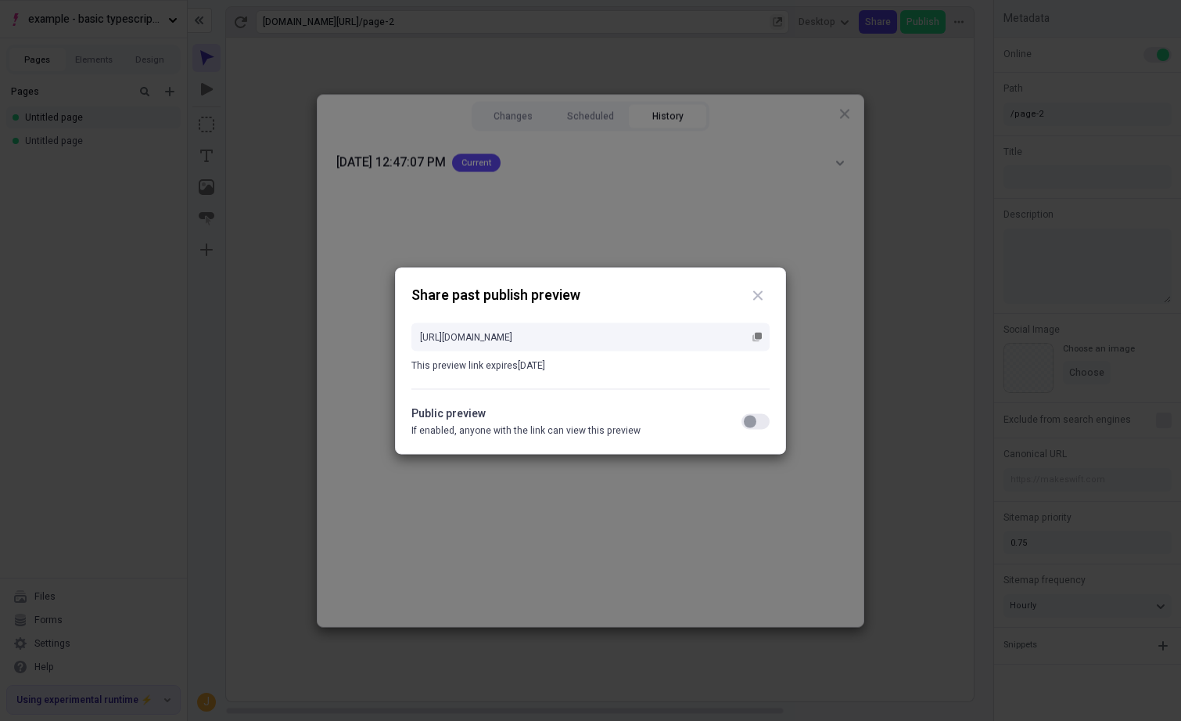
click at [752, 415] on div "button" at bounding box center [750, 421] width 13 height 13
click at [753, 333] on icon "button" at bounding box center [757, 336] width 9 height 9
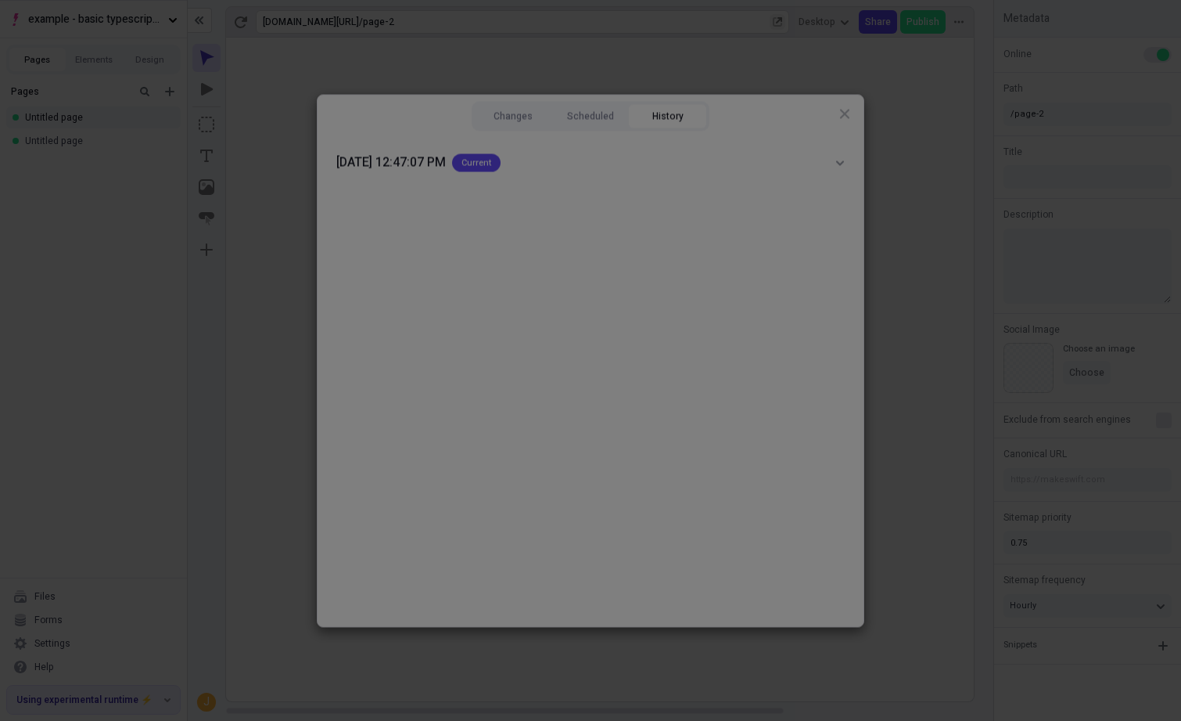
click at [581, 206] on div "Share past publish preview [URL][DOMAIN_NAME] This preview link expires [DATE] …" at bounding box center [590, 360] width 1181 height 721
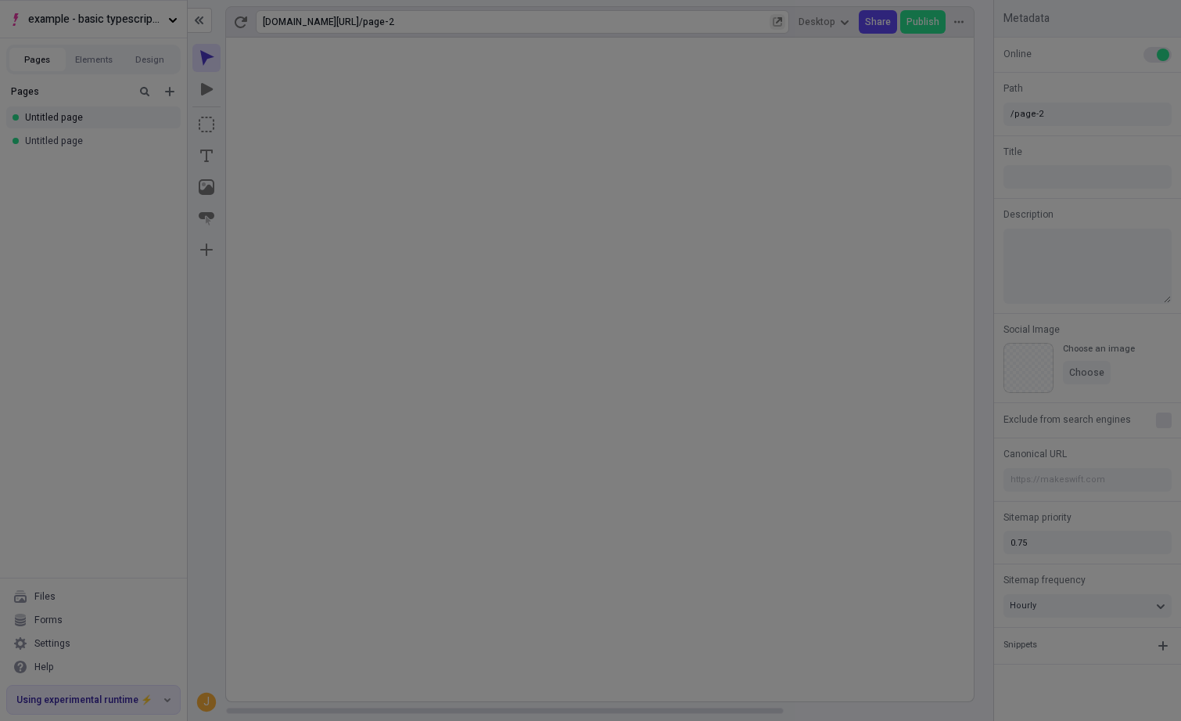
click at [279, 128] on div "Changes Scheduled History [DATE] 12:47:07 PM Current Close" at bounding box center [590, 360] width 1181 height 721
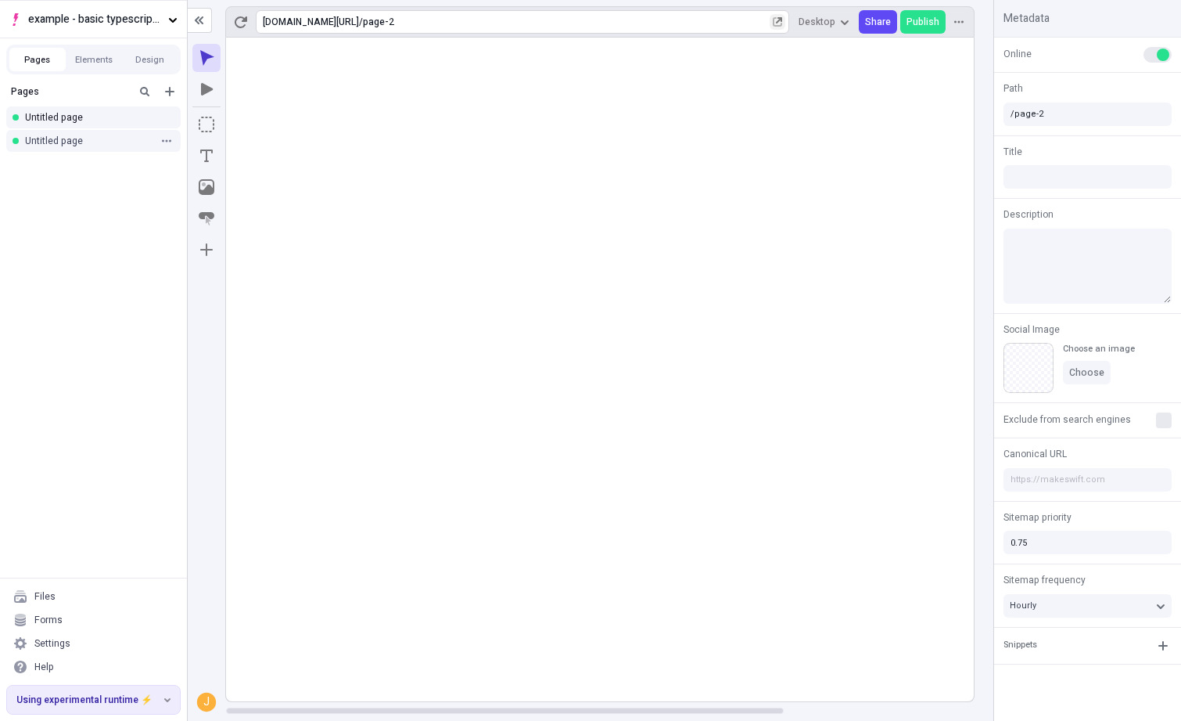
click at [57, 144] on div "Untitled page" at bounding box center [89, 141] width 128 height 13
click at [473, 236] on rect at bounding box center [727, 370] width 1002 height 664
click at [512, 221] on rect at bounding box center [727, 370] width 1002 height 664
click at [172, 92] on icon "Add new" at bounding box center [170, 91] width 13 height 13
click at [141, 118] on div "Blank page" at bounding box center [98, 118] width 150 height 23
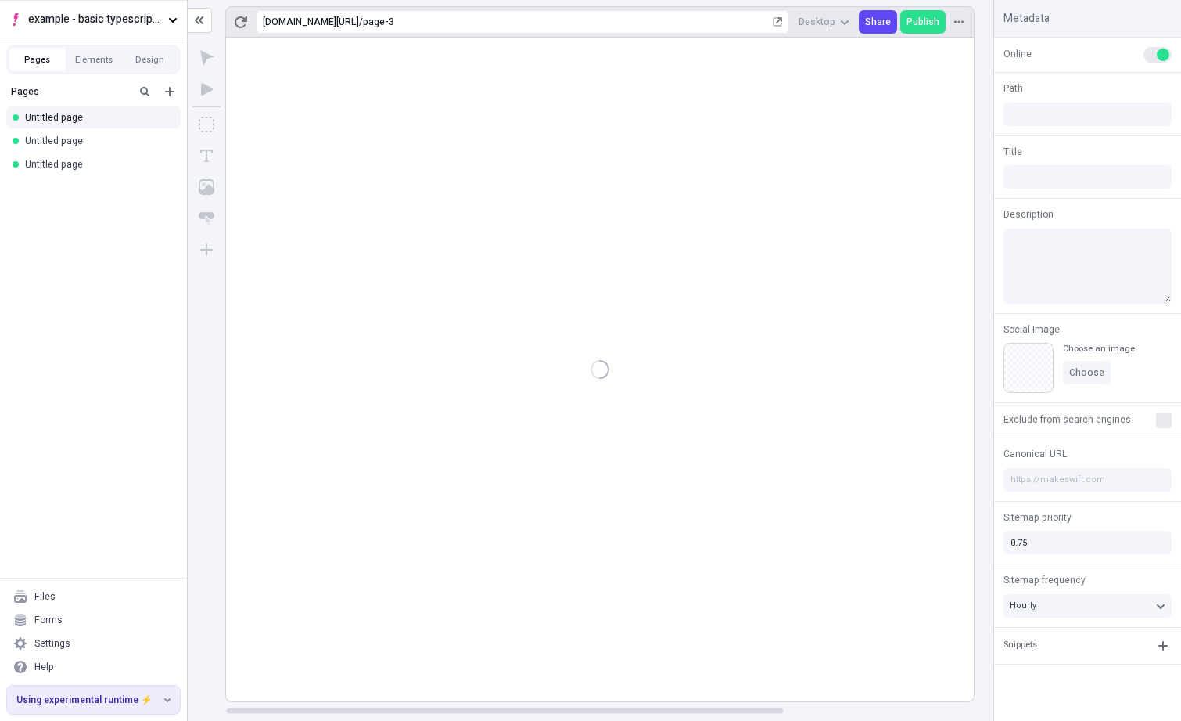
type input "/page-3"
click at [165, 113] on icon "button" at bounding box center [166, 117] width 9 height 9
click at [202, 124] on div "Rename" at bounding box center [255, 127] width 163 height 23
type input "Resource Page"
click at [380, 167] on rect at bounding box center [727, 370] width 1002 height 664
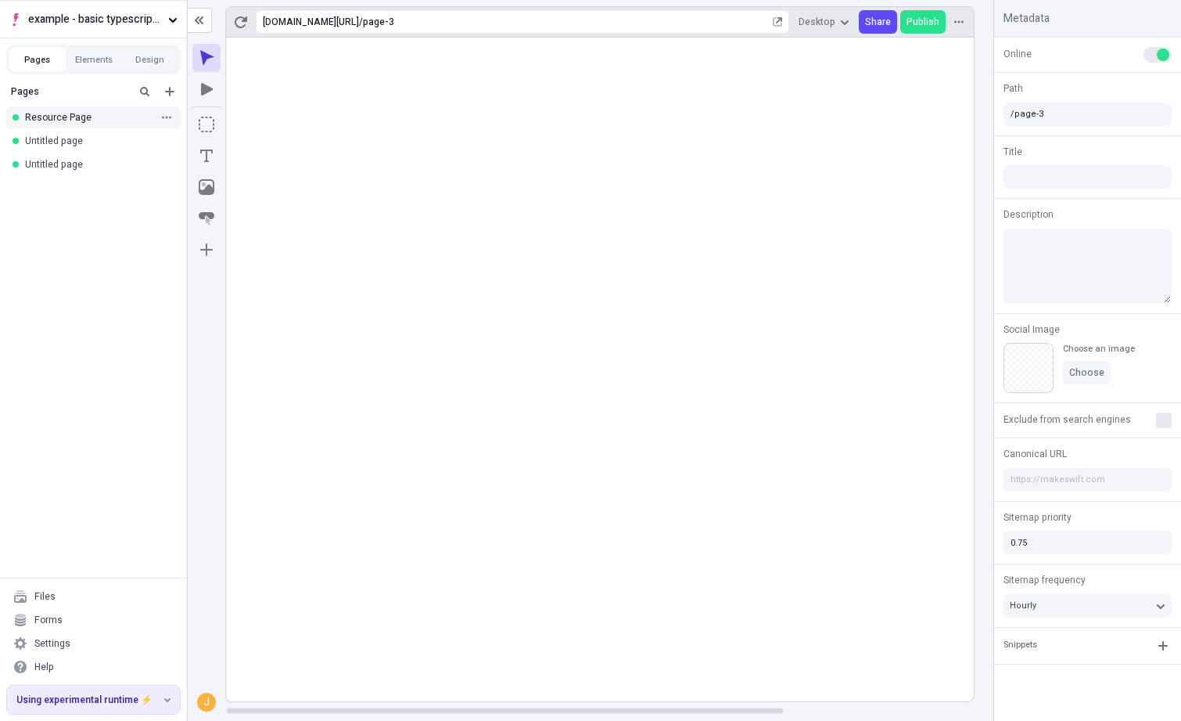
click at [380, 167] on rect at bounding box center [727, 370] width 1002 height 664
click at [422, 275] on rect at bounding box center [727, 370] width 1002 height 664
click at [89, 218] on div "Pages Resource Page Untitled page Untitled page" at bounding box center [93, 327] width 187 height 500
click at [762, 190] on rect at bounding box center [727, 370] width 1002 height 664
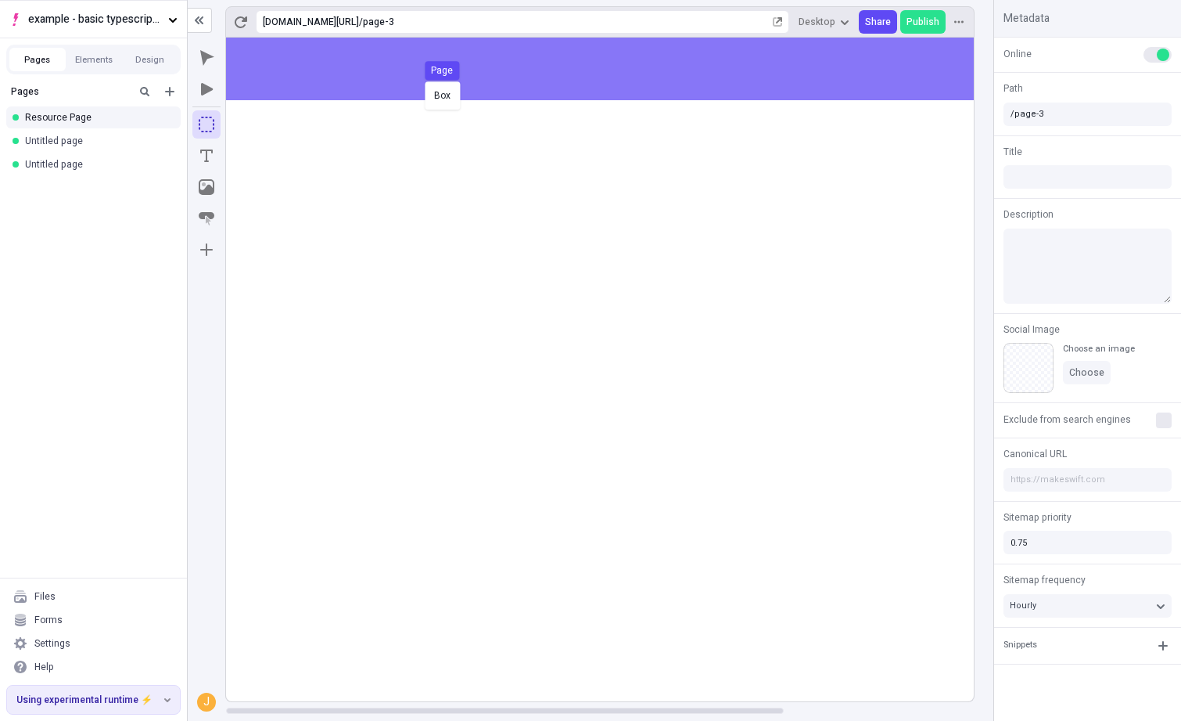
click at [422, 80] on body "example - basic typescript pages Pages Elements Design Pages Resource Page Unti…" at bounding box center [590, 360] width 1181 height 721
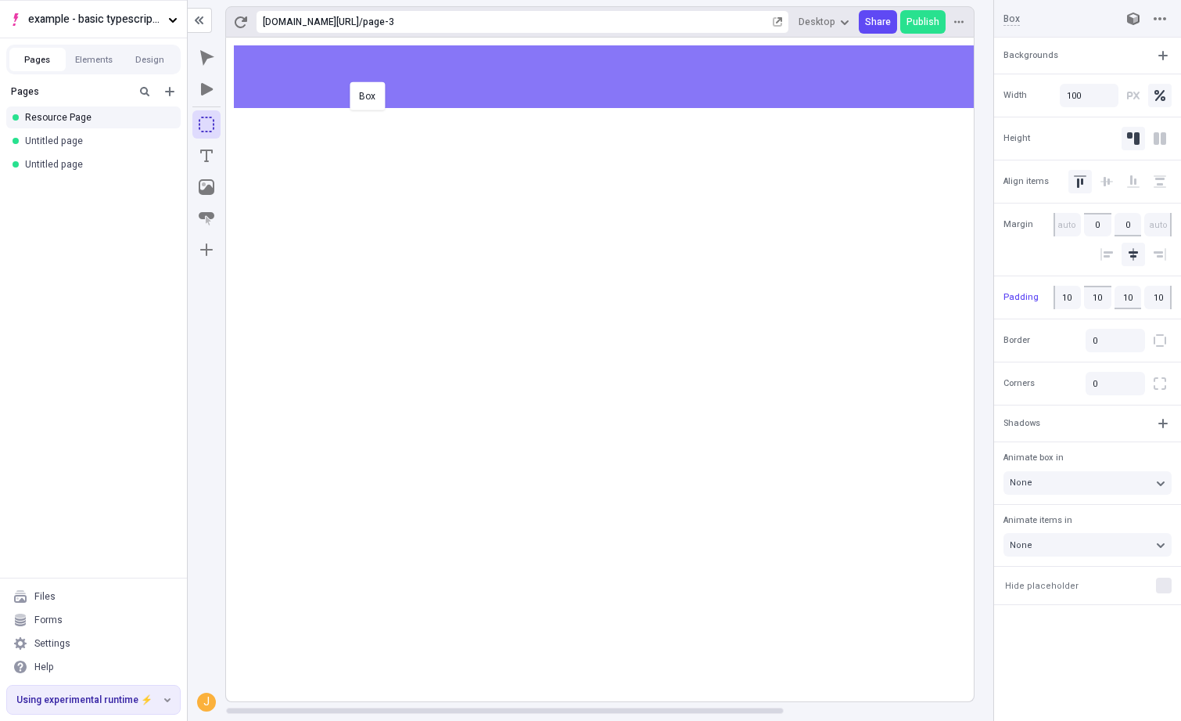
click at [397, 67] on body "example - basic typescript pages Pages Elements Design Pages Resource Page Unti…" at bounding box center [590, 360] width 1181 height 721
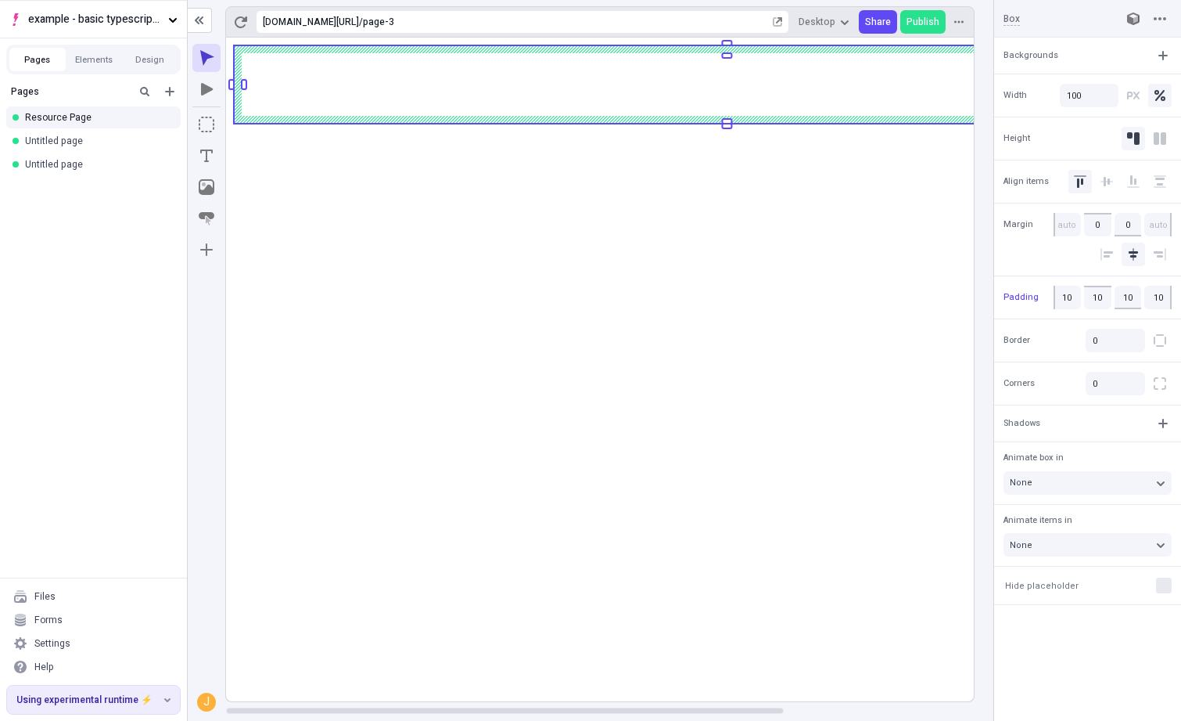
click at [664, 290] on rect at bounding box center [727, 370] width 1002 height 664
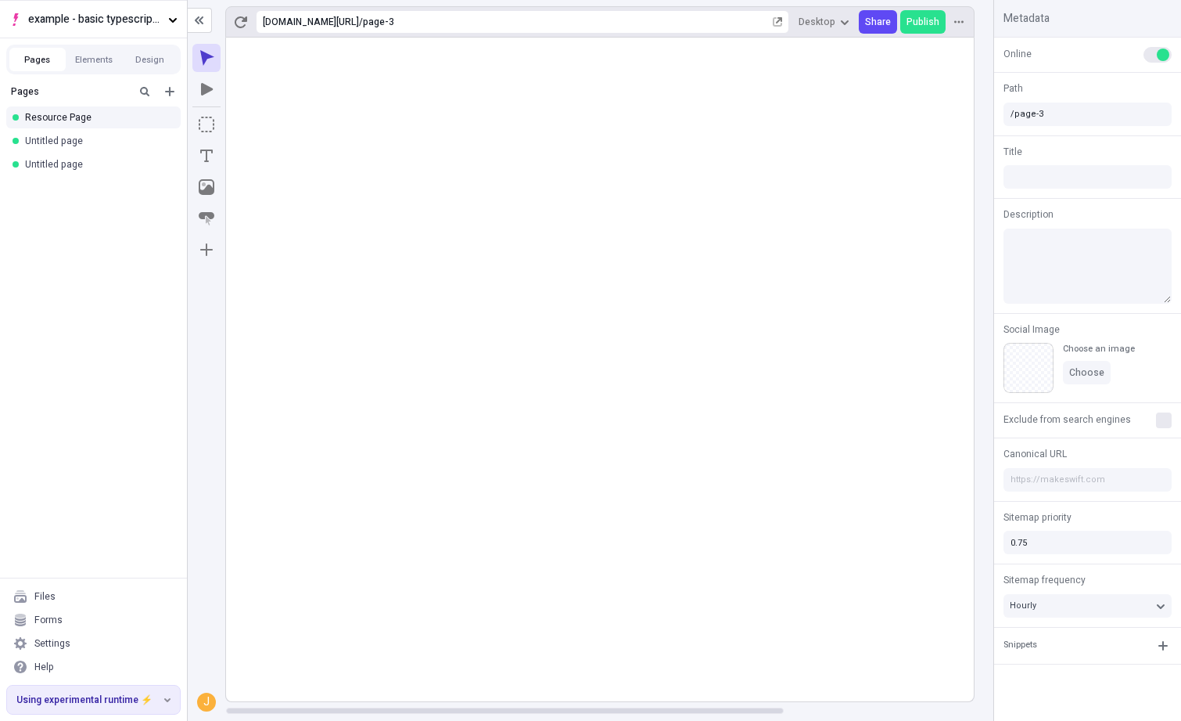
click at [664, 290] on rect at bounding box center [727, 370] width 1002 height 664
click at [209, 248] on button "button" at bounding box center [206, 250] width 28 height 28
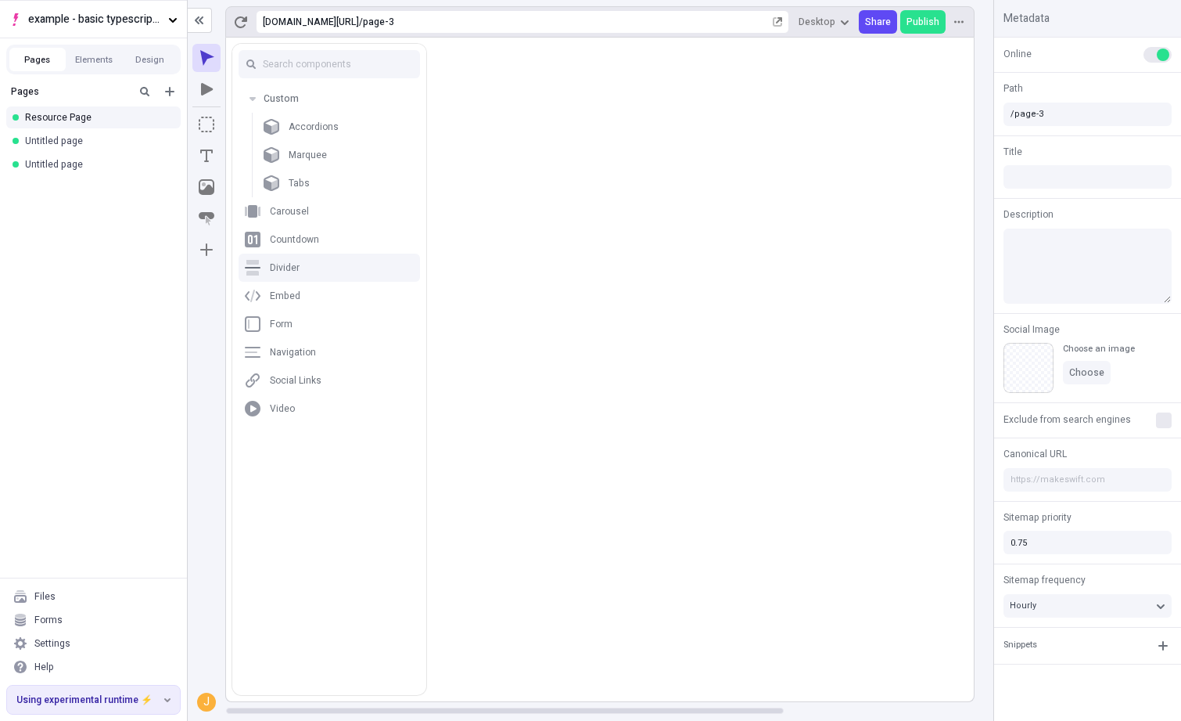
click at [574, 325] on rect at bounding box center [727, 370] width 1002 height 664
